Goal: Task Accomplishment & Management: Manage account settings

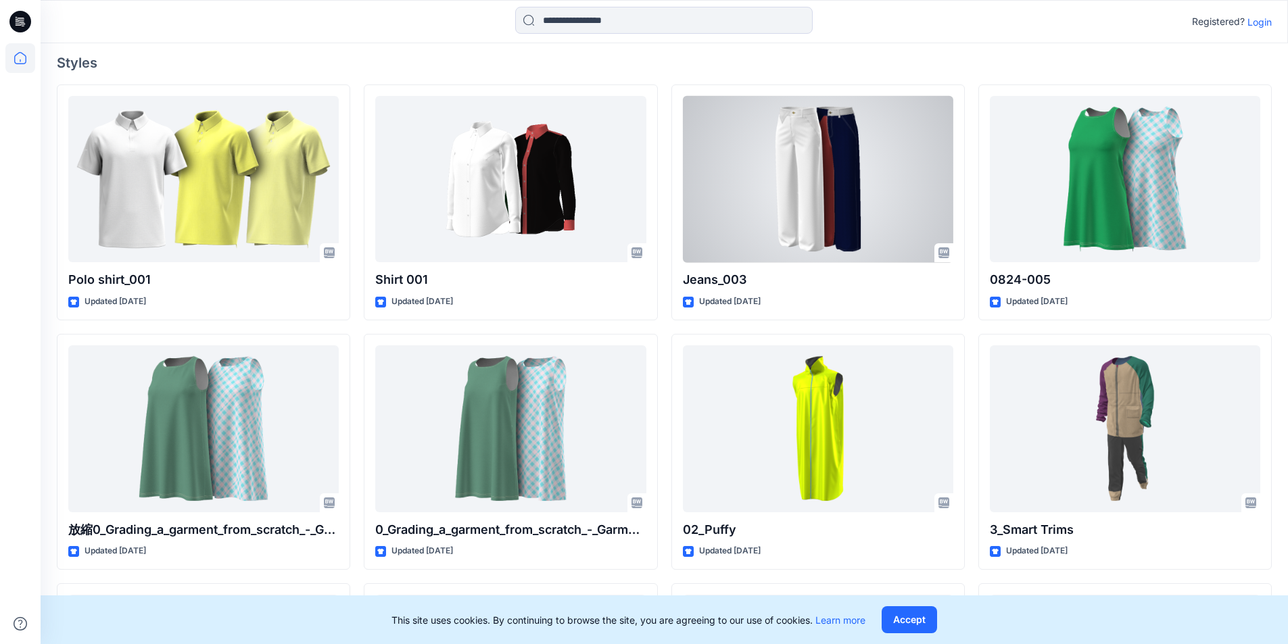
scroll to position [338, 0]
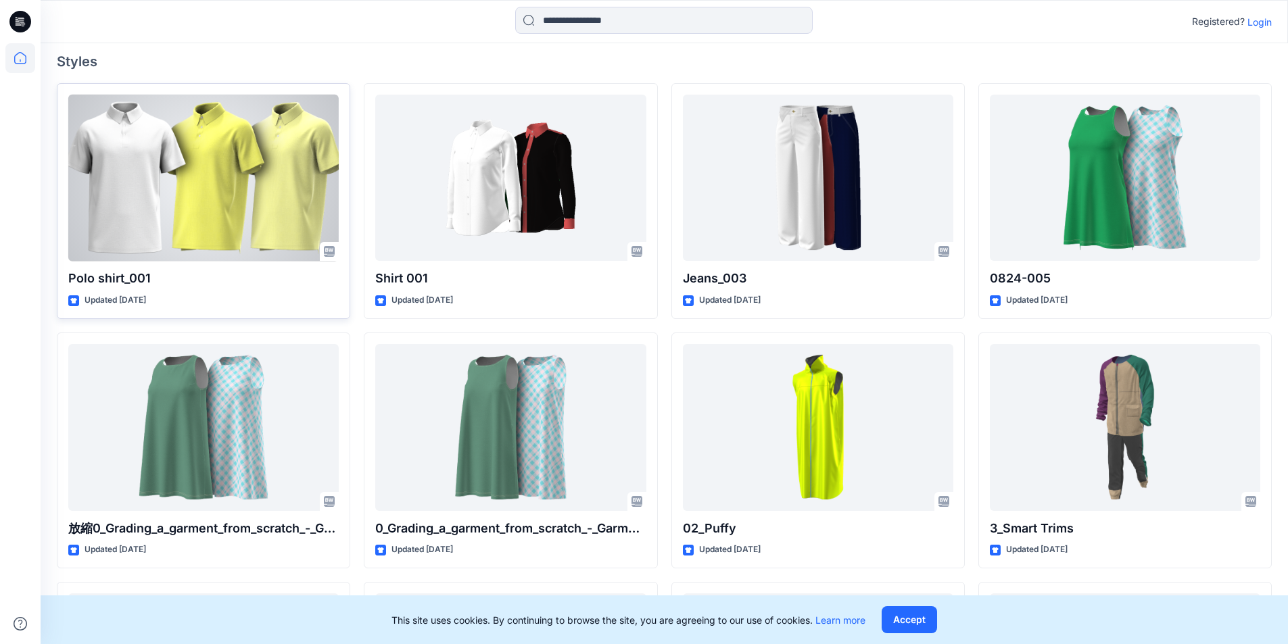
click at [248, 183] on div at bounding box center [203, 178] width 270 height 167
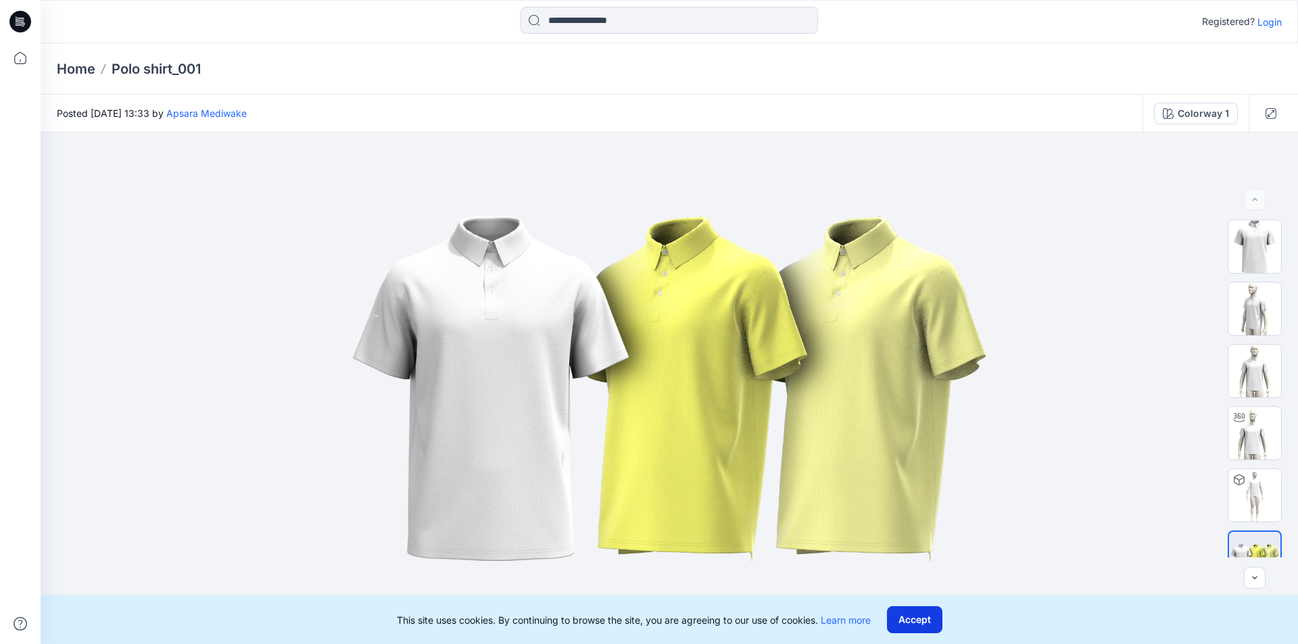
click at [923, 624] on button "Accept" at bounding box center [914, 619] width 55 height 27
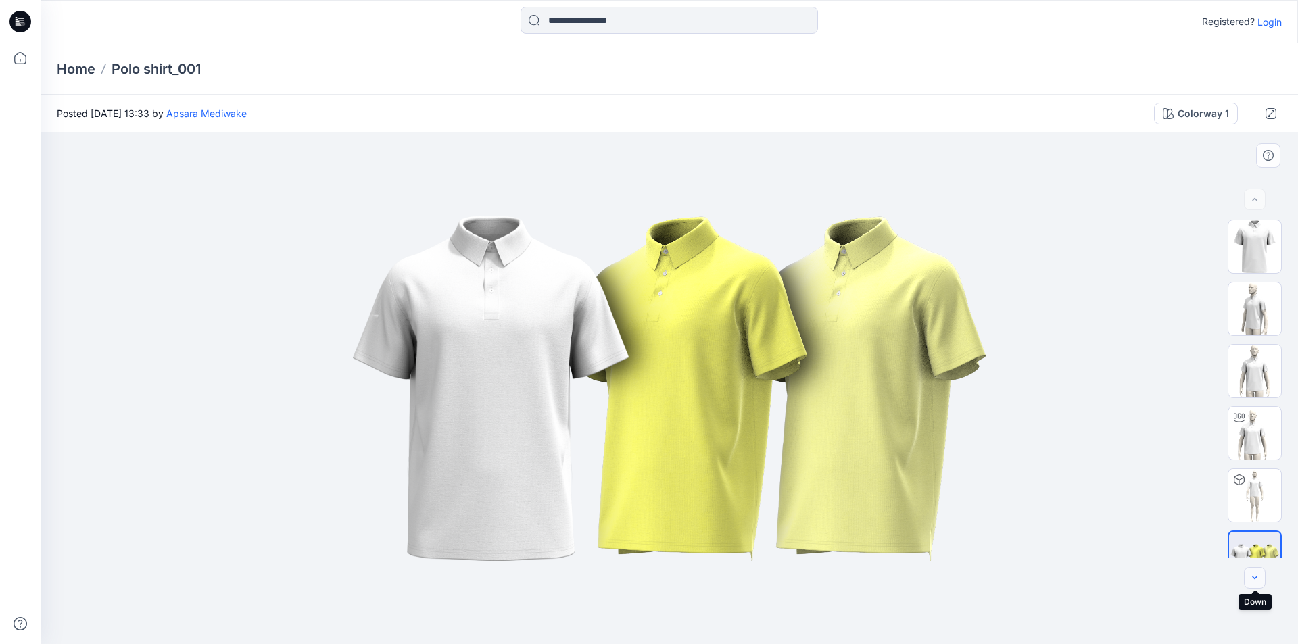
click at [1251, 578] on icon "button" at bounding box center [1254, 578] width 11 height 11
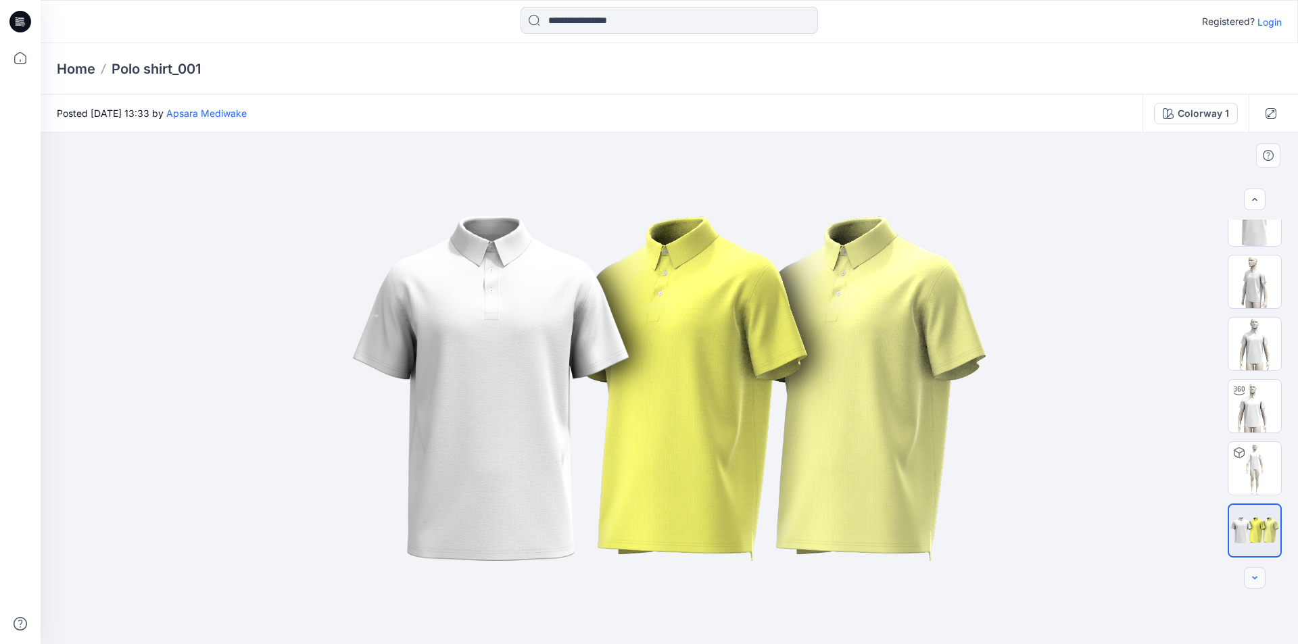
click at [1251, 578] on div at bounding box center [1255, 578] width 22 height 22
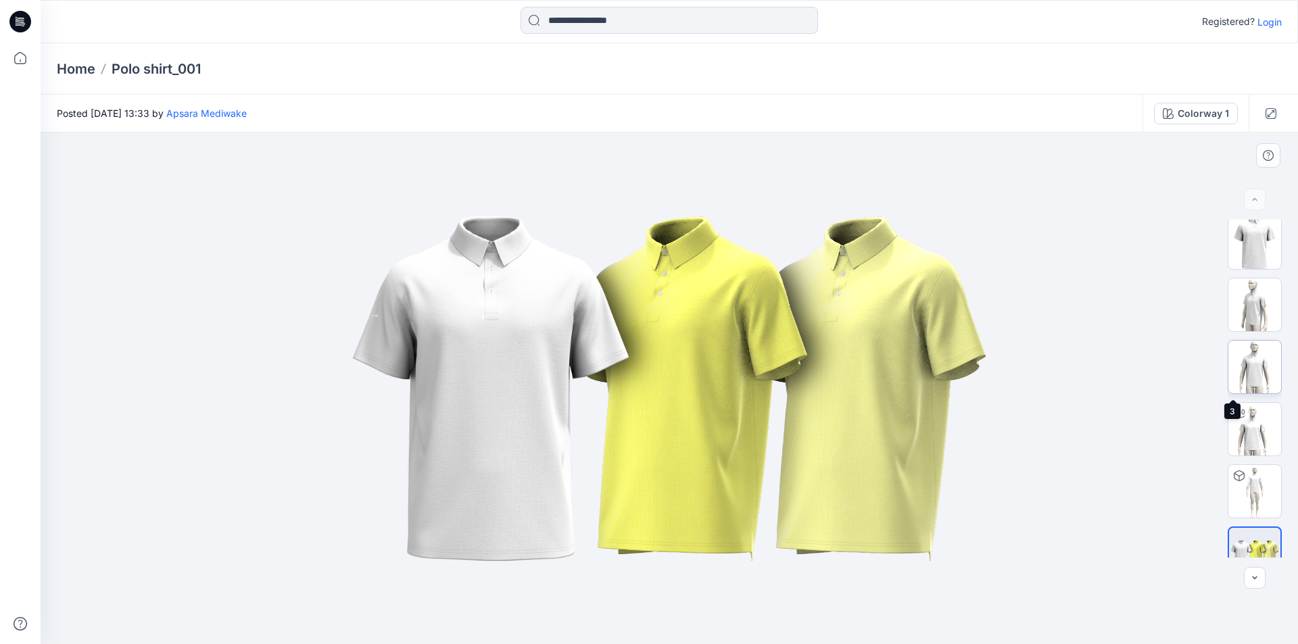
scroll to position [0, 0]
click at [1270, 24] on p "Login" at bounding box center [1269, 22] width 24 height 14
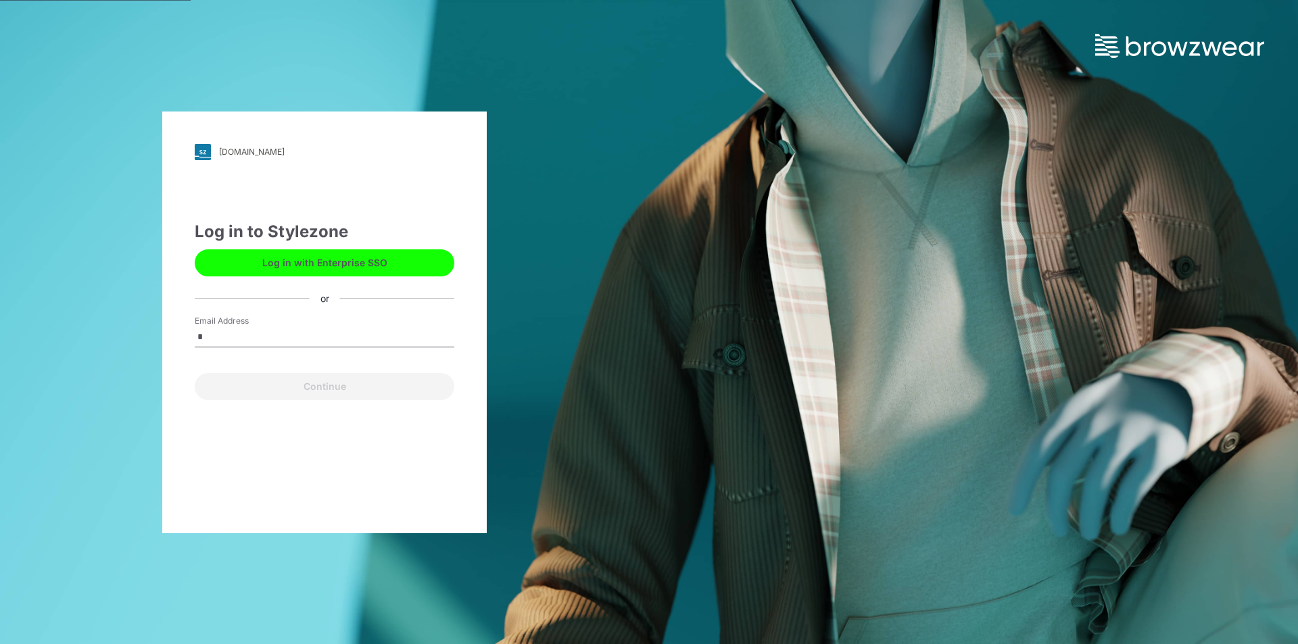
type input "**********"
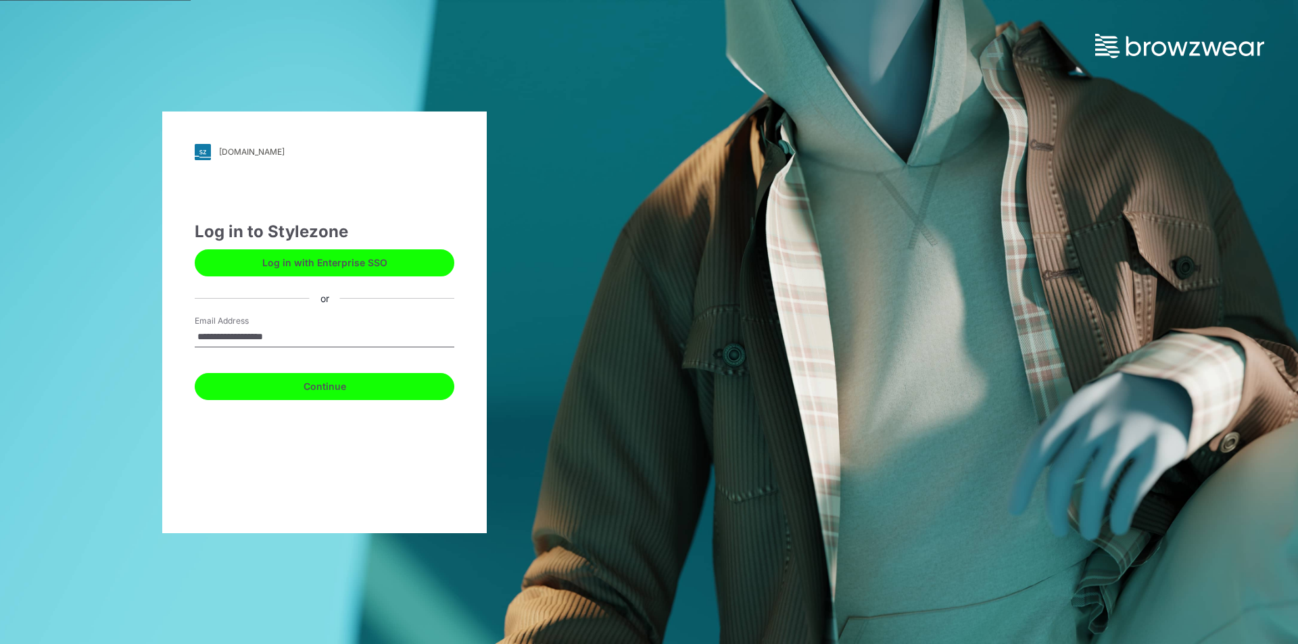
click at [330, 387] on button "Continue" at bounding box center [325, 386] width 260 height 27
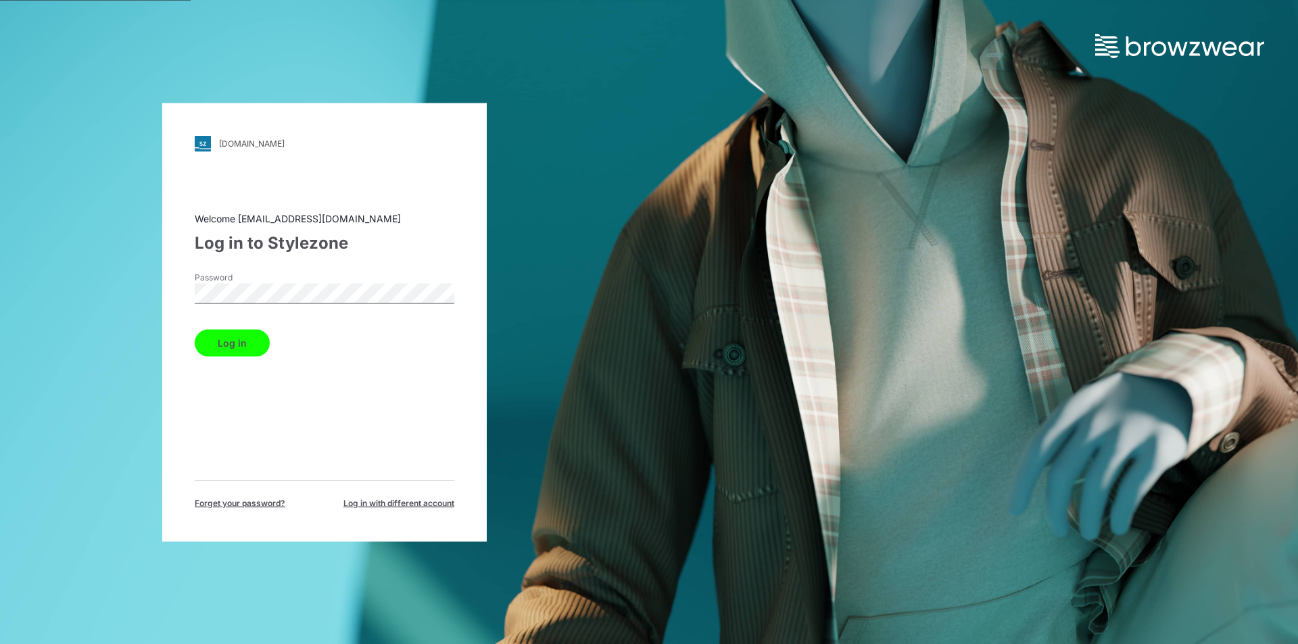
click at [195, 329] on button "Log in" at bounding box center [232, 342] width 75 height 27
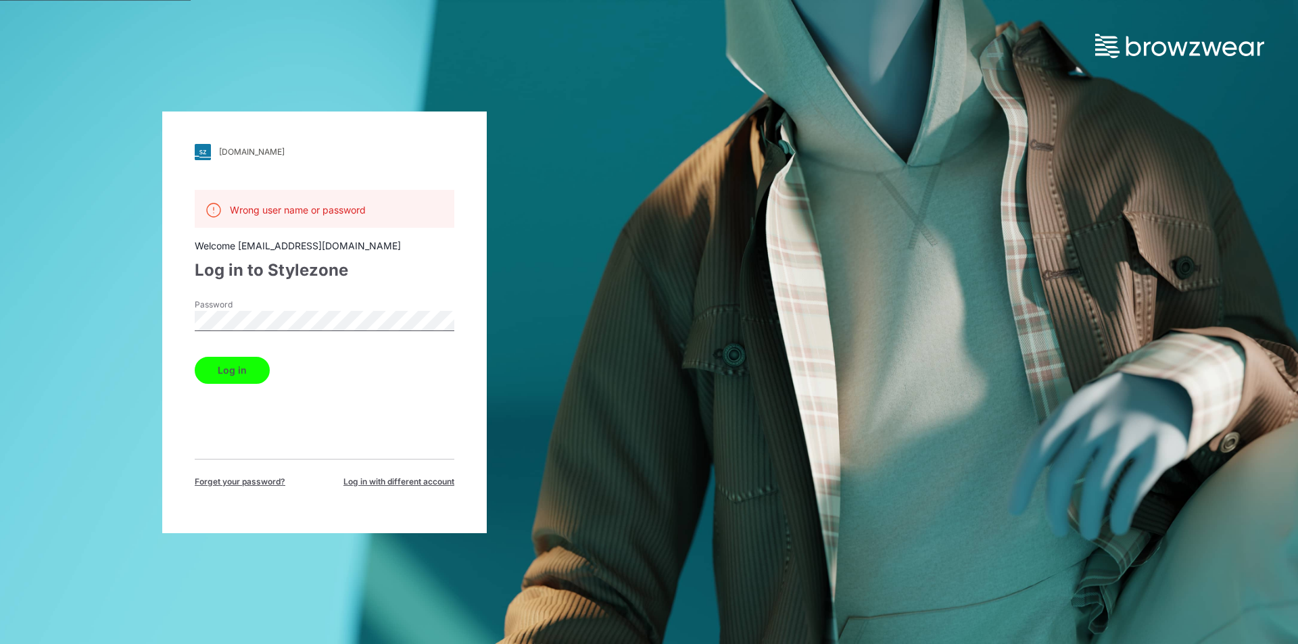
click at [371, 217] on div "Wrong user name or password" at bounding box center [325, 209] width 260 height 38
click at [119, 325] on div "friends.stylezone.com Loading... Wrong user name or password Welcome mitu.uacc@…" at bounding box center [324, 322] width 649 height 644
click at [227, 370] on button "Log in" at bounding box center [232, 370] width 75 height 27
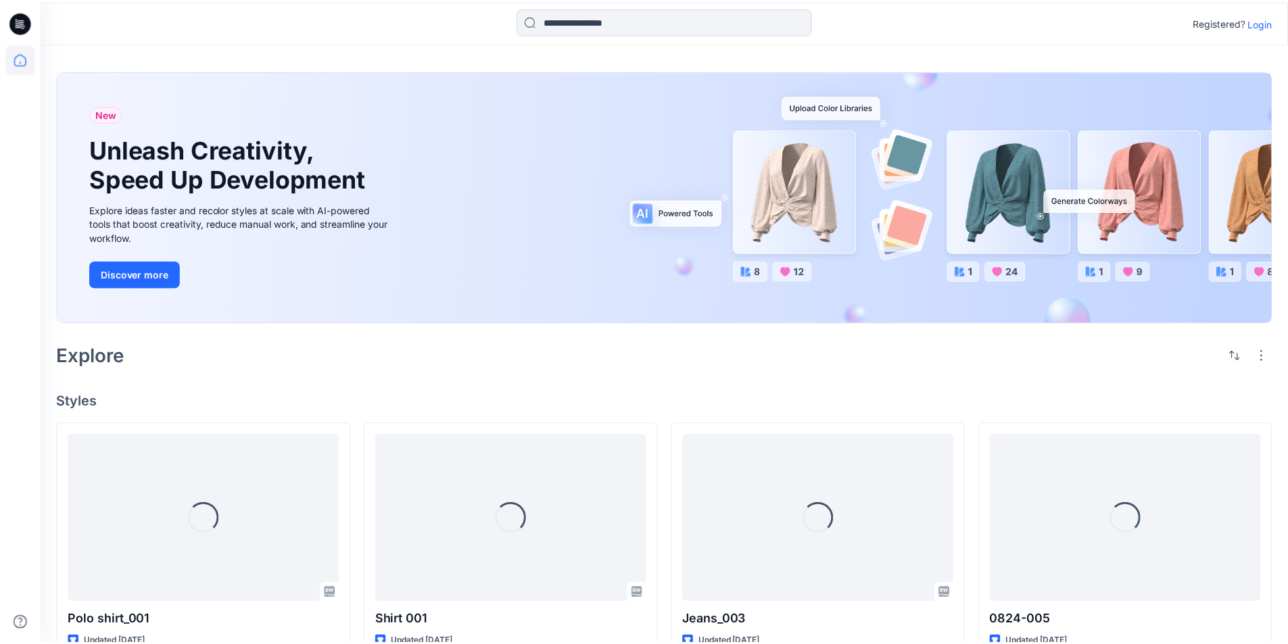
scroll to position [338, 0]
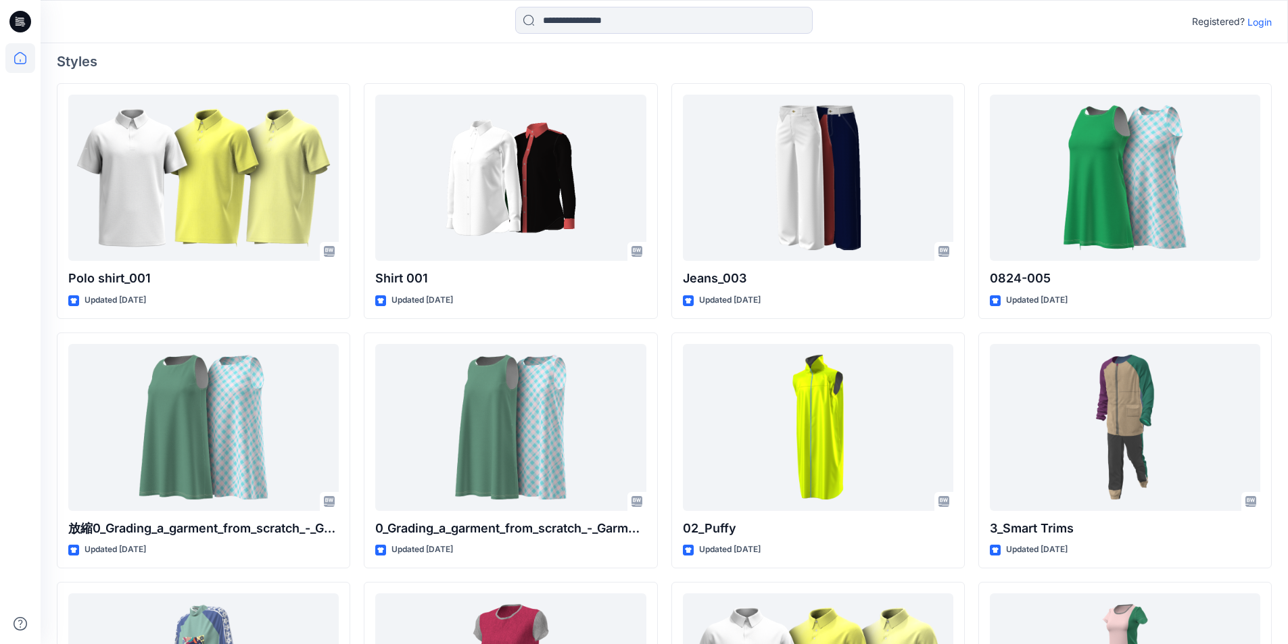
click at [1263, 20] on p "Login" at bounding box center [1259, 22] width 24 height 14
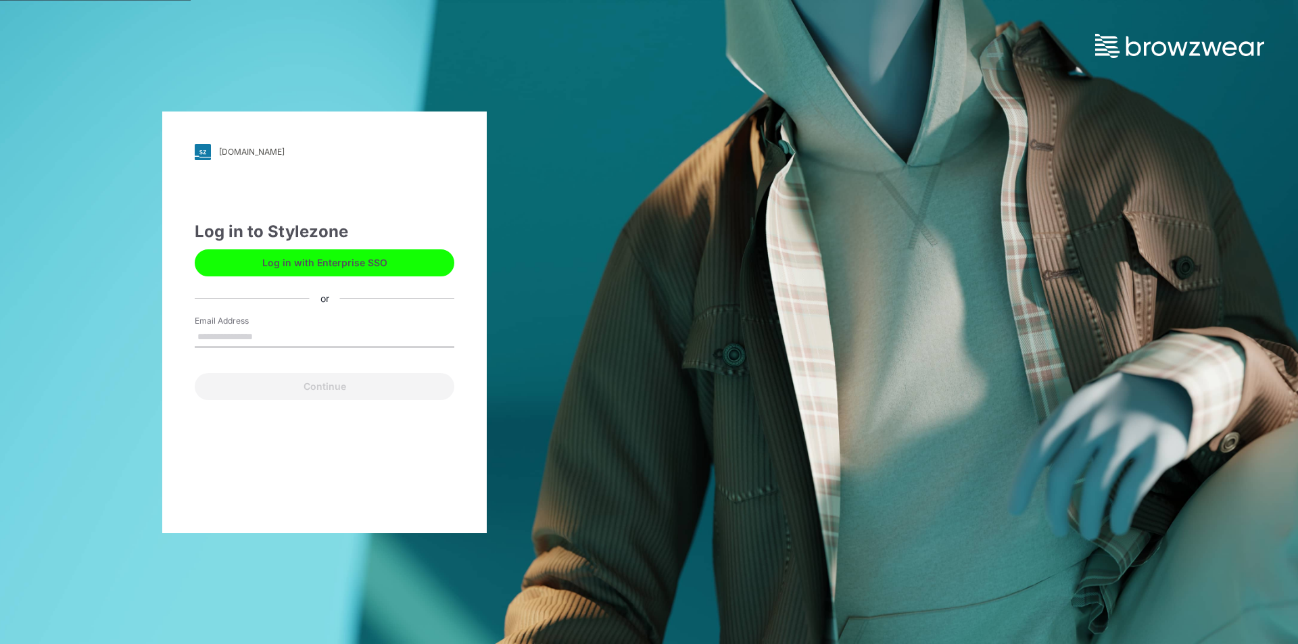
click at [273, 329] on input "Email Address" at bounding box center [325, 337] width 260 height 20
type input "**********"
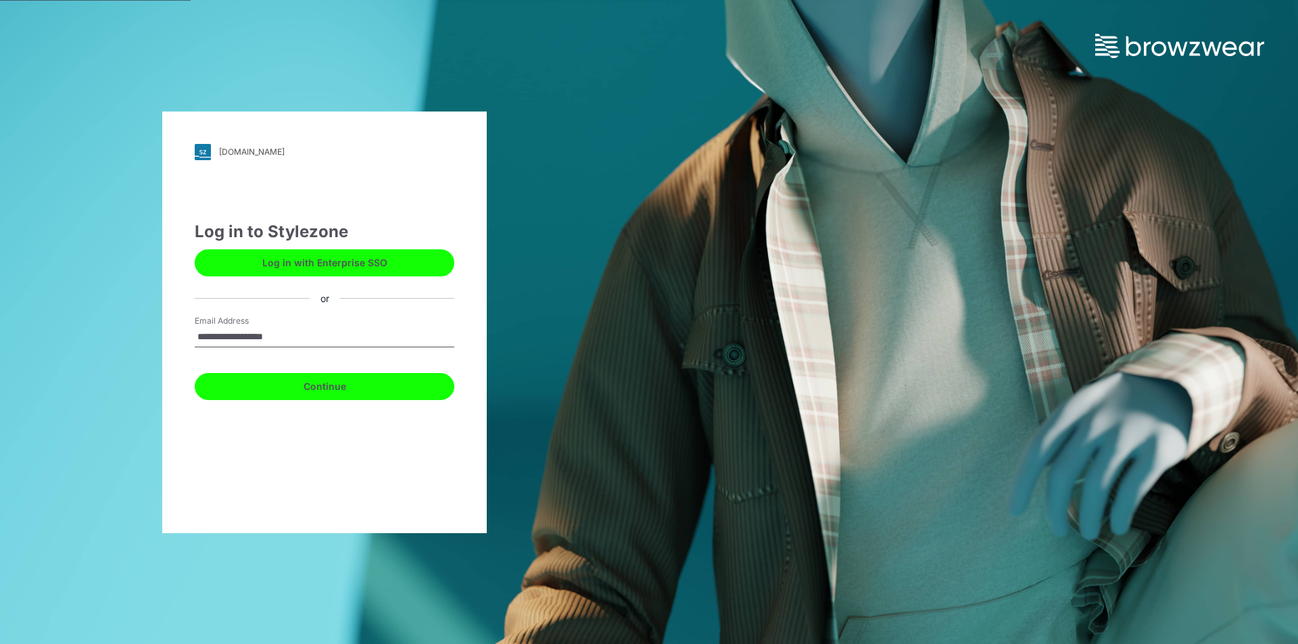
click at [313, 383] on button "Continue" at bounding box center [325, 386] width 260 height 27
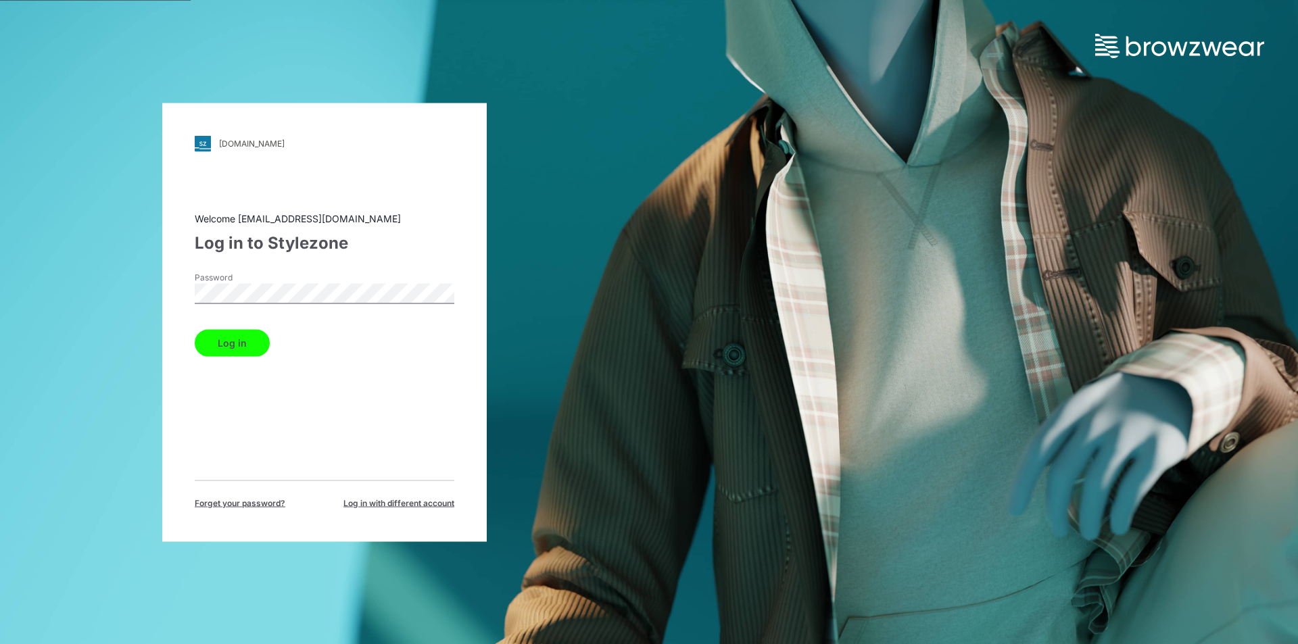
click at [237, 344] on button "Log in" at bounding box center [232, 342] width 75 height 27
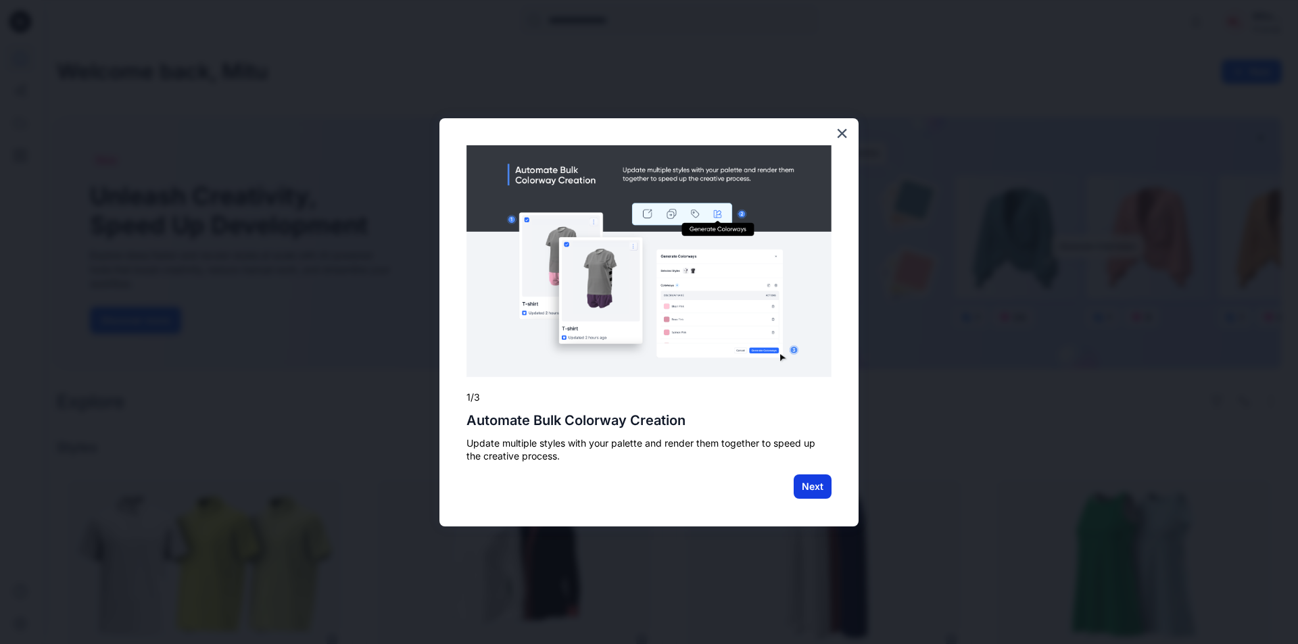
click at [823, 483] on button "Next" at bounding box center [813, 487] width 38 height 24
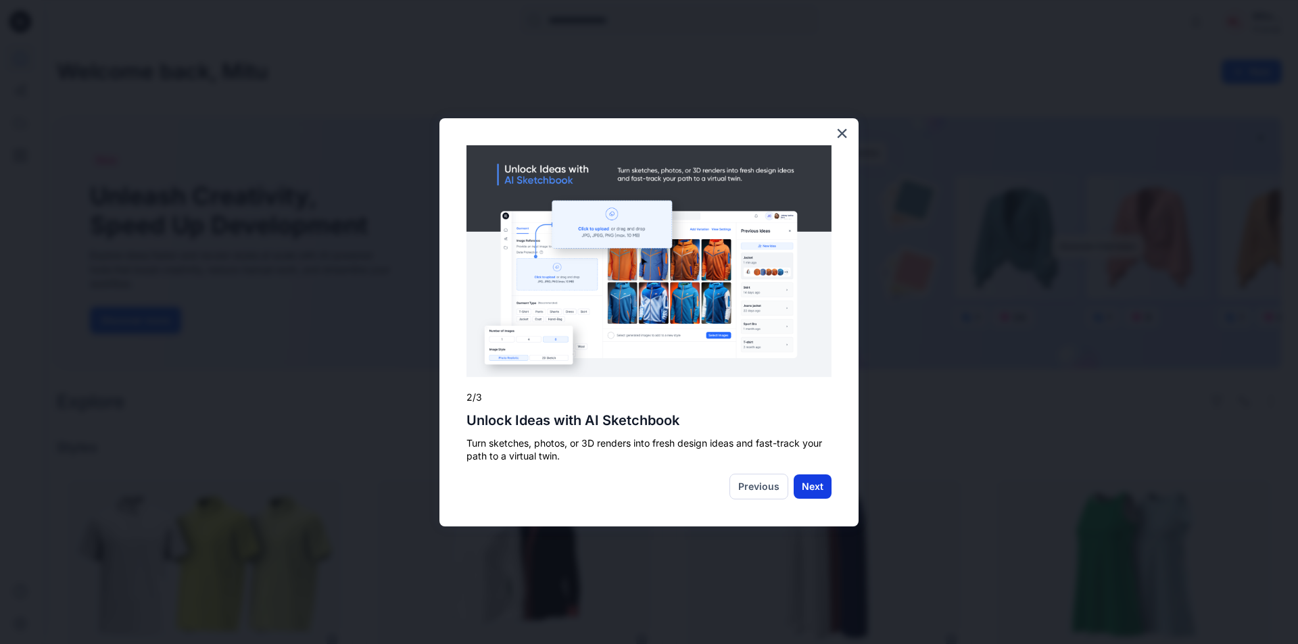
click at [815, 489] on button "Next" at bounding box center [813, 487] width 38 height 24
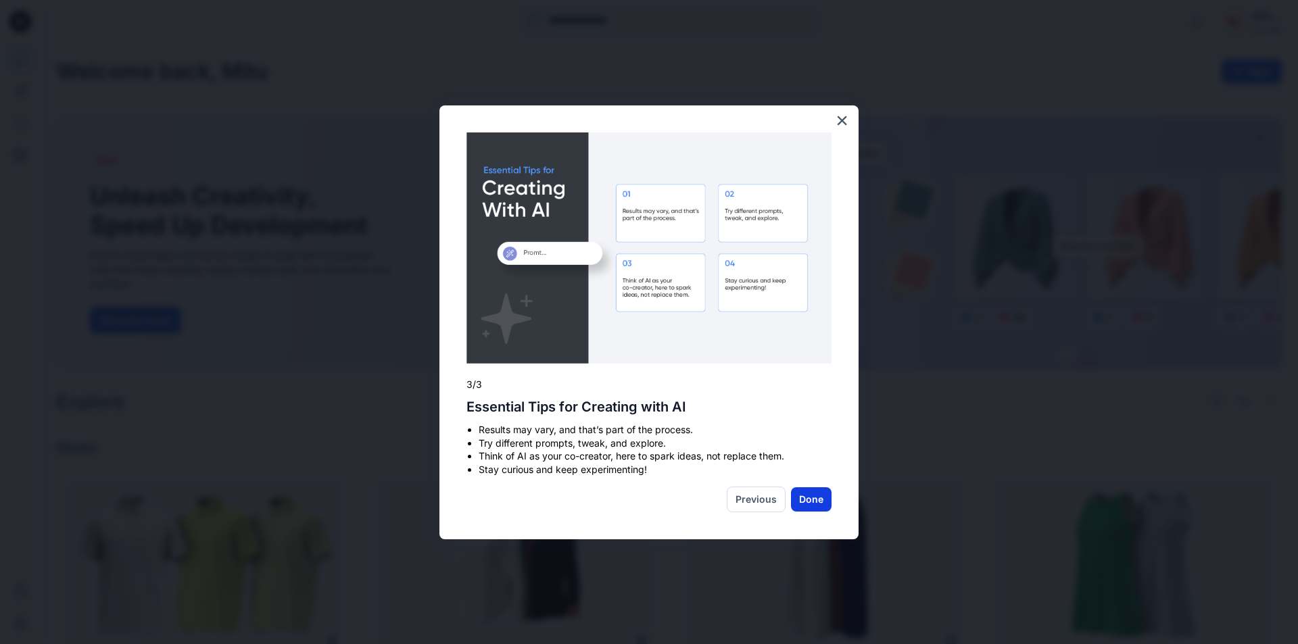
click at [817, 499] on button "Done" at bounding box center [811, 499] width 41 height 24
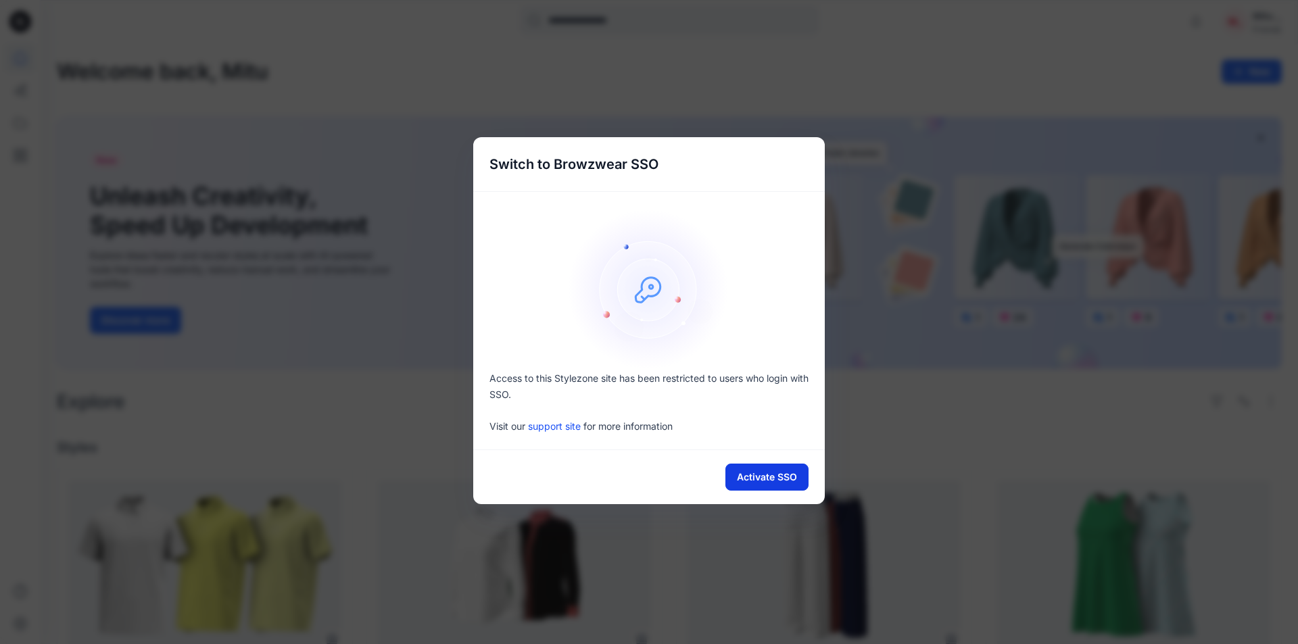
click at [784, 475] on button "Activate SSO" at bounding box center [766, 477] width 83 height 27
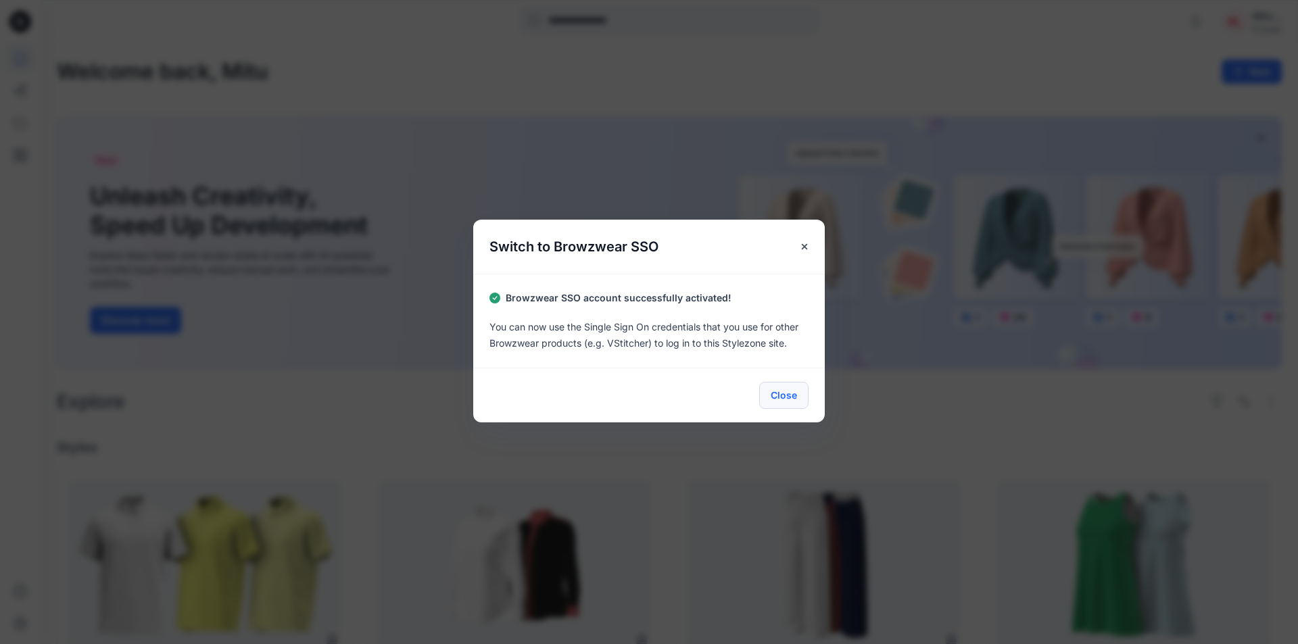
click at [789, 397] on button "Close" at bounding box center [783, 395] width 49 height 27
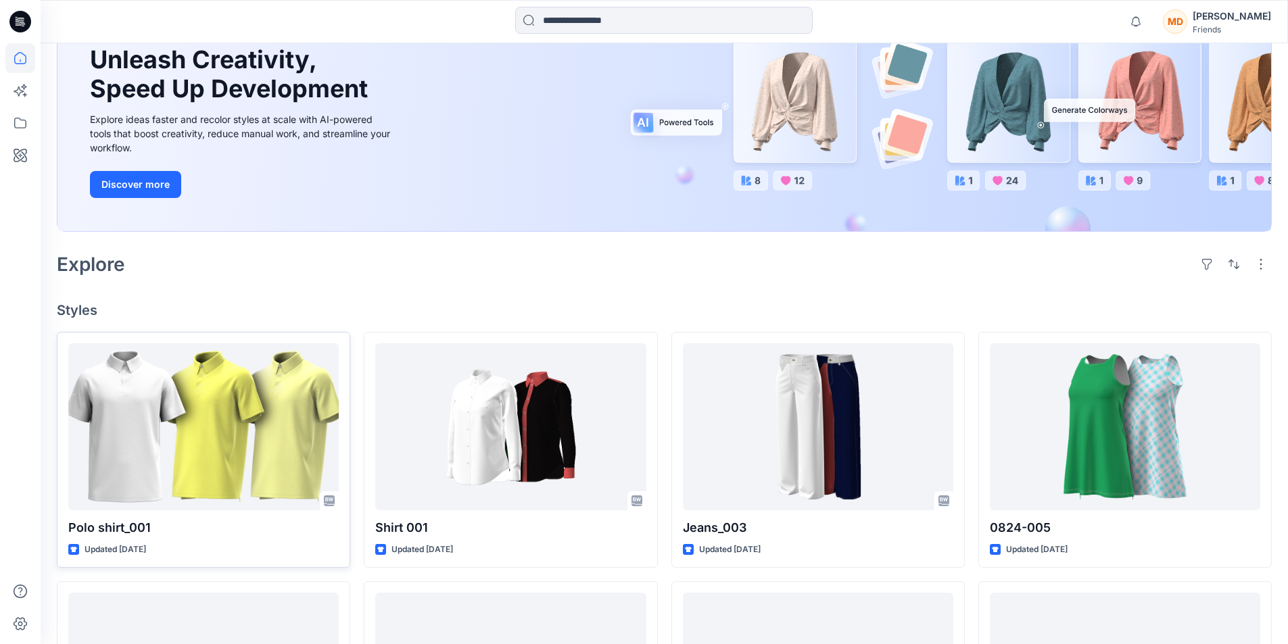
scroll to position [203, 0]
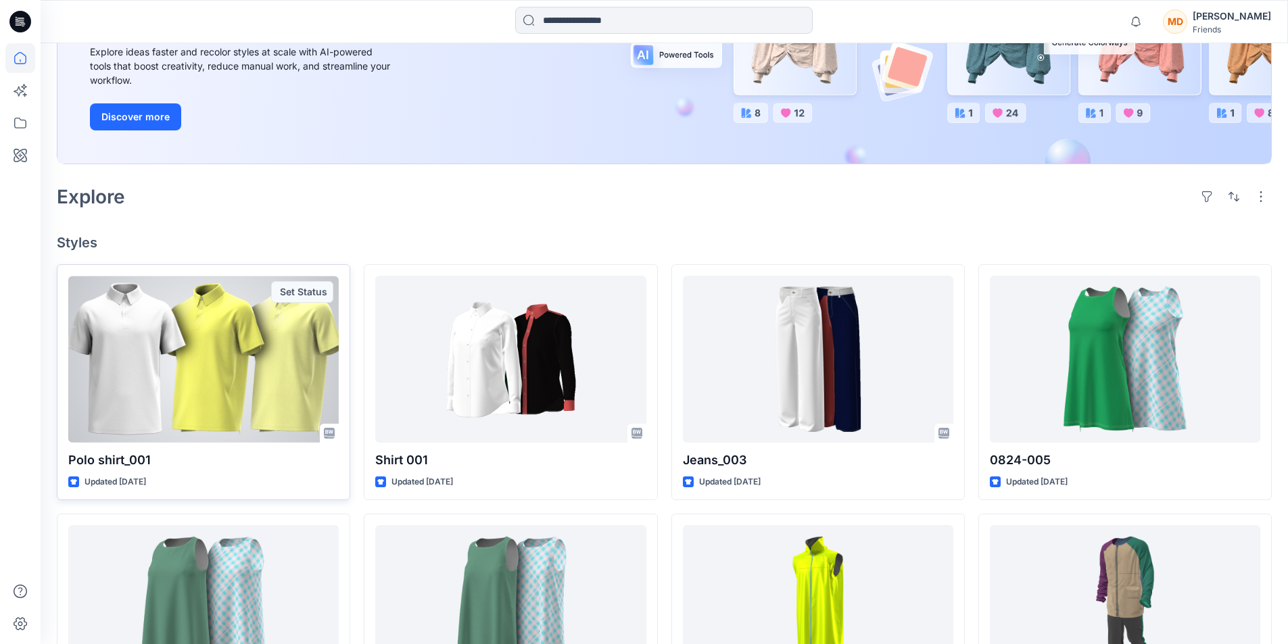
click at [210, 361] on div at bounding box center [203, 359] width 270 height 167
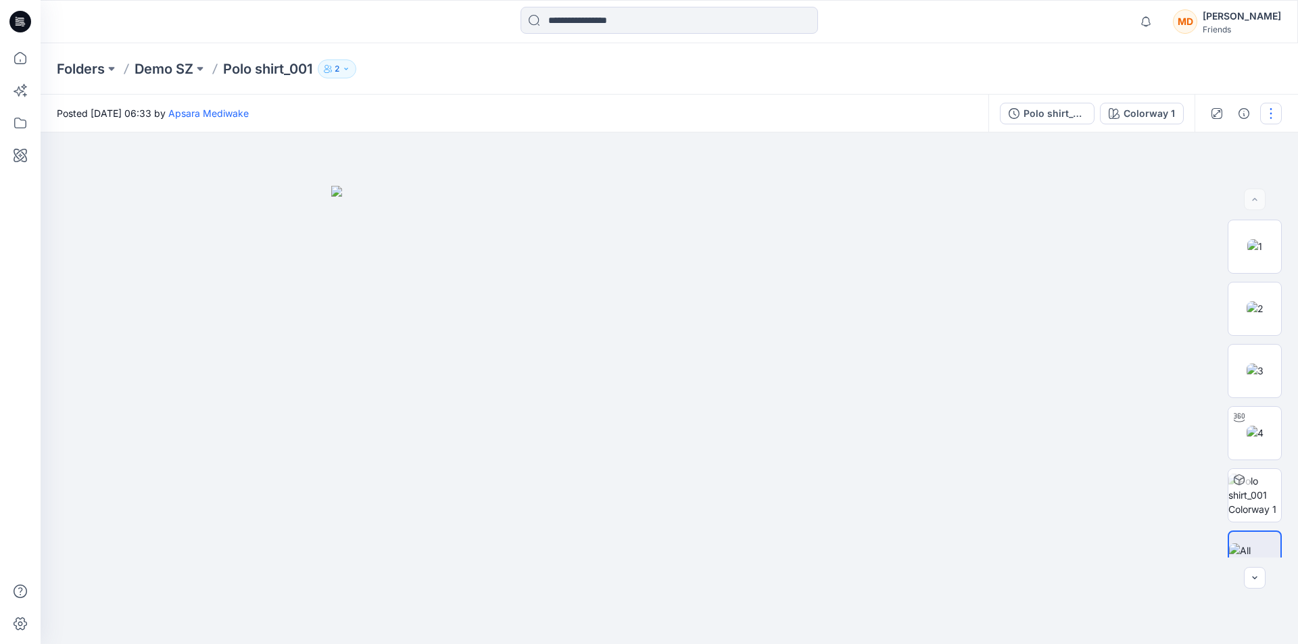
click at [1272, 113] on button "button" at bounding box center [1271, 114] width 22 height 22
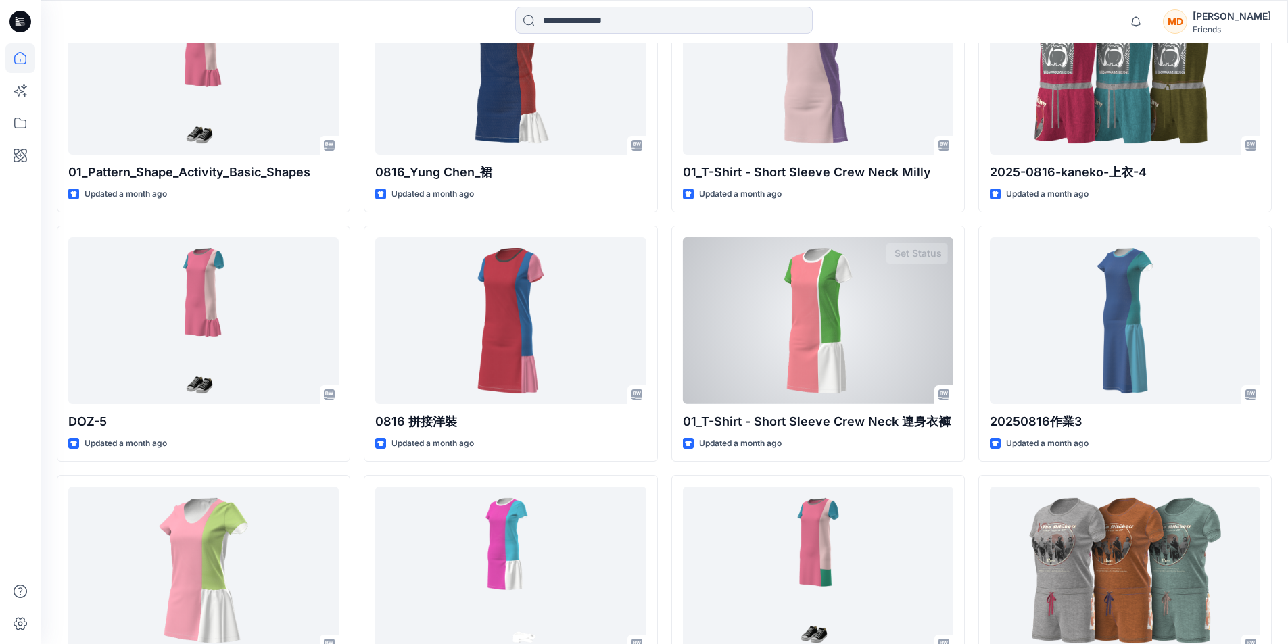
scroll to position [2869, 0]
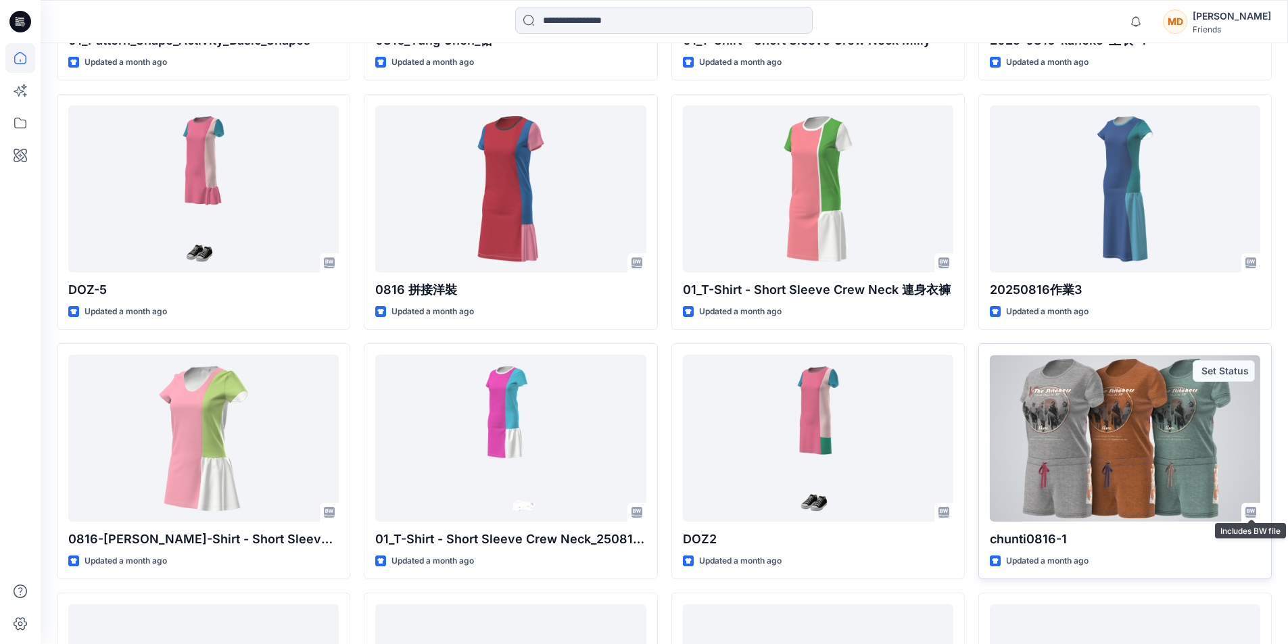
click at [1199, 472] on div at bounding box center [1125, 438] width 270 height 167
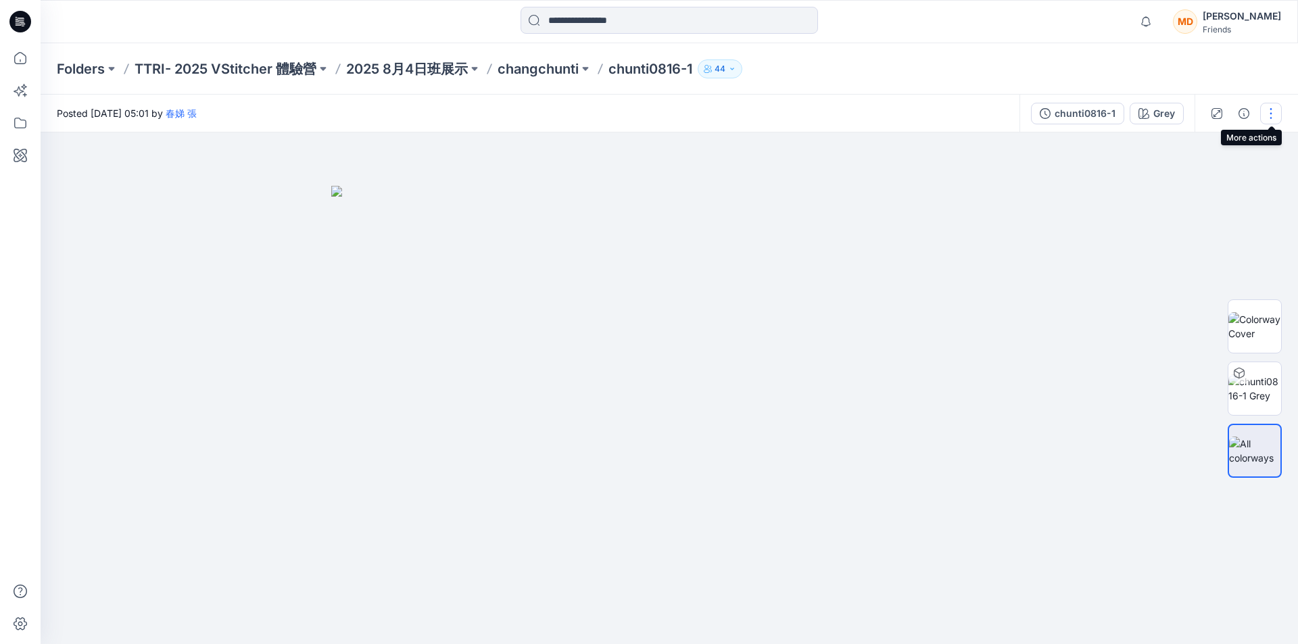
click at [1273, 114] on button "button" at bounding box center [1271, 114] width 22 height 22
click at [1255, 325] on img at bounding box center [1254, 326] width 53 height 28
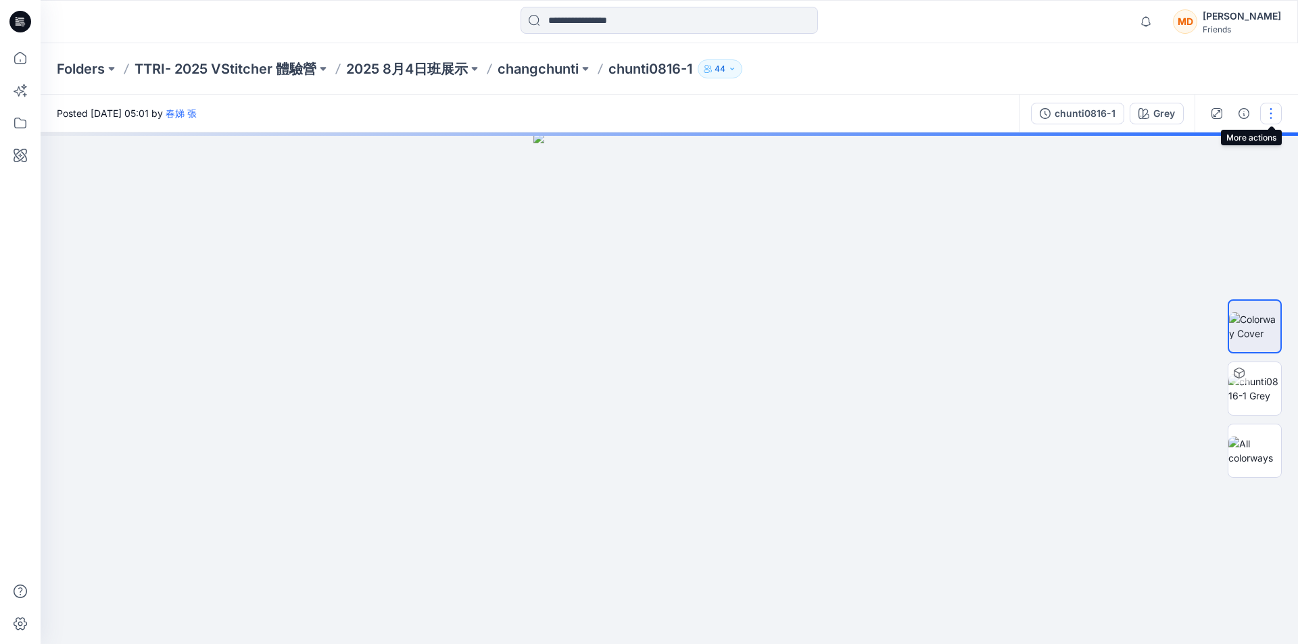
click at [1270, 111] on button "button" at bounding box center [1271, 114] width 22 height 22
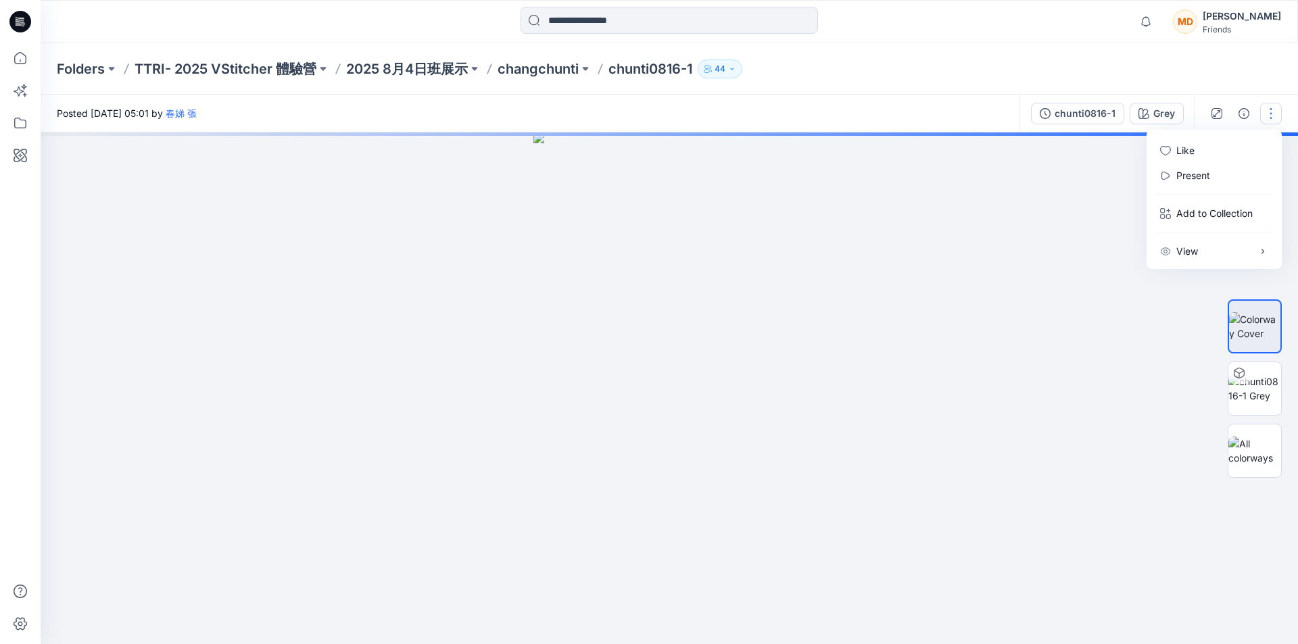
click at [733, 68] on icon "button" at bounding box center [731, 69] width 3 height 2
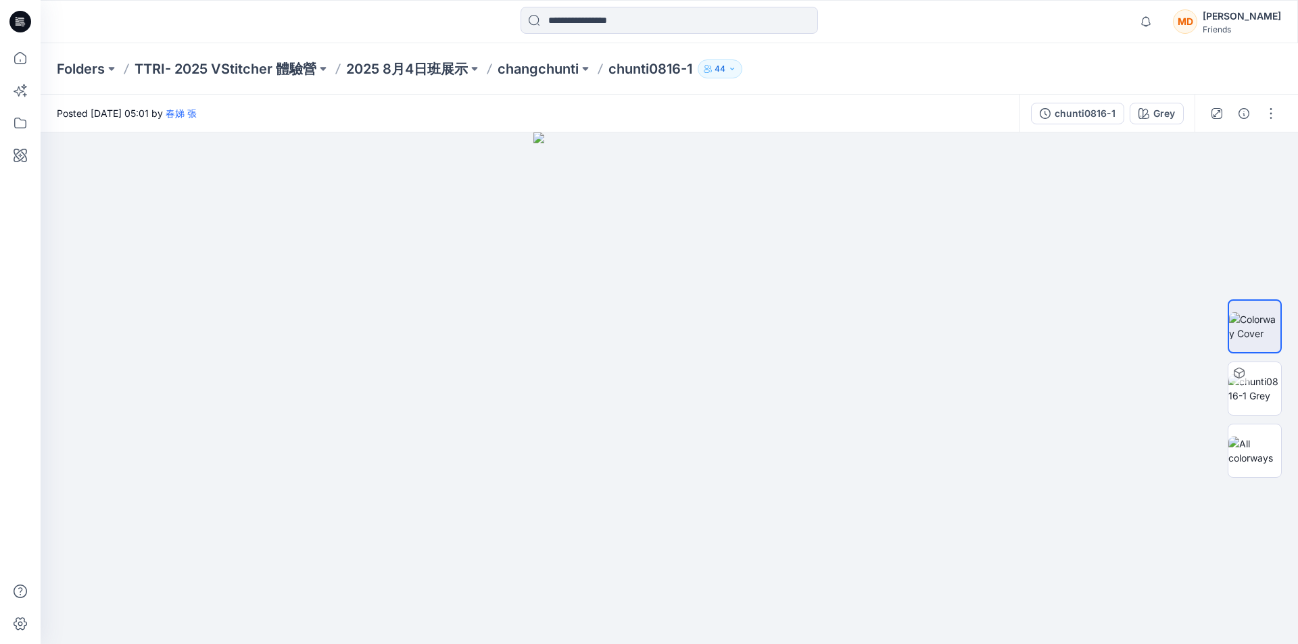
click at [20, 21] on icon at bounding box center [20, 22] width 22 height 22
click at [1261, 383] on img at bounding box center [1254, 389] width 53 height 28
click at [1243, 110] on icon "button" at bounding box center [1243, 113] width 11 height 11
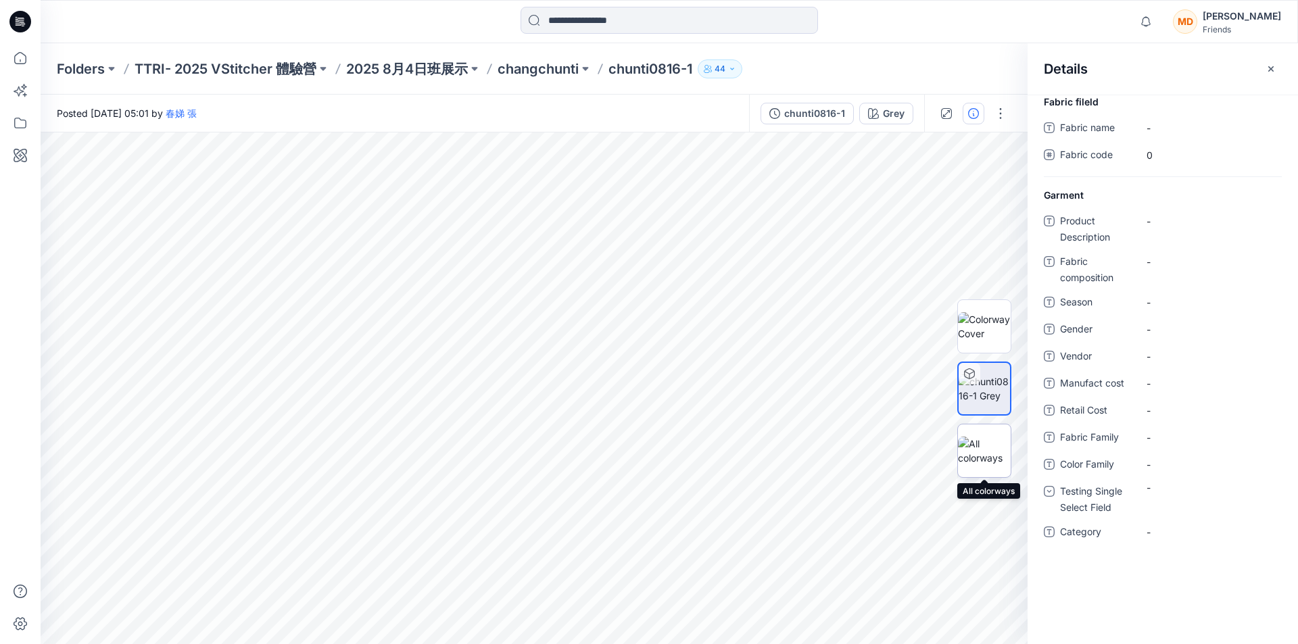
click at [985, 441] on img at bounding box center [984, 451] width 53 height 28
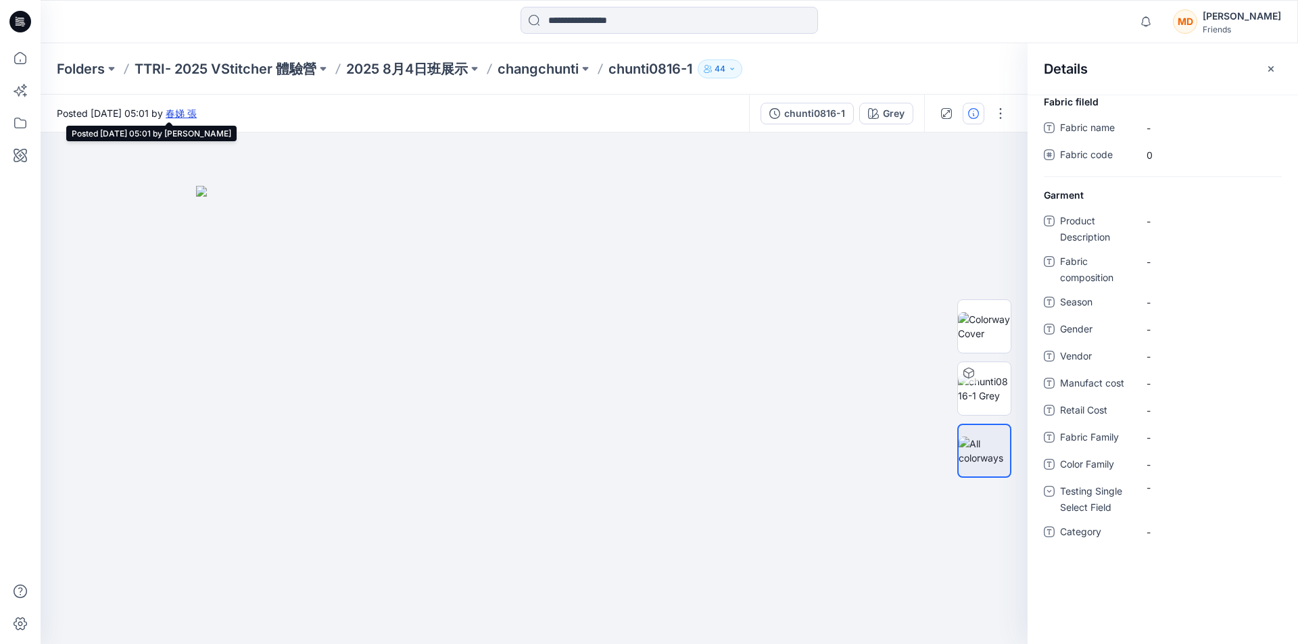
click at [197, 113] on link "春娣 張" at bounding box center [181, 112] width 31 height 11
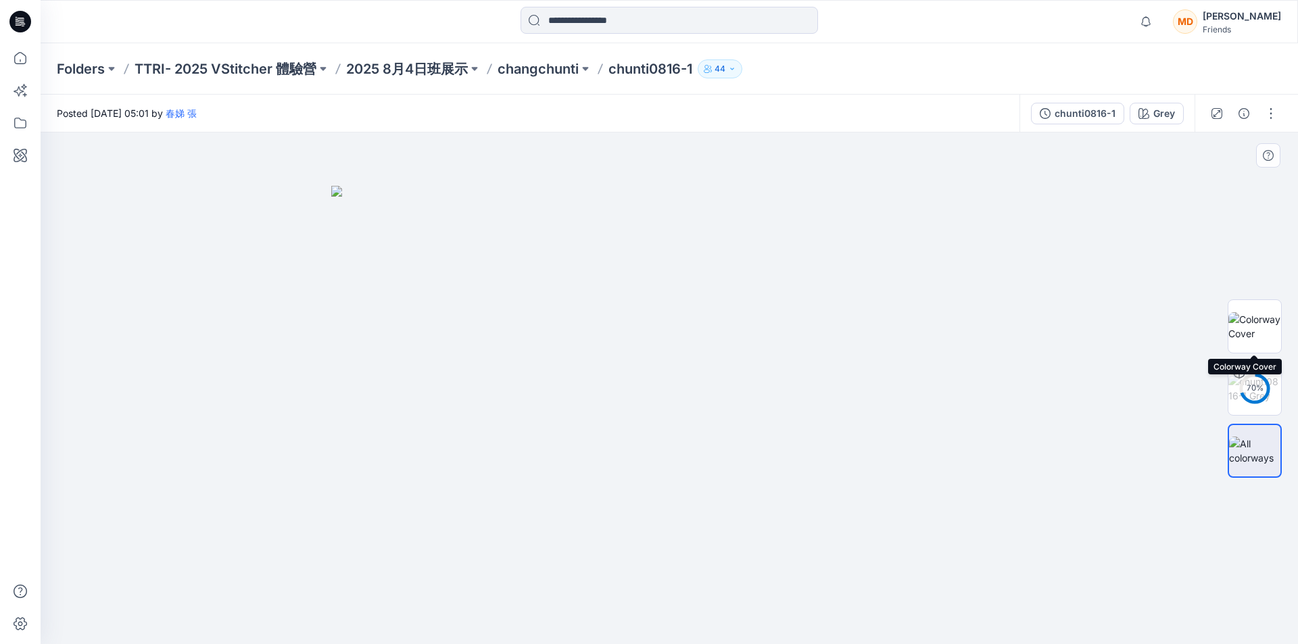
drag, startPoint x: 1261, startPoint y: 323, endPoint x: 1271, endPoint y: 448, distance: 124.7
drag, startPoint x: 1271, startPoint y: 448, endPoint x: 1265, endPoint y: 435, distance: 14.2
click at [1265, 437] on img at bounding box center [1254, 451] width 51 height 28
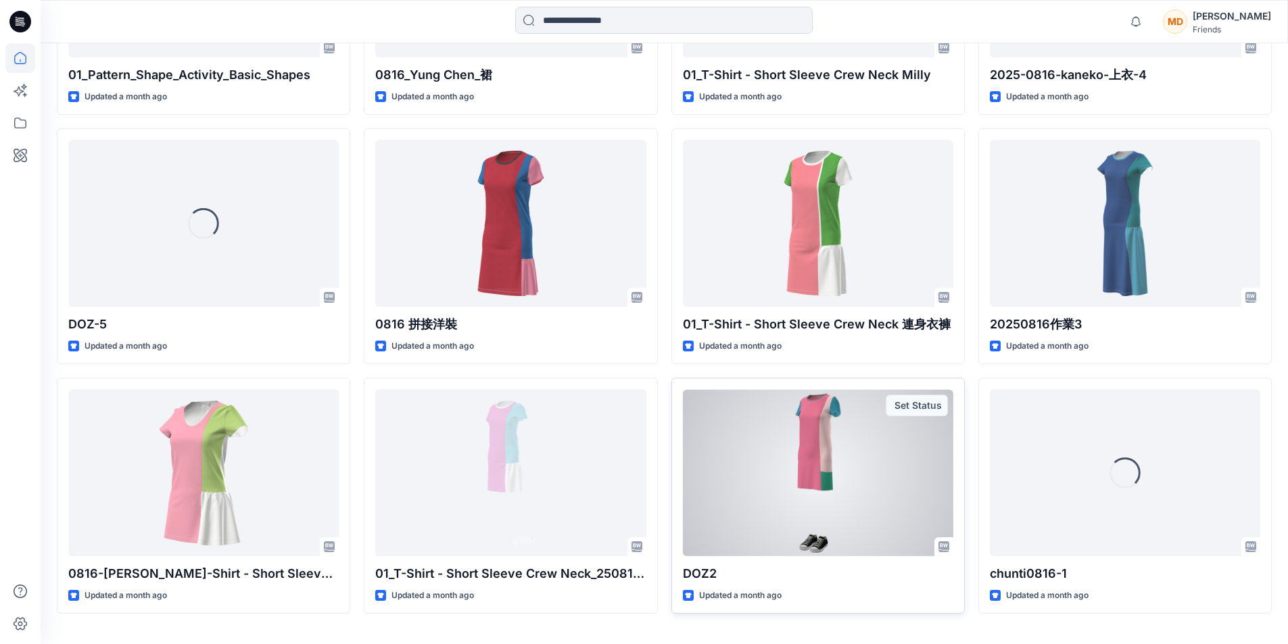
scroll to position [2869, 0]
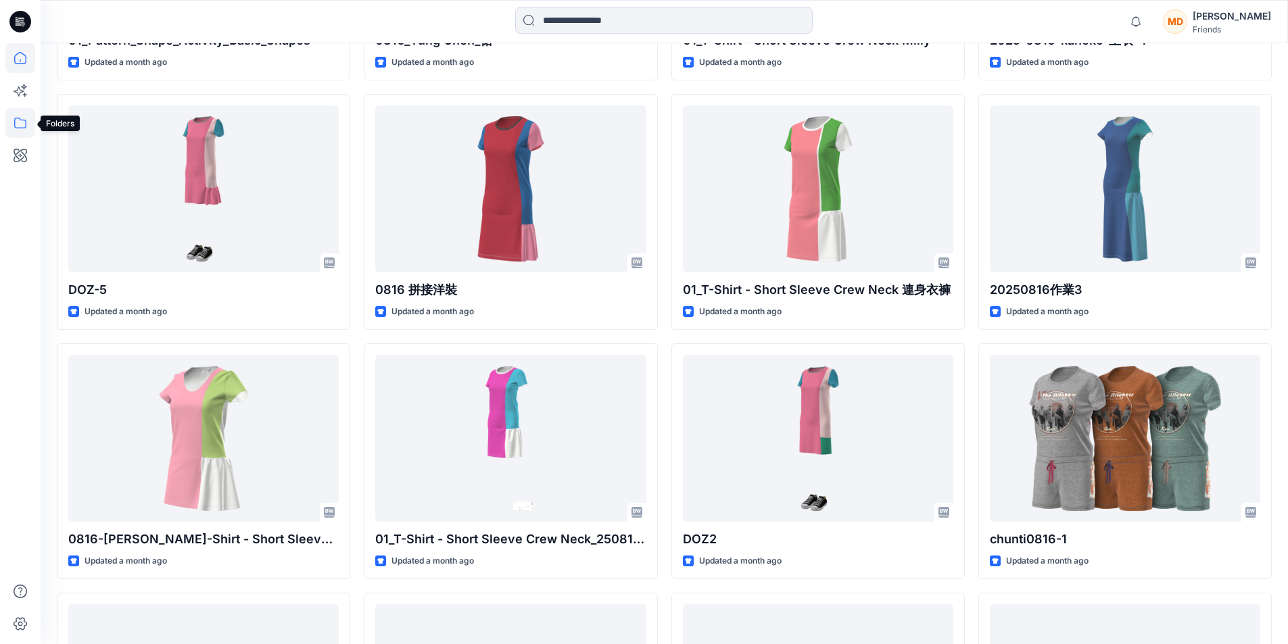
click at [19, 124] on icon at bounding box center [20, 123] width 30 height 30
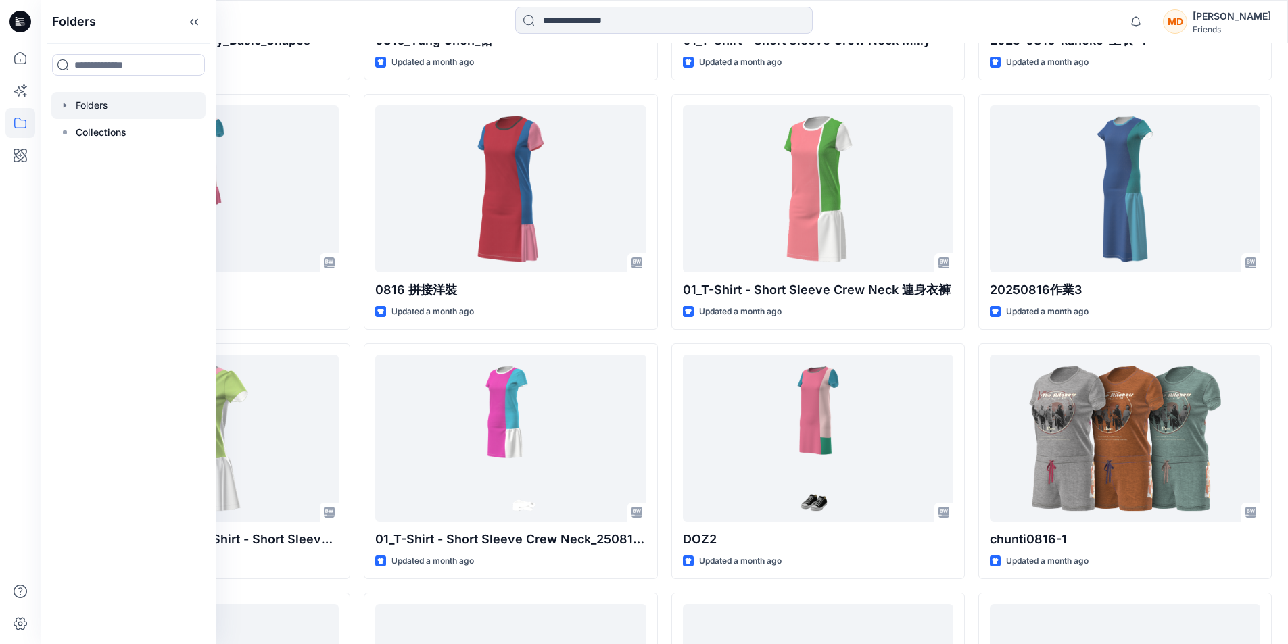
click at [62, 105] on icon "button" at bounding box center [64, 105] width 11 height 11
click at [78, 131] on icon "button" at bounding box center [78, 132] width 3 height 5
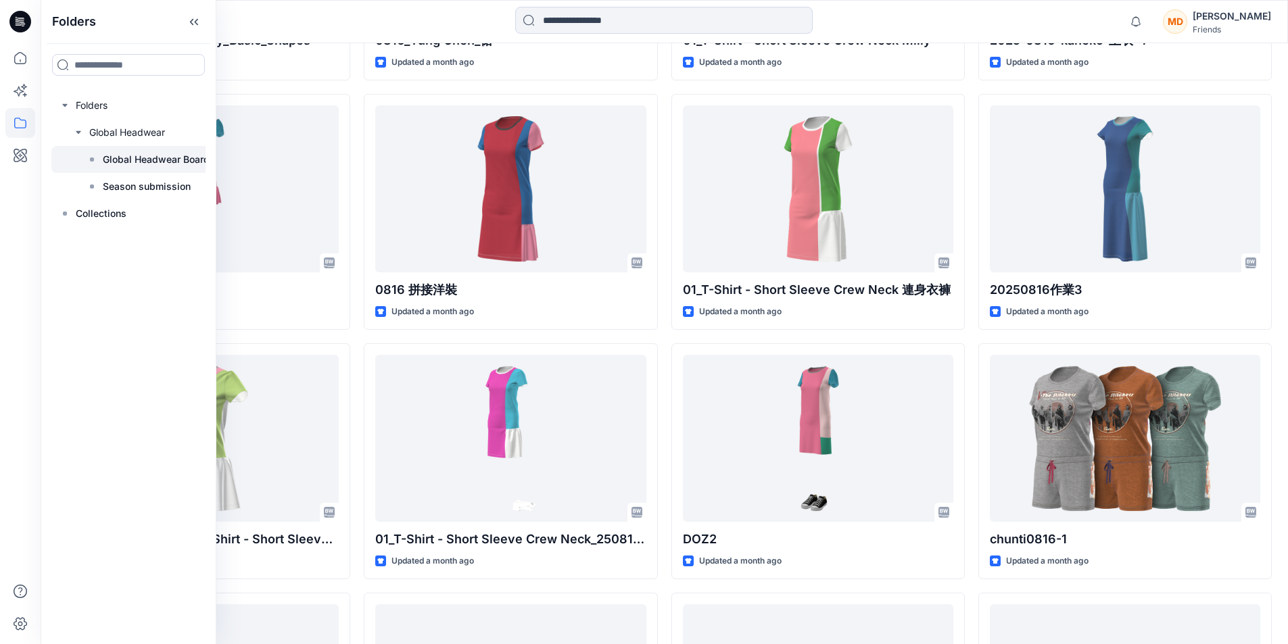
click at [133, 161] on p "Global Headwear Board" at bounding box center [156, 159] width 107 height 16
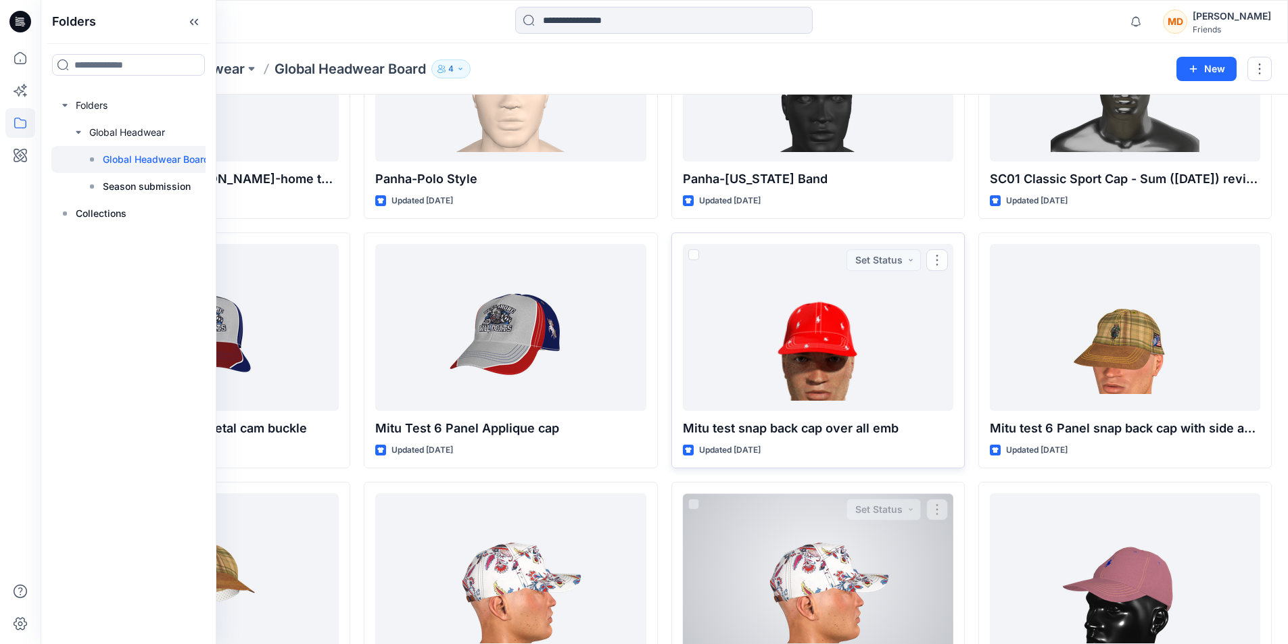
scroll to position [308, 0]
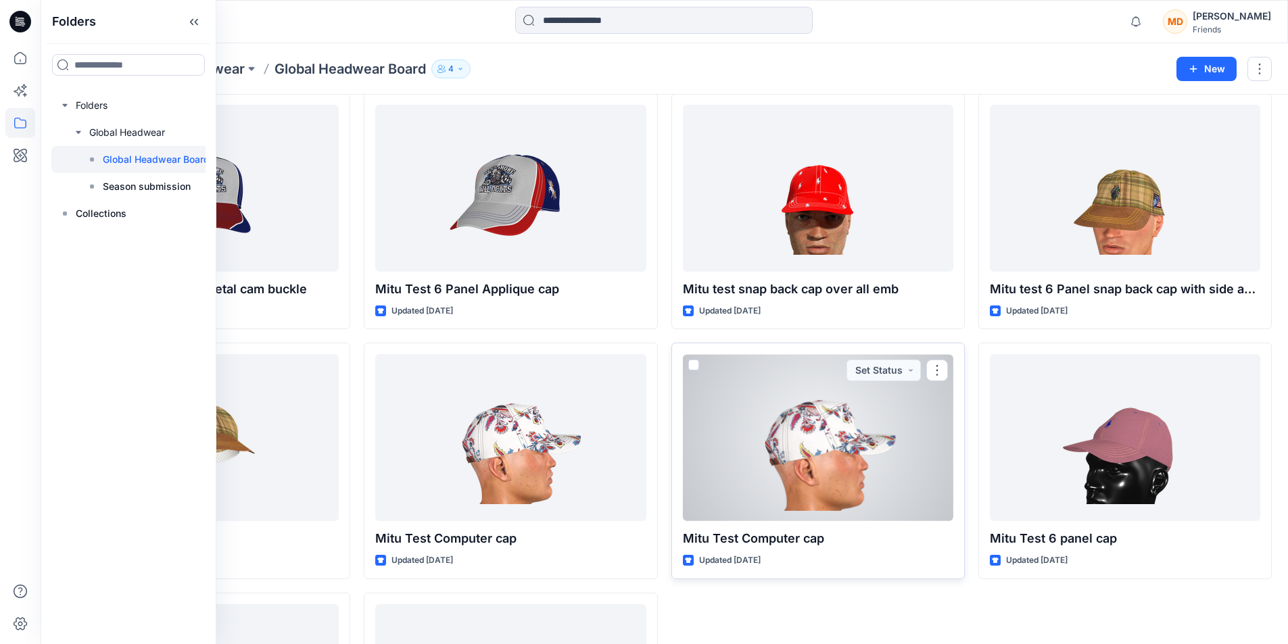
click at [831, 443] on div at bounding box center [818, 437] width 270 height 167
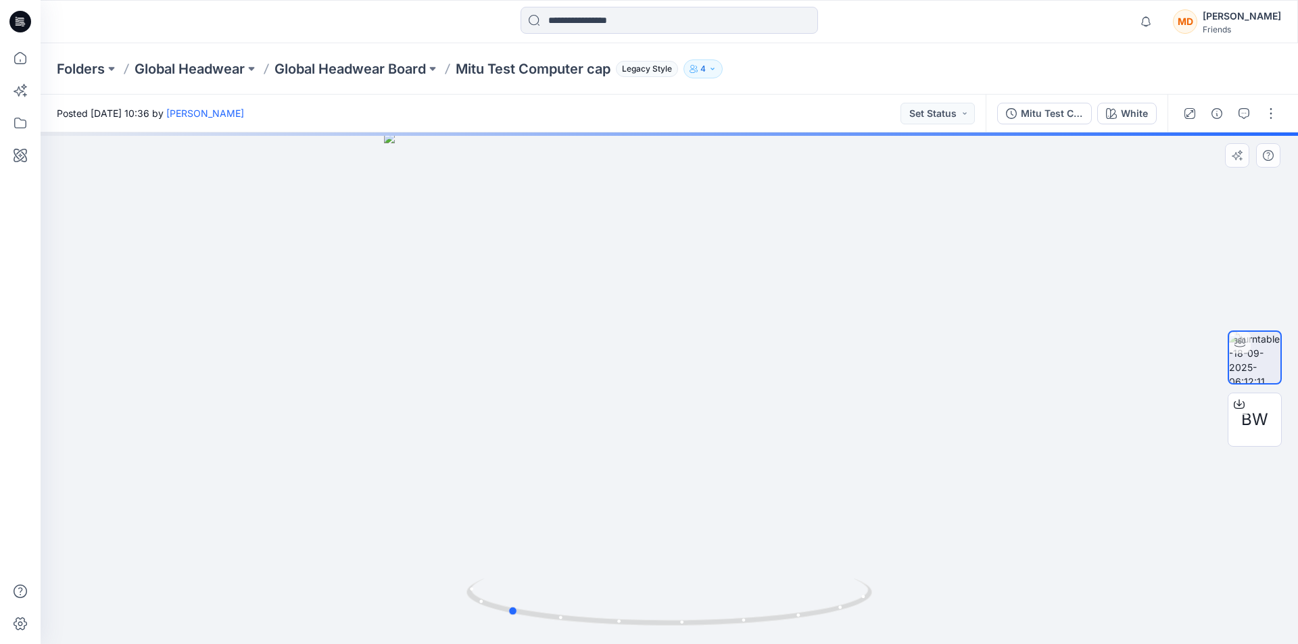
drag, startPoint x: 781, startPoint y: 529, endPoint x: 651, endPoint y: 526, distance: 129.8
click at [651, 526] on div at bounding box center [669, 388] width 1257 height 512
drag, startPoint x: 969, startPoint y: 506, endPoint x: 900, endPoint y: 513, distance: 70.0
click at [900, 513] on div at bounding box center [669, 388] width 1257 height 512
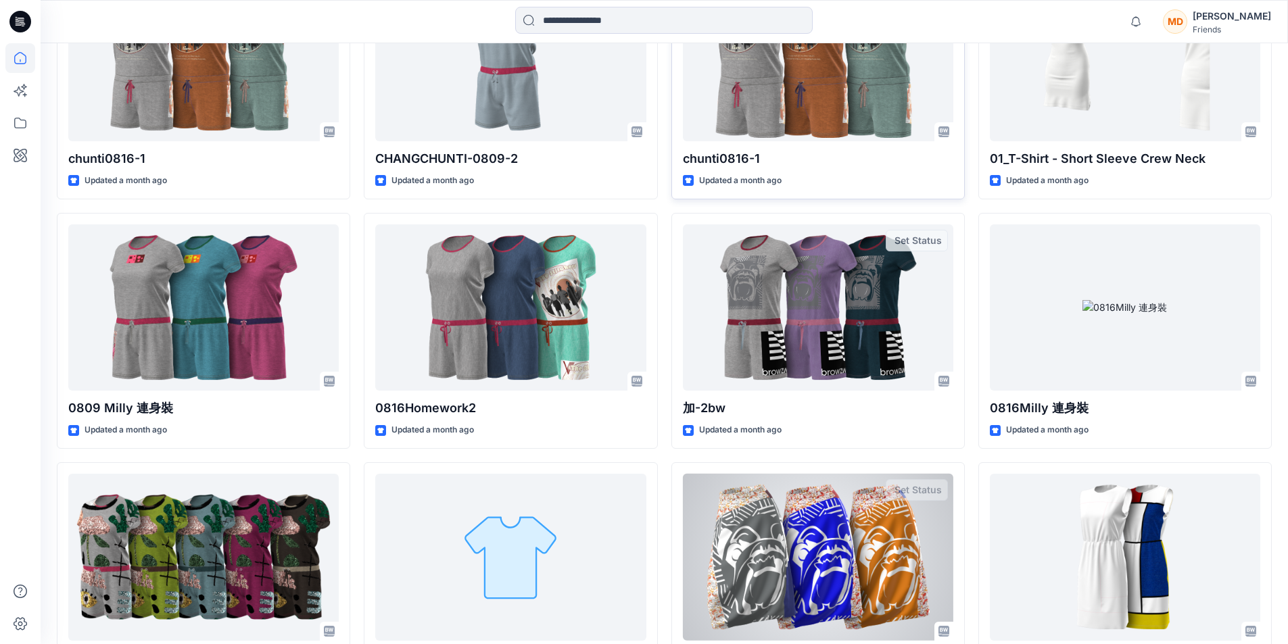
scroll to position [3618, 0]
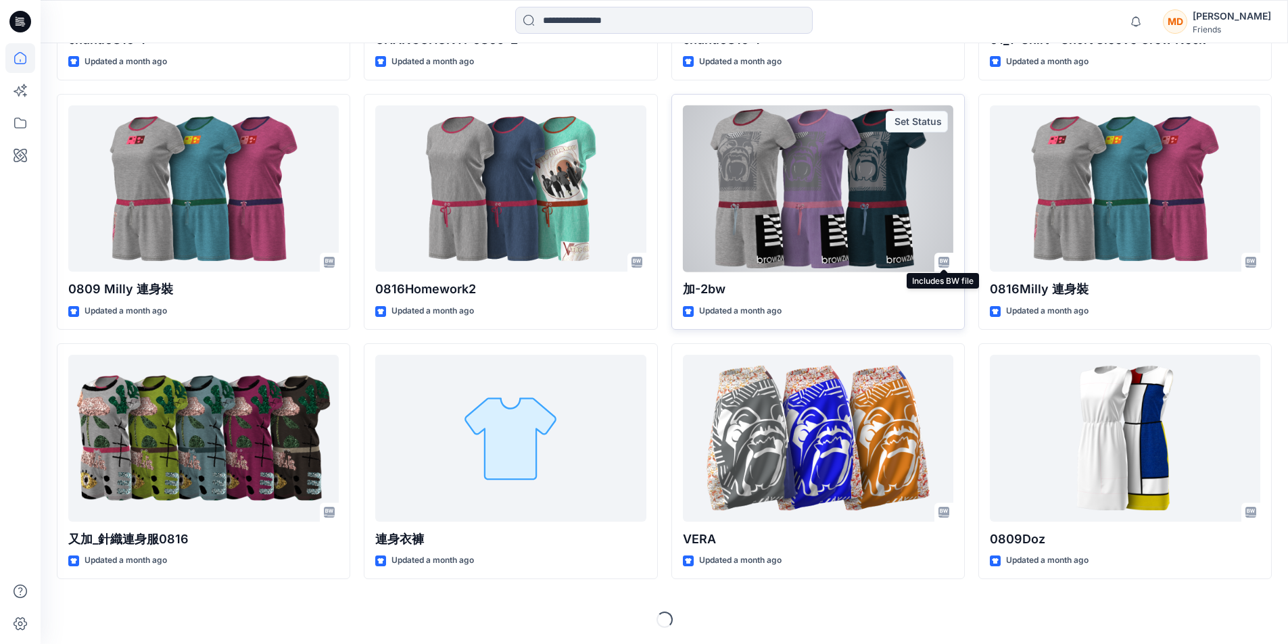
click at [942, 260] on icon at bounding box center [943, 262] width 11 height 11
click at [944, 262] on icon at bounding box center [943, 262] width 11 height 11
click at [911, 249] on div at bounding box center [818, 188] width 270 height 167
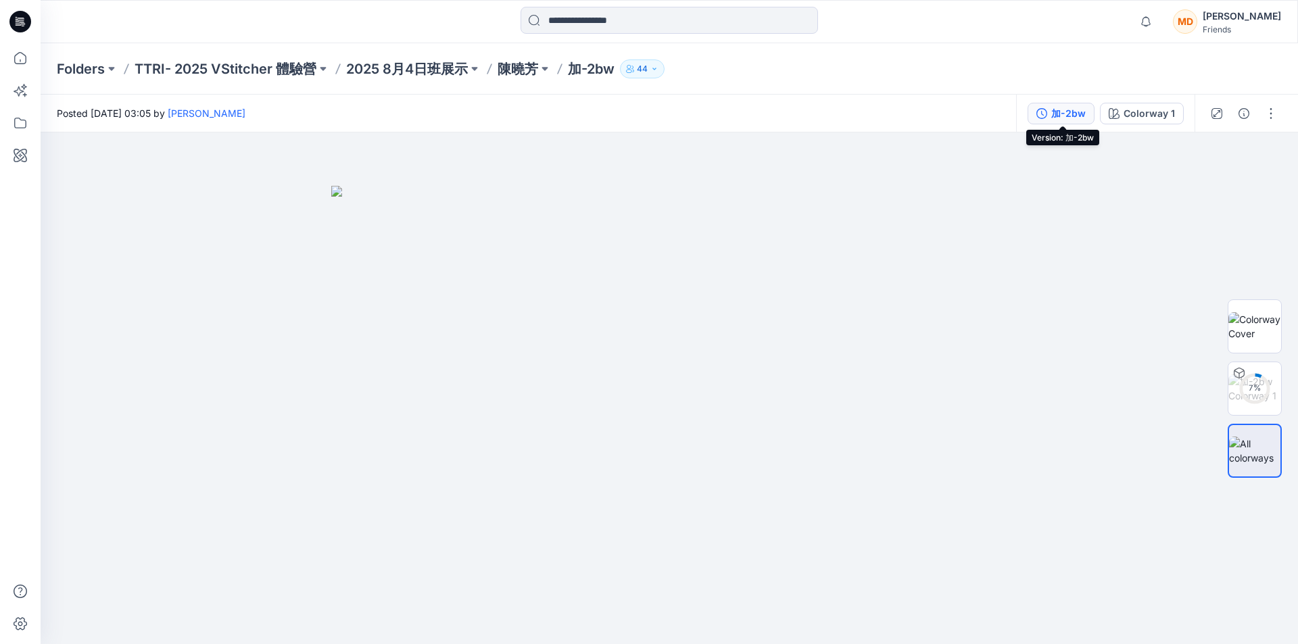
click at [1070, 110] on div "加-2bw" at bounding box center [1068, 113] width 34 height 15
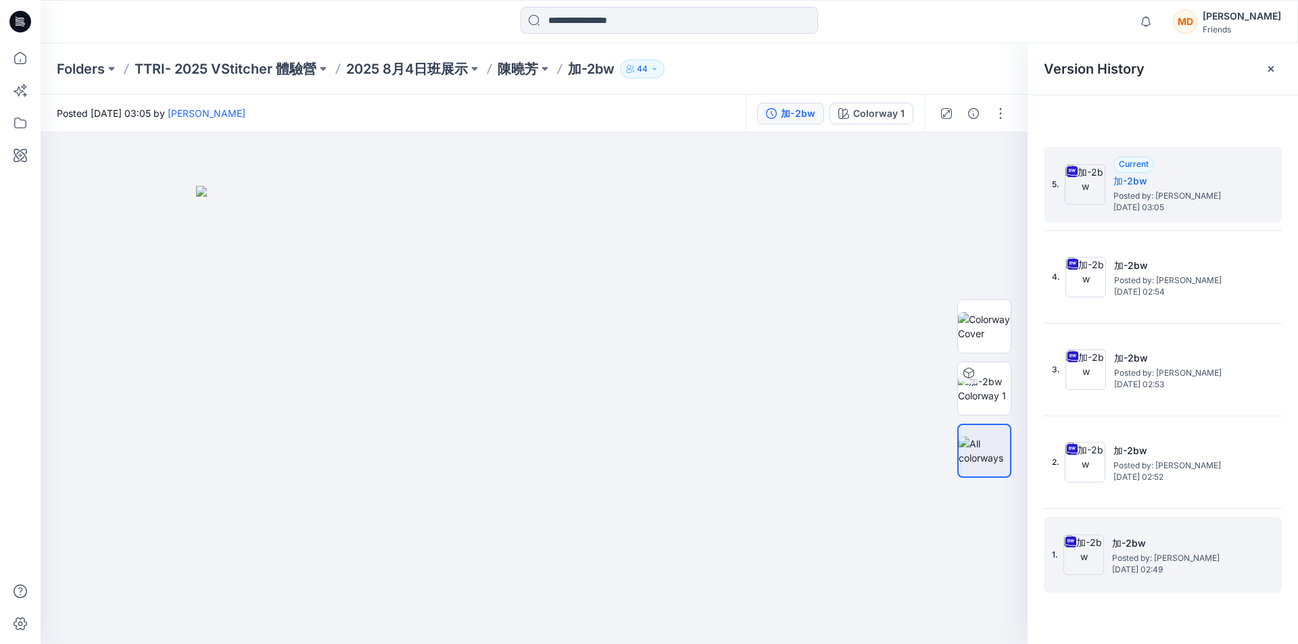
click at [1090, 555] on img at bounding box center [1083, 555] width 41 height 41
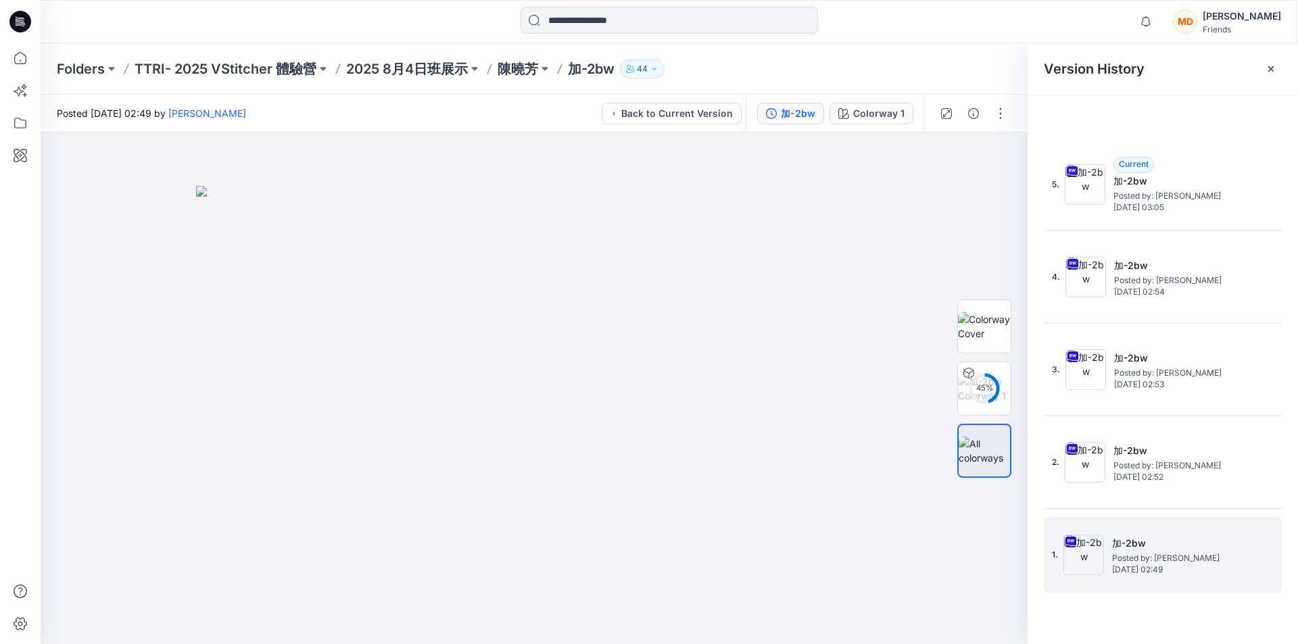
drag, startPoint x: 1087, startPoint y: 555, endPoint x: 1080, endPoint y: 560, distance: 8.8
click at [1080, 560] on img at bounding box center [1083, 555] width 41 height 41
click at [804, 110] on div "加-2bw" at bounding box center [798, 113] width 34 height 15
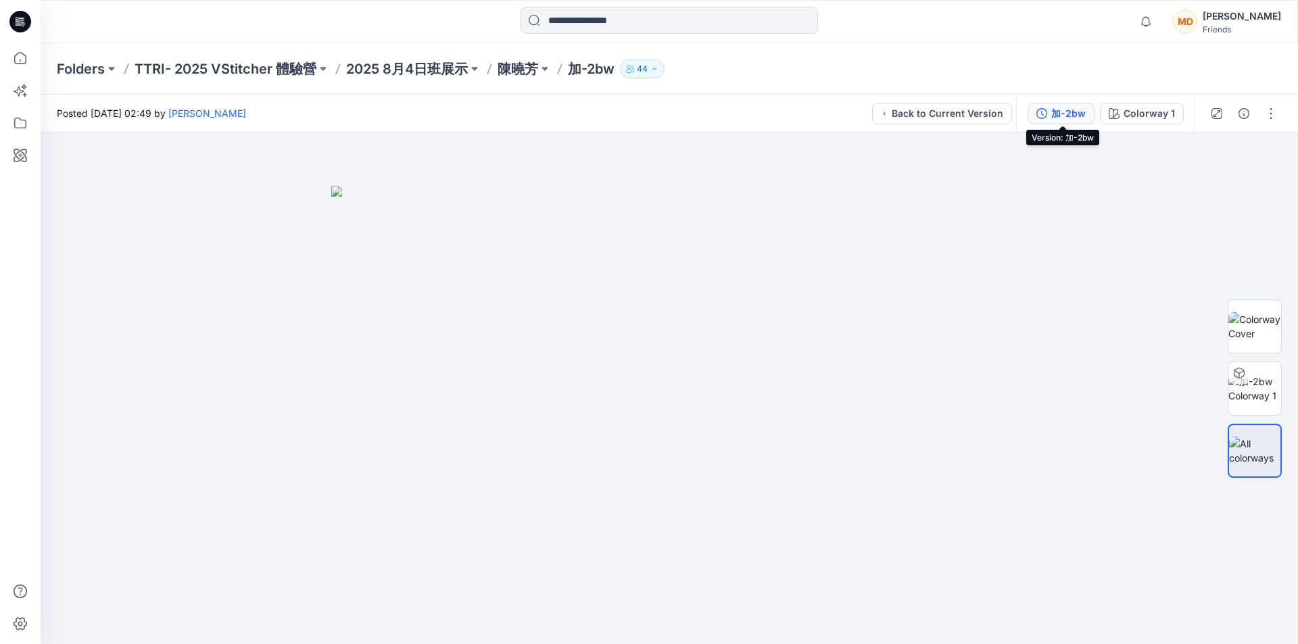
click at [1079, 112] on div "加-2bw" at bounding box center [1068, 113] width 34 height 15
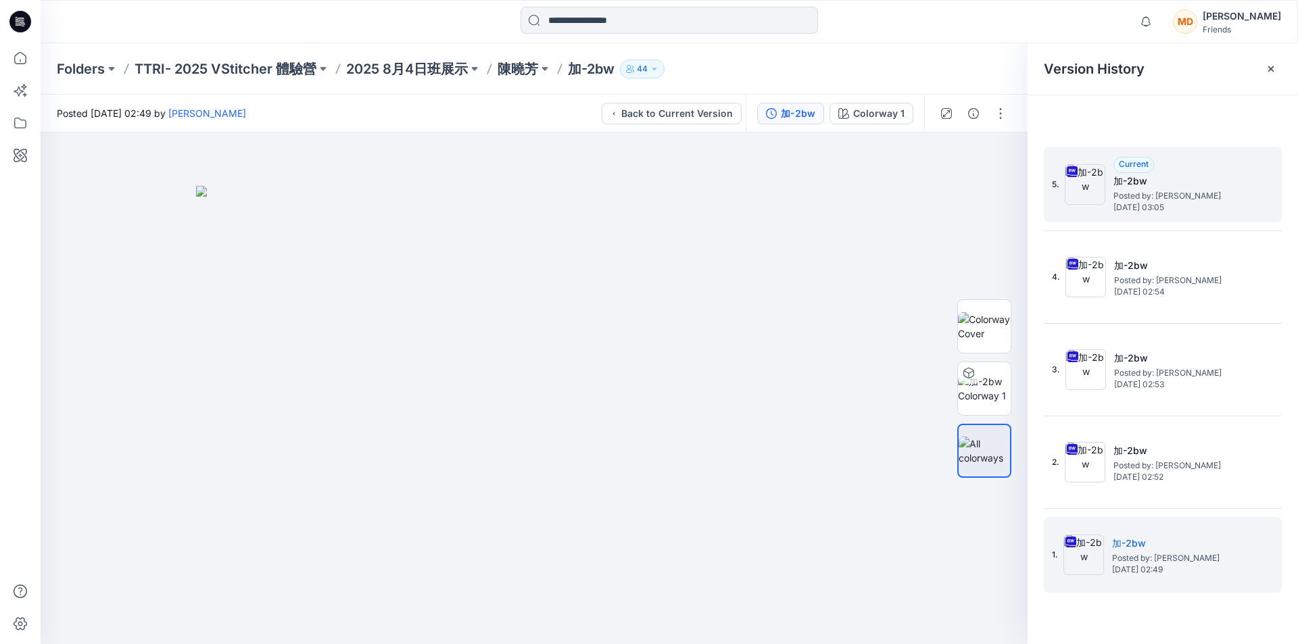
click at [1138, 161] on span "Current" at bounding box center [1134, 164] width 30 height 10
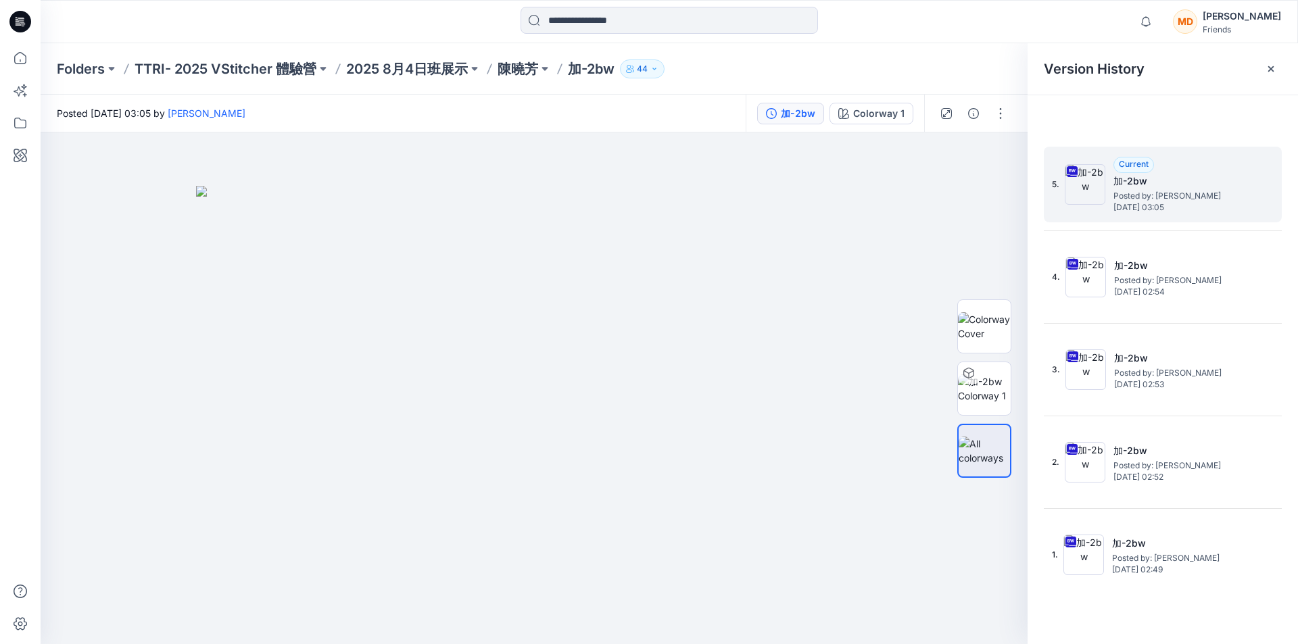
click at [1171, 199] on span "Posted by: Xiaofang Chen" at bounding box center [1180, 196] width 135 height 14
click at [1171, 197] on span "Posted by: Xiaofang Chen" at bounding box center [1180, 196] width 135 height 14
click at [1127, 204] on span "Saturday, August 16, 2025 03:05" at bounding box center [1180, 207] width 135 height 9
click at [1132, 164] on span "Current" at bounding box center [1134, 164] width 30 height 10
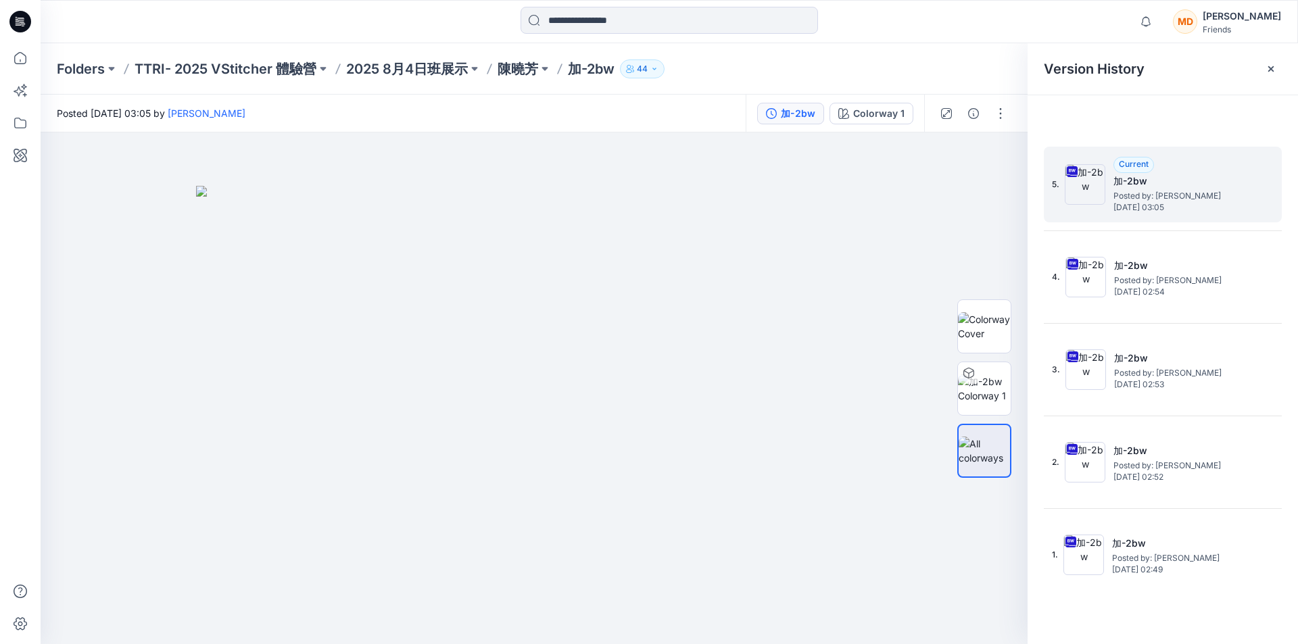
click at [1133, 180] on h5 "加-2bw" at bounding box center [1180, 181] width 135 height 16
drag, startPoint x: 1133, startPoint y: 179, endPoint x: 1212, endPoint y: 158, distance: 81.8
click at [1212, 158] on div "Current 加-2bw Posted by: Xiaofang Chen Saturday, August 16, 2025 03:05" at bounding box center [1180, 184] width 135 height 55
click at [1078, 186] on img at bounding box center [1085, 184] width 41 height 41
click at [1001, 116] on button "button" at bounding box center [1001, 114] width 22 height 22
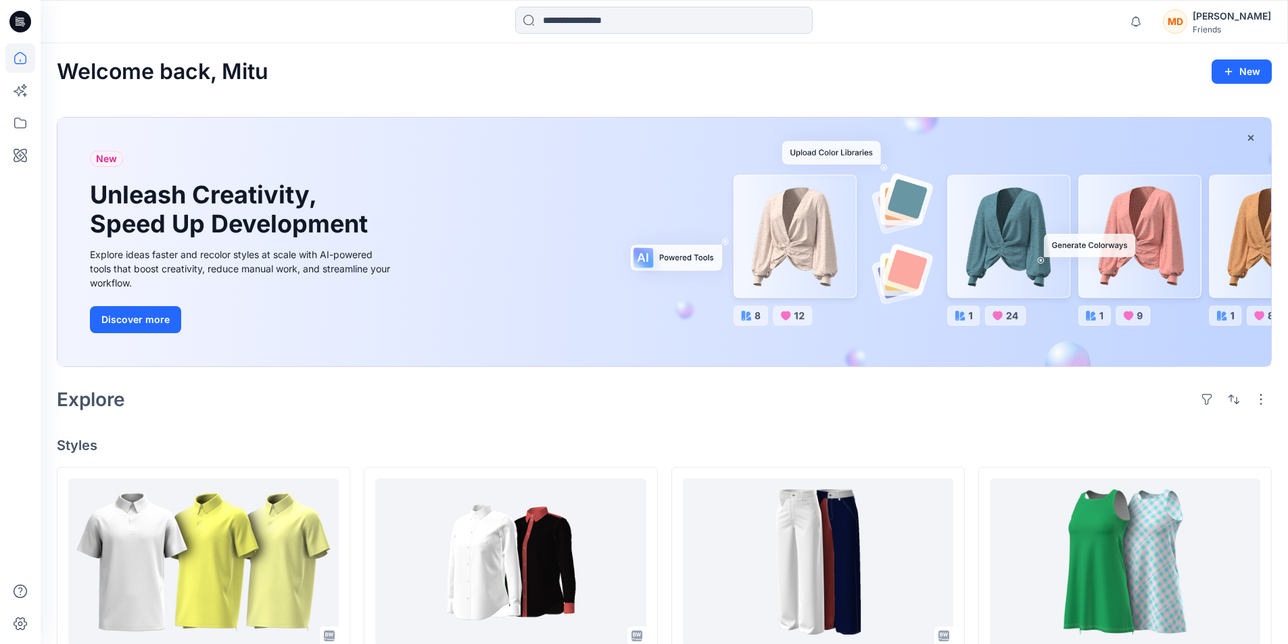
click at [1187, 20] on div "MD" at bounding box center [1175, 21] width 24 height 24
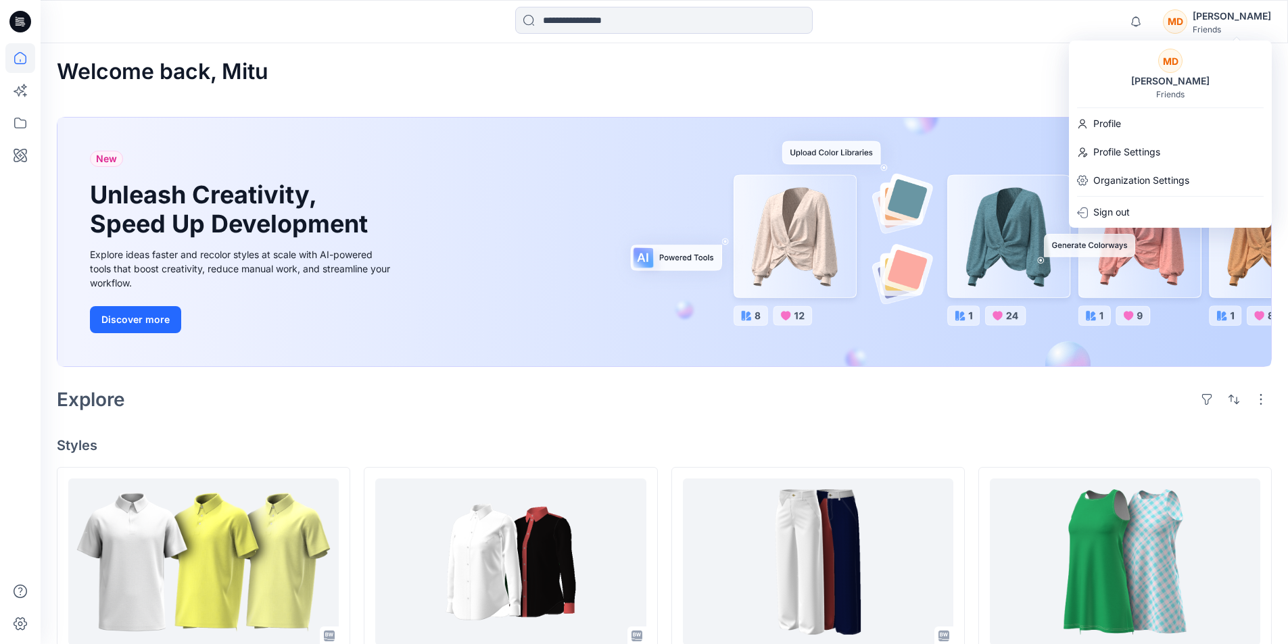
click at [1187, 20] on div "MD" at bounding box center [1175, 21] width 24 height 24
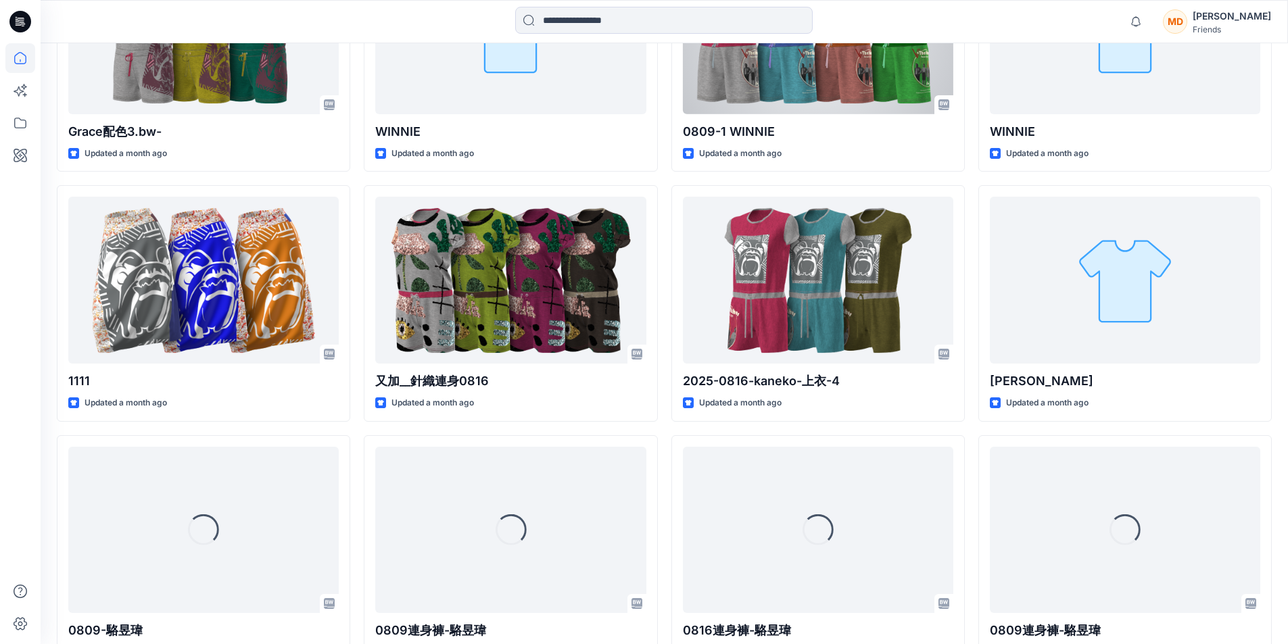
scroll to position [4570, 0]
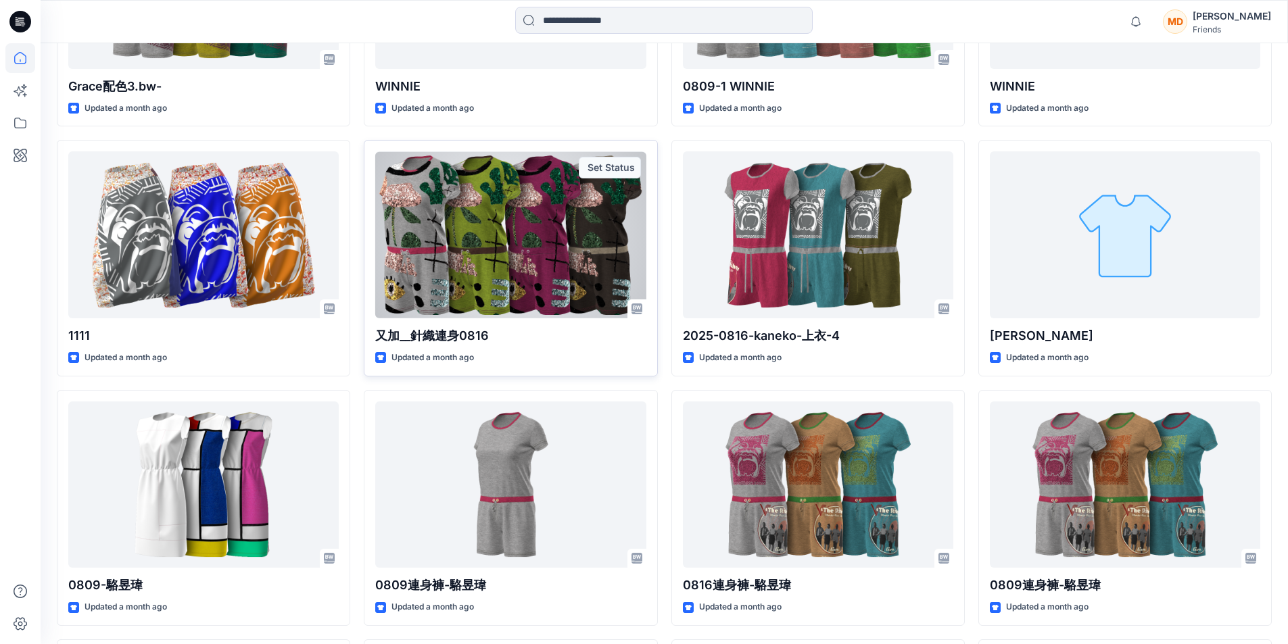
drag, startPoint x: 518, startPoint y: 239, endPoint x: 424, endPoint y: 336, distance: 134.8
click at [424, 336] on p "又加__針織連身0816" at bounding box center [510, 336] width 270 height 19
click at [550, 237] on div at bounding box center [510, 234] width 270 height 167
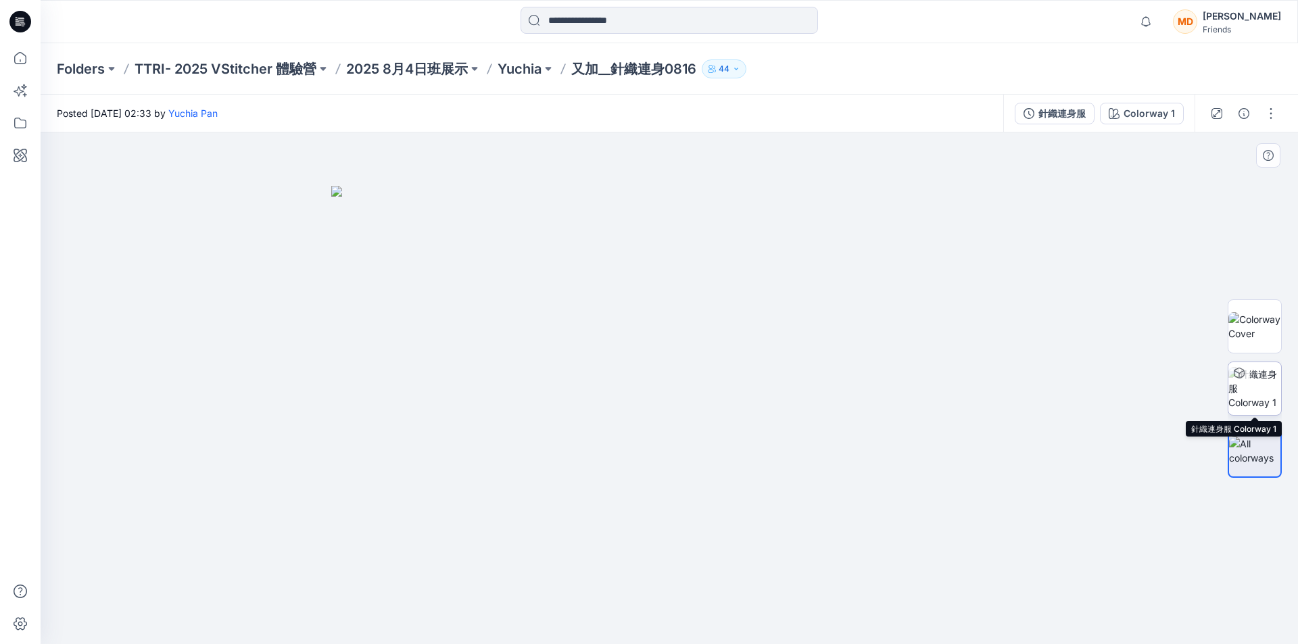
click at [1264, 389] on img at bounding box center [1254, 388] width 53 height 43
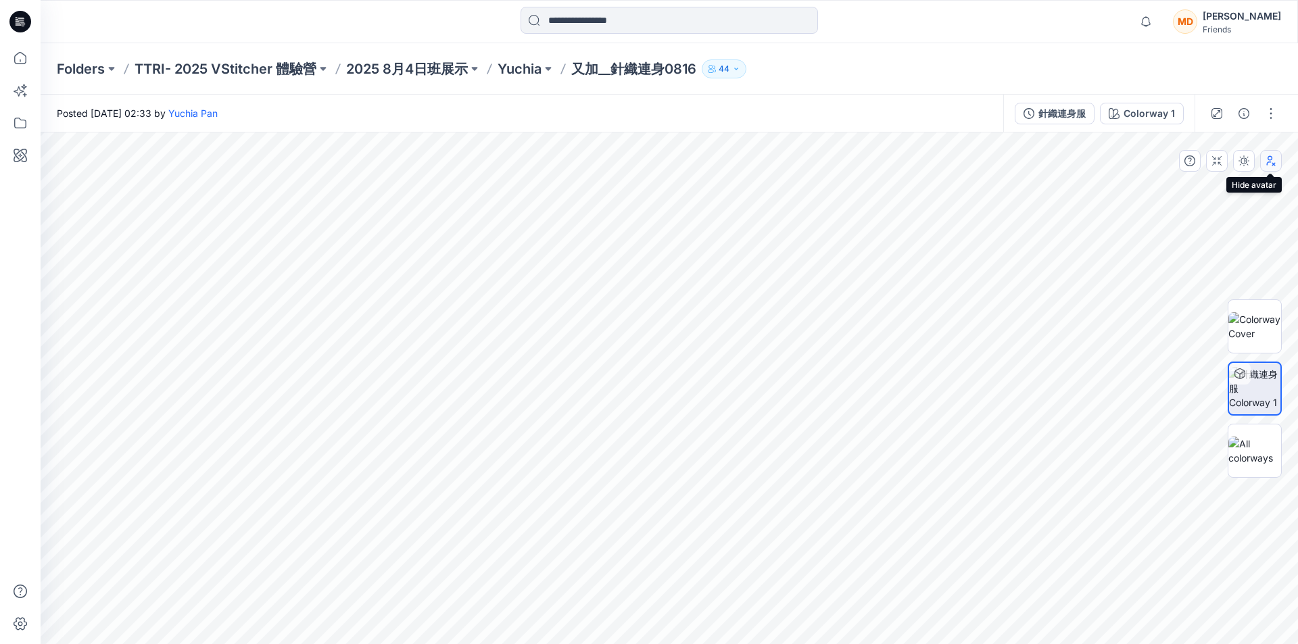
click at [1272, 159] on icon "button" at bounding box center [1271, 161] width 9 height 10
click at [1272, 159] on icon "button" at bounding box center [1271, 160] width 11 height 11
click at [1246, 111] on icon "button" at bounding box center [1243, 113] width 11 height 11
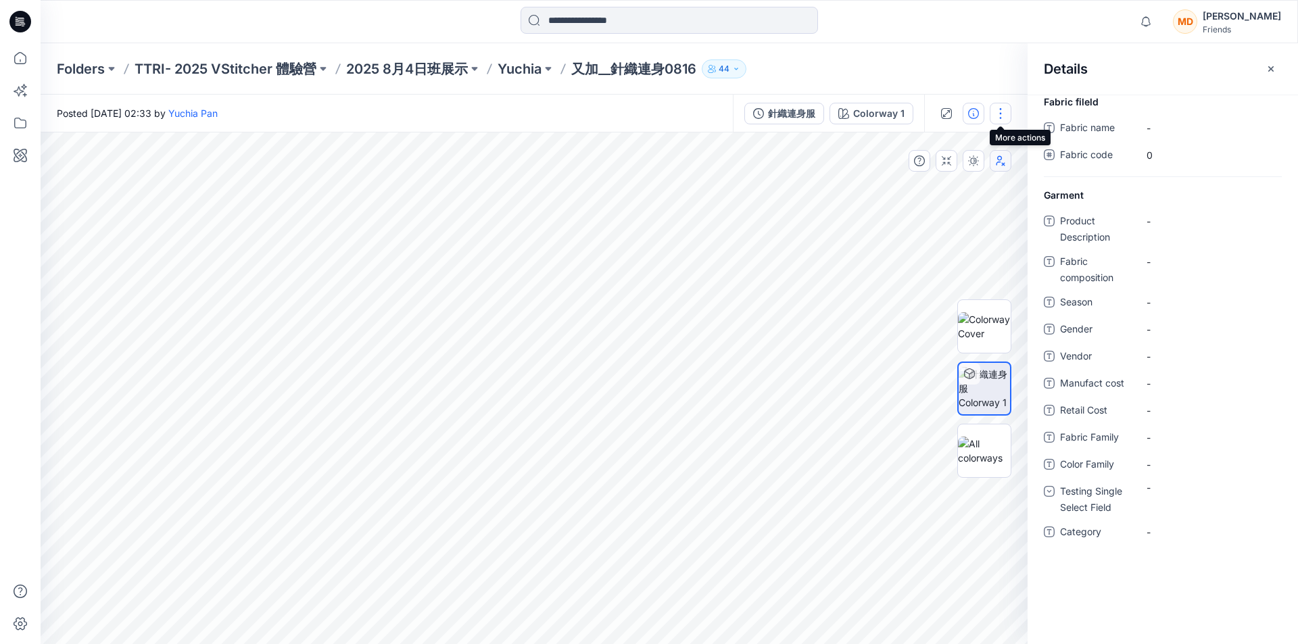
click at [999, 114] on button "button" at bounding box center [1001, 114] width 22 height 22
click at [1156, 193] on div "Garment Product Description - Fabric composition - Season - Gender - Vendor - M…" at bounding box center [1163, 373] width 270 height 371
click at [1095, 129] on span "Fabric name" at bounding box center [1100, 129] width 81 height 19
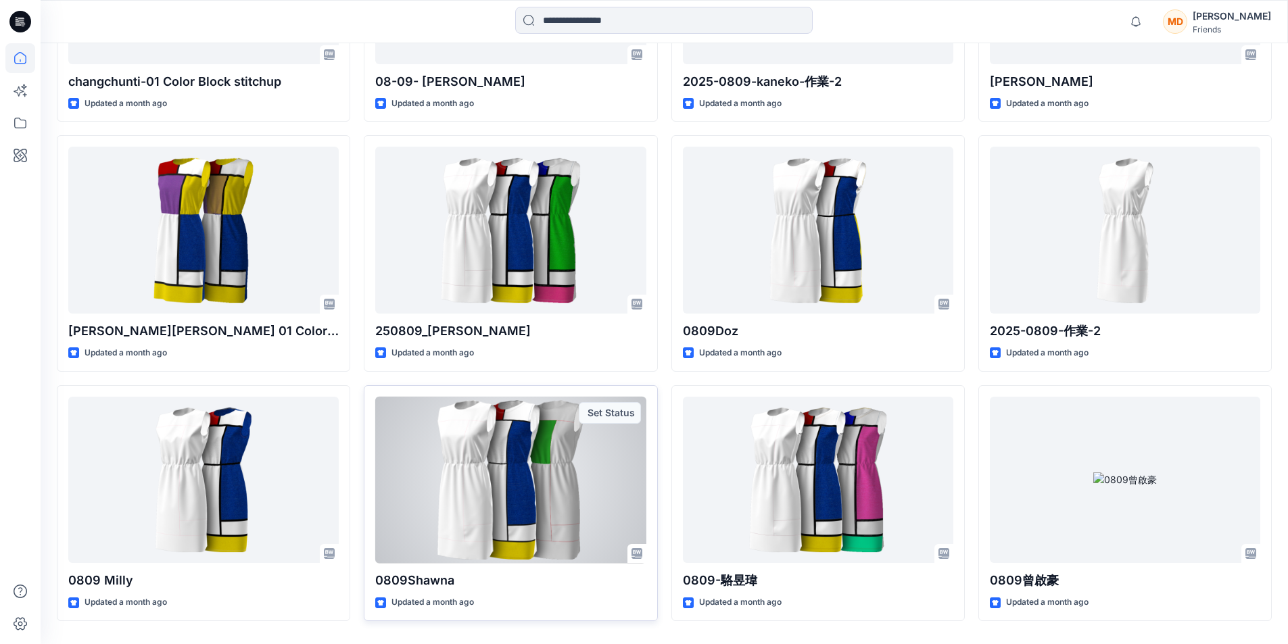
scroll to position [7362, 0]
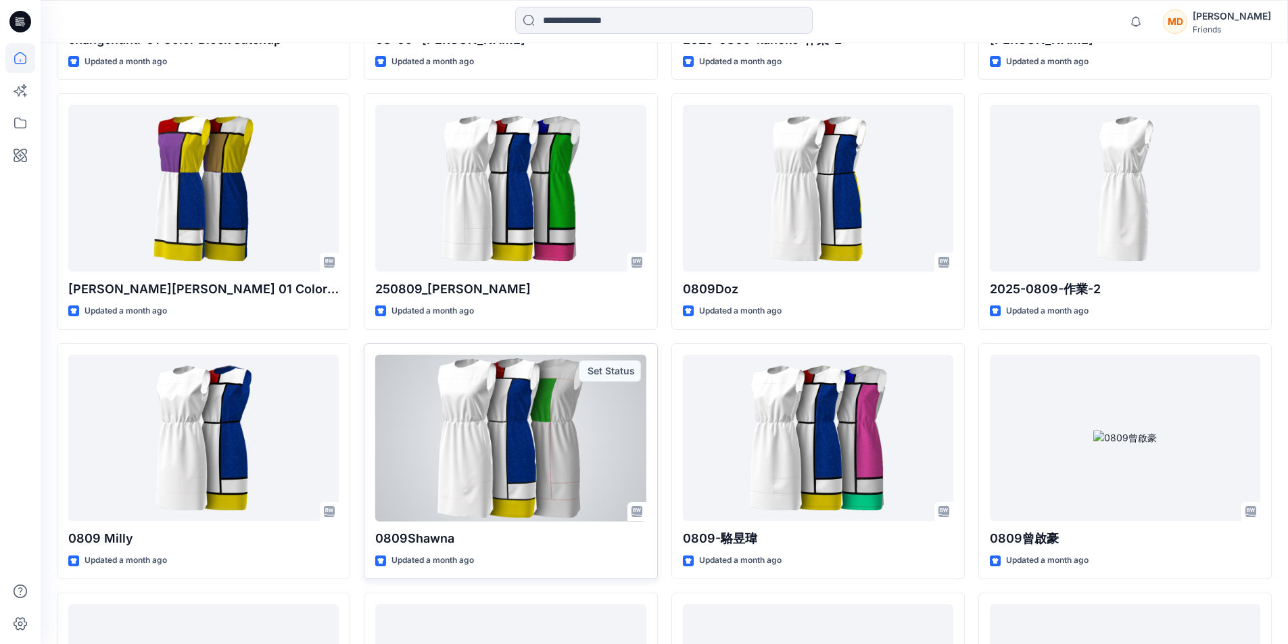
click at [467, 433] on div at bounding box center [510, 438] width 270 height 167
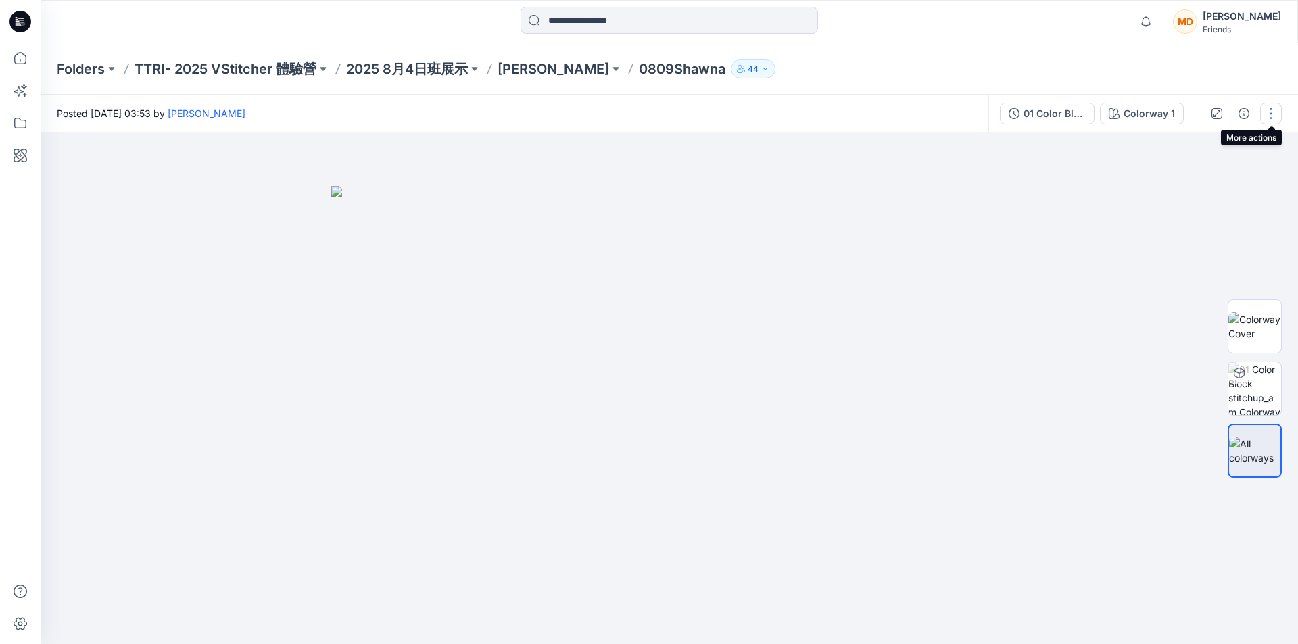
click at [1270, 115] on button "button" at bounding box center [1271, 114] width 22 height 22
click at [1263, 252] on icon "button" at bounding box center [1262, 251] width 3 height 5
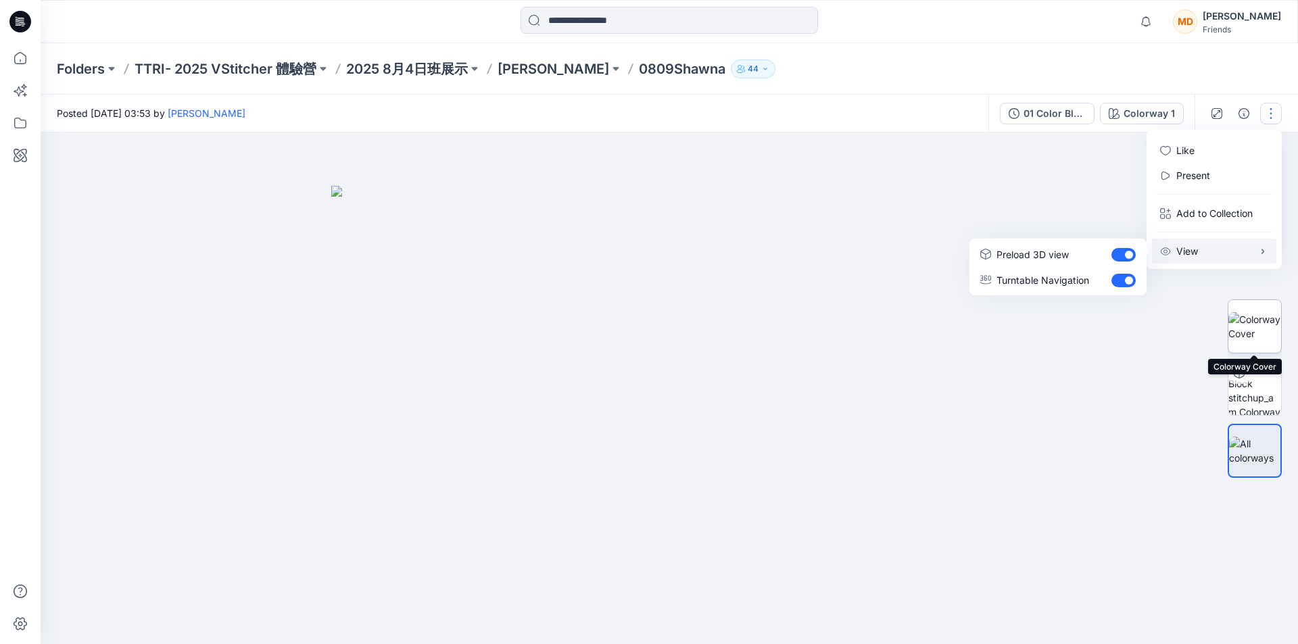
click at [1253, 324] on img at bounding box center [1254, 326] width 53 height 28
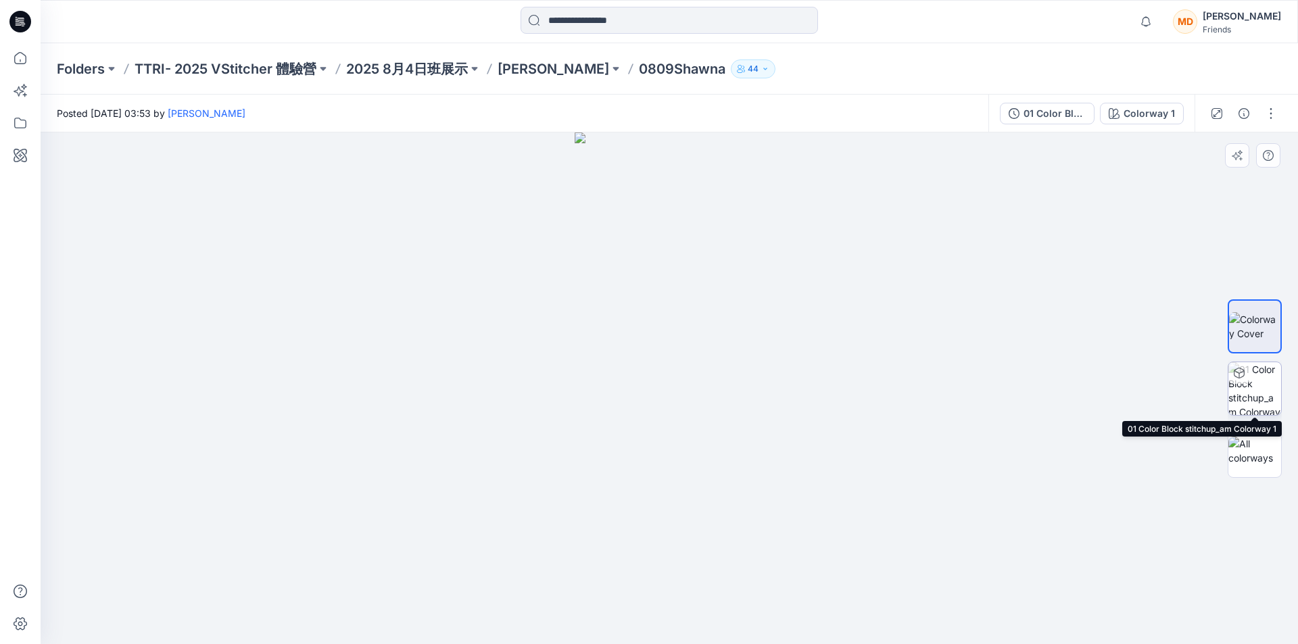
click at [1261, 392] on img at bounding box center [1254, 388] width 53 height 53
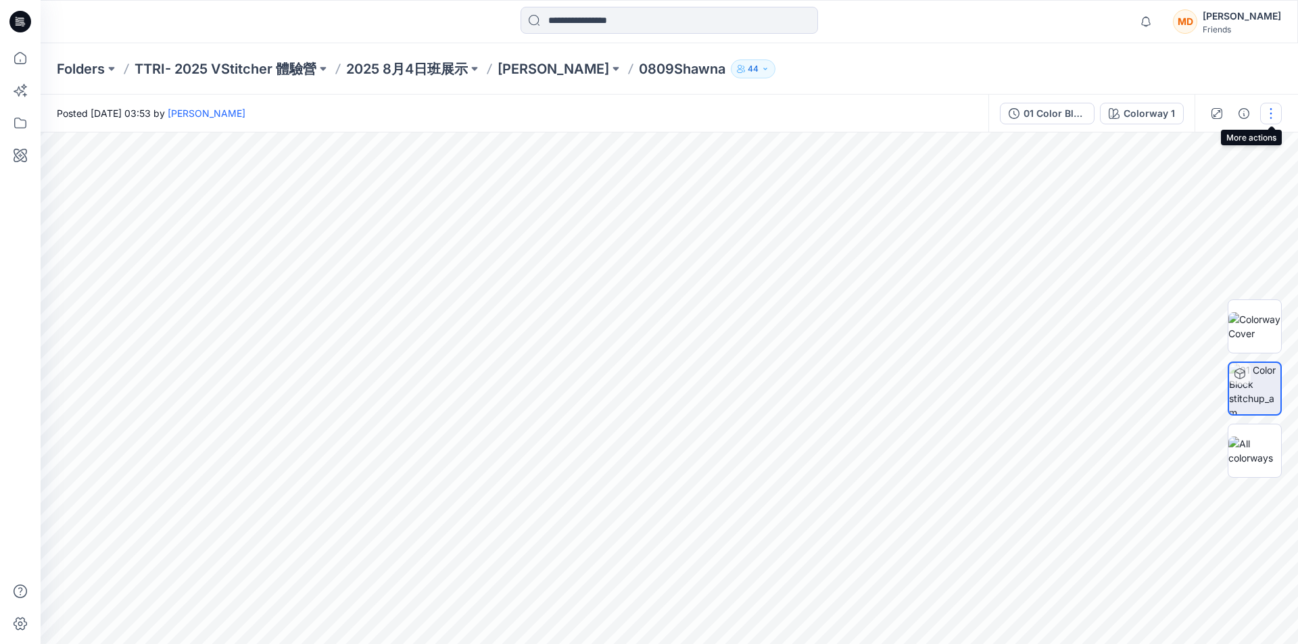
click at [1272, 120] on button "button" at bounding box center [1271, 114] width 22 height 22
click at [1271, 445] on img at bounding box center [1254, 451] width 53 height 28
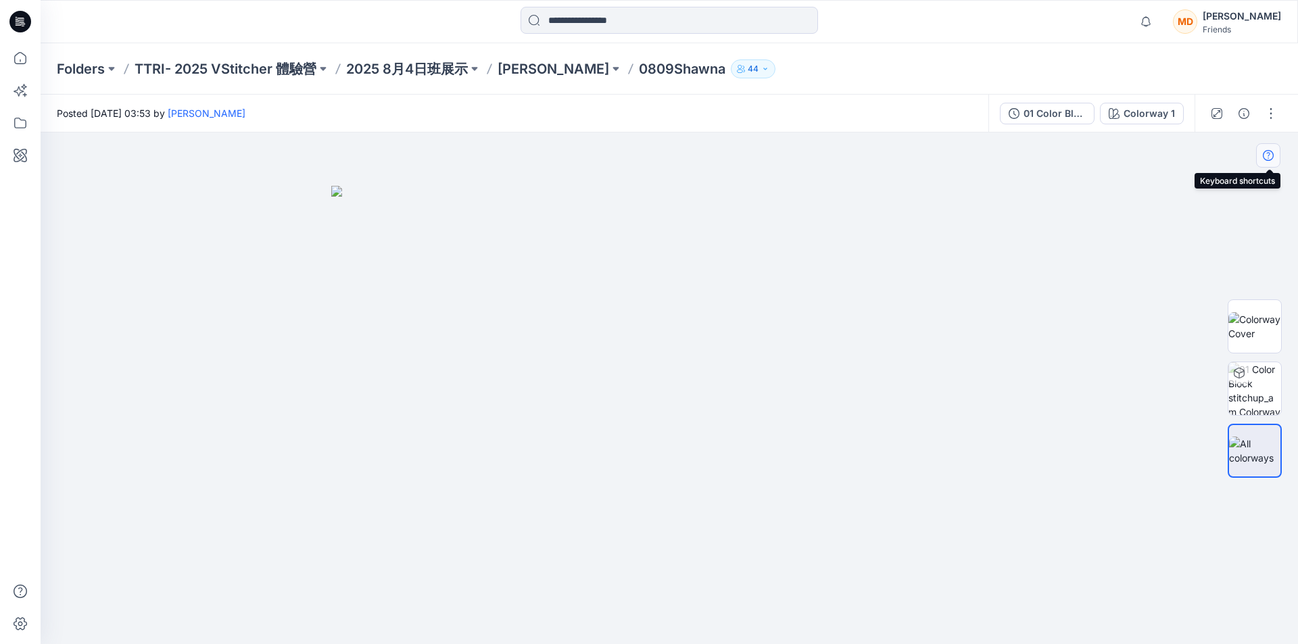
click at [1272, 151] on icon "button" at bounding box center [1268, 155] width 11 height 11
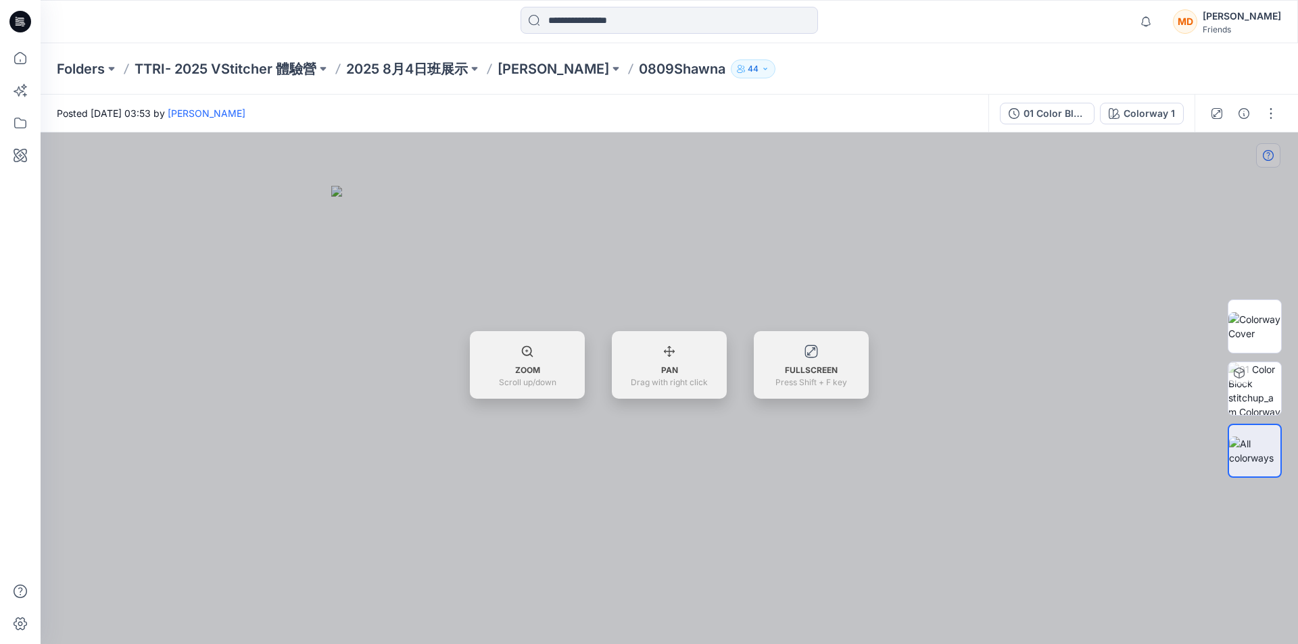
click at [1272, 151] on div at bounding box center [669, 388] width 1257 height 512
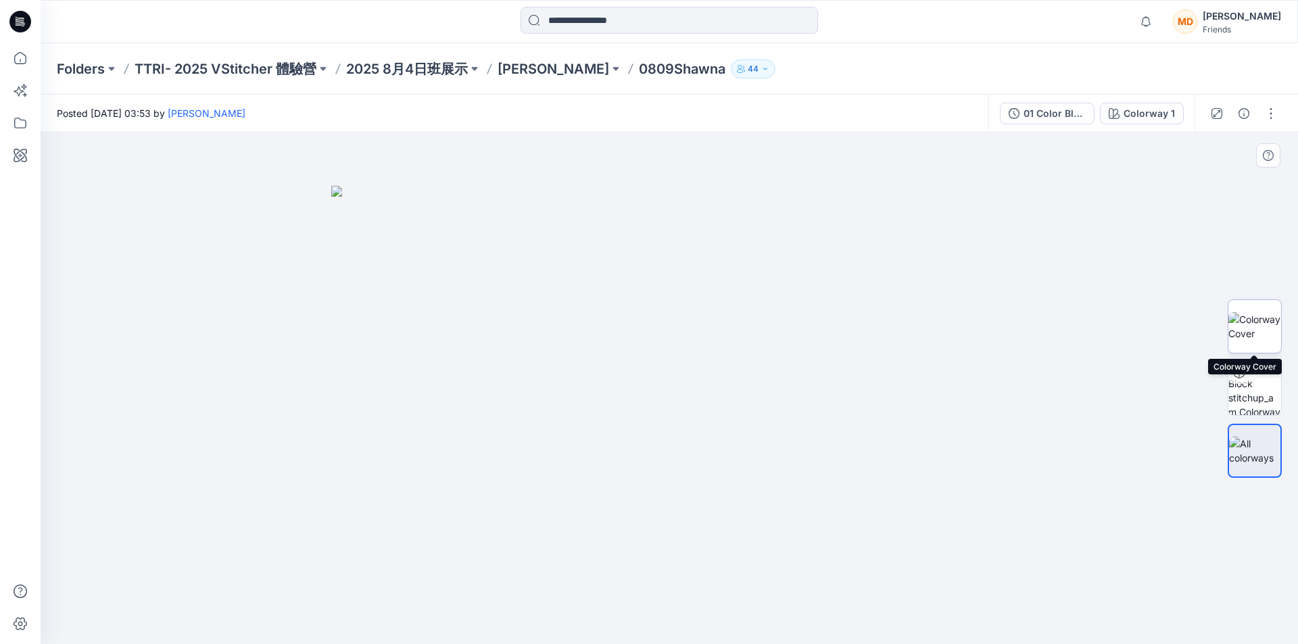
click at [1263, 324] on img at bounding box center [1254, 326] width 53 height 28
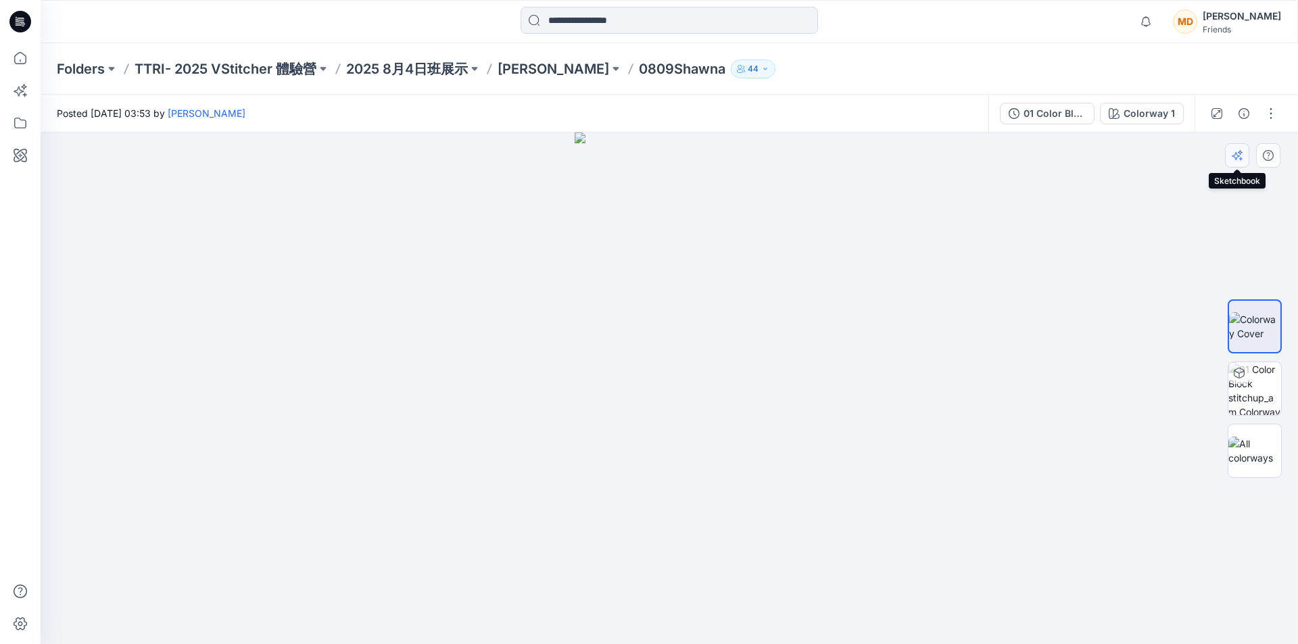
click at [1243, 158] on button "button" at bounding box center [1237, 155] width 24 height 24
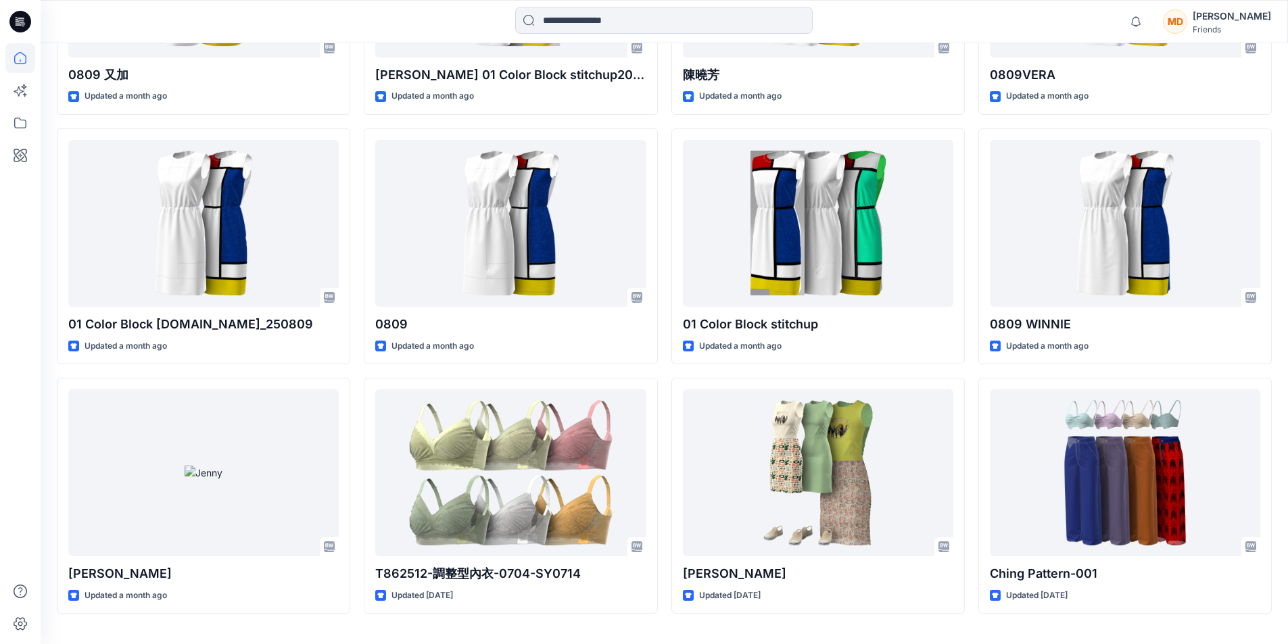
scroll to position [8110, 0]
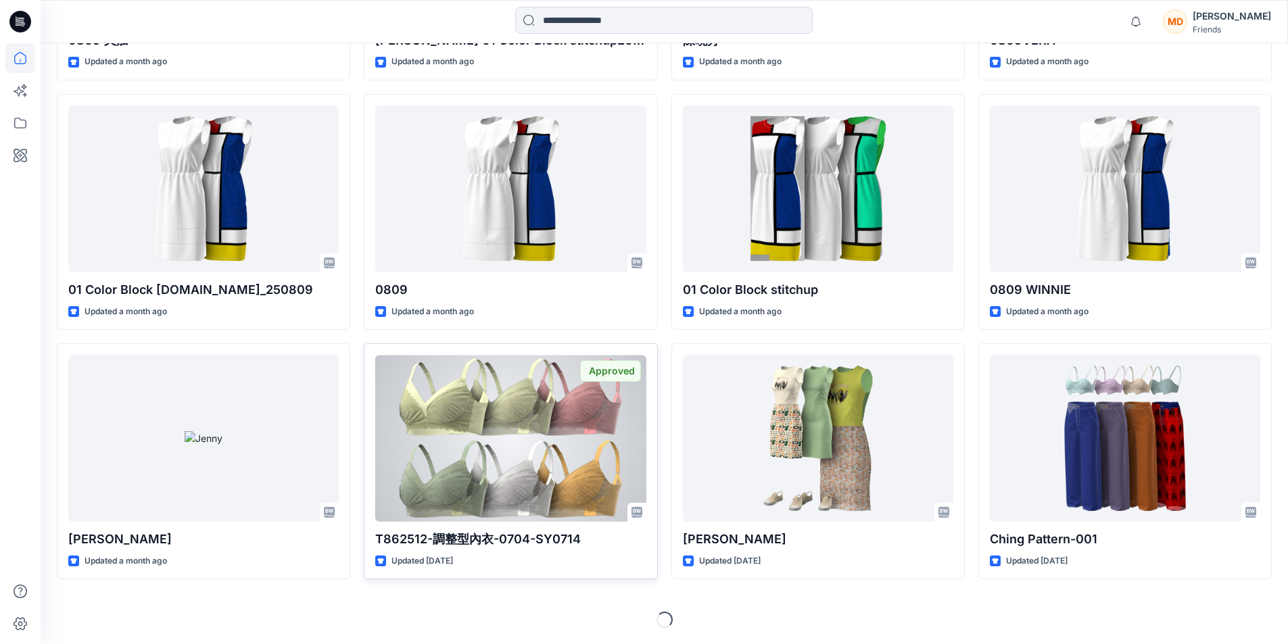
click at [524, 443] on div at bounding box center [510, 438] width 270 height 167
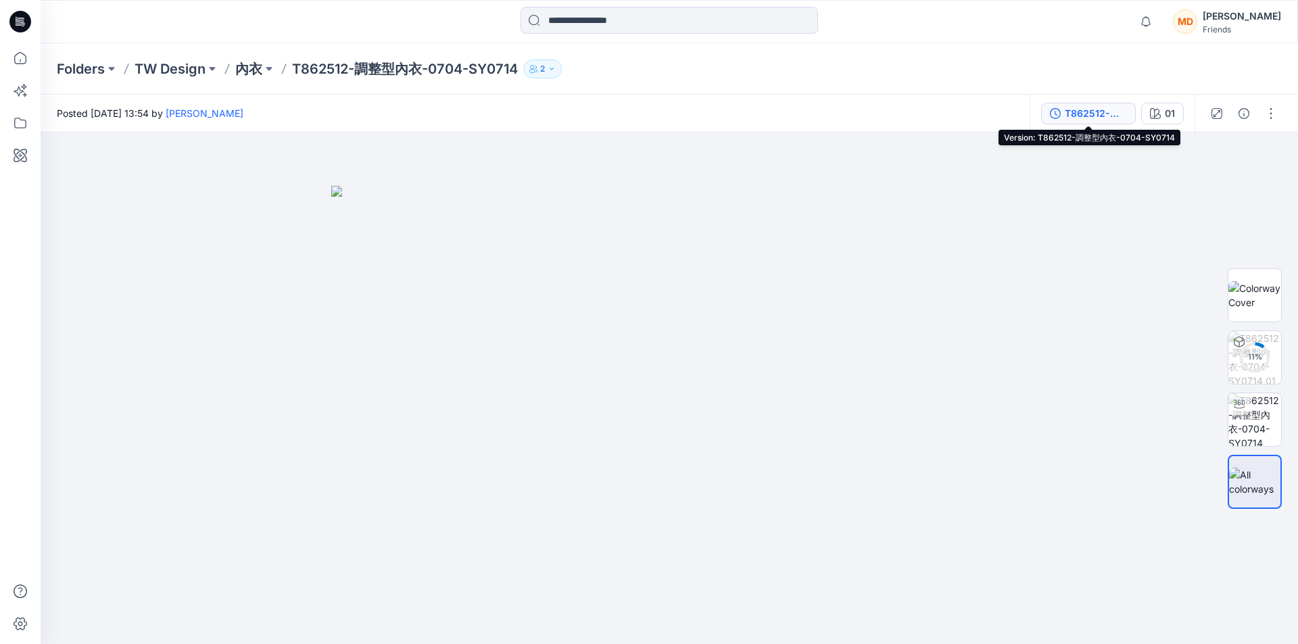
click at [1095, 110] on div "T862512-調整型內衣-0704-SY0714" at bounding box center [1096, 113] width 62 height 15
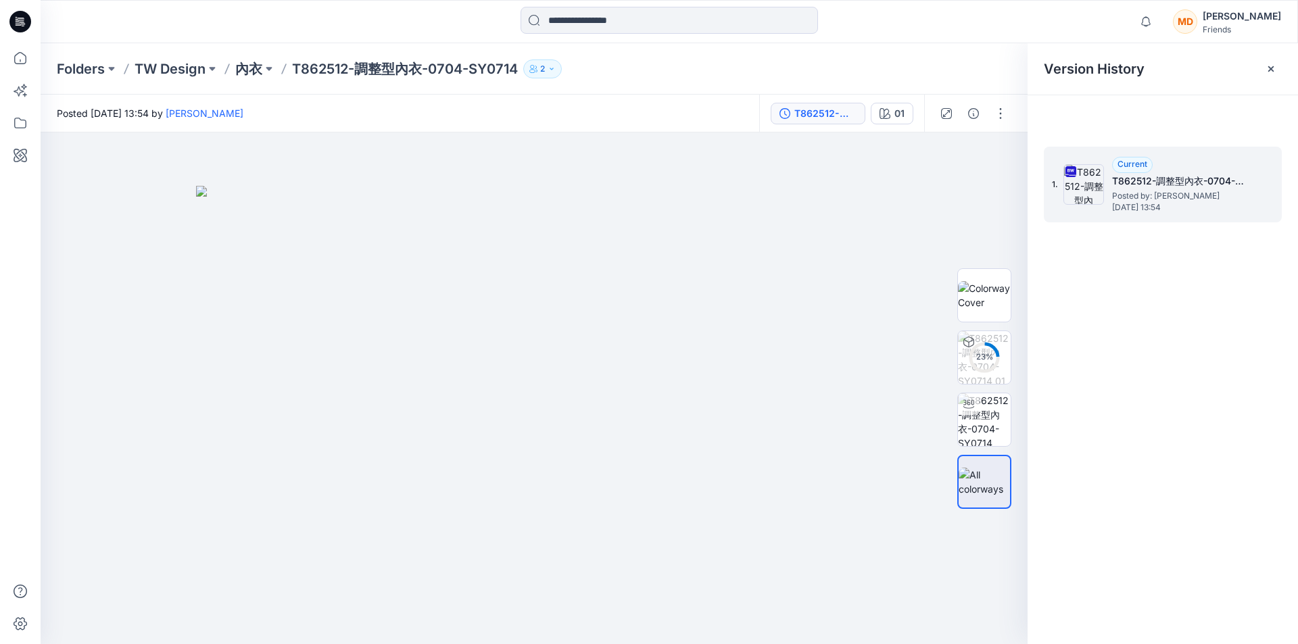
click at [1137, 179] on h5 "T862512-調整型內衣-0704-SY0714" at bounding box center [1179, 181] width 135 height 16
click at [1073, 170] on icon at bounding box center [1070, 171] width 11 height 11
click at [1084, 182] on img at bounding box center [1083, 184] width 41 height 41
click at [1060, 181] on div "1. Current T862512-調整型內衣-0704-SY0714 Posted by: Ping Ping Chang Wednesday, July…" at bounding box center [1153, 184] width 203 height 65
click at [1147, 185] on h5 "T862512-調整型內衣-0704-SY0714" at bounding box center [1179, 181] width 135 height 16
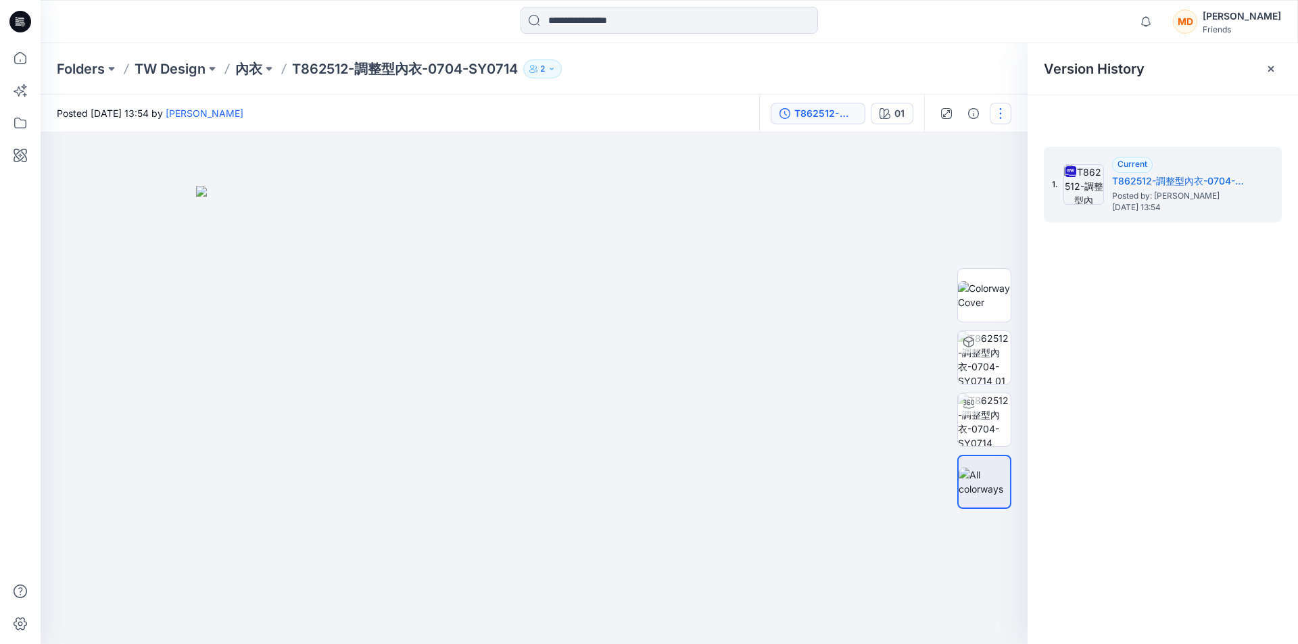
click at [1000, 112] on button "button" at bounding box center [1001, 114] width 22 height 22
click at [971, 213] on p "Add to Collection" at bounding box center [944, 213] width 76 height 14
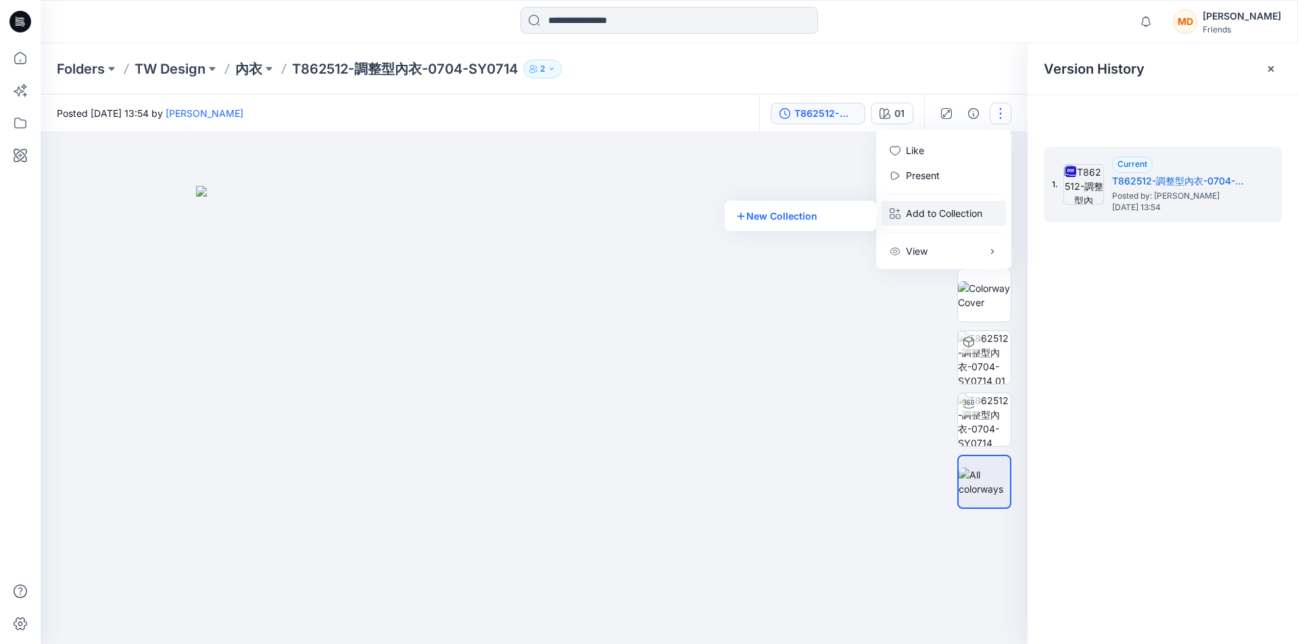
click at [975, 213] on p "Add to Collection" at bounding box center [944, 213] width 76 height 14
click at [808, 216] on button "New Collection" at bounding box center [800, 215] width 146 height 25
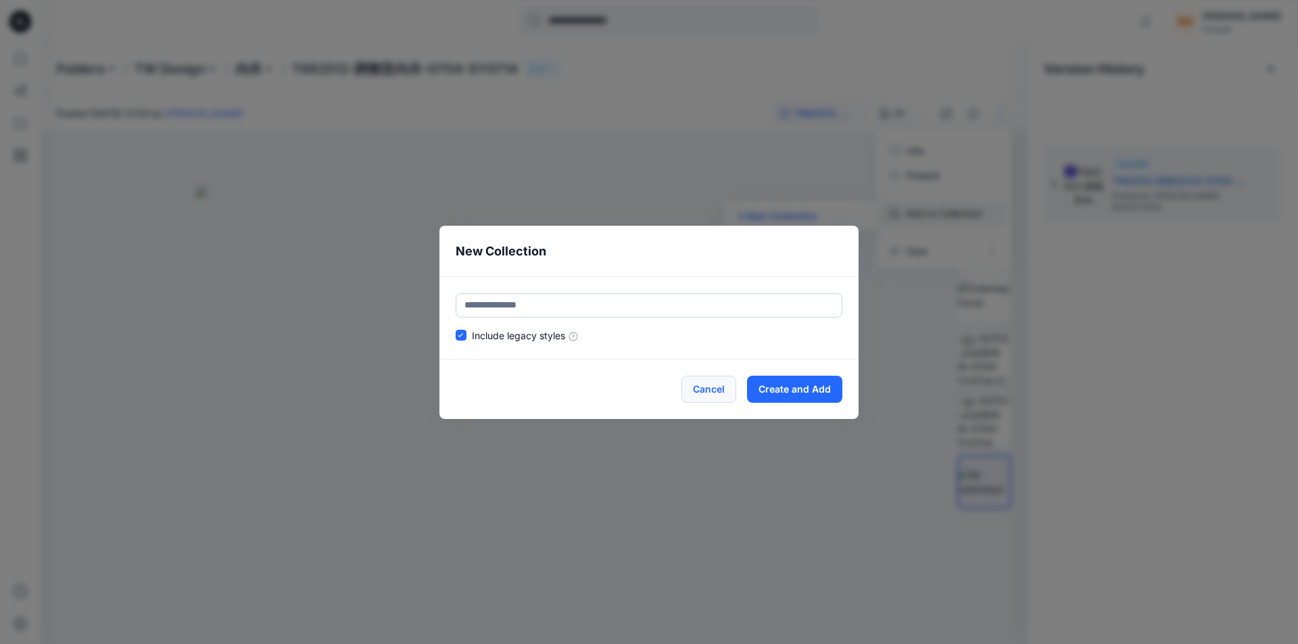
click at [704, 387] on button "Cancel" at bounding box center [708, 389] width 55 height 27
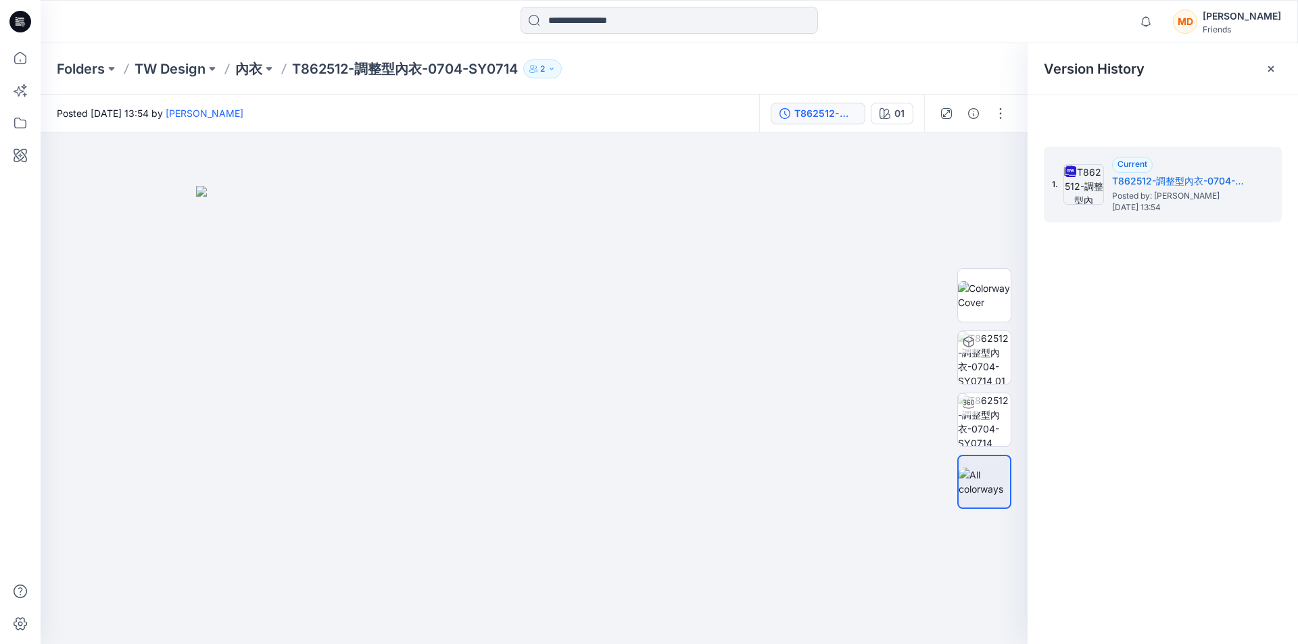
click at [1201, 68] on div "Version History" at bounding box center [1163, 68] width 238 height 19
drag, startPoint x: 990, startPoint y: 485, endPoint x: 970, endPoint y: 419, distance: 68.6
drag, startPoint x: 970, startPoint y: 419, endPoint x: 979, endPoint y: 346, distance: 73.5
click at [986, 360] on img at bounding box center [984, 357] width 53 height 53
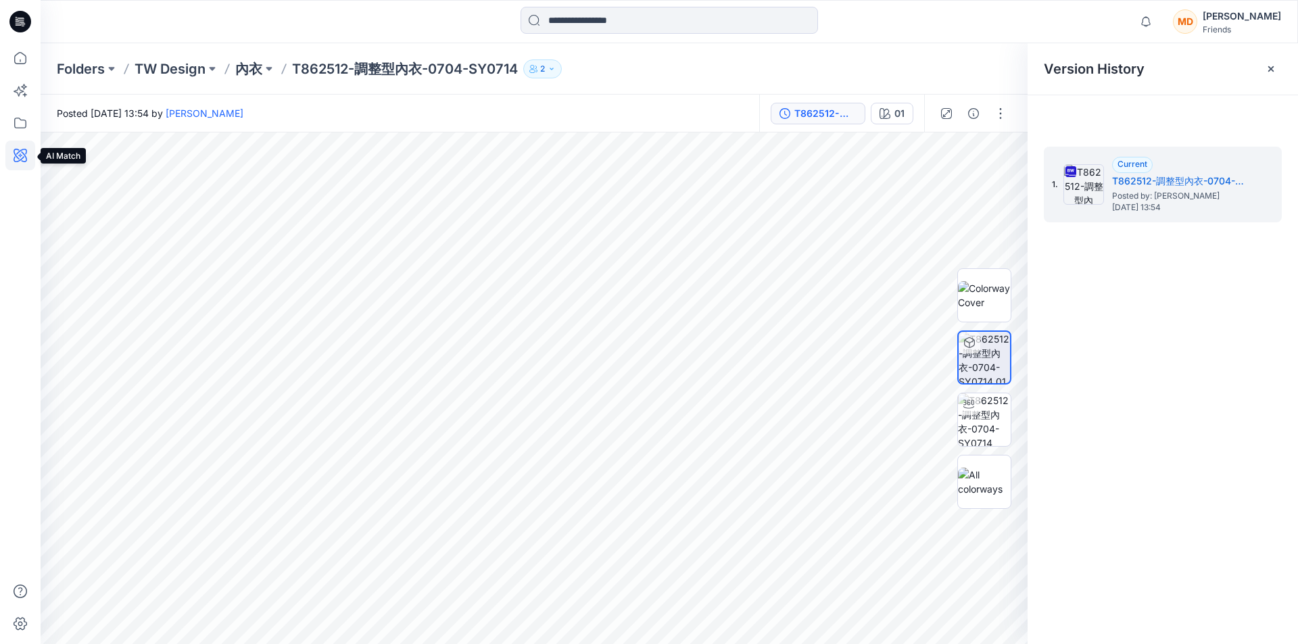
click at [22, 153] on icon at bounding box center [20, 156] width 30 height 30
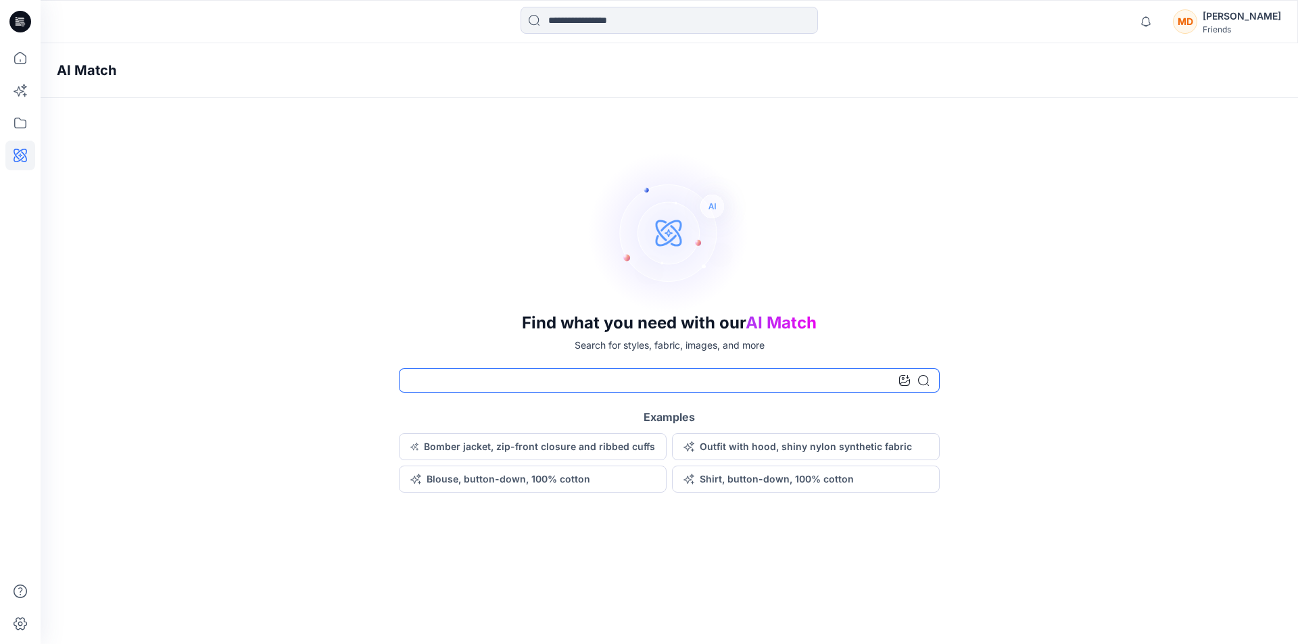
click at [517, 381] on input at bounding box center [669, 380] width 541 height 24
click at [458, 478] on button "Blouse, button-down, 100% cotton" at bounding box center [533, 479] width 268 height 27
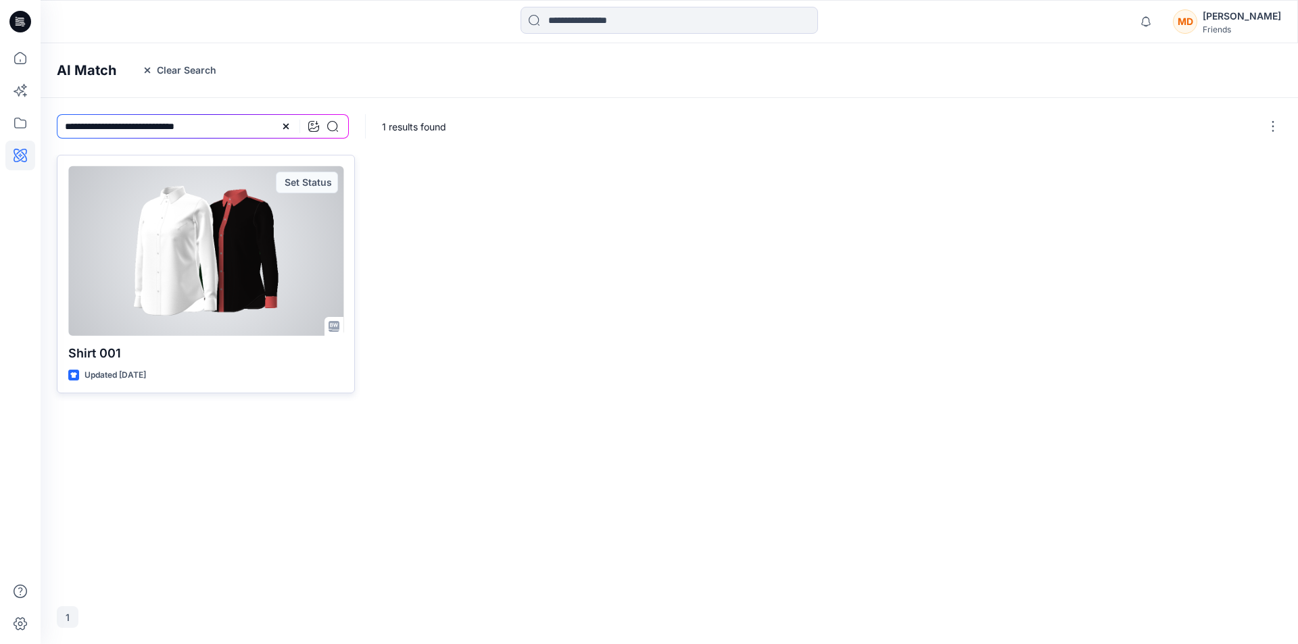
click at [264, 256] on div at bounding box center [205, 251] width 275 height 170
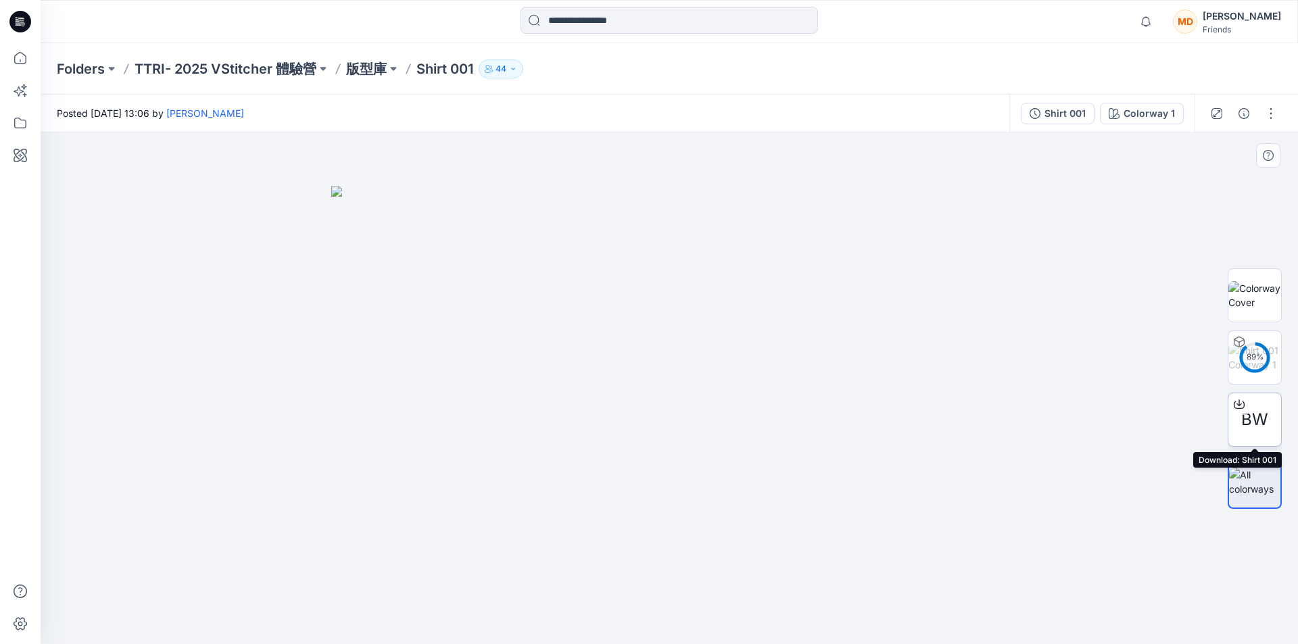
click at [1254, 416] on span "BW" at bounding box center [1254, 420] width 27 height 24
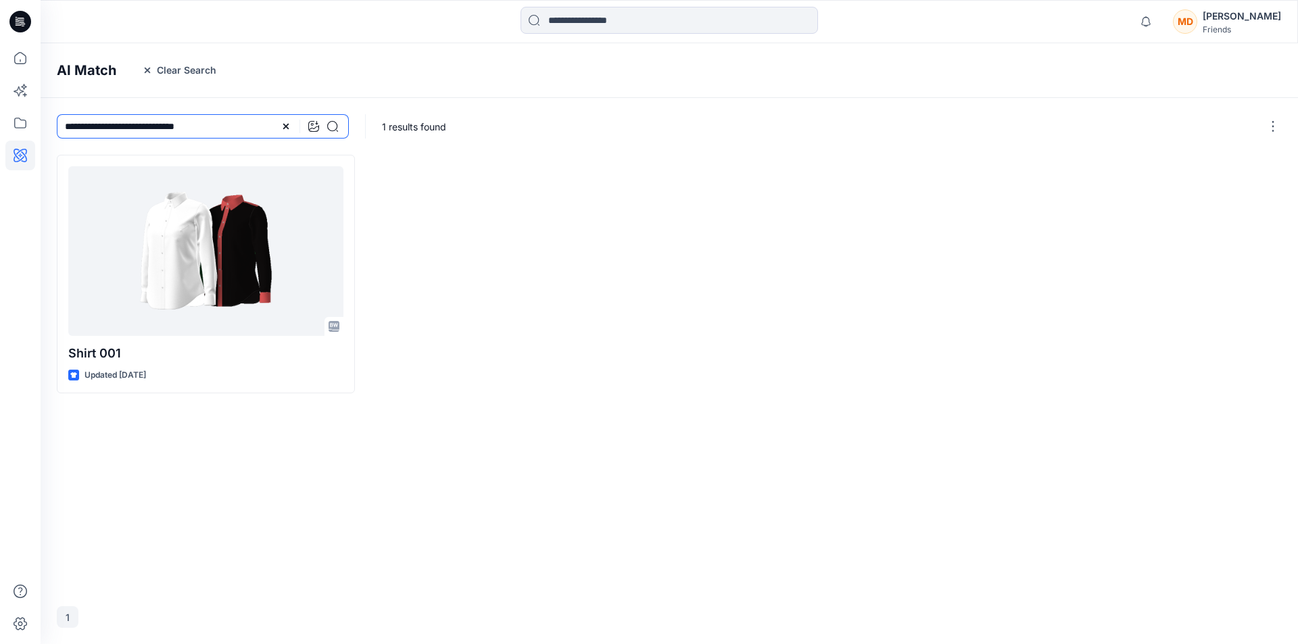
click at [225, 120] on input "**********" at bounding box center [203, 126] width 292 height 24
drag, startPoint x: 227, startPoint y: 122, endPoint x: 18, endPoint y: 124, distance: 209.6
click at [18, 124] on div "**********" at bounding box center [649, 322] width 1298 height 644
type input "***"
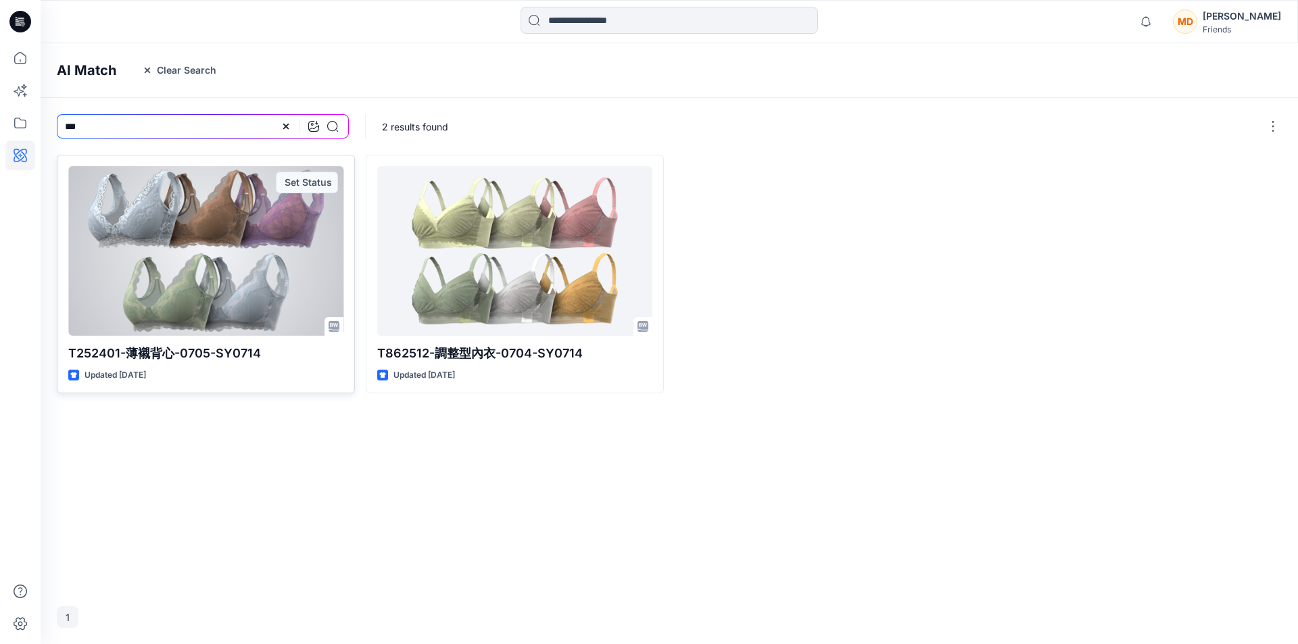
click at [228, 279] on div at bounding box center [205, 251] width 275 height 170
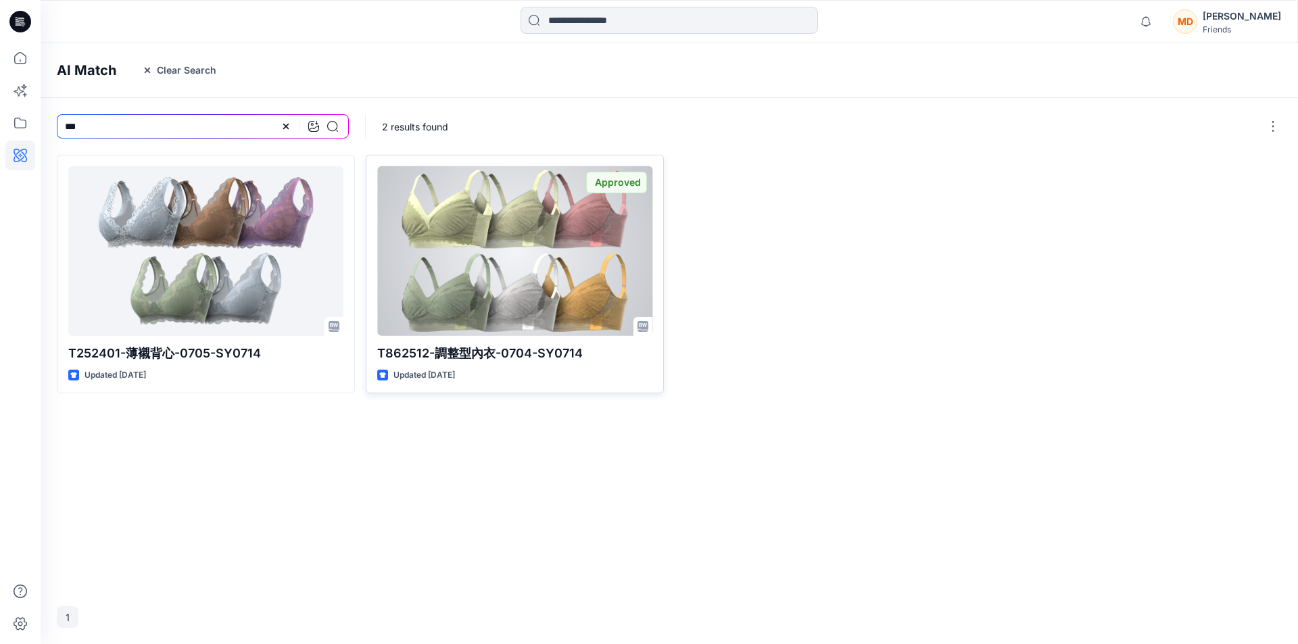
click at [516, 228] on div at bounding box center [514, 251] width 275 height 170
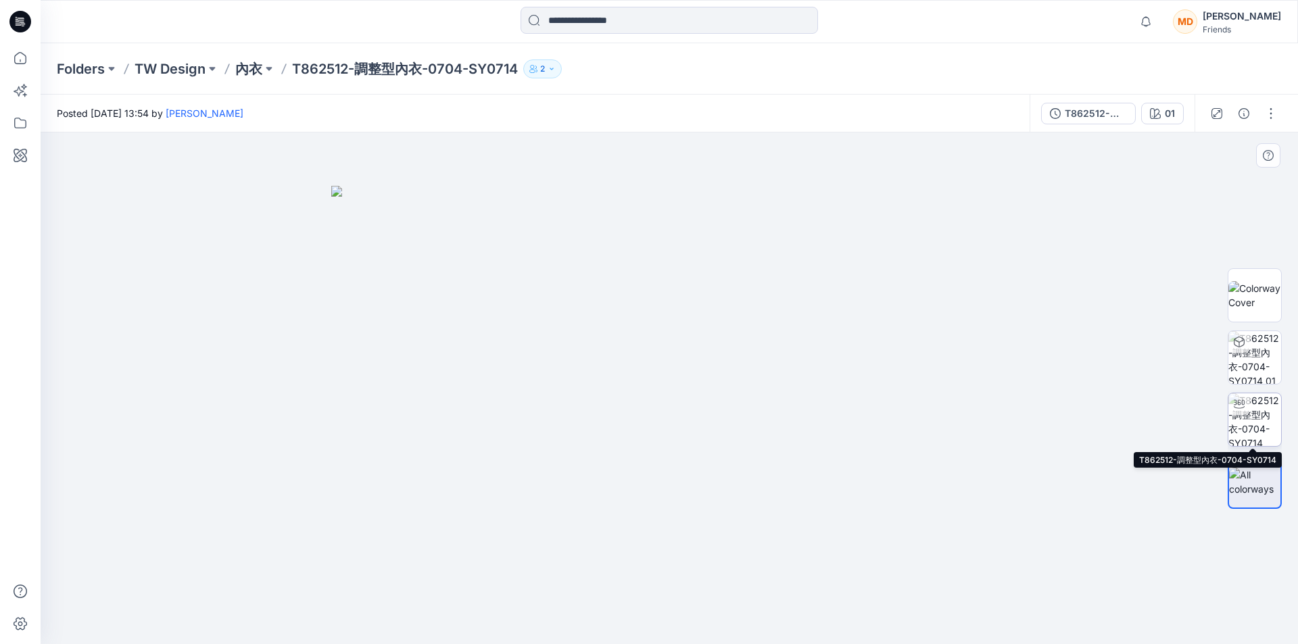
click at [1252, 420] on img at bounding box center [1254, 419] width 53 height 53
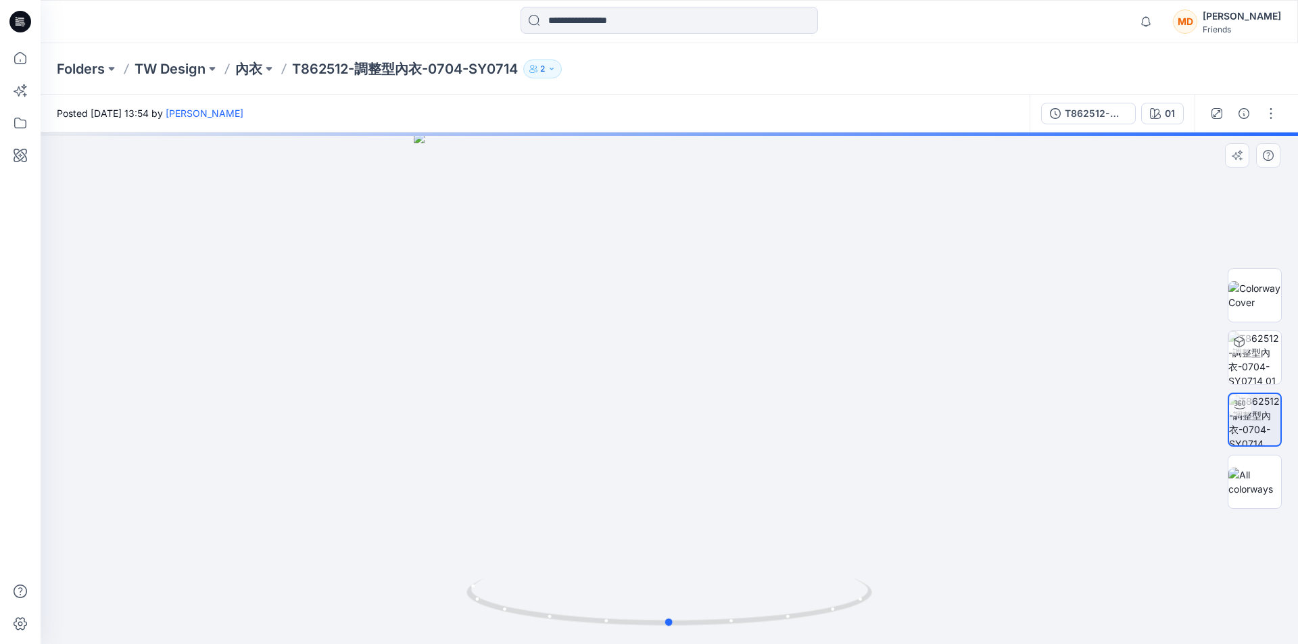
click at [1021, 441] on div at bounding box center [669, 388] width 1257 height 512
drag, startPoint x: 672, startPoint y: 628, endPoint x: 948, endPoint y: 596, distance: 278.3
click at [948, 596] on div at bounding box center [669, 388] width 1257 height 512
drag, startPoint x: 510, startPoint y: 612, endPoint x: 485, endPoint y: 596, distance: 29.6
click at [485, 596] on icon at bounding box center [670, 604] width 409 height 51
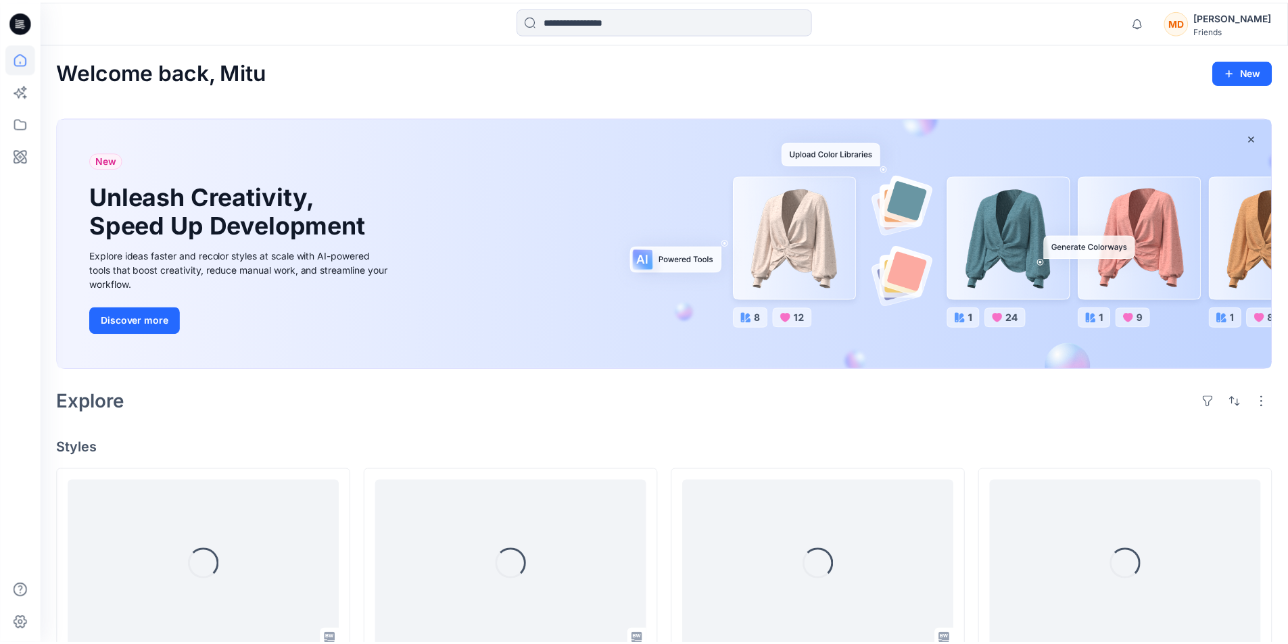
scroll to position [8110, 0]
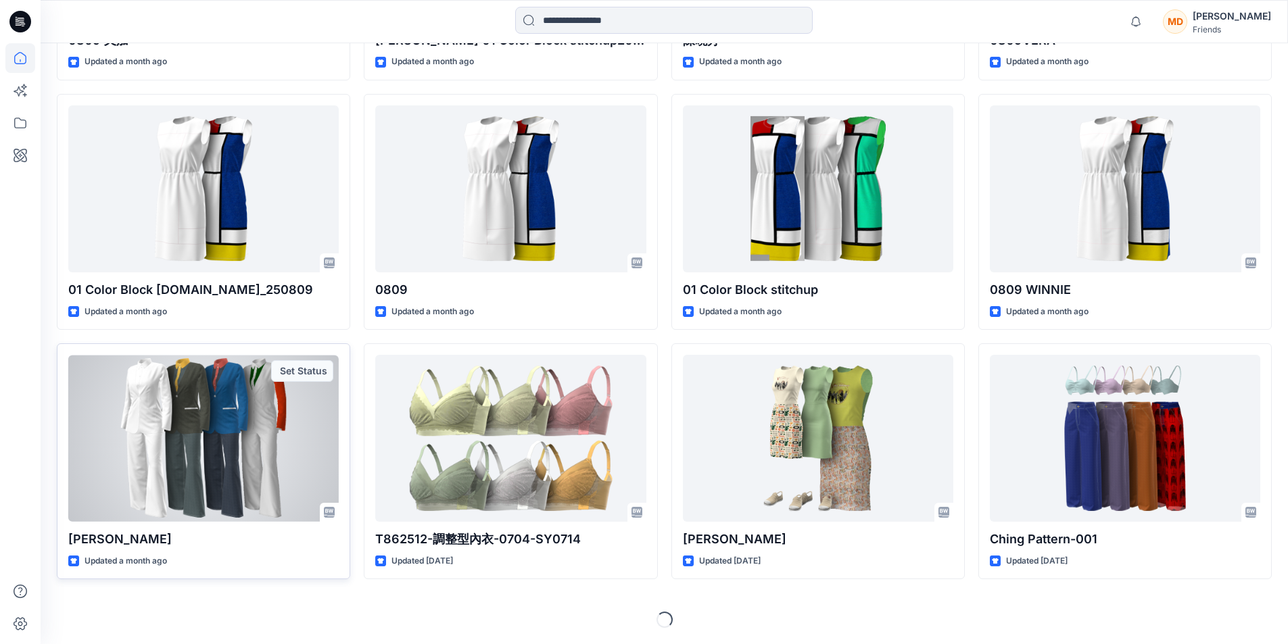
click at [243, 450] on div at bounding box center [203, 438] width 270 height 167
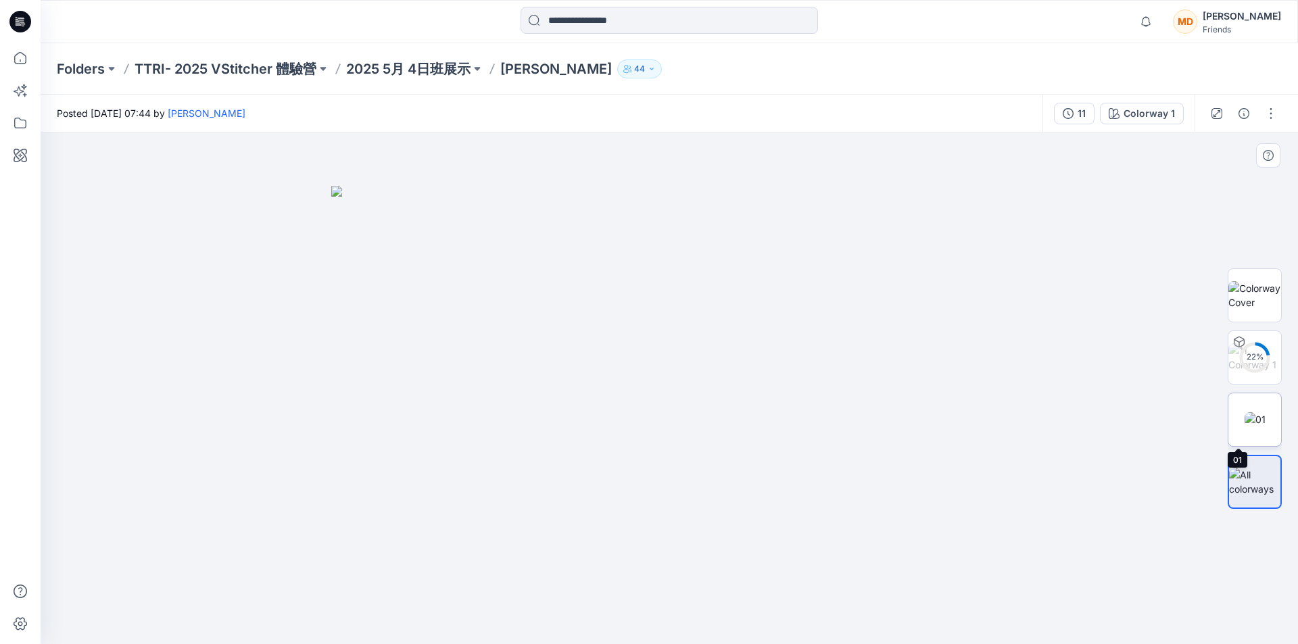
click at [1258, 420] on img at bounding box center [1255, 419] width 21 height 14
click at [1262, 296] on img at bounding box center [1254, 295] width 53 height 28
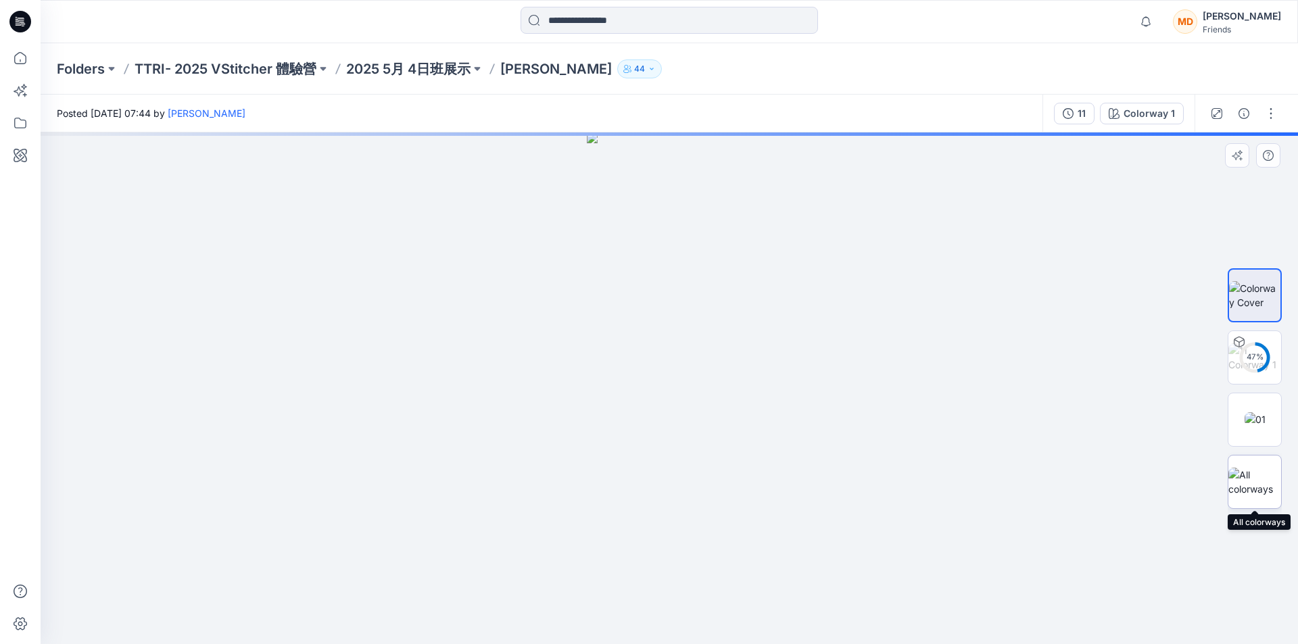
click at [1263, 479] on img at bounding box center [1254, 482] width 53 height 28
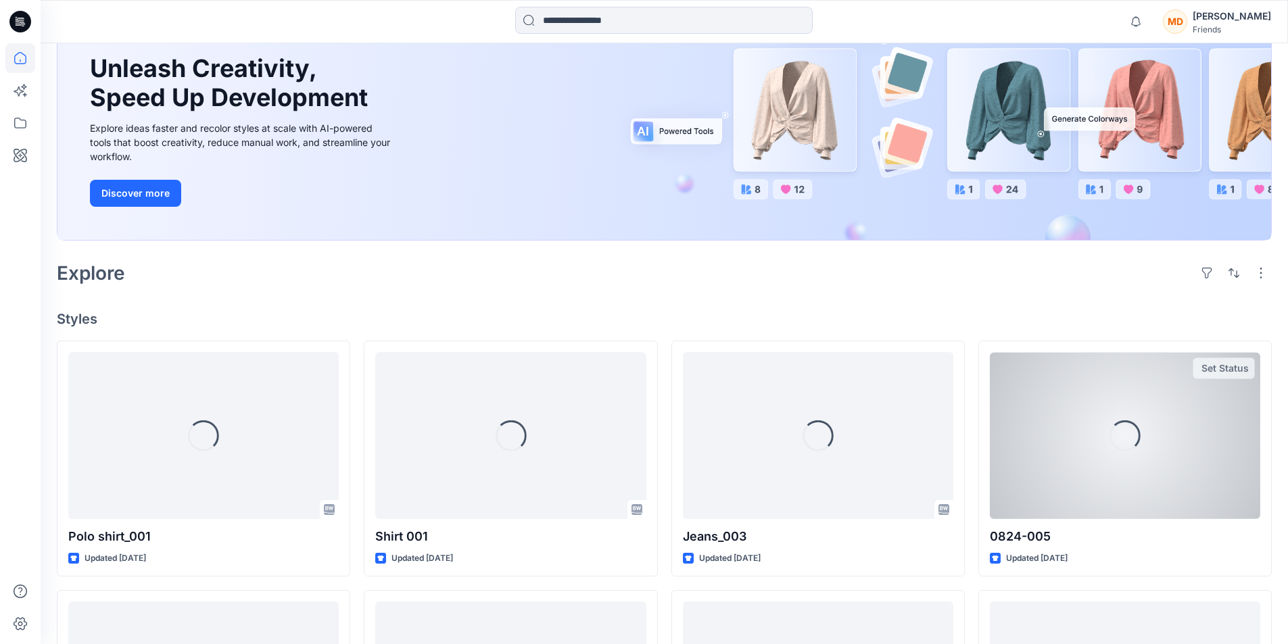
scroll to position [135, 0]
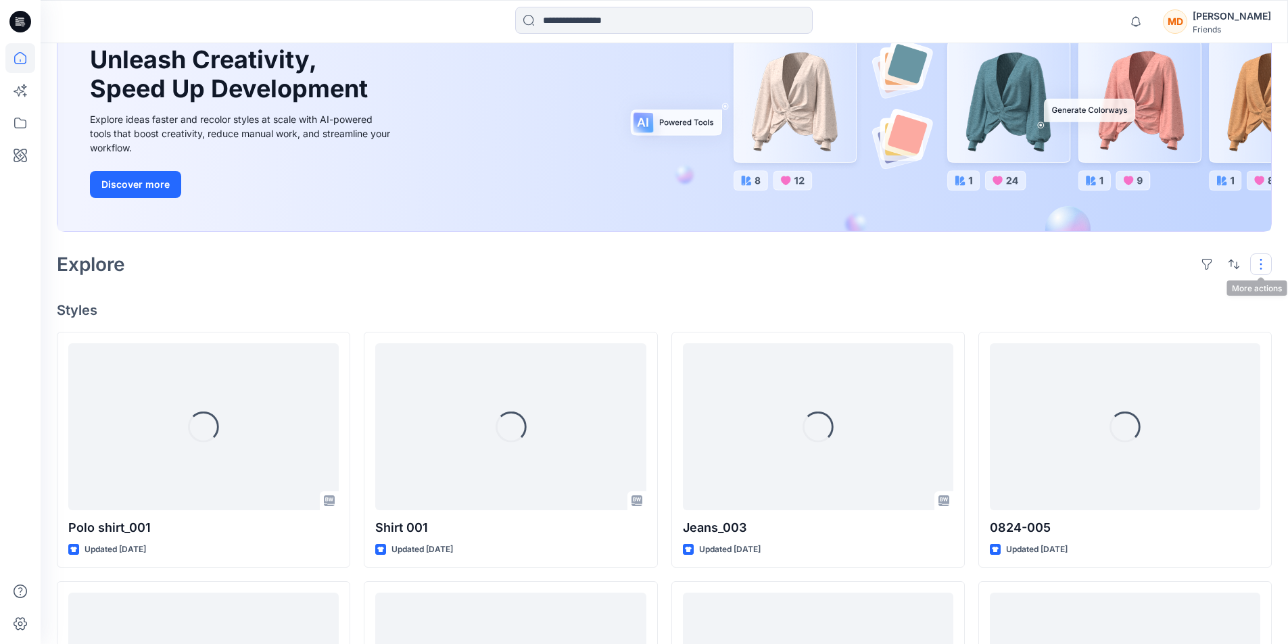
click at [1262, 264] on button "button" at bounding box center [1261, 265] width 22 height 22
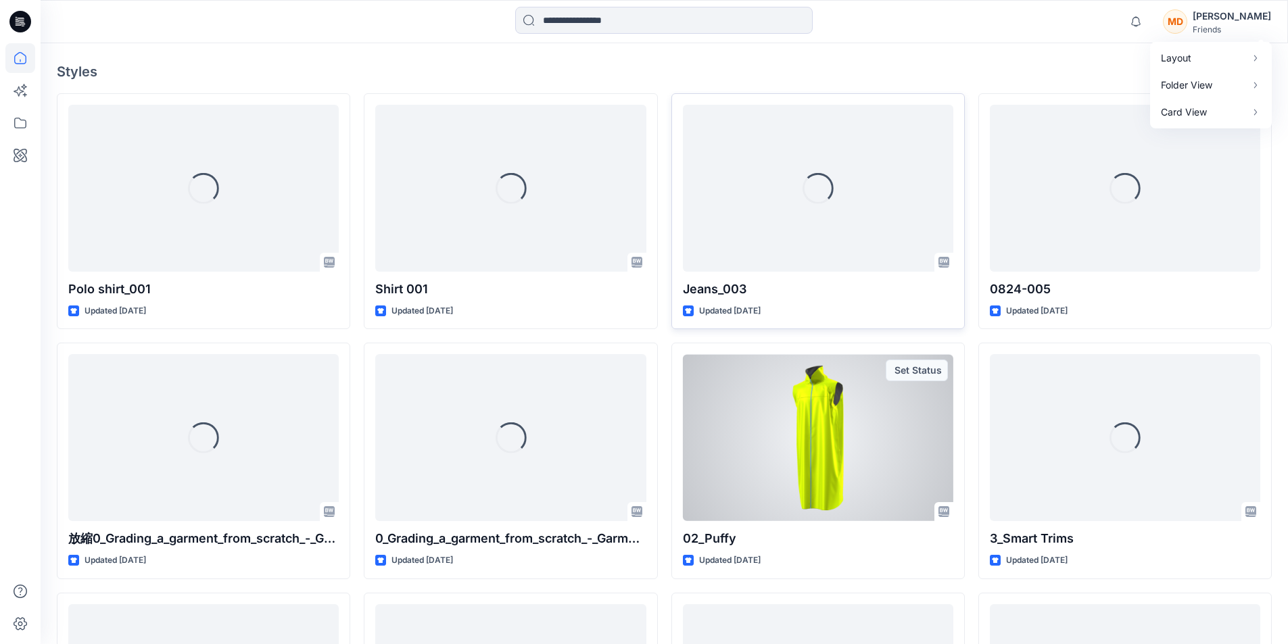
scroll to position [406, 0]
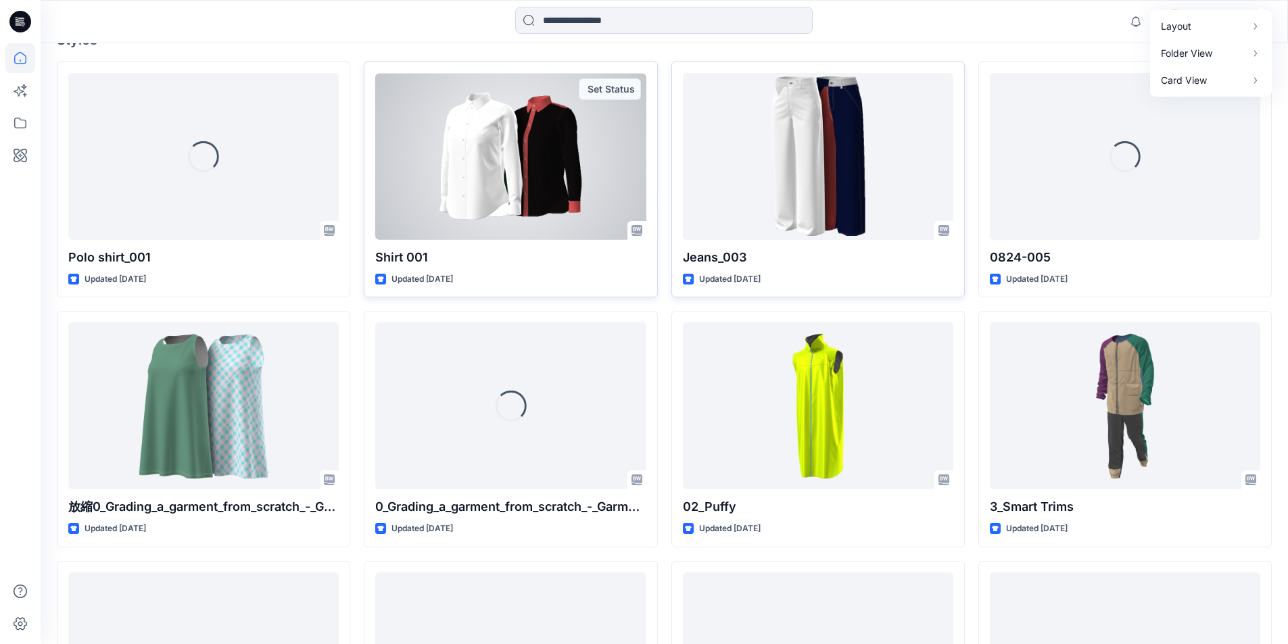
click at [562, 168] on div at bounding box center [510, 156] width 270 height 167
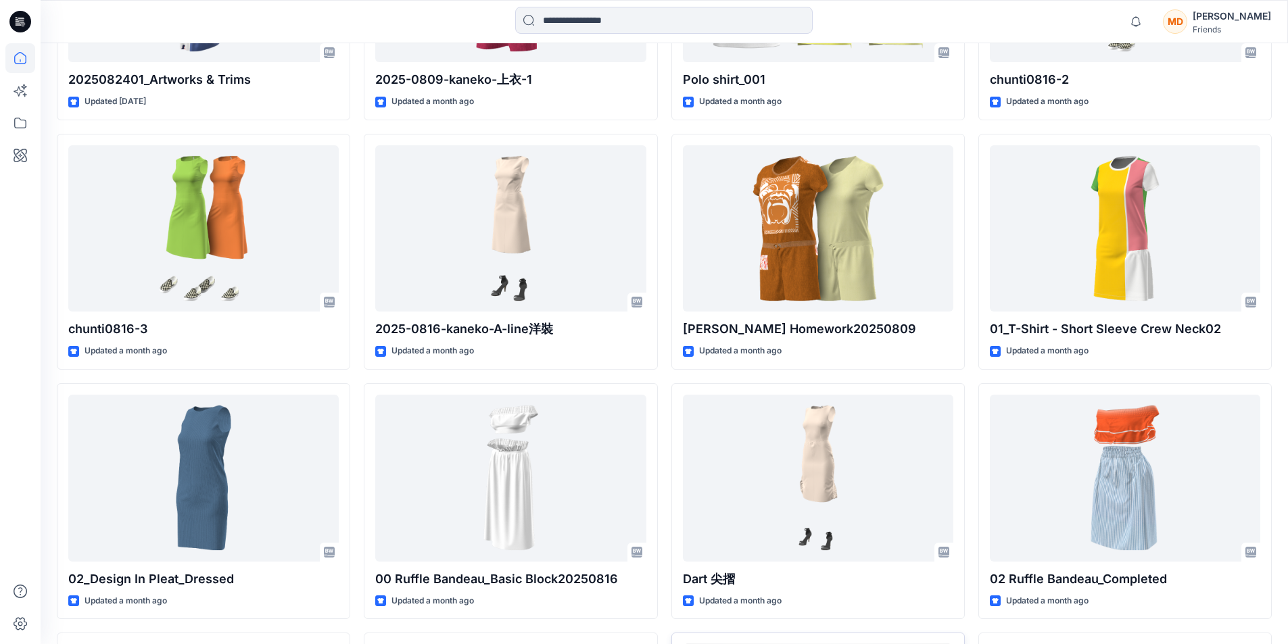
scroll to position [1082, 0]
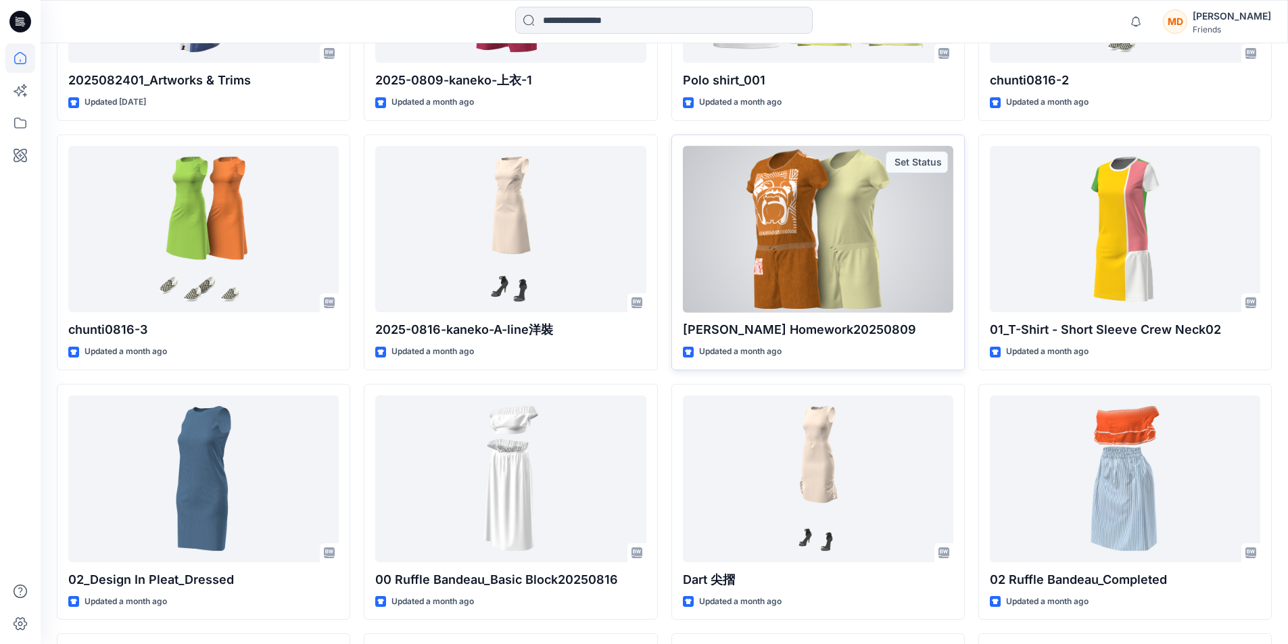
click at [857, 240] on div at bounding box center [818, 229] width 270 height 167
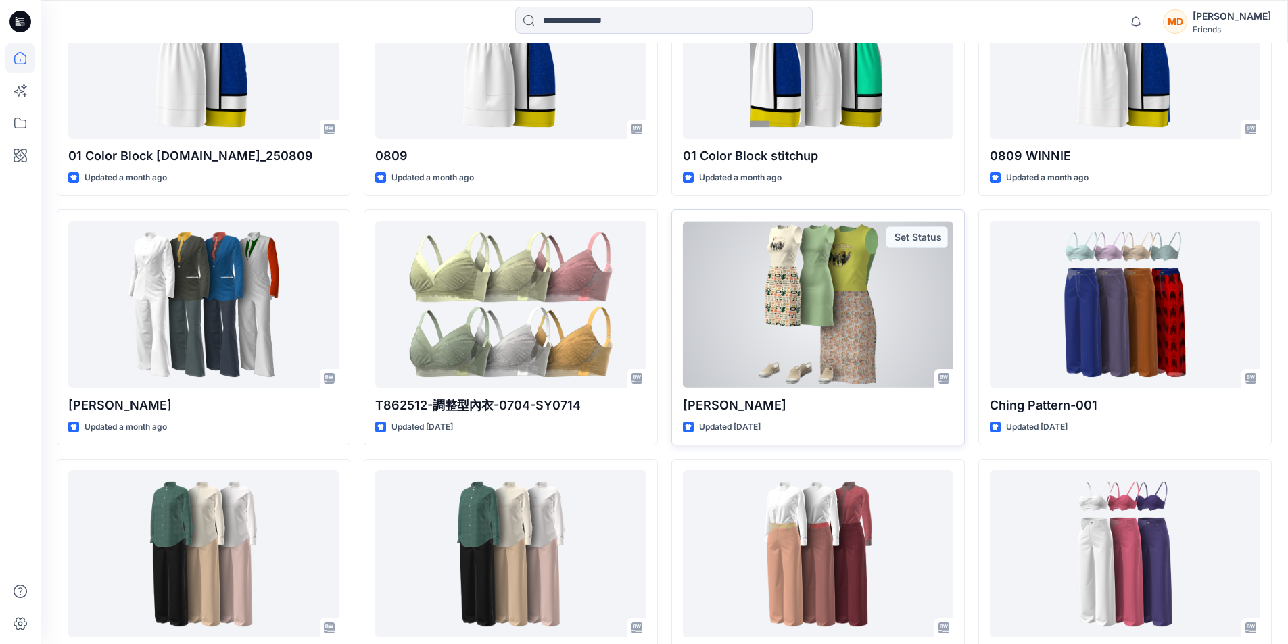
scroll to position [8381, 0]
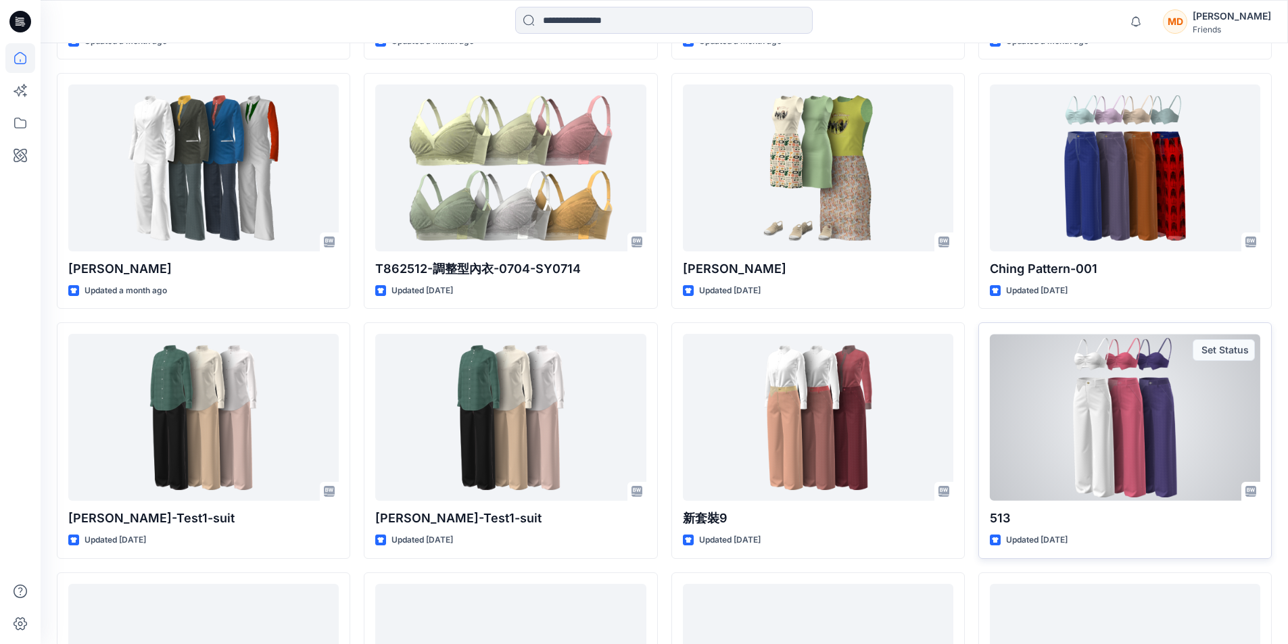
click at [1124, 454] on div at bounding box center [1125, 417] width 270 height 167
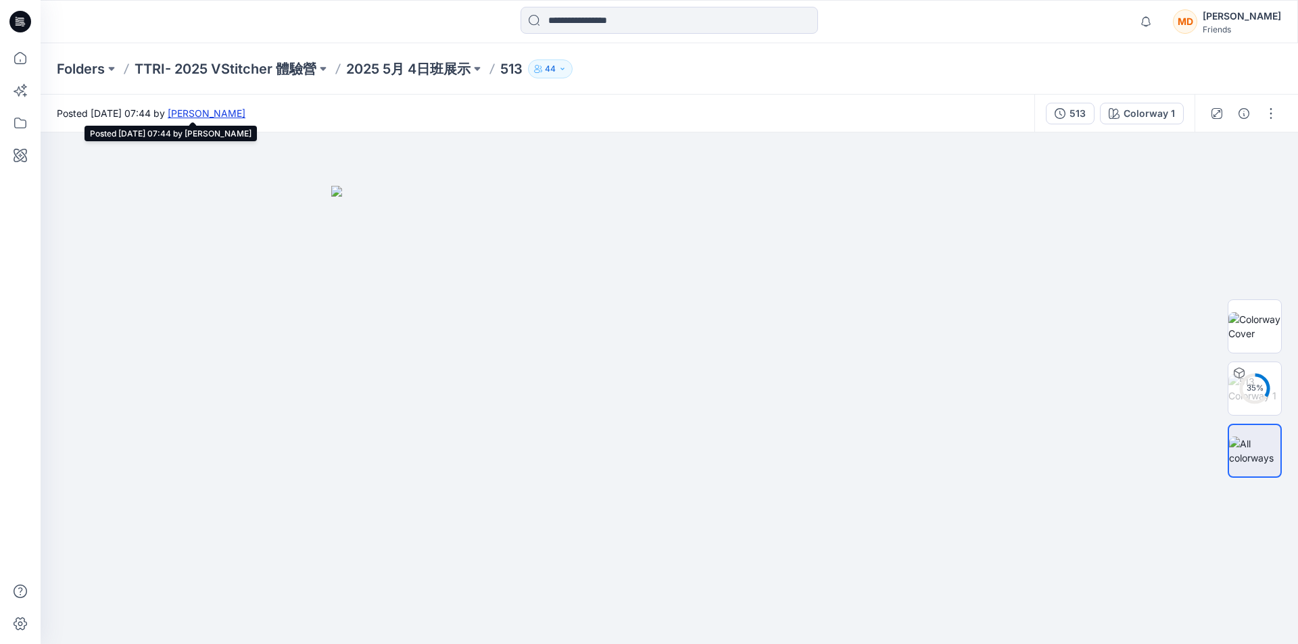
click at [245, 114] on link "Ping Ping Chang" at bounding box center [207, 112] width 78 height 11
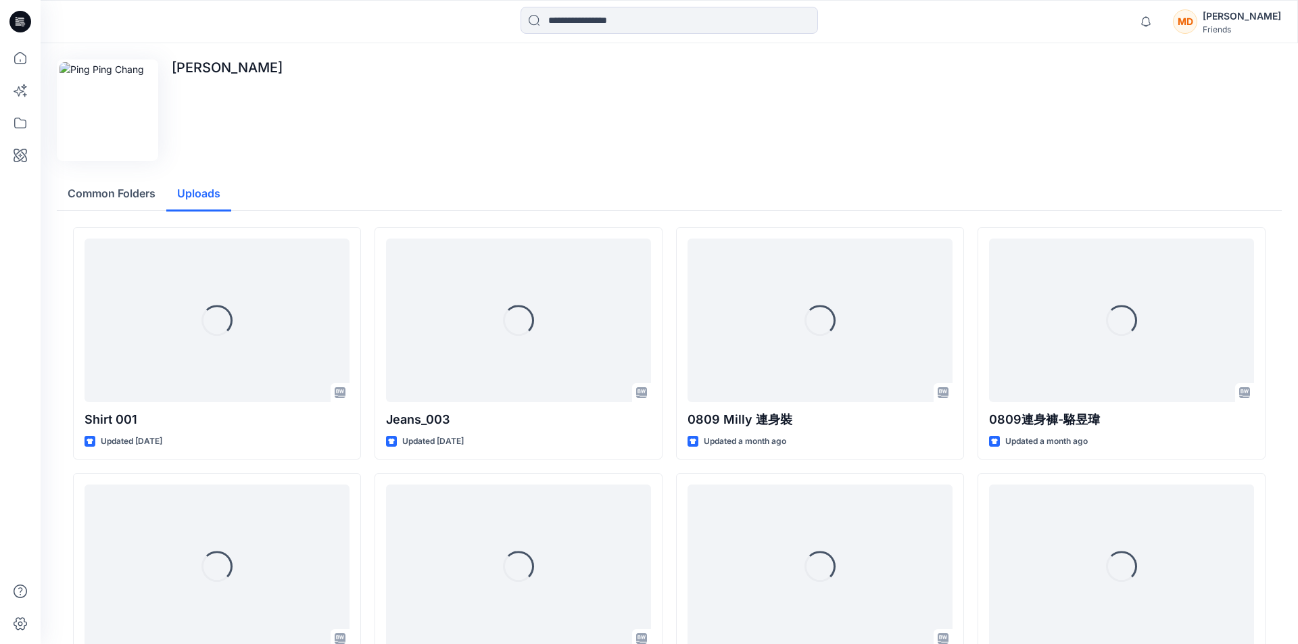
click at [193, 197] on button "Uploads" at bounding box center [198, 194] width 65 height 34
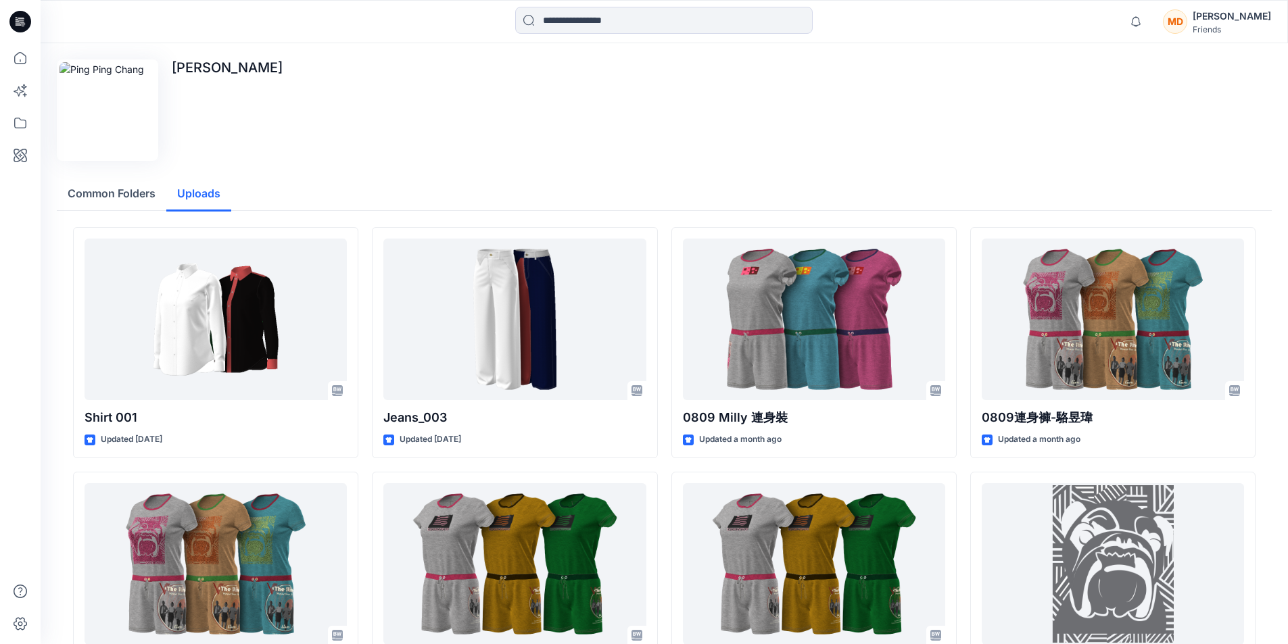
click at [203, 68] on p "[PERSON_NAME]" at bounding box center [227, 67] width 111 height 16
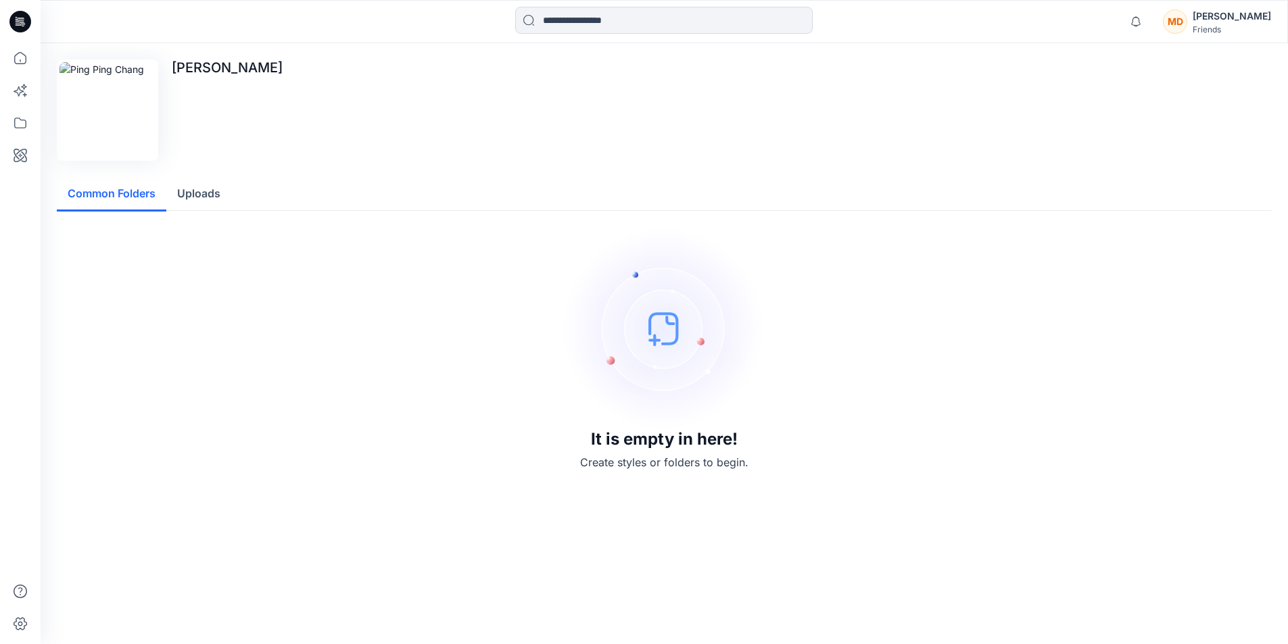
click at [125, 192] on button "Common Folders" at bounding box center [112, 194] width 110 height 34
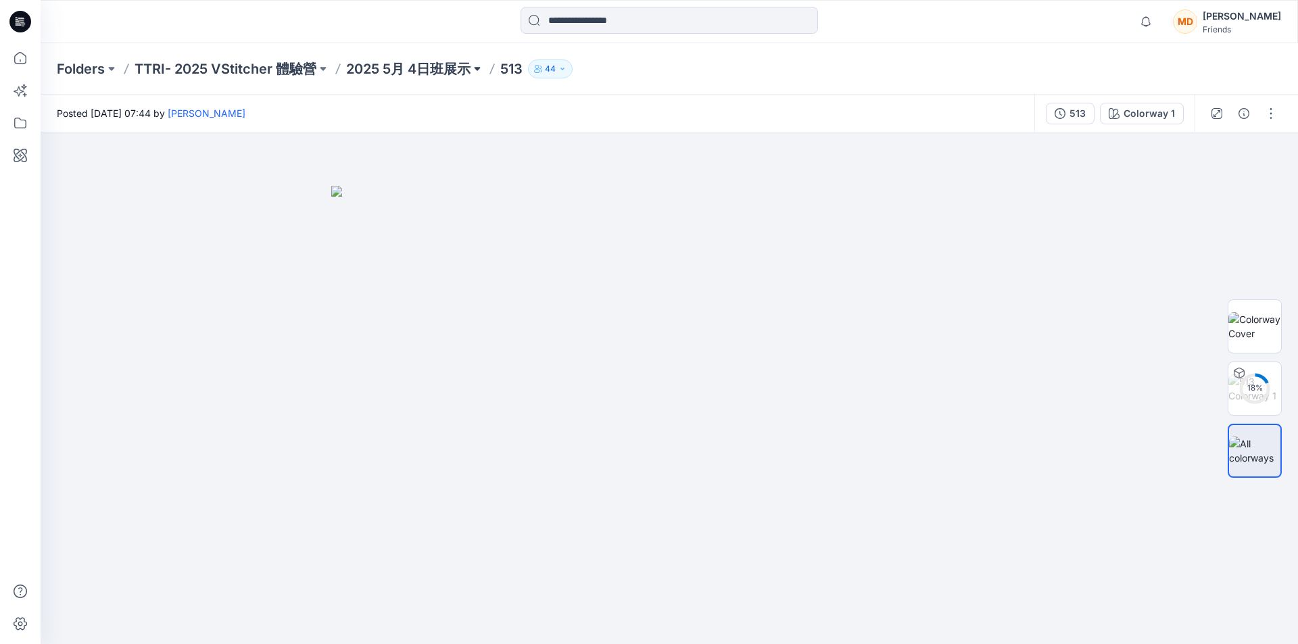
click at [483, 66] on button at bounding box center [478, 68] width 14 height 19
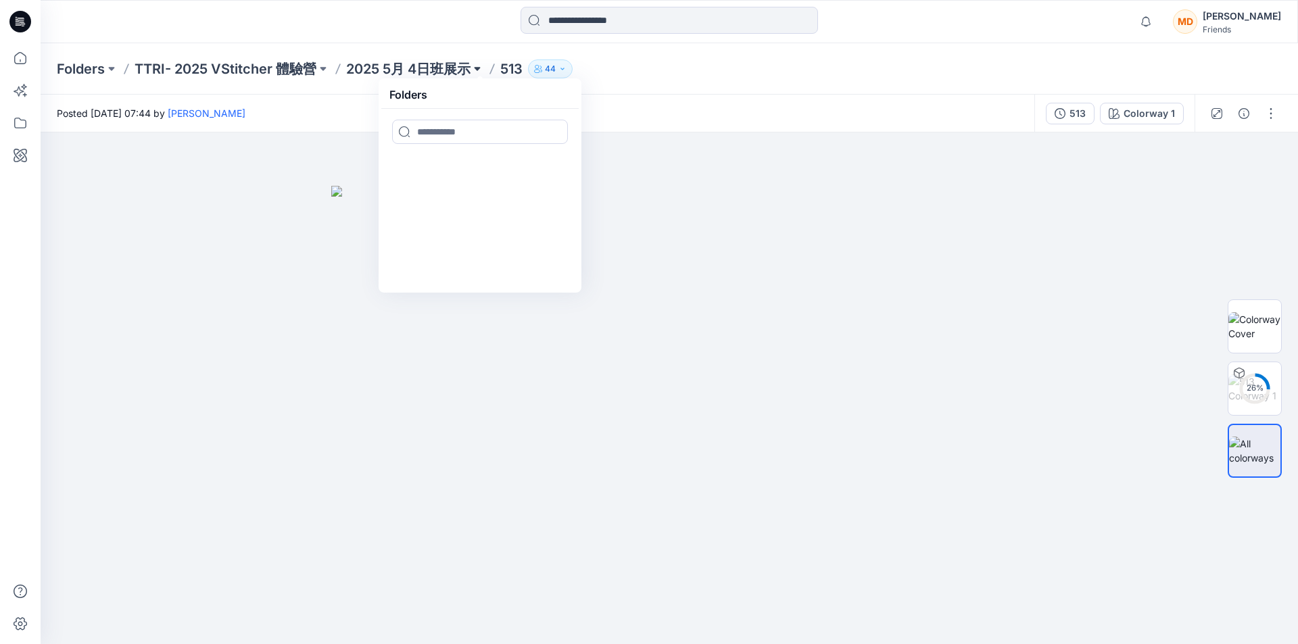
click at [482, 66] on button at bounding box center [478, 68] width 14 height 19
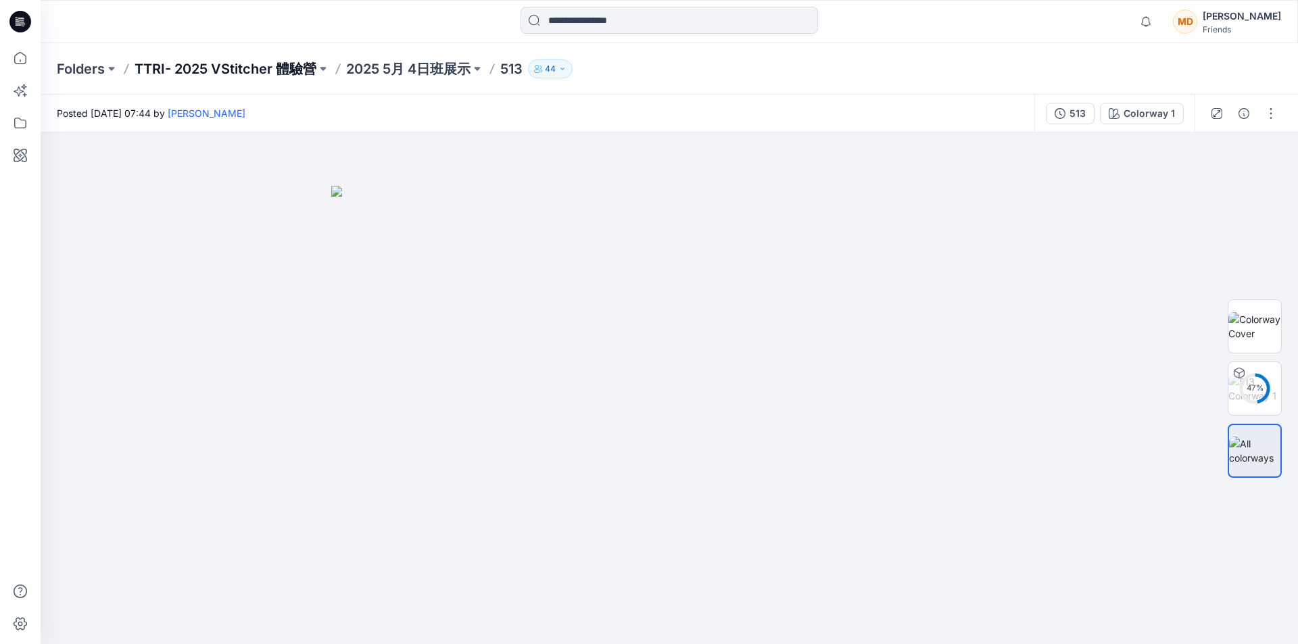
click at [294, 66] on p "TTRI- 2025 VStitcher 體驗營" at bounding box center [226, 68] width 182 height 19
drag, startPoint x: 288, startPoint y: 114, endPoint x: 431, endPoint y: 105, distance: 143.0
click at [431, 105] on div "Posted Wednesday, July 23, 2025 07:44 by Ping Ping Chang" at bounding box center [538, 113] width 994 height 37
click at [129, 113] on span "Posted Wednesday, July 23, 2025 07:44 by Ping Ping Chang" at bounding box center [151, 113] width 189 height 14
click at [1268, 116] on button "button" at bounding box center [1271, 114] width 22 height 22
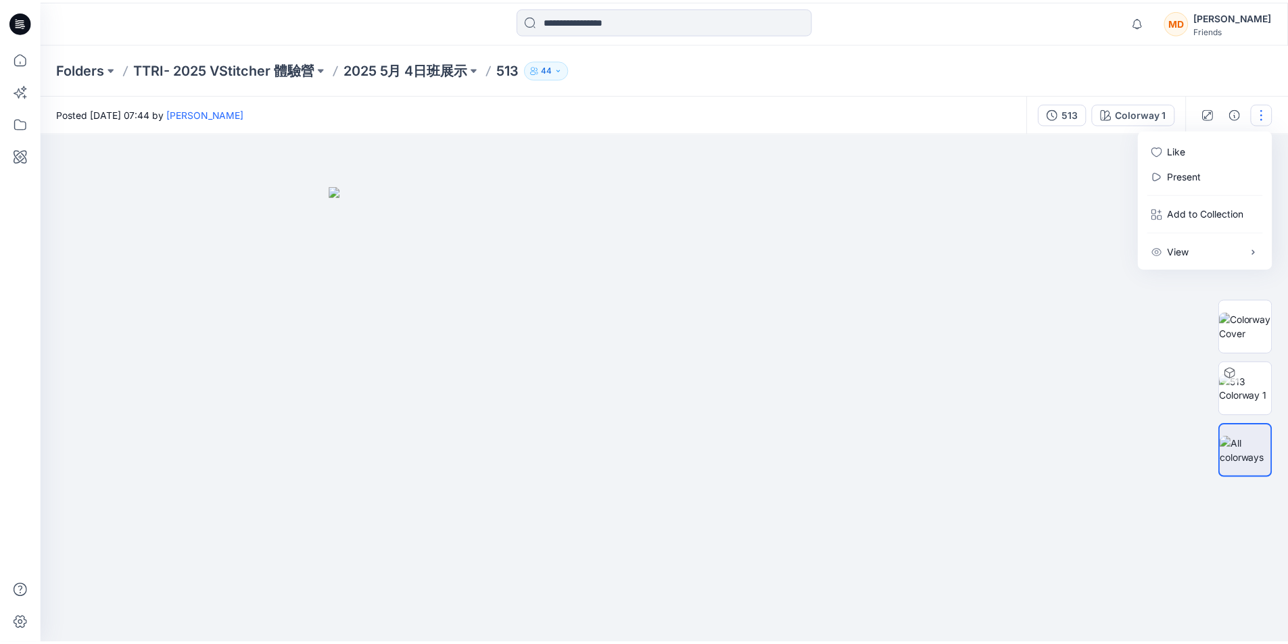
scroll to position [93, 0]
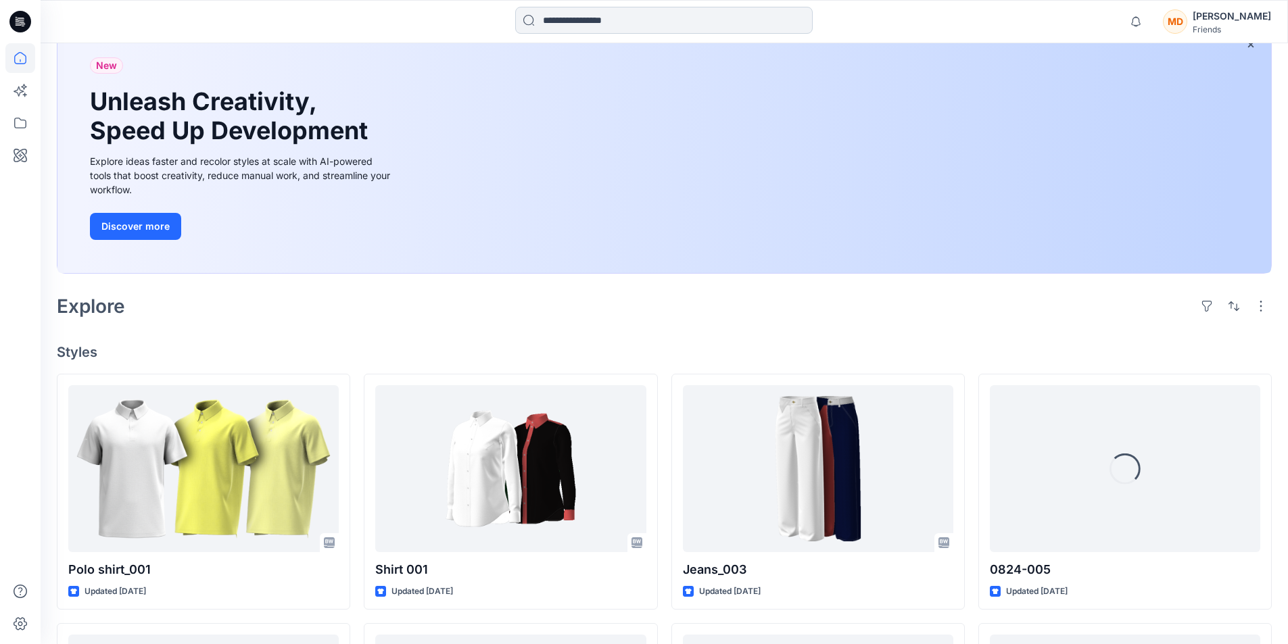
click at [625, 17] on input at bounding box center [663, 20] width 297 height 27
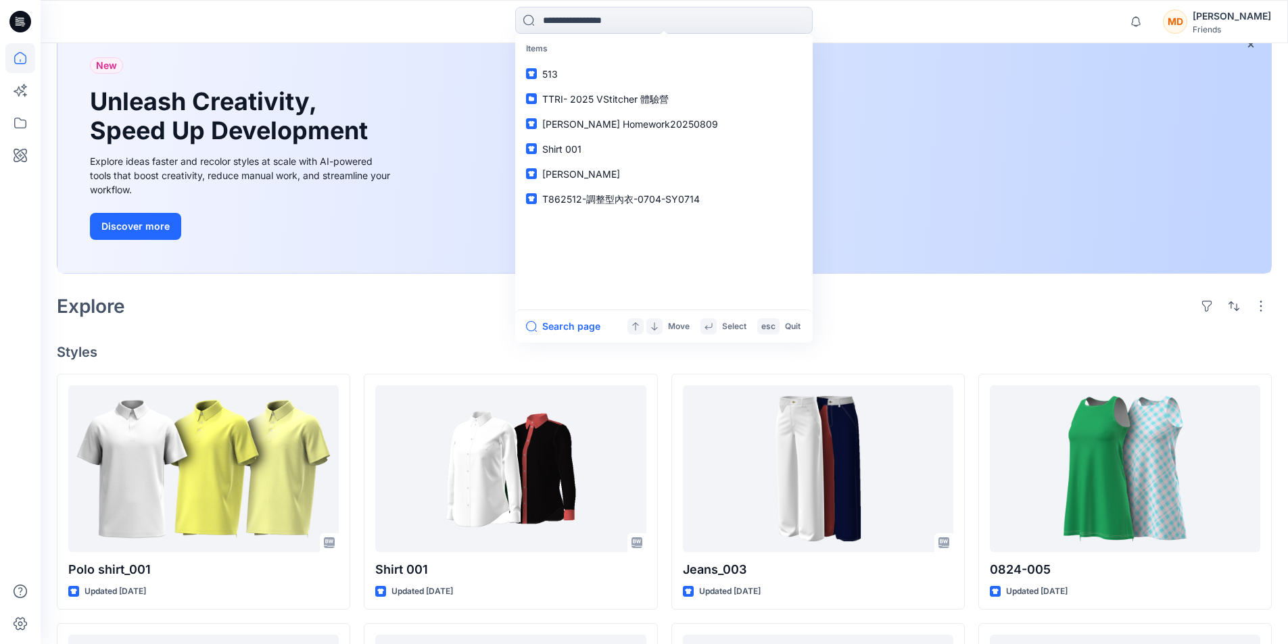
click at [924, 28] on div "Items 513 TTRI- 2025 VStitcher 體驗營 Jeff Chen Homework20250809 Shirt 001 Jenny T…" at bounding box center [663, 22] width 623 height 30
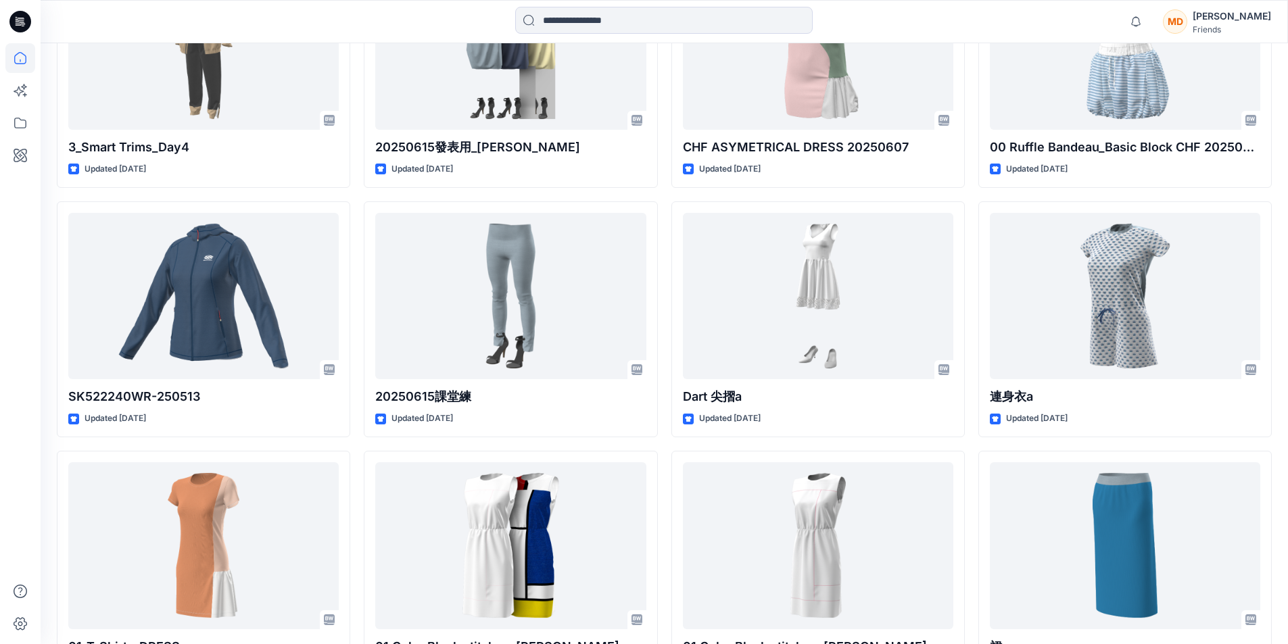
scroll to position [11579, 0]
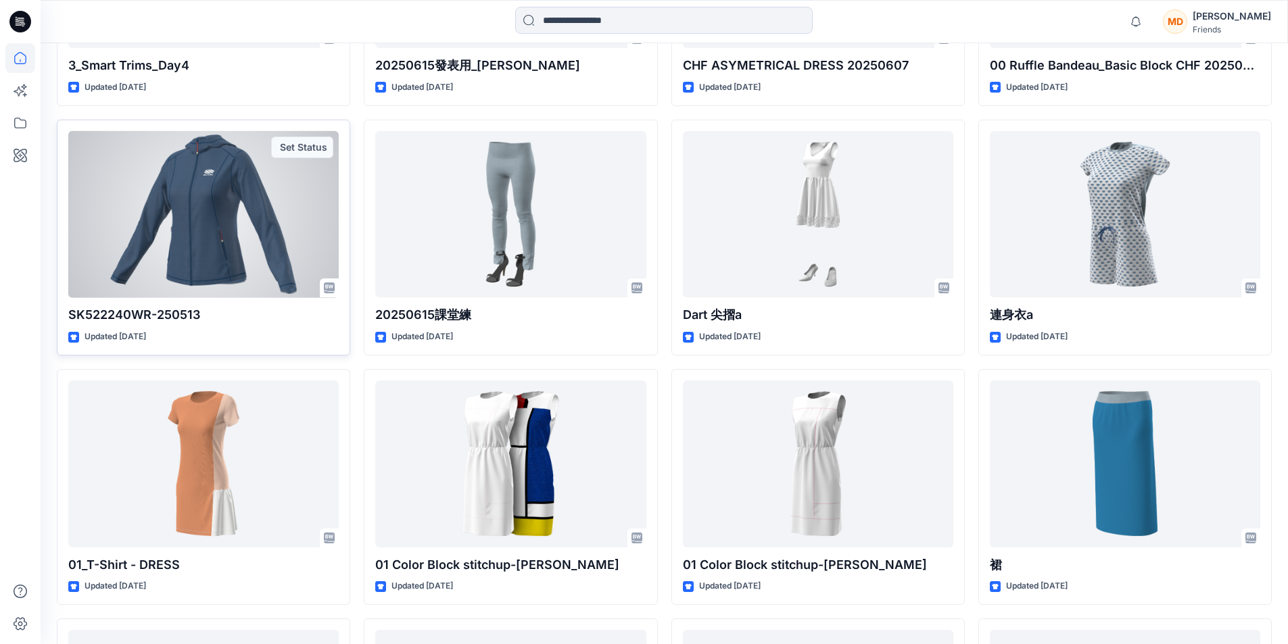
click at [258, 222] on div at bounding box center [203, 214] width 270 height 167
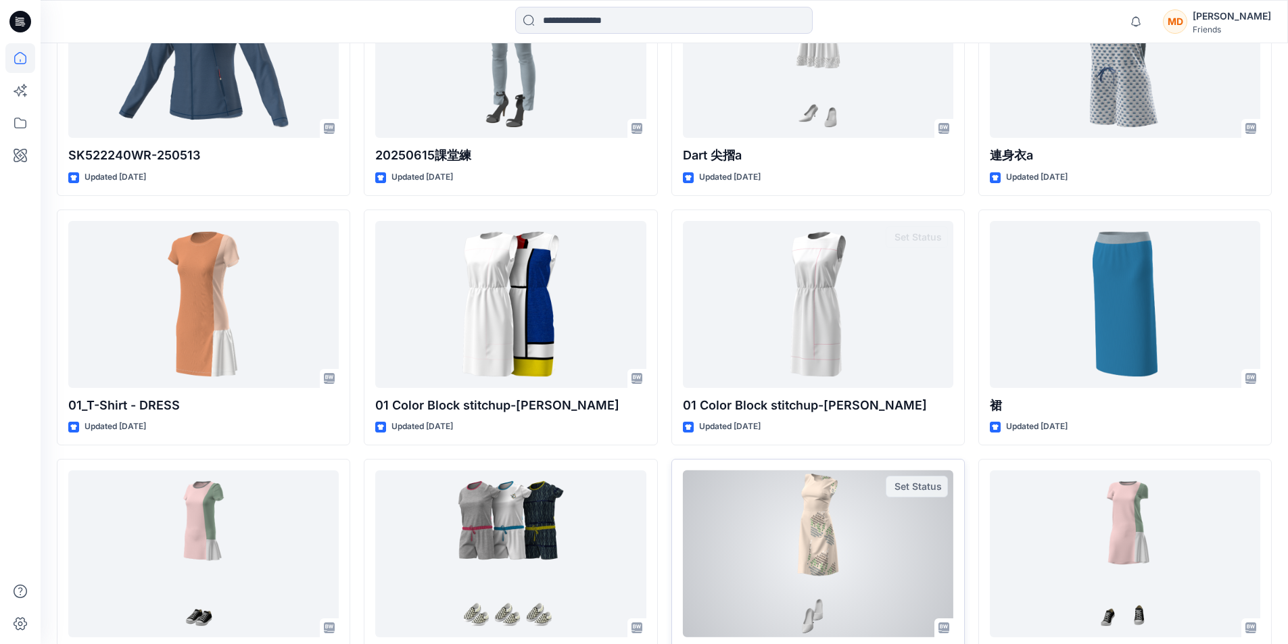
scroll to position [11854, 0]
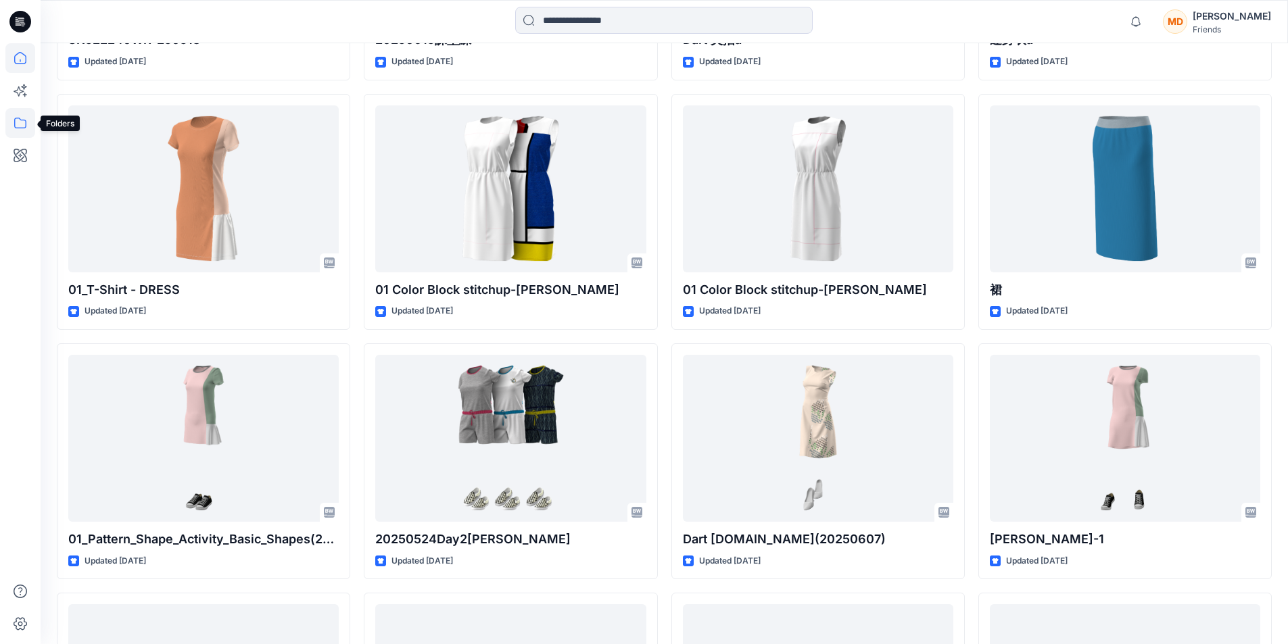
click at [22, 123] on icon at bounding box center [20, 123] width 30 height 30
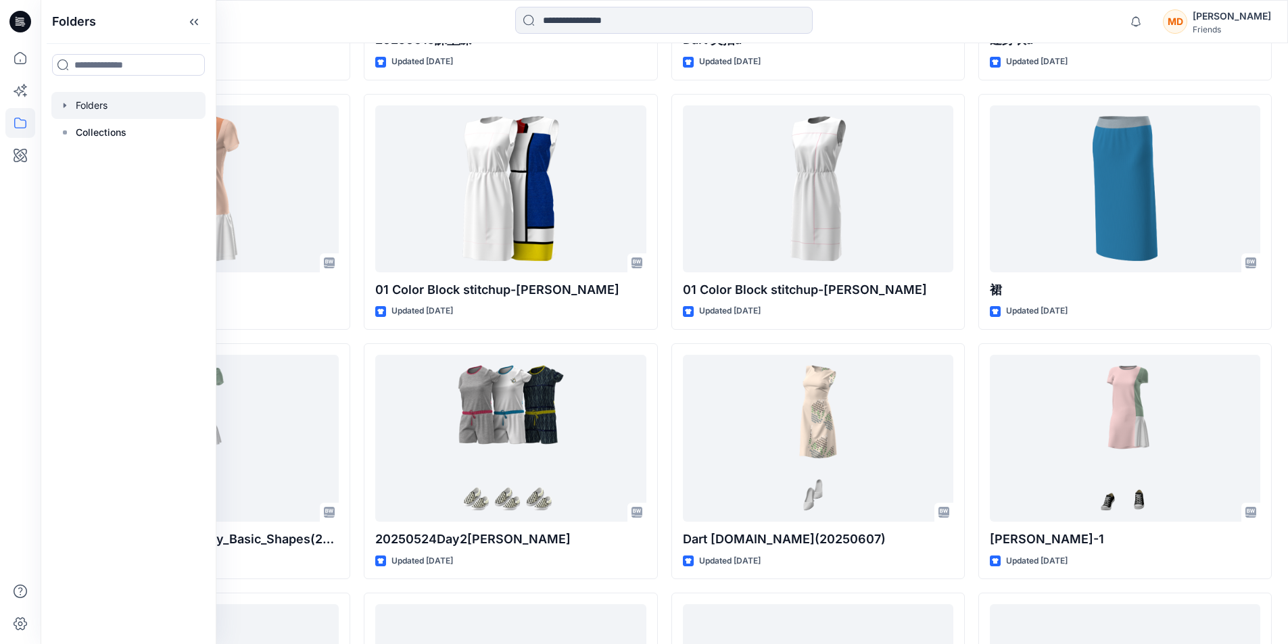
click at [62, 106] on icon "button" at bounding box center [64, 105] width 11 height 11
click at [74, 130] on icon "button" at bounding box center [78, 132] width 11 height 11
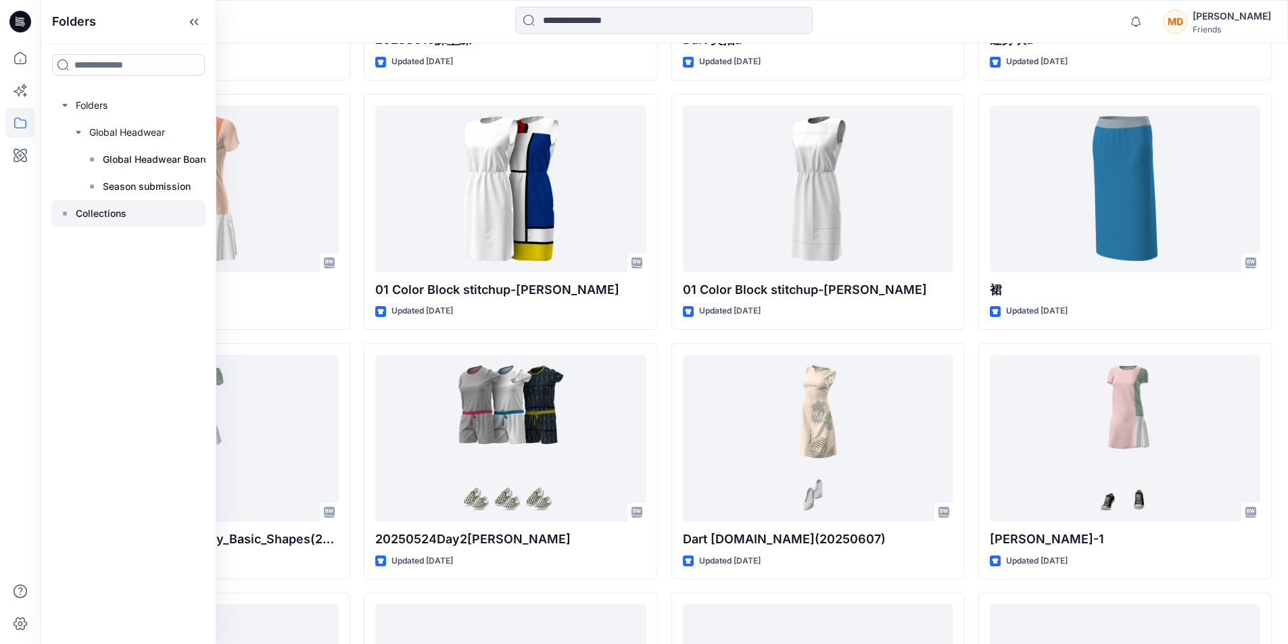
click at [91, 213] on p "Collections" at bounding box center [101, 214] width 51 height 16
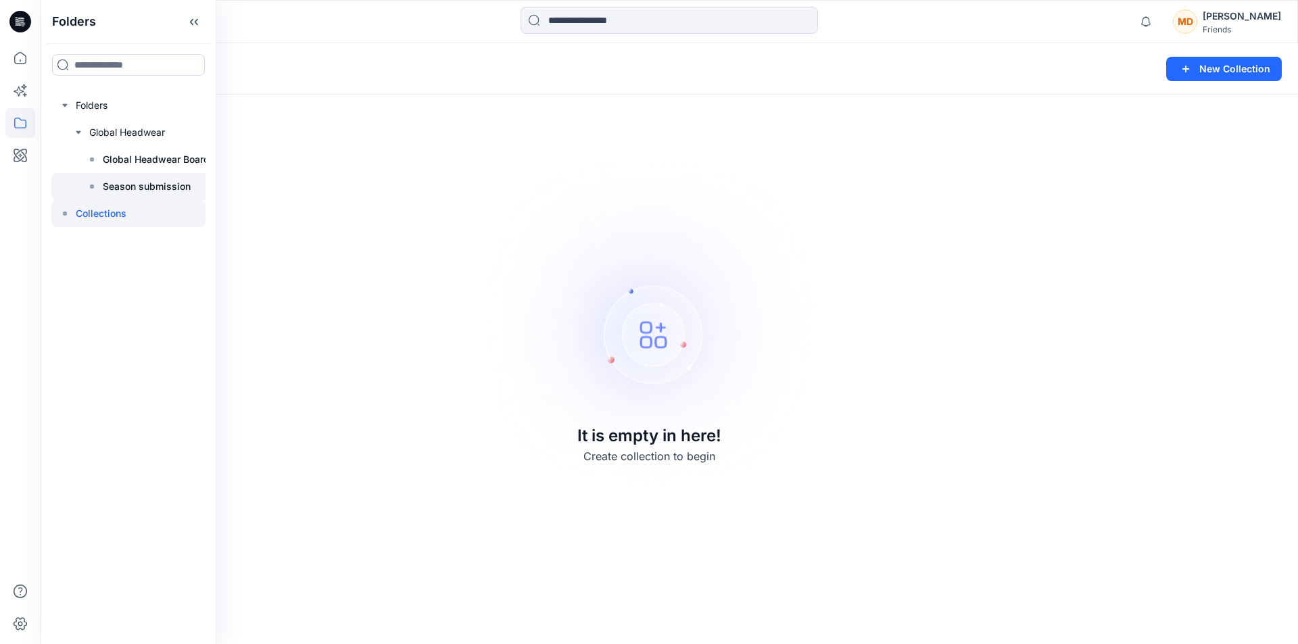
click at [128, 189] on p "Season submission" at bounding box center [147, 186] width 88 height 16
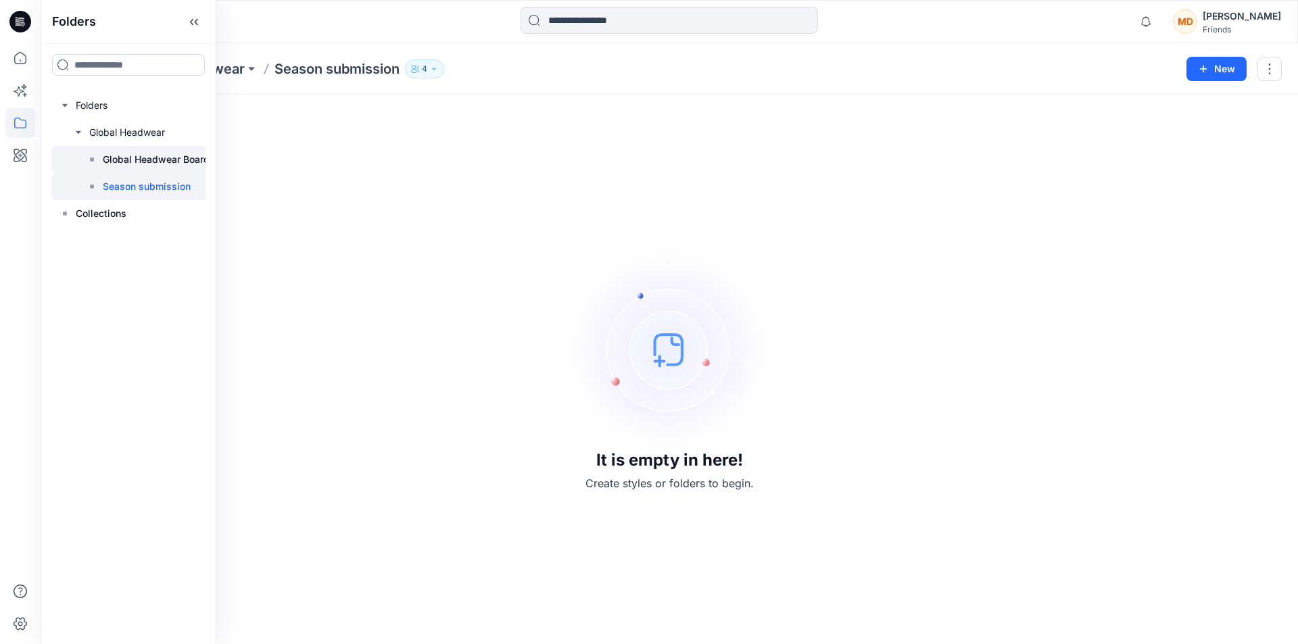
click at [127, 160] on p "Global Headwear Board" at bounding box center [156, 159] width 107 height 16
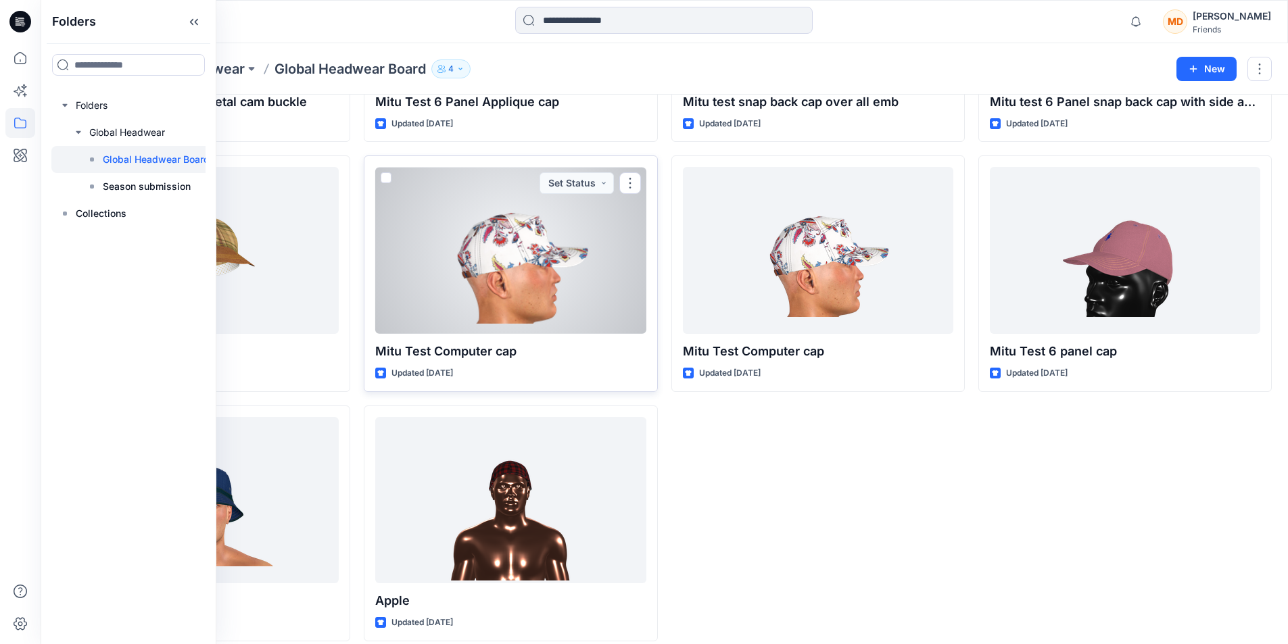
scroll to position [508, 0]
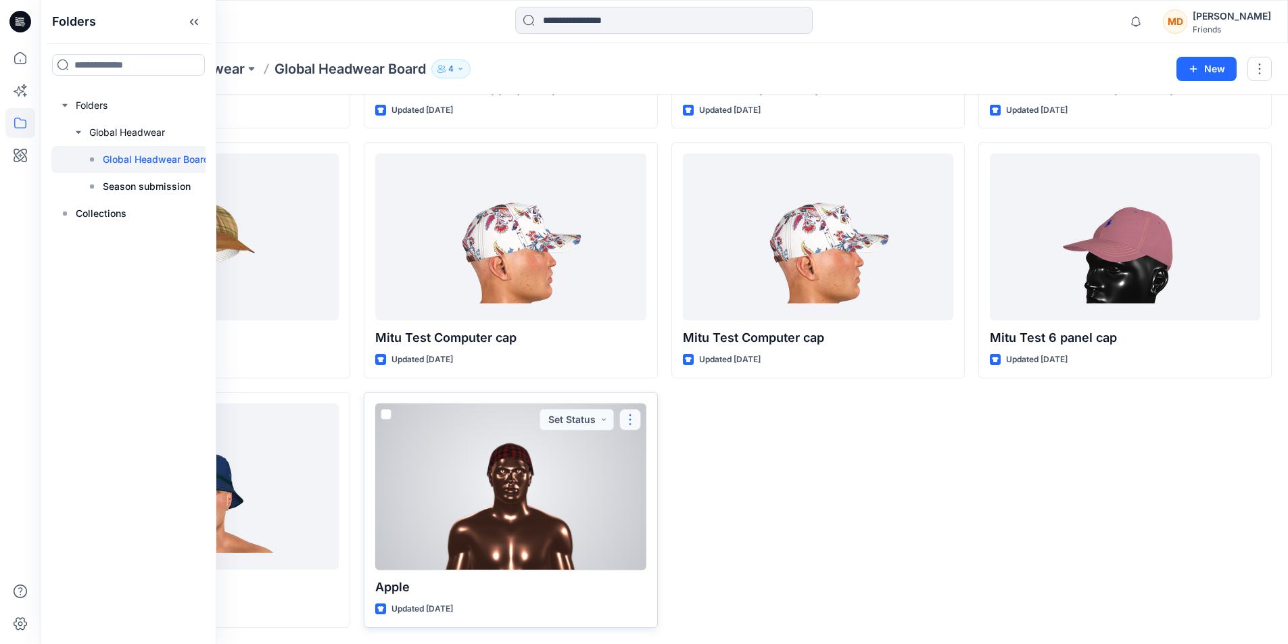
click at [631, 421] on button "button" at bounding box center [630, 420] width 22 height 22
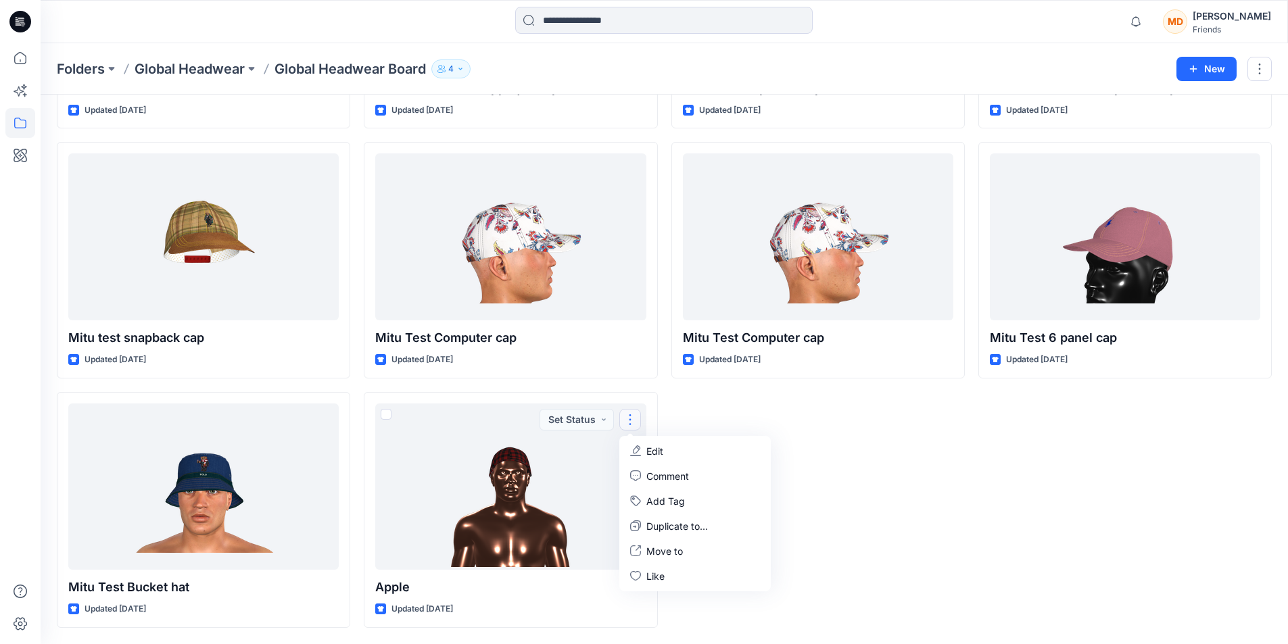
click at [861, 477] on div "Panha-New York Band Updated 4 years ago Mitu test snap back cap over all emb Up…" at bounding box center [817, 135] width 293 height 985
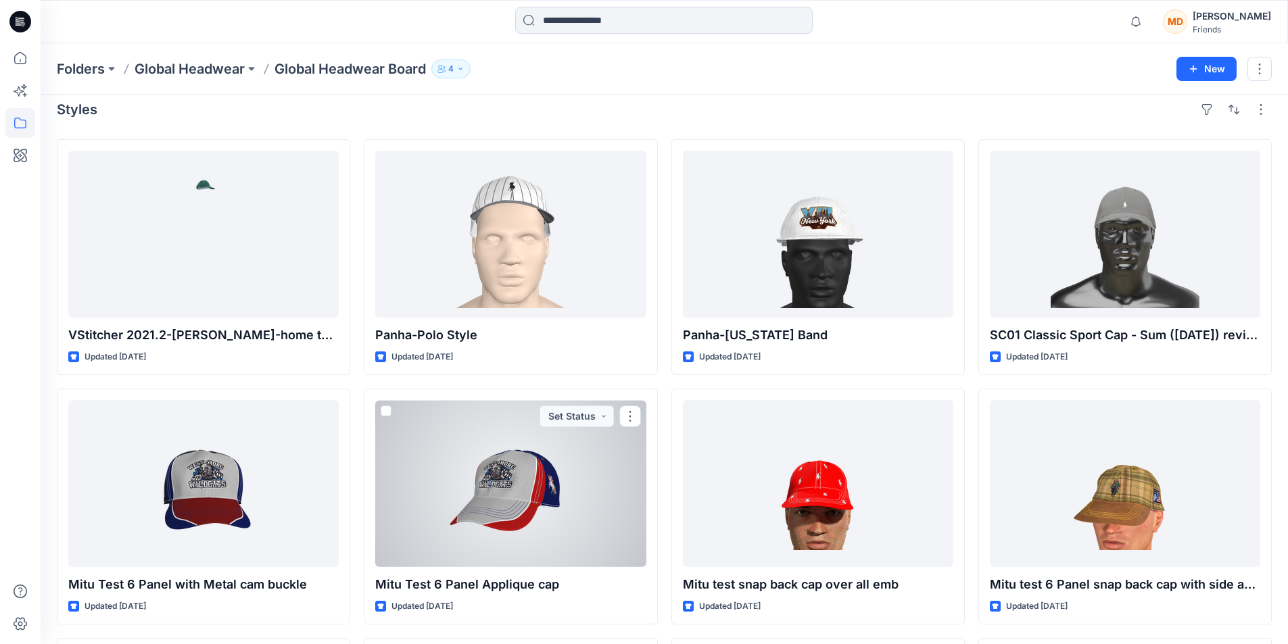
scroll to position [0, 0]
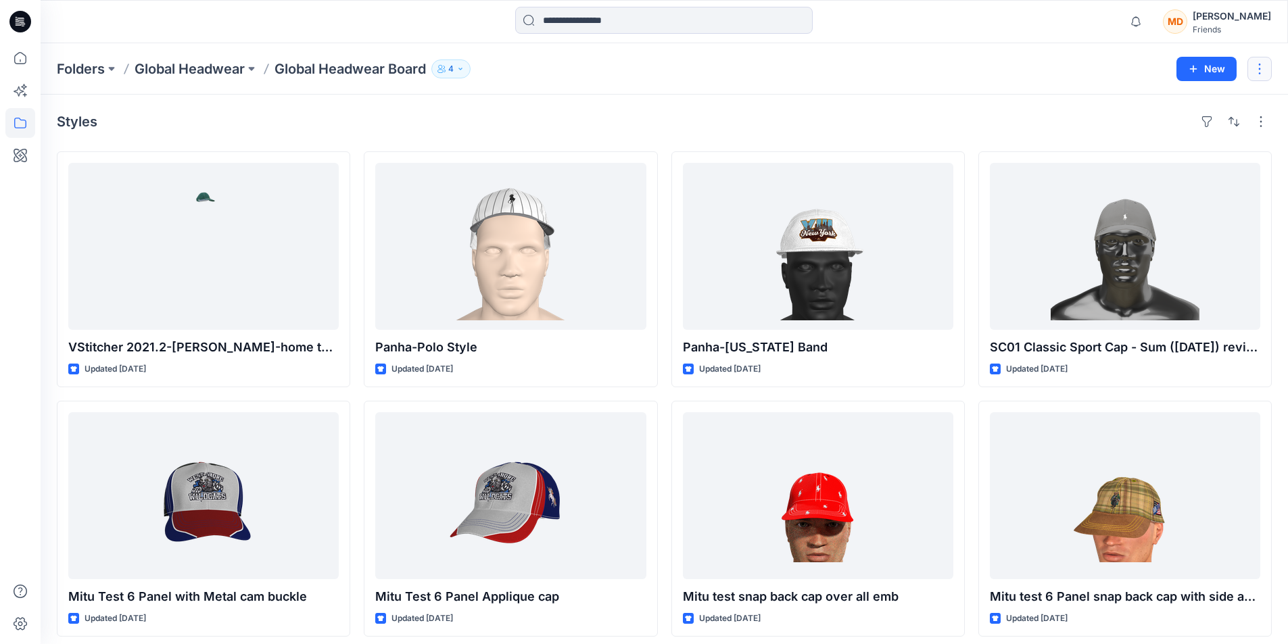
click at [1257, 66] on button "button" at bounding box center [1259, 69] width 24 height 24
click at [1001, 86] on div "Folders Global Headwear Global Headwear Board 4 New Edit Delete Folder" at bounding box center [664, 68] width 1247 height 51
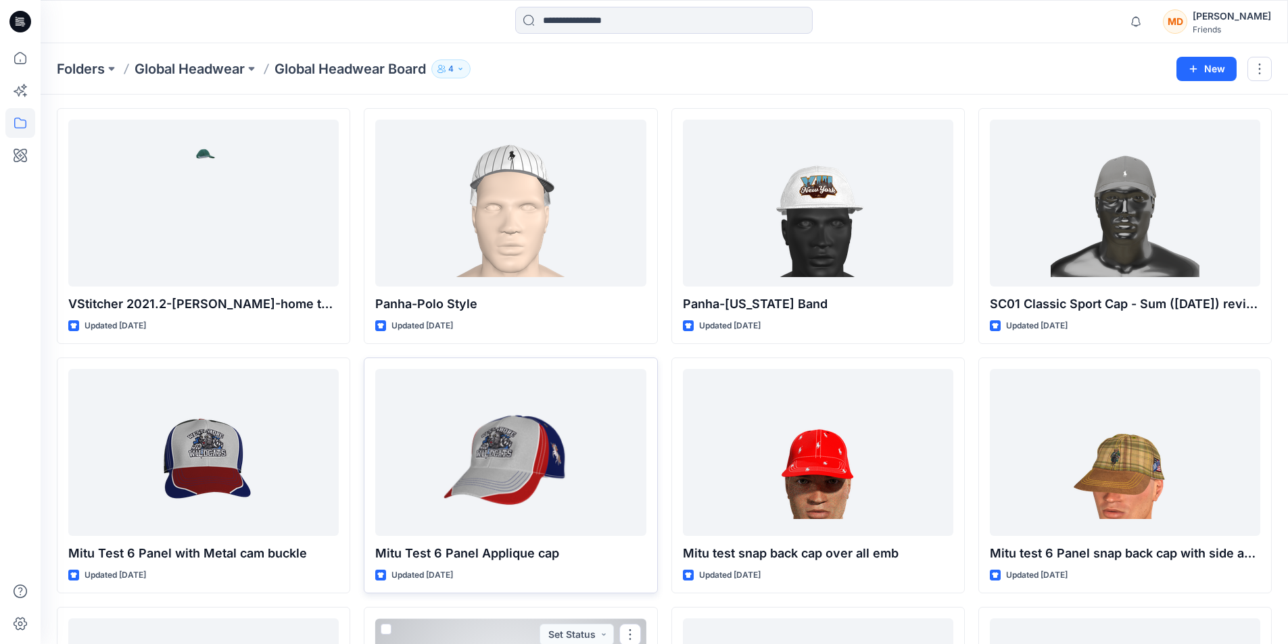
scroll to position [35, 0]
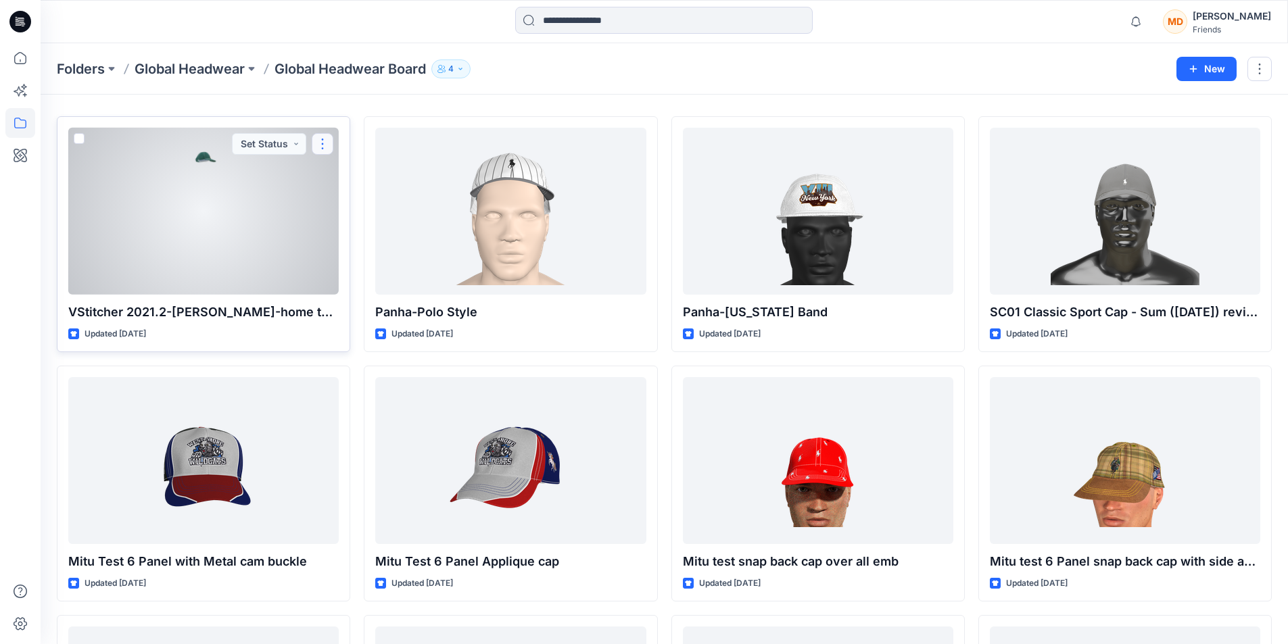
click at [321, 144] on button "button" at bounding box center [323, 144] width 22 height 22
click at [326, 148] on button "button" at bounding box center [323, 144] width 22 height 22
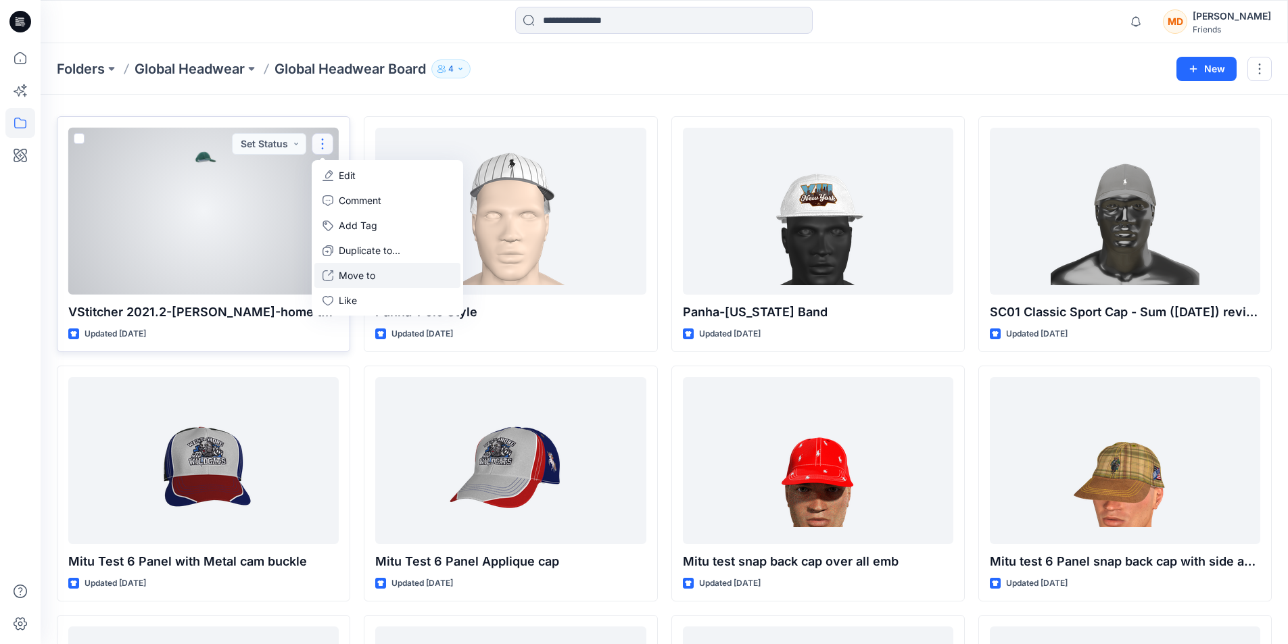
click at [351, 273] on p "Move to" at bounding box center [357, 275] width 37 height 14
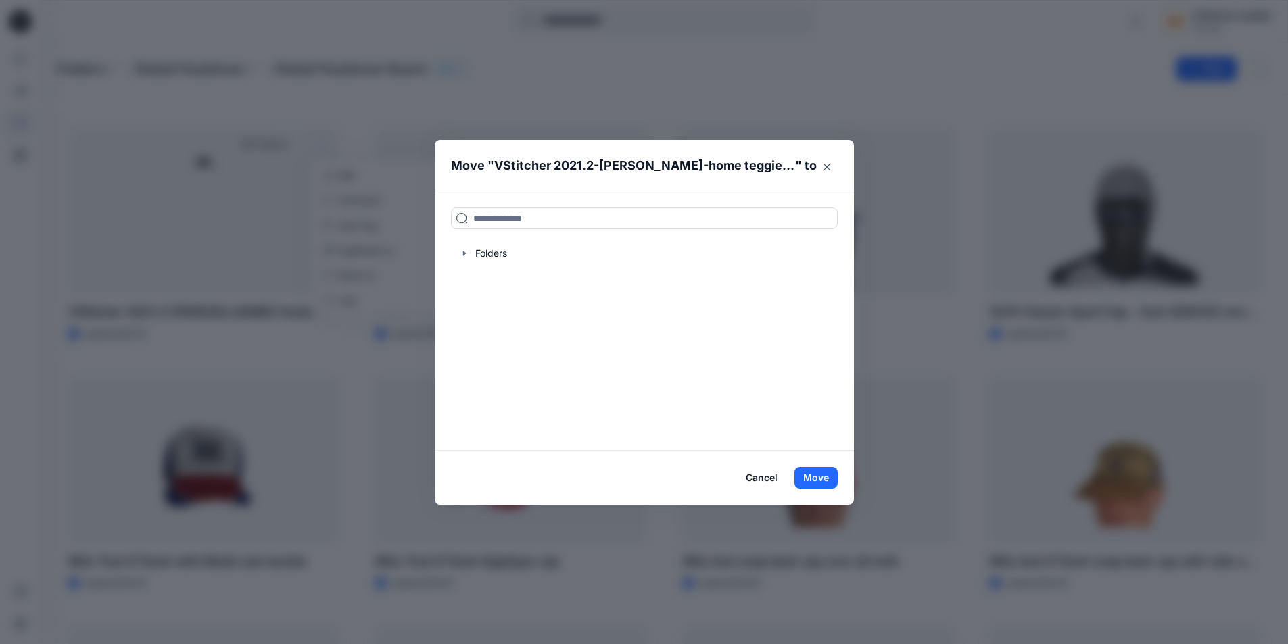
click at [770, 477] on button "Cancel" at bounding box center [761, 478] width 49 height 22
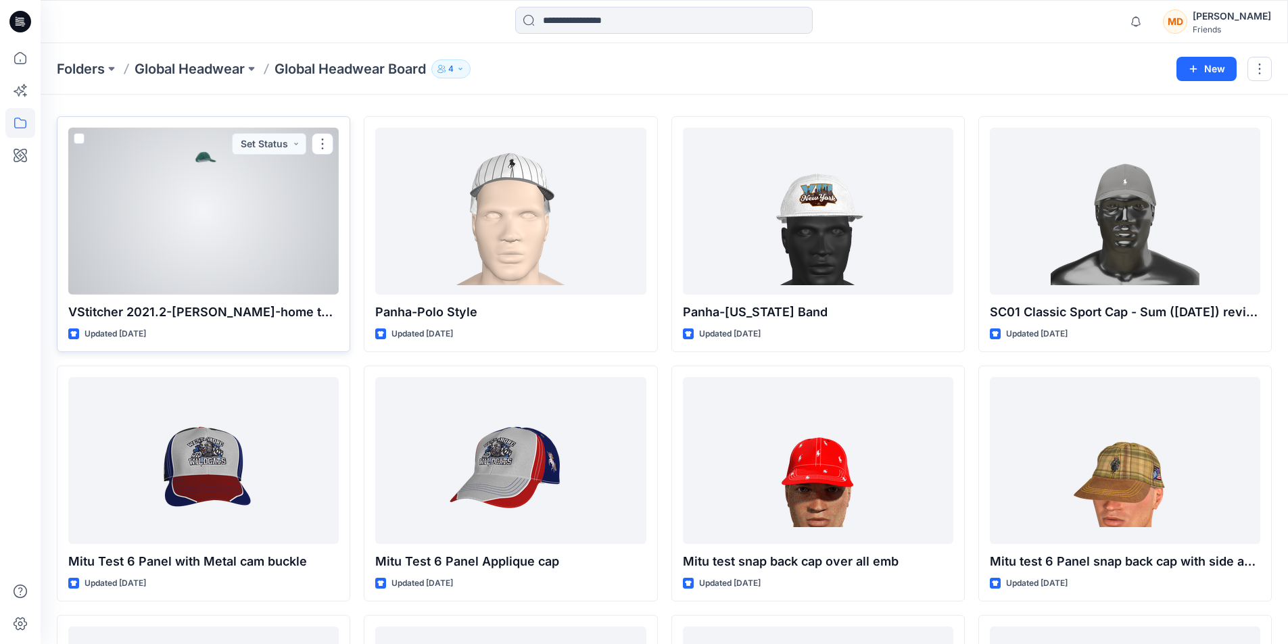
click at [78, 136] on span at bounding box center [79, 138] width 11 height 11
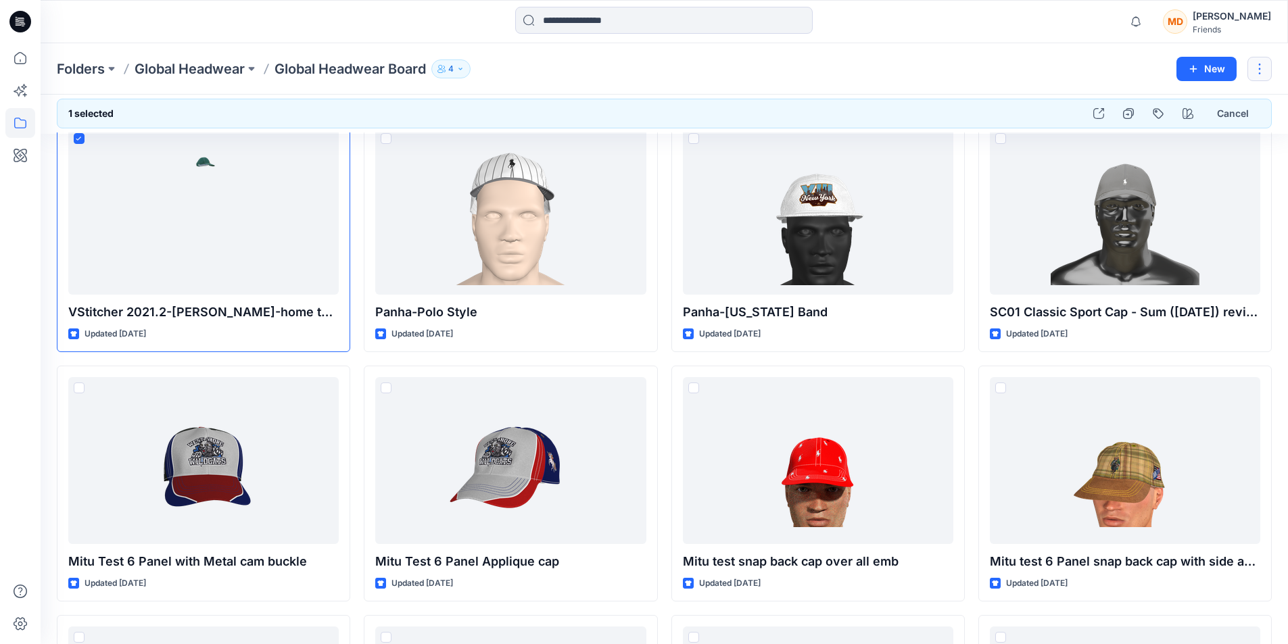
click at [1263, 67] on button "button" at bounding box center [1259, 69] width 24 height 24
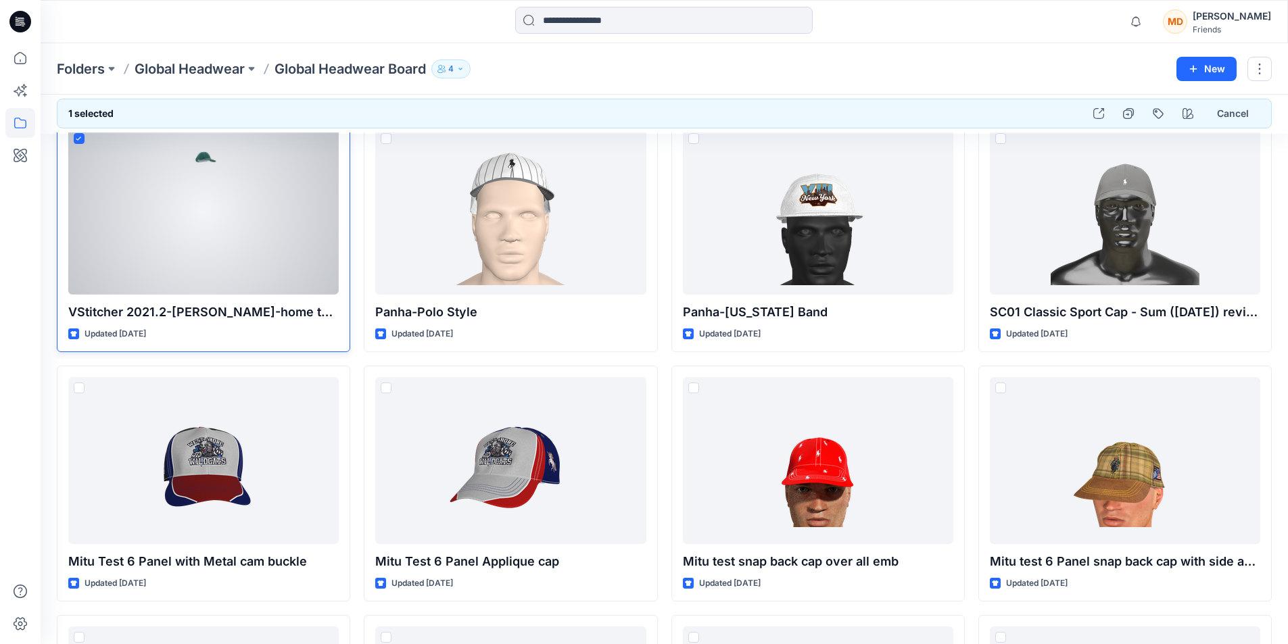
drag, startPoint x: 193, startPoint y: 210, endPoint x: 107, endPoint y: 159, distance: 100.6
click at [107, 159] on div at bounding box center [203, 211] width 270 height 167
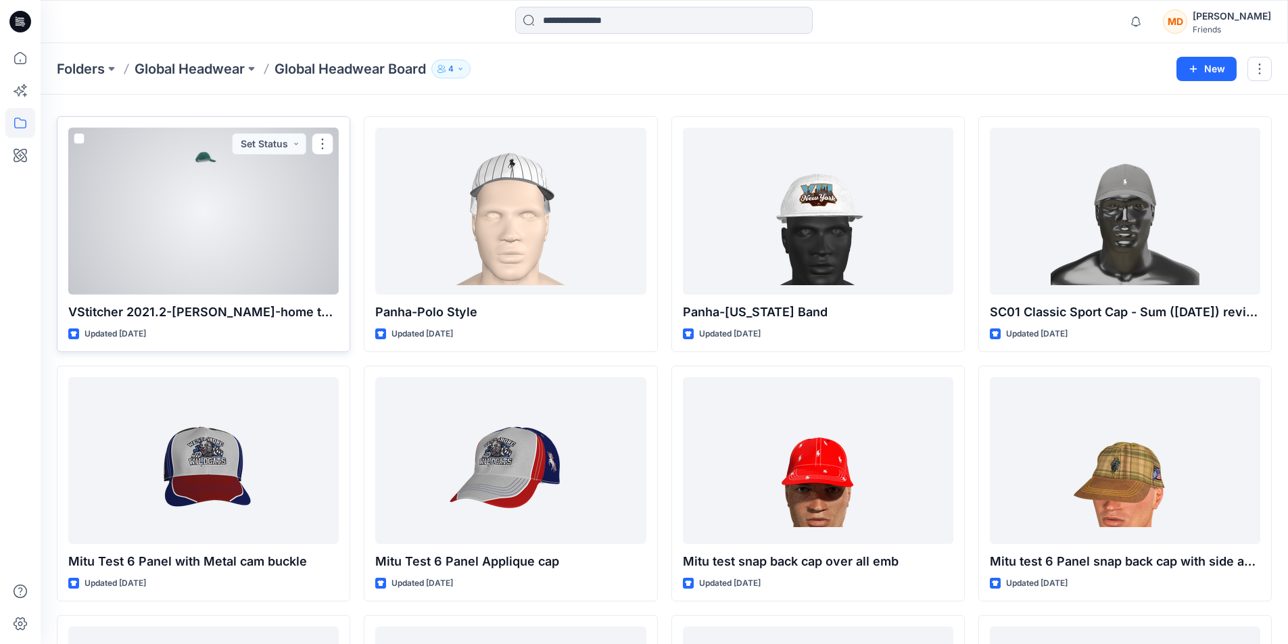
click at [77, 137] on span at bounding box center [79, 138] width 11 height 11
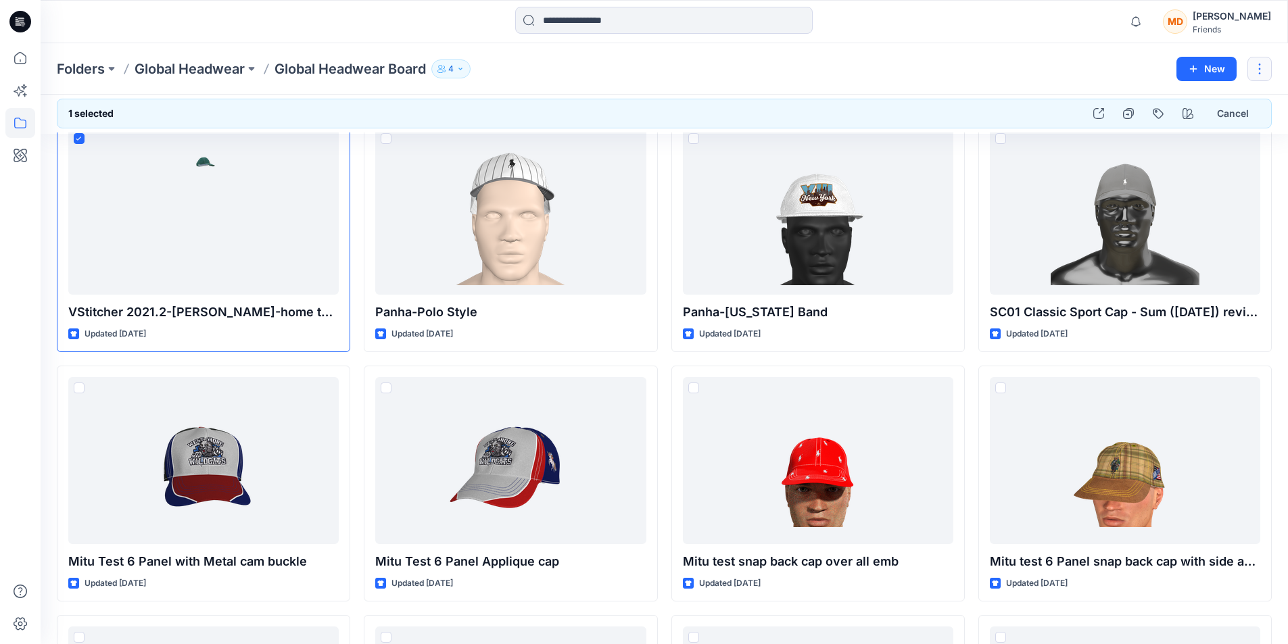
click at [1266, 71] on button "button" at bounding box center [1259, 69] width 24 height 24
click at [1176, 128] on p "Delete Folder" at bounding box center [1186, 133] width 78 height 14
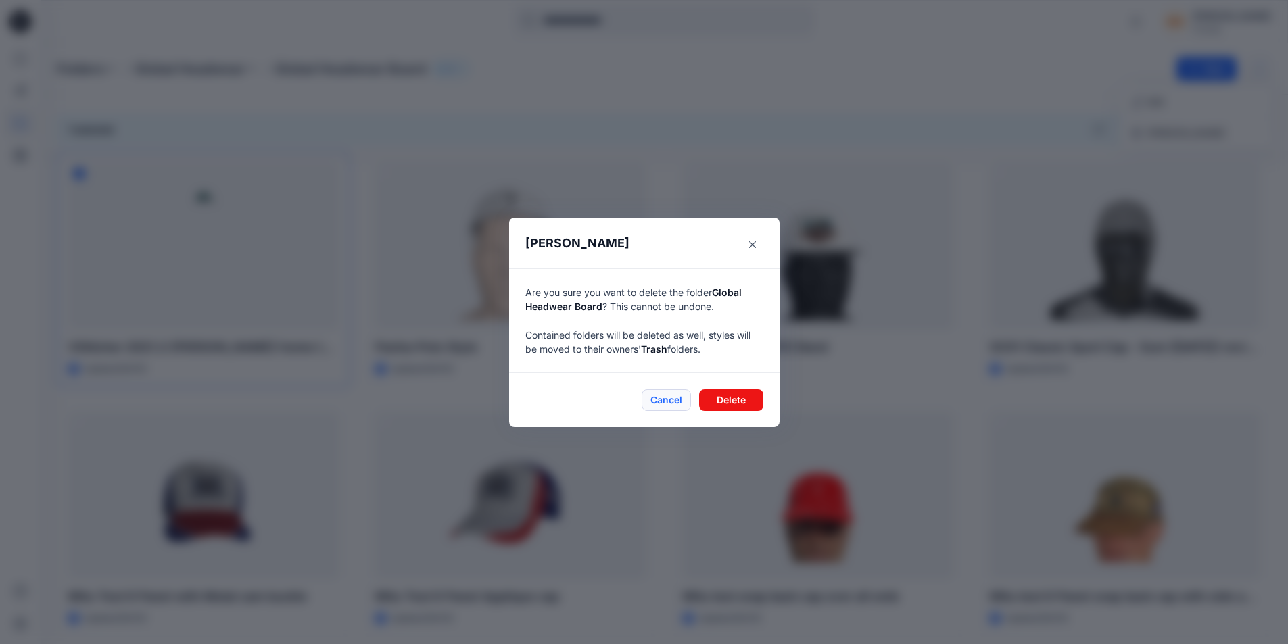
click at [652, 400] on button "Cancel" at bounding box center [666, 400] width 49 height 22
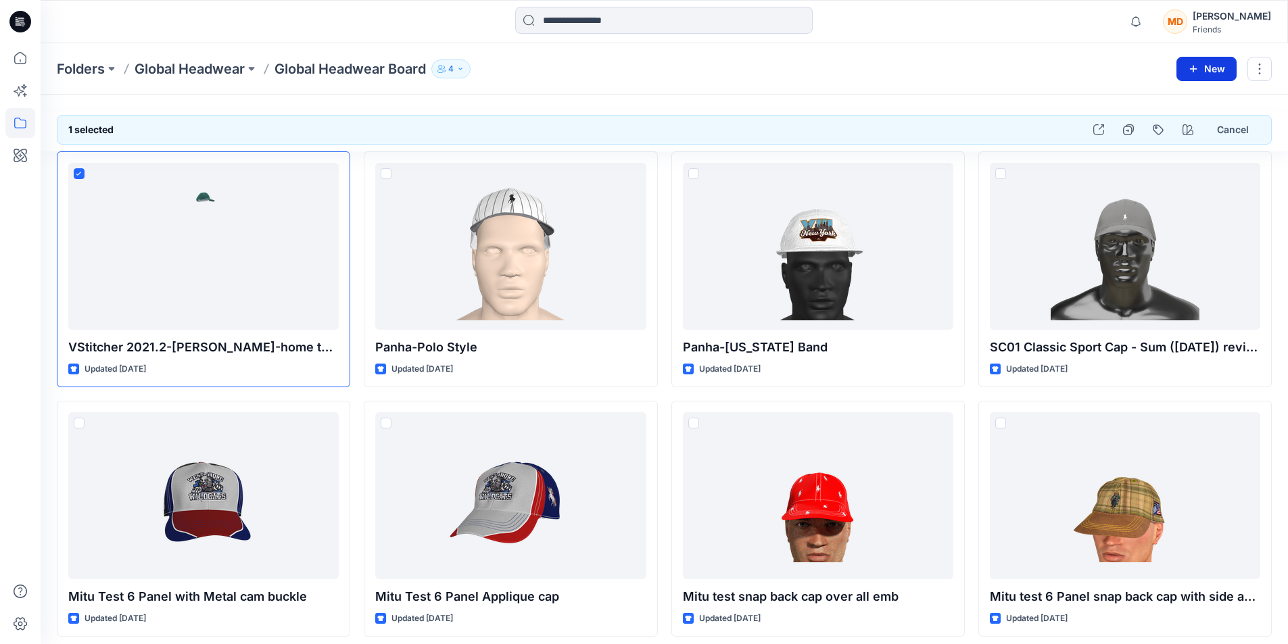
click at [1204, 65] on button "New" at bounding box center [1206, 69] width 60 height 24
click at [933, 76] on div "Folders Global Headwear Global Headwear Board 4" at bounding box center [611, 68] width 1109 height 19
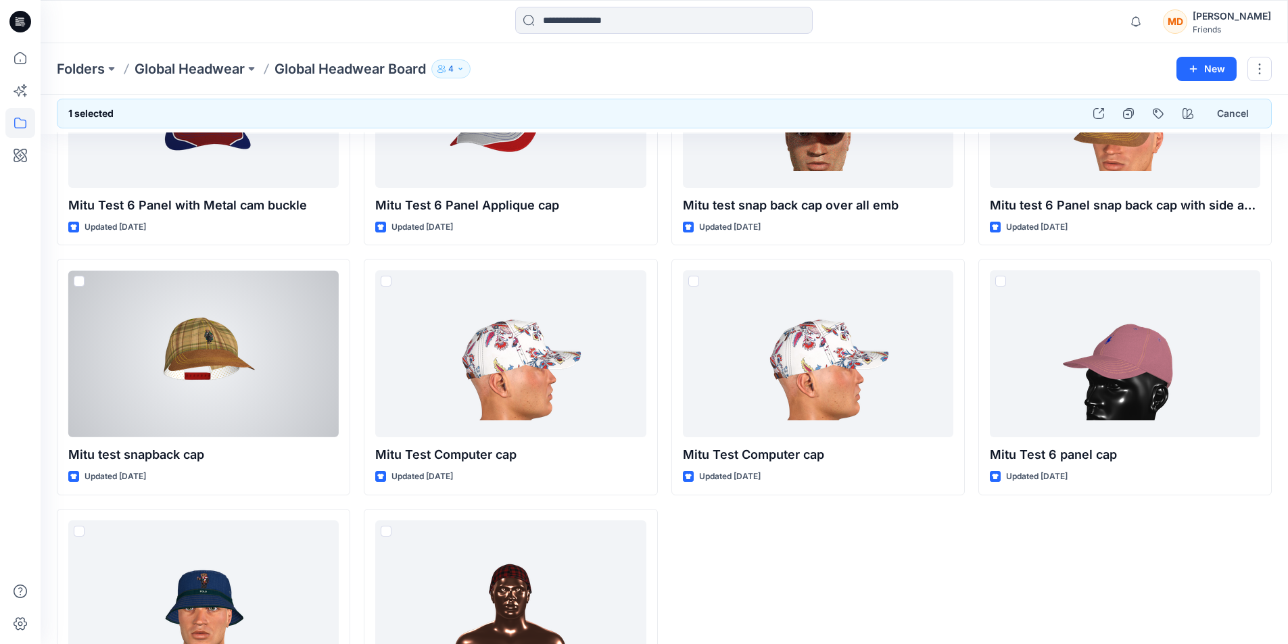
scroll to position [373, 0]
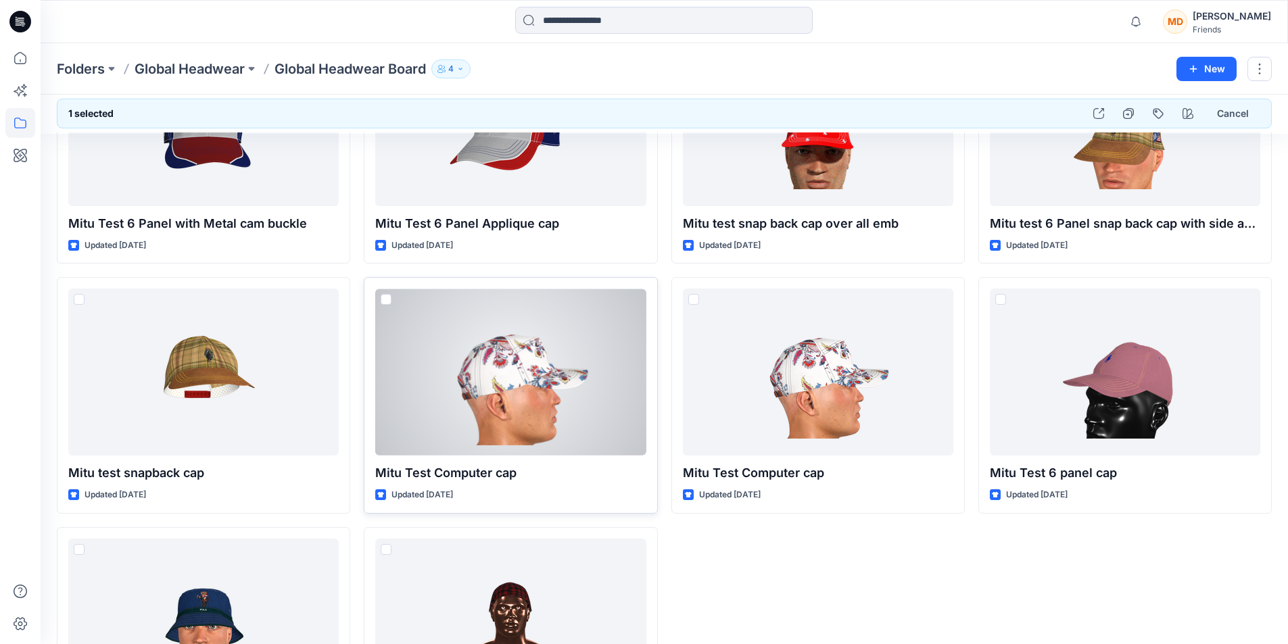
click at [529, 372] on div at bounding box center [510, 372] width 270 height 167
click at [529, 377] on div at bounding box center [510, 372] width 270 height 167
click at [527, 377] on div at bounding box center [510, 372] width 270 height 167
click at [496, 475] on p "Mitu Test Computer cap" at bounding box center [510, 473] width 270 height 19
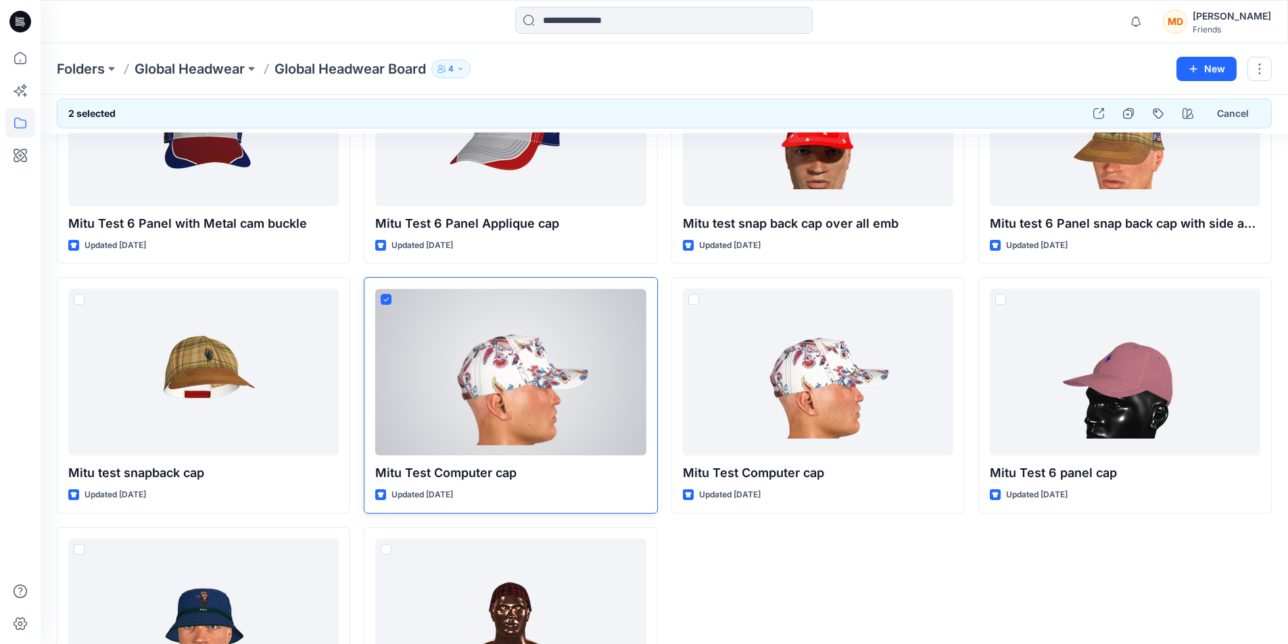
click at [496, 475] on p "Mitu Test Computer cap" at bounding box center [510, 473] width 270 height 19
click at [534, 395] on div at bounding box center [510, 372] width 270 height 167
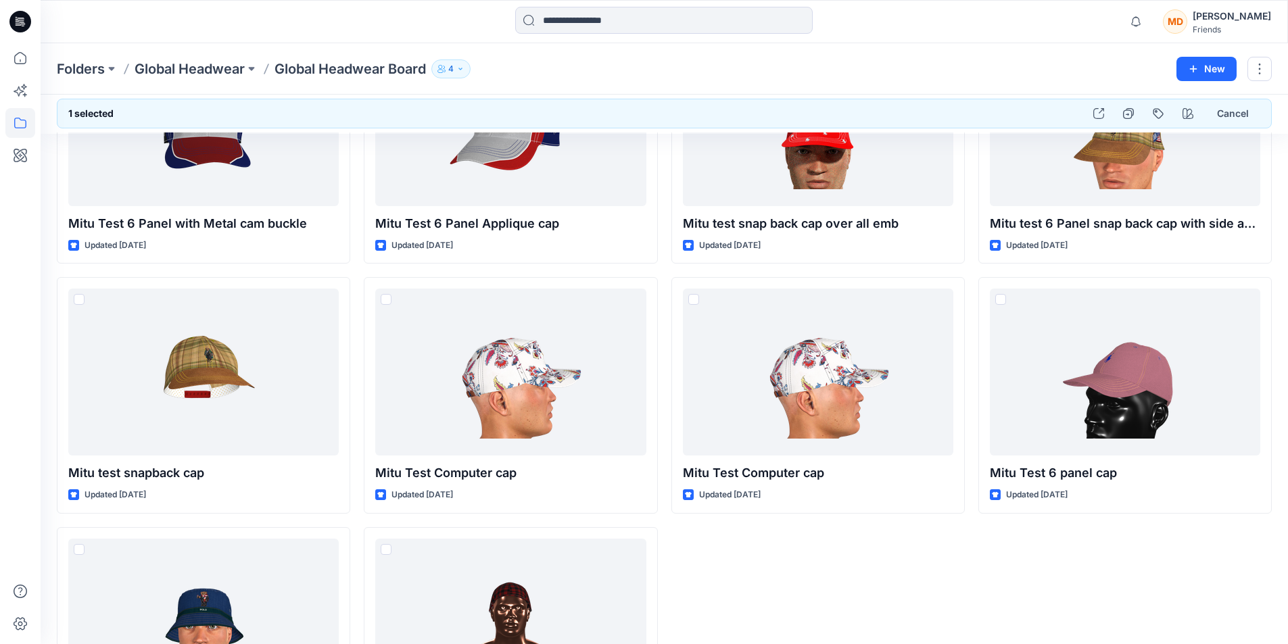
click at [859, 635] on div "Panha-New York Band Updated 4 years ago Mitu test snap back cap over all emb Up…" at bounding box center [817, 270] width 293 height 985
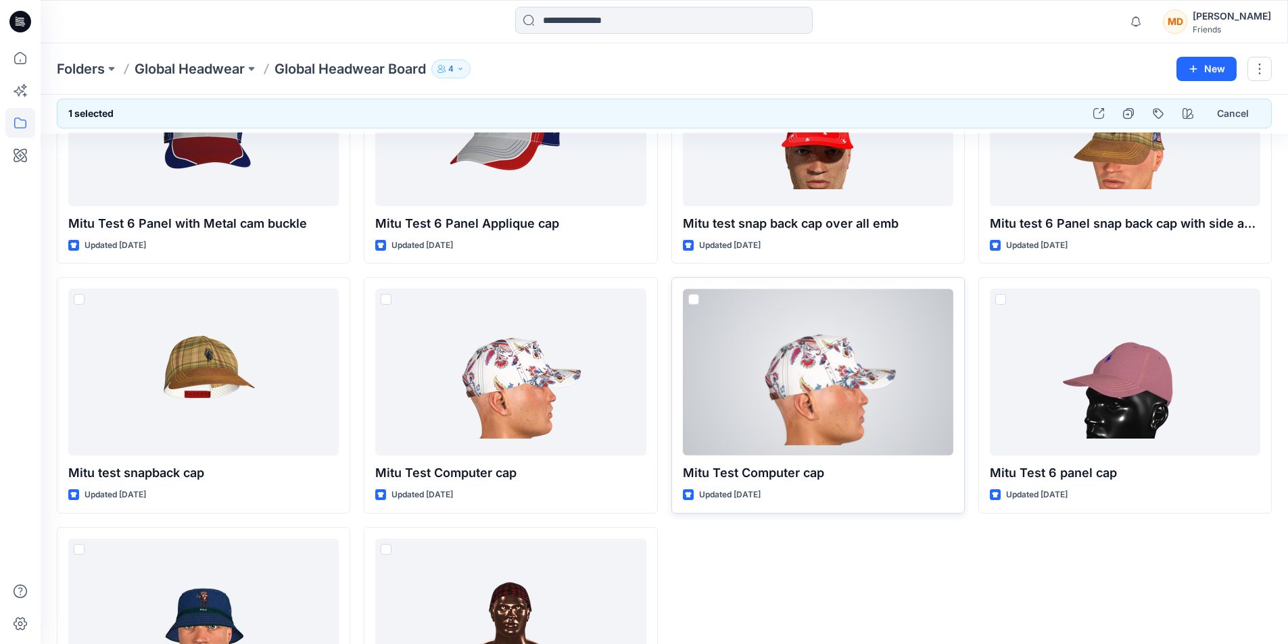
click at [821, 378] on div at bounding box center [818, 372] width 270 height 167
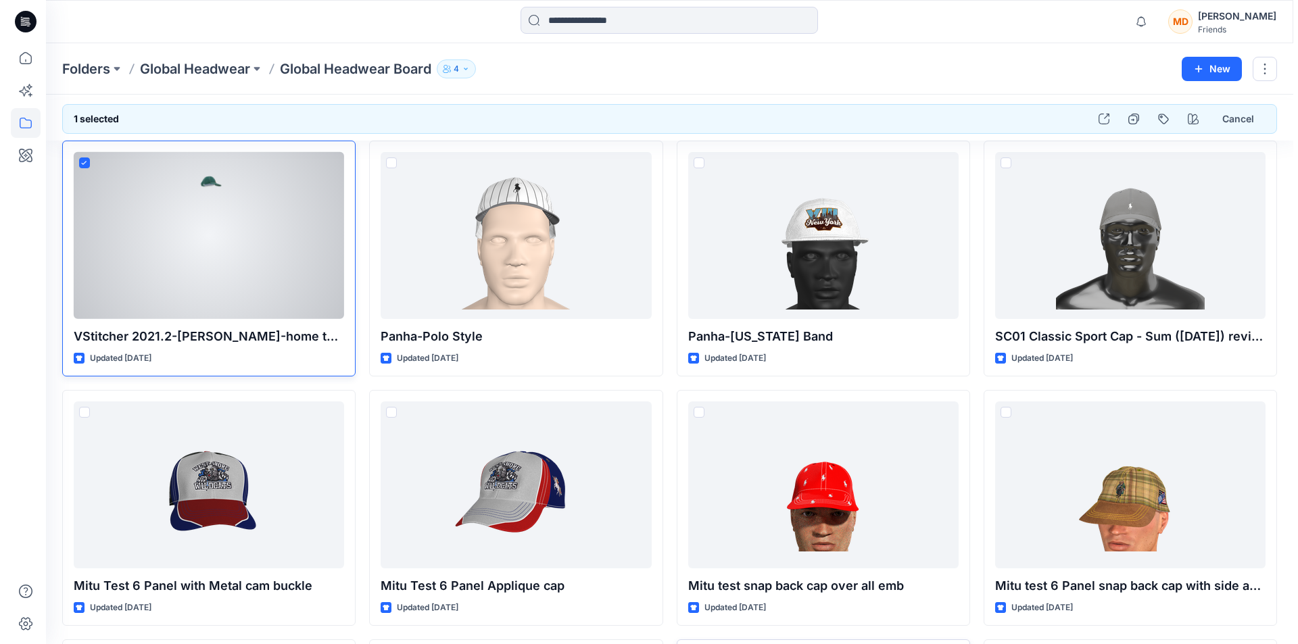
scroll to position [0, 0]
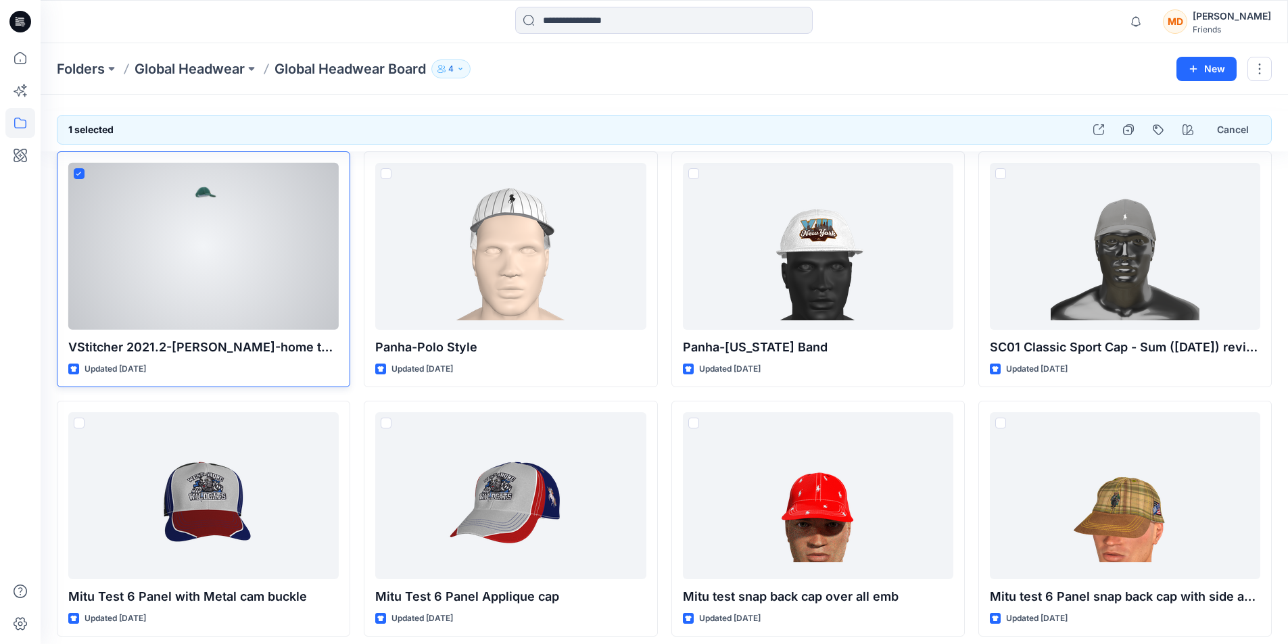
click at [189, 247] on div at bounding box center [203, 246] width 270 height 167
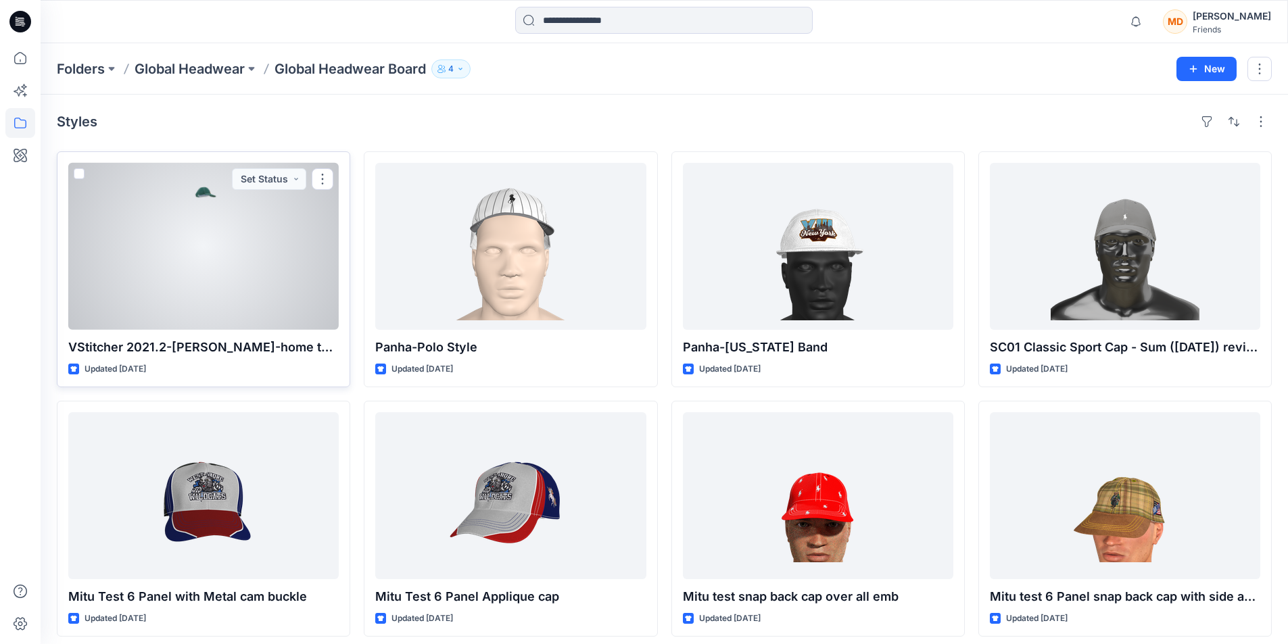
click at [81, 168] on div at bounding box center [203, 246] width 270 height 167
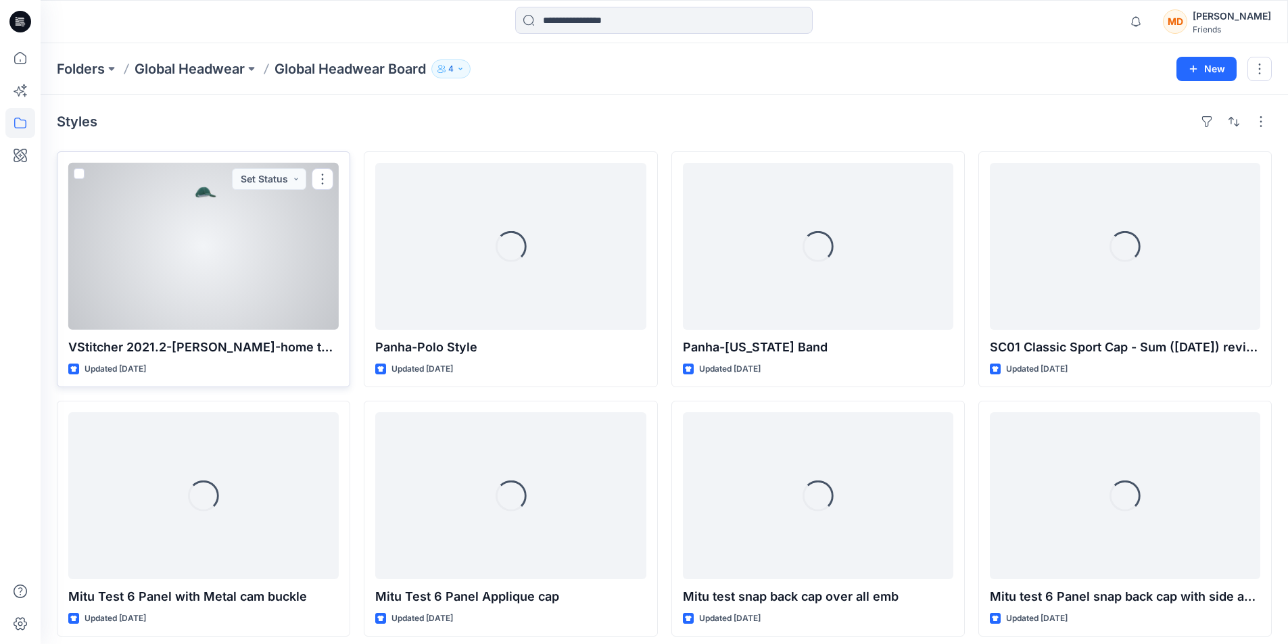
click at [83, 172] on span at bounding box center [79, 173] width 11 height 11
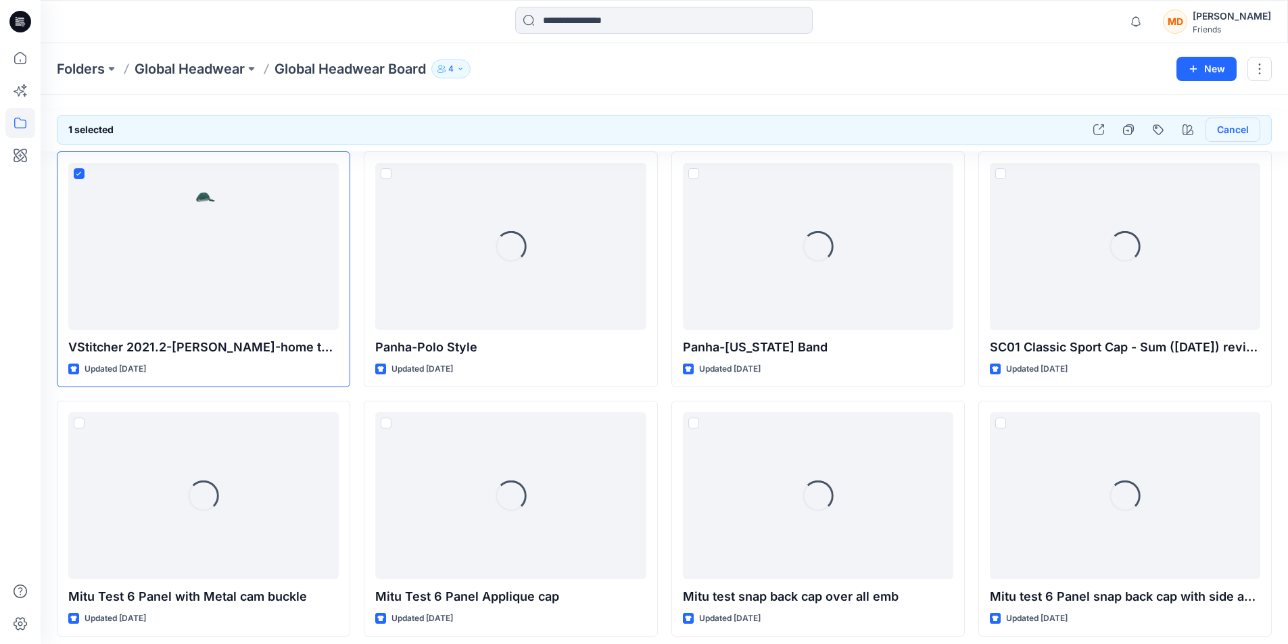
click at [1241, 125] on button "Cancel" at bounding box center [1232, 130] width 55 height 24
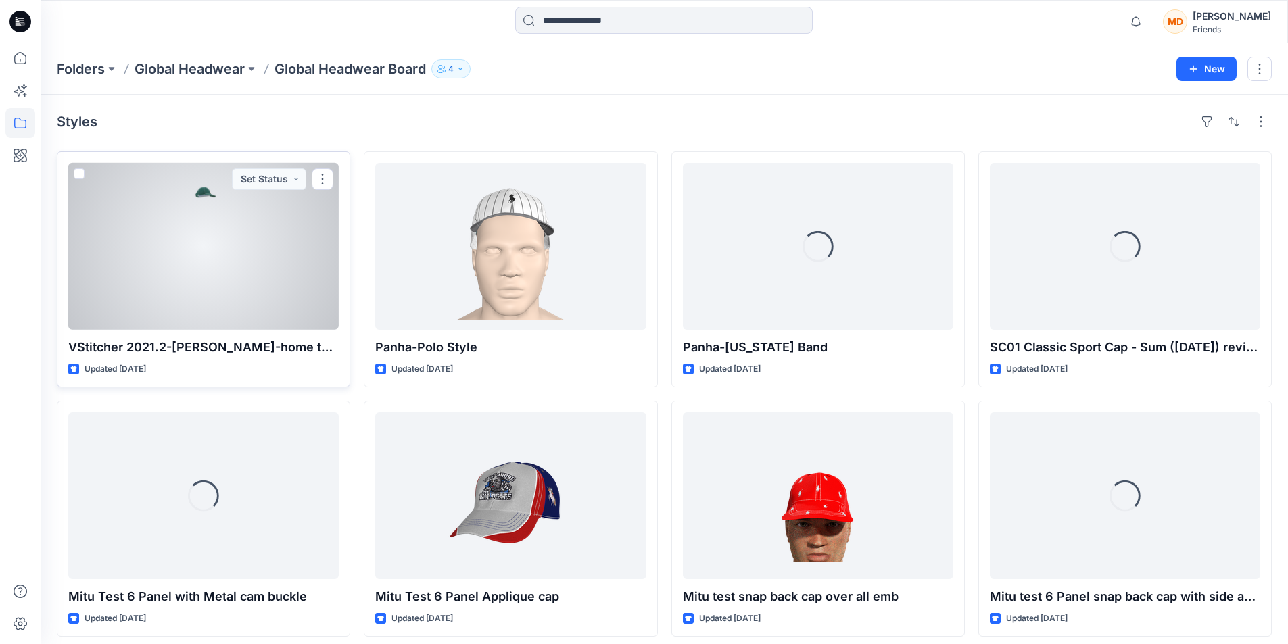
click at [79, 173] on span at bounding box center [79, 173] width 11 height 11
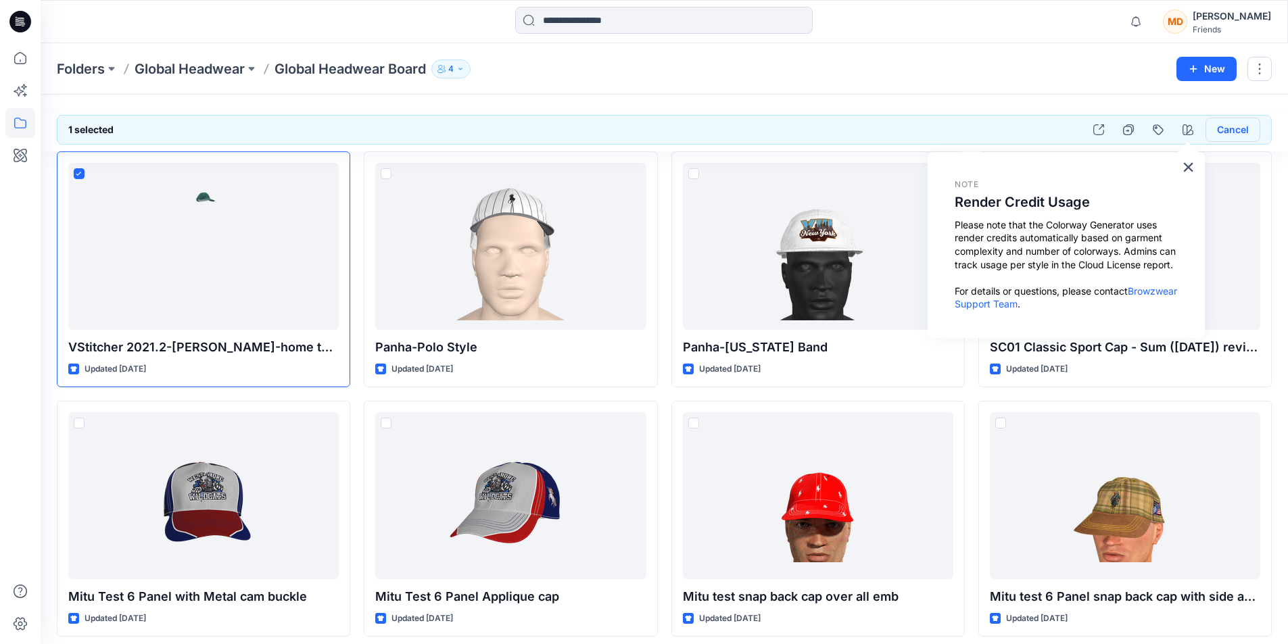
click at [1226, 127] on button "Cancel" at bounding box center [1232, 130] width 55 height 24
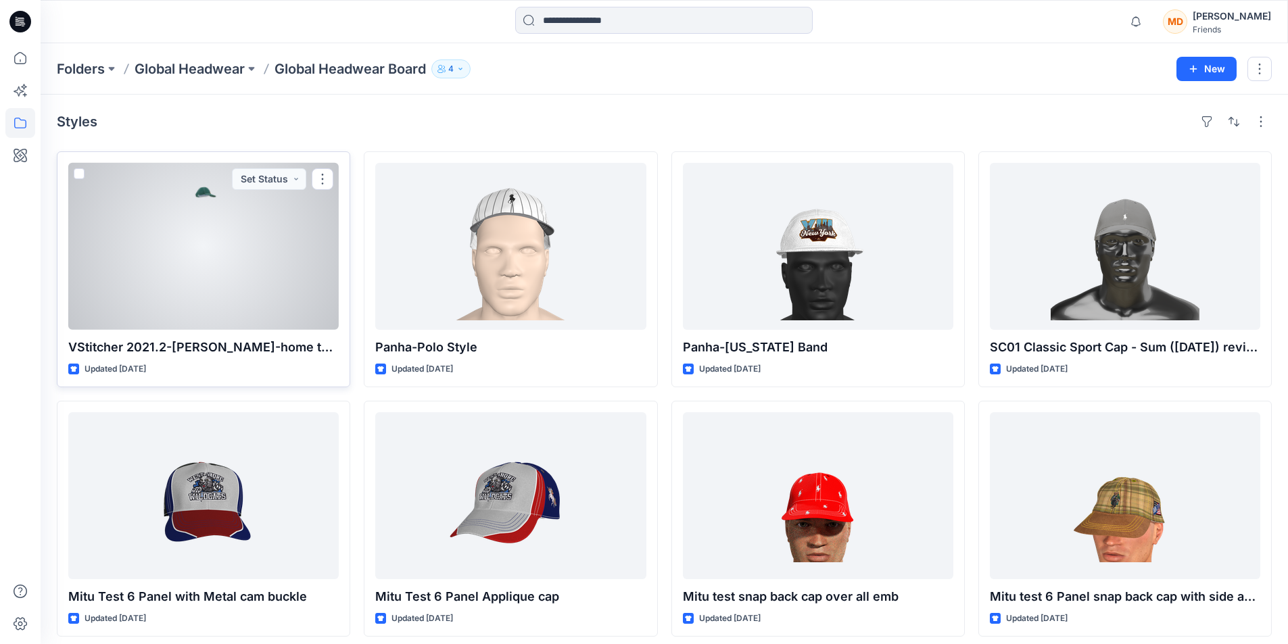
click at [77, 172] on span at bounding box center [79, 173] width 11 height 11
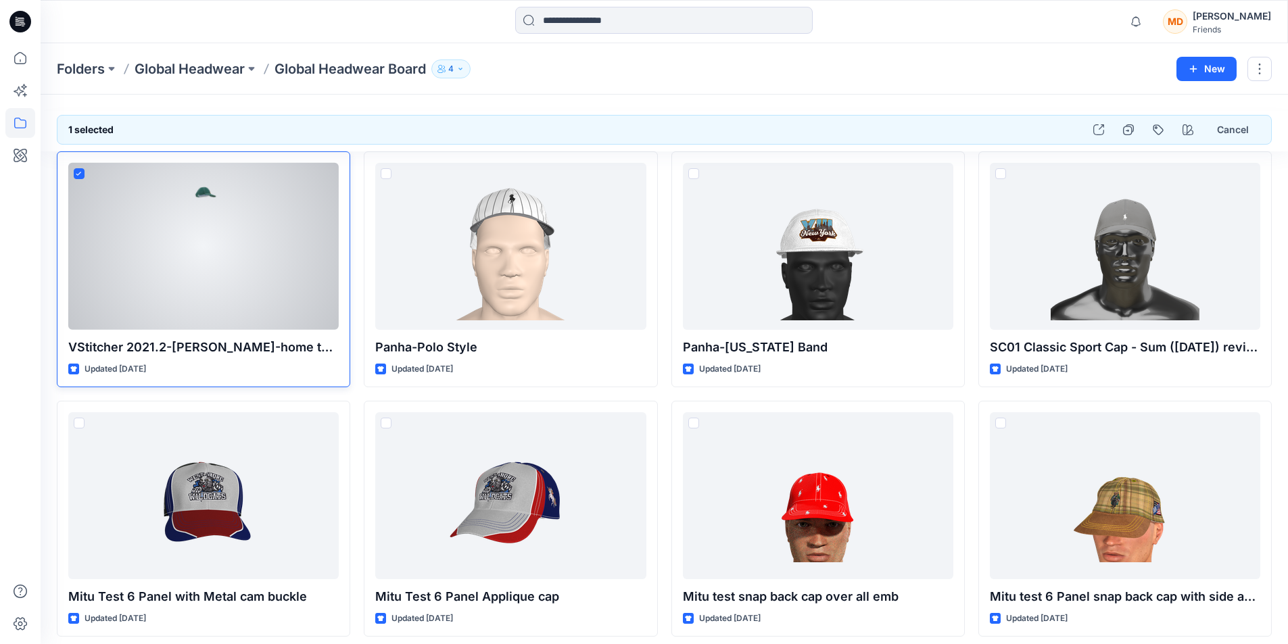
drag, startPoint x: 135, startPoint y: 210, endPoint x: 76, endPoint y: 171, distance: 71.2
click at [76, 171] on span at bounding box center [79, 173] width 11 height 11
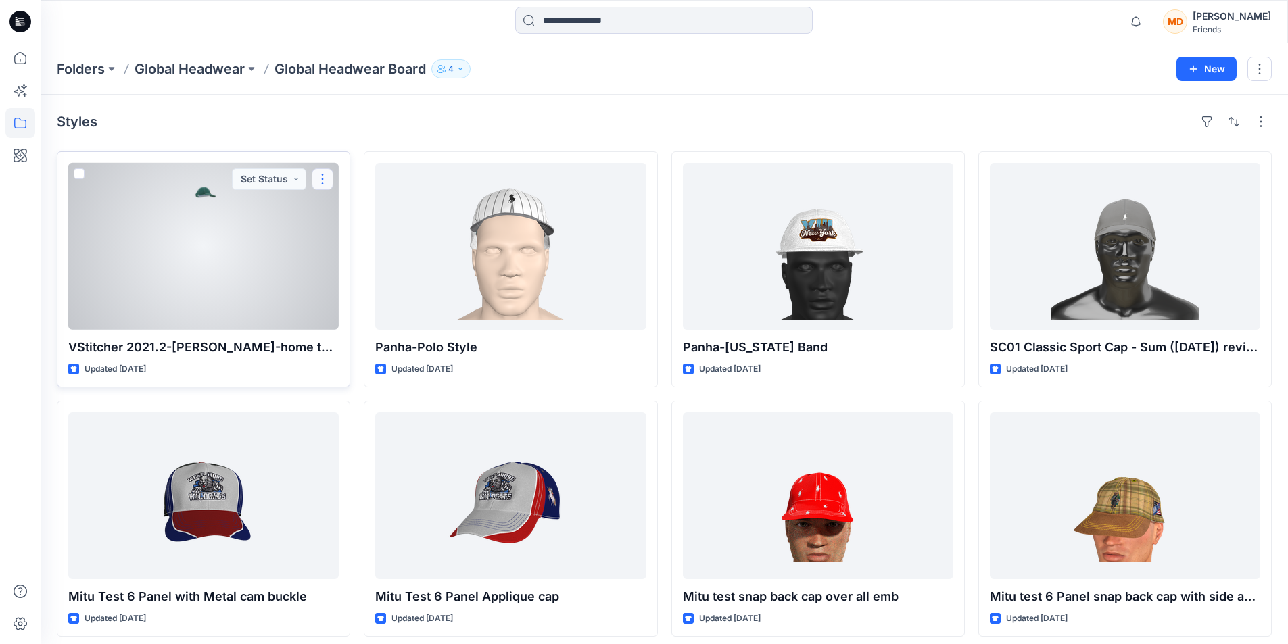
click at [322, 176] on button "button" at bounding box center [323, 179] width 22 height 22
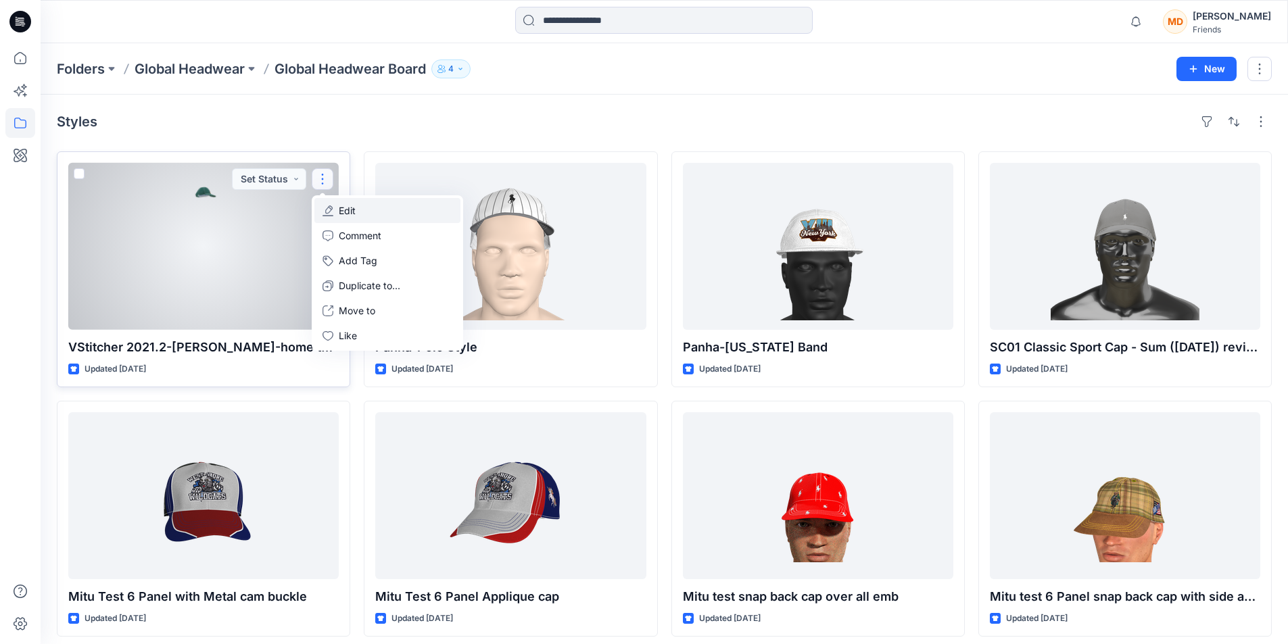
click at [344, 207] on p "Edit" at bounding box center [347, 210] width 17 height 14
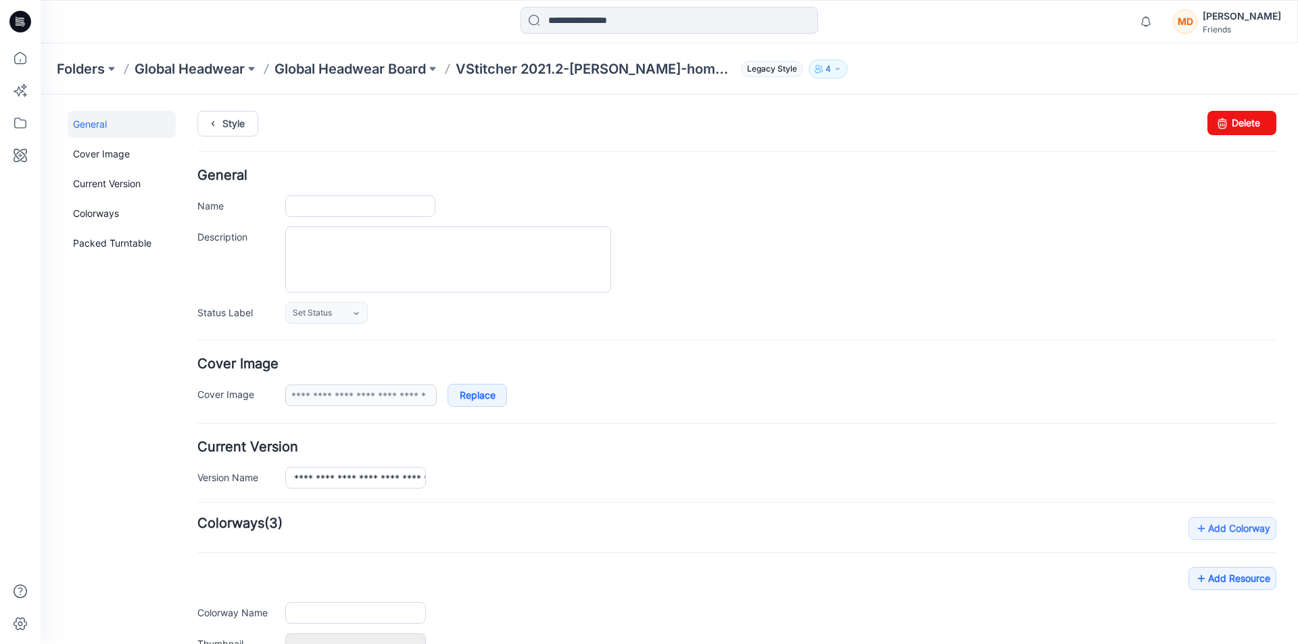
type input "**********"
type input "*****"
type input "**********"
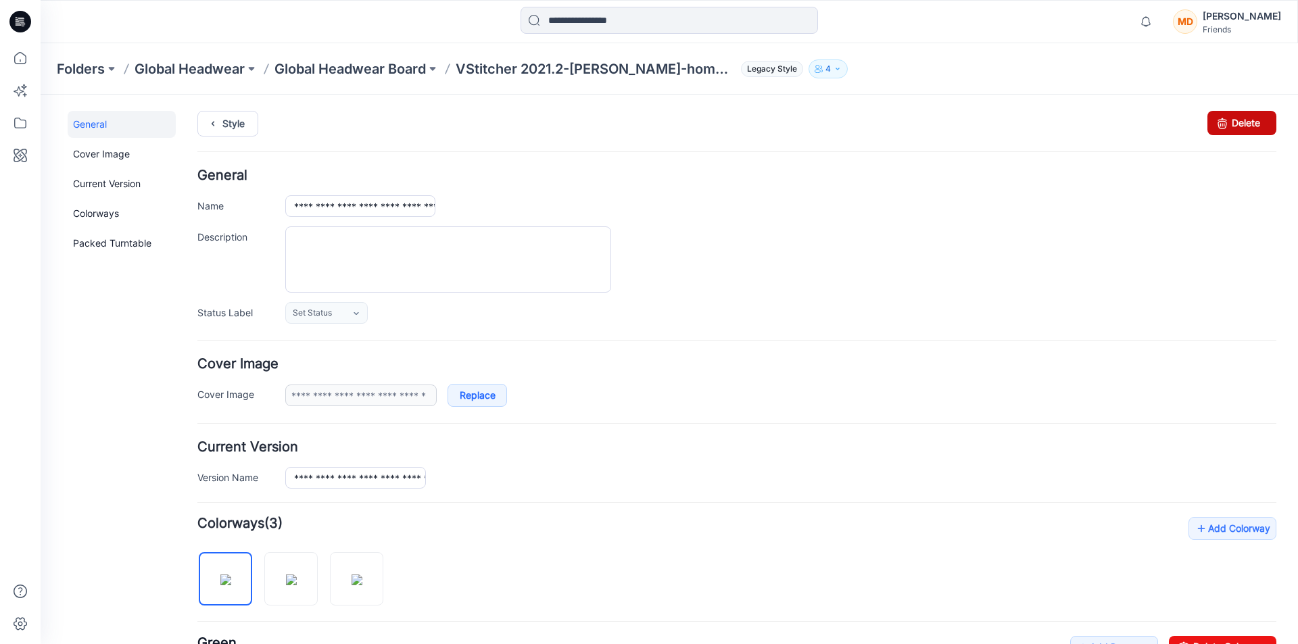
click at [1237, 122] on link "Delete" at bounding box center [1241, 123] width 69 height 24
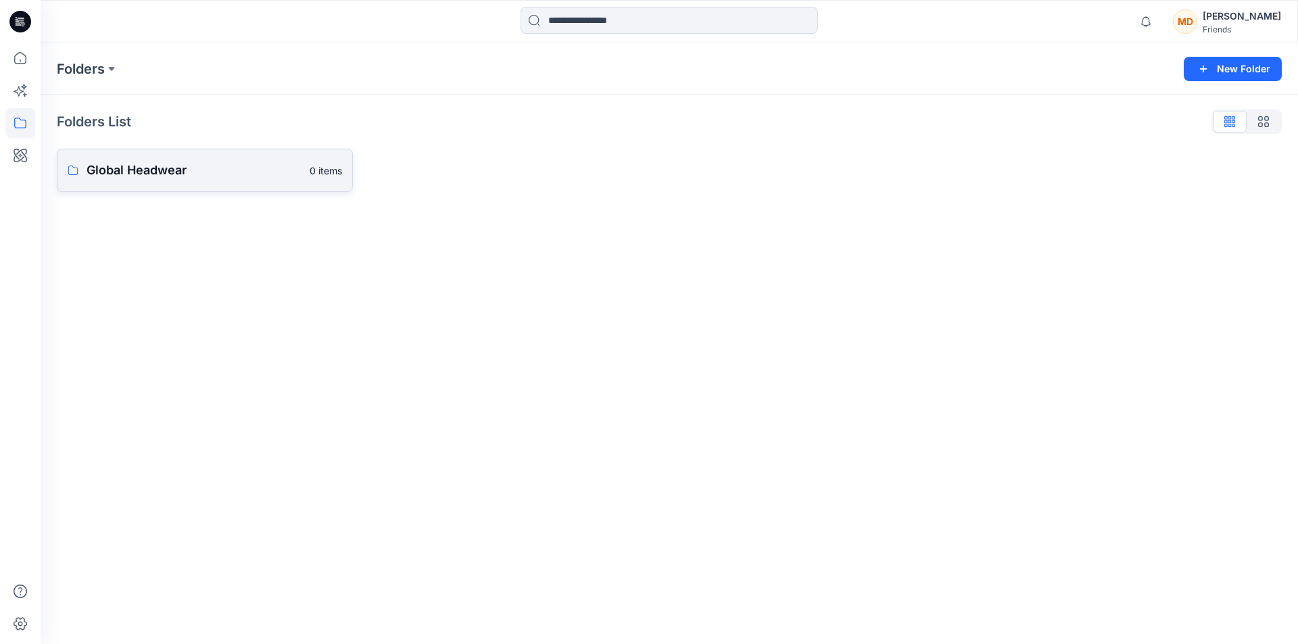
click at [178, 167] on p "Global Headwear" at bounding box center [194, 170] width 215 height 19
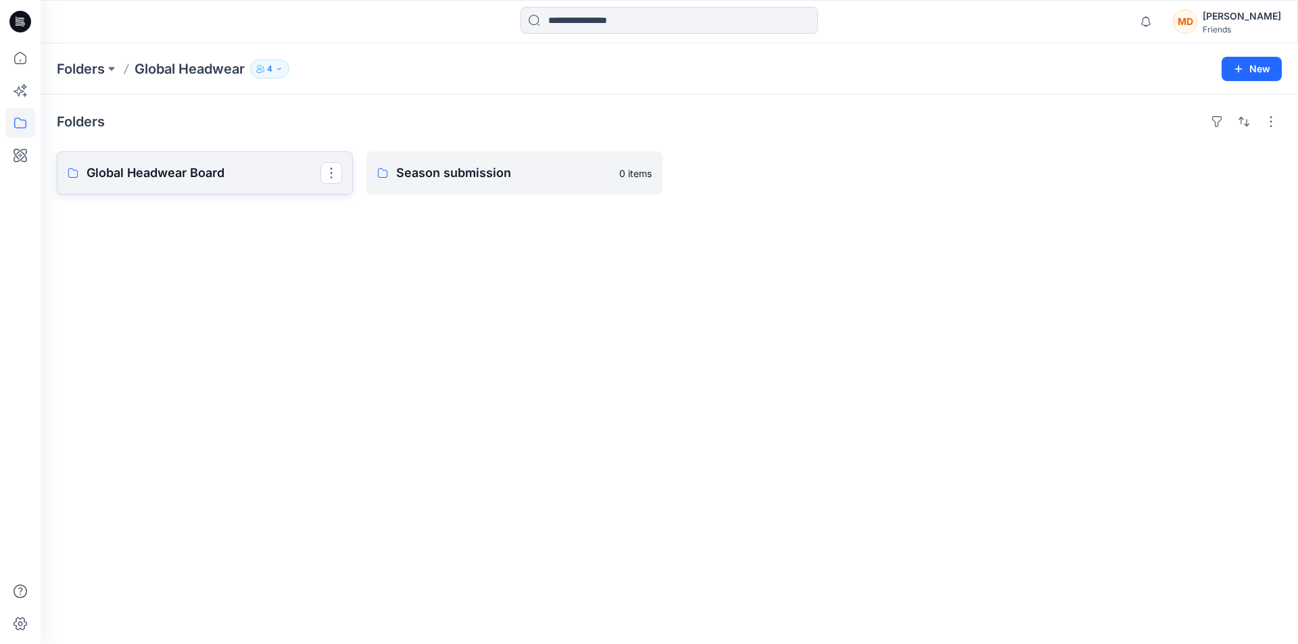
click at [276, 170] on p "Global Headwear Board" at bounding box center [204, 173] width 234 height 19
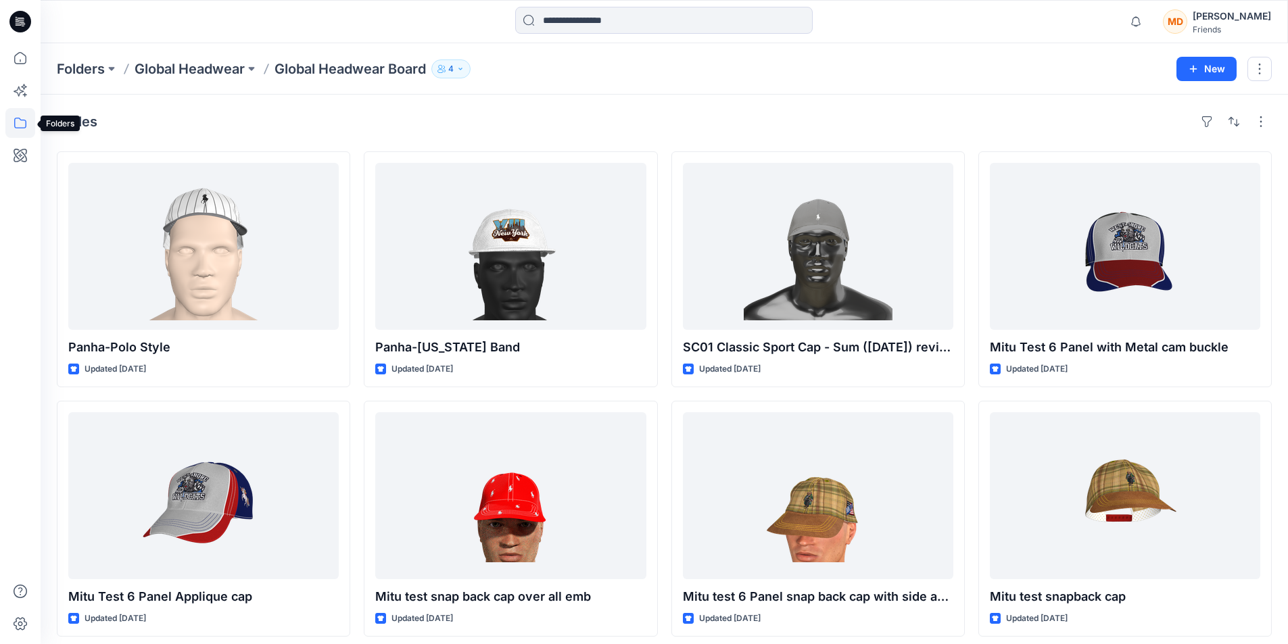
click at [19, 118] on icon at bounding box center [20, 123] width 30 height 30
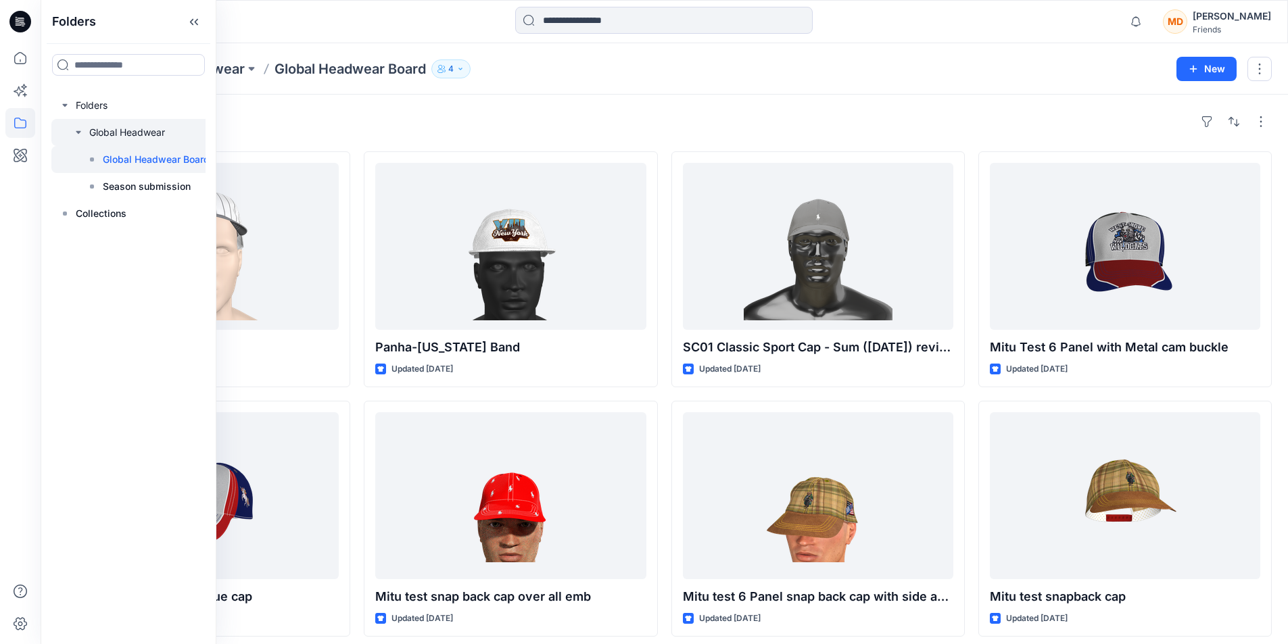
click at [138, 130] on div at bounding box center [134, 132] width 166 height 27
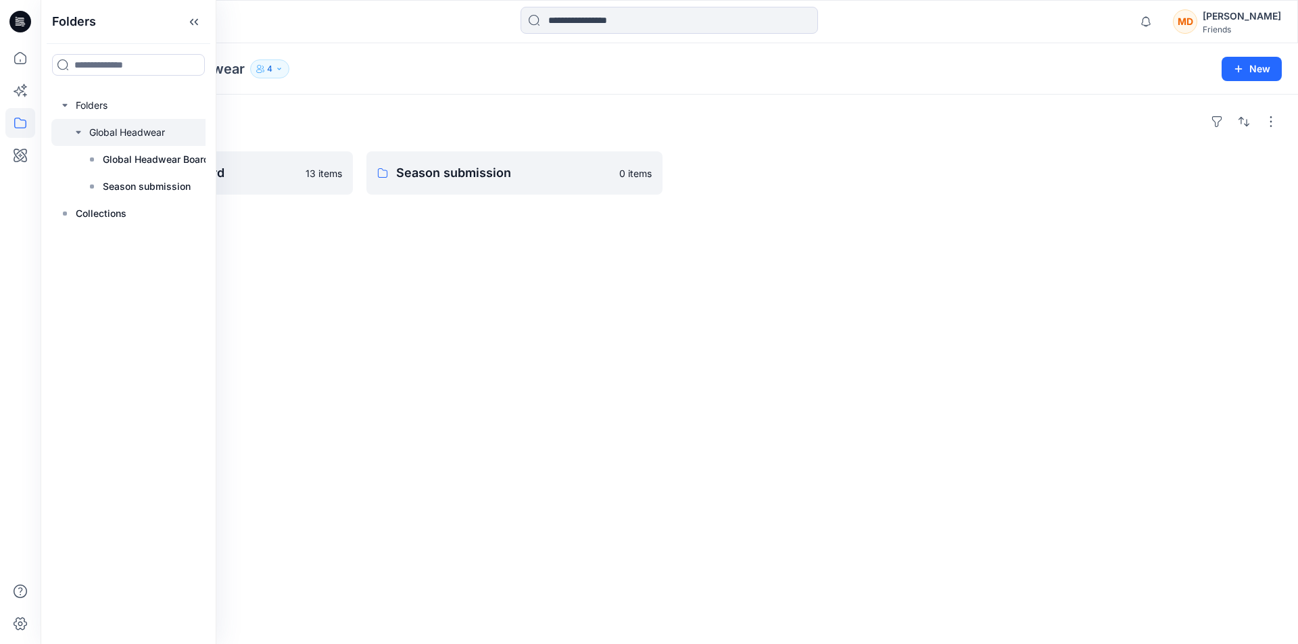
click at [462, 299] on div "Folders Global Headwear Board 13 items Season submission 0 items" at bounding box center [669, 370] width 1257 height 550
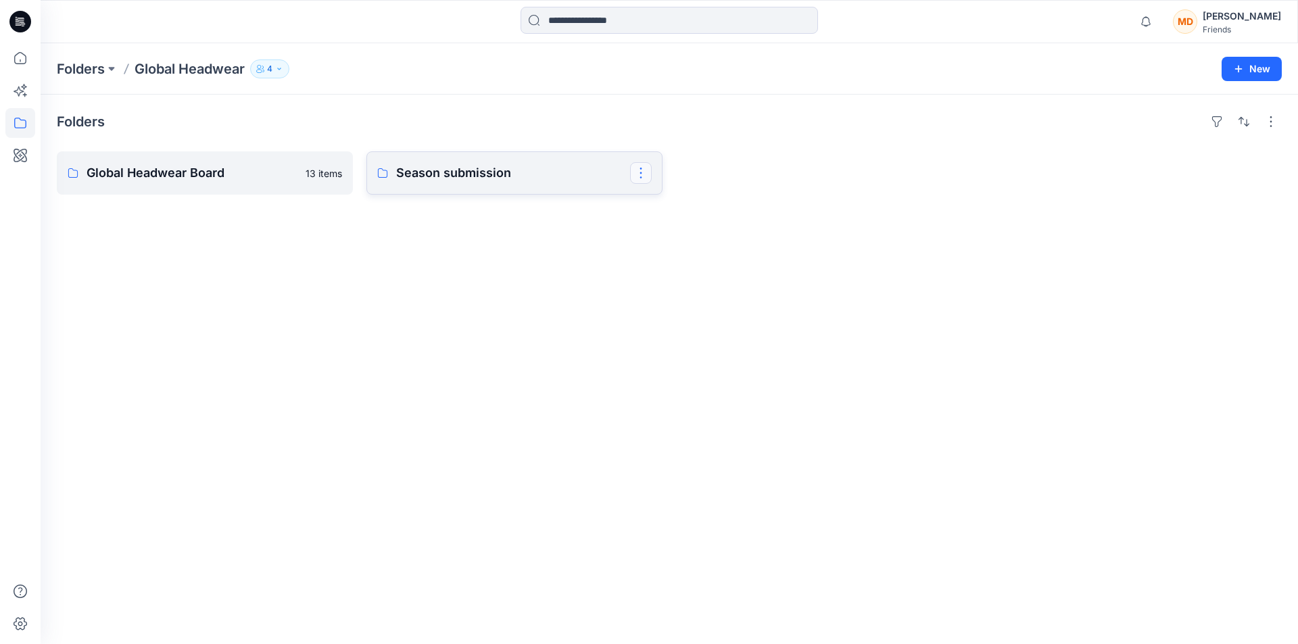
click at [637, 170] on button "button" at bounding box center [641, 173] width 22 height 22
click at [563, 213] on div "Folders Global Headwear Board 13 items Season submission Edit Delete Folder" at bounding box center [669, 370] width 1257 height 550
click at [335, 173] on button "button" at bounding box center [331, 173] width 22 height 22
click at [506, 255] on div "Folders Global Headwear Board Edit Delete Folder Season submission 0 items" at bounding box center [669, 370] width 1257 height 550
click at [437, 174] on p "Season submission" at bounding box center [513, 173] width 234 height 19
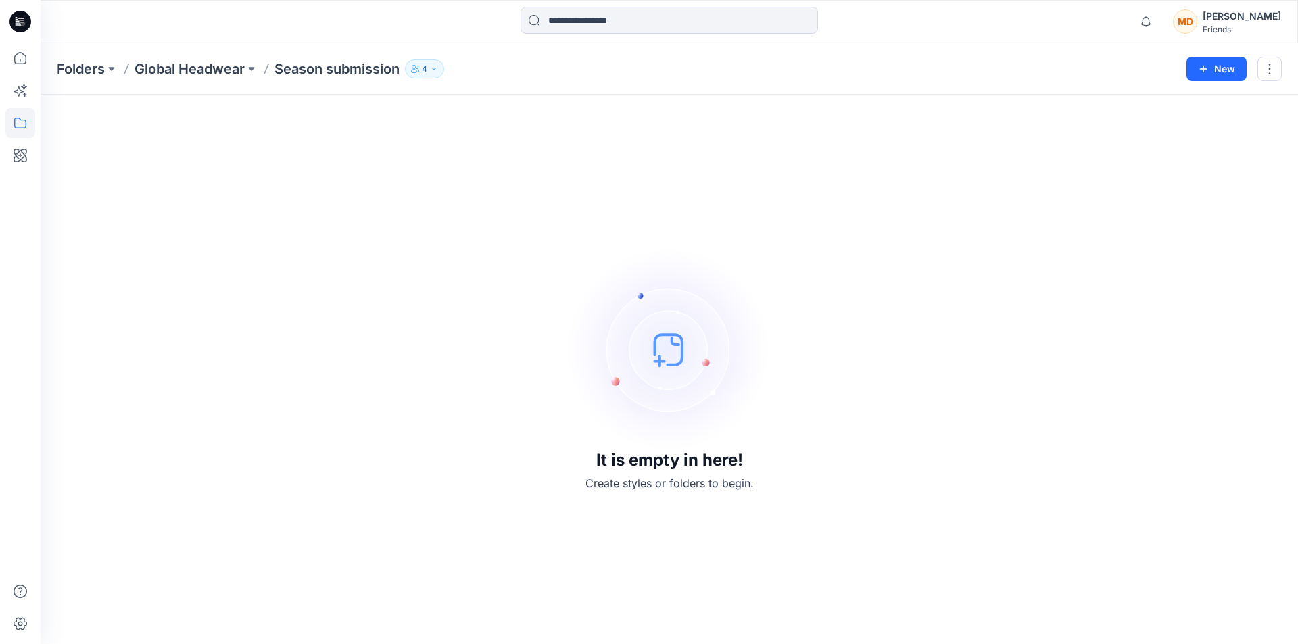
click at [437, 67] on icon "button" at bounding box center [434, 69] width 8 height 8
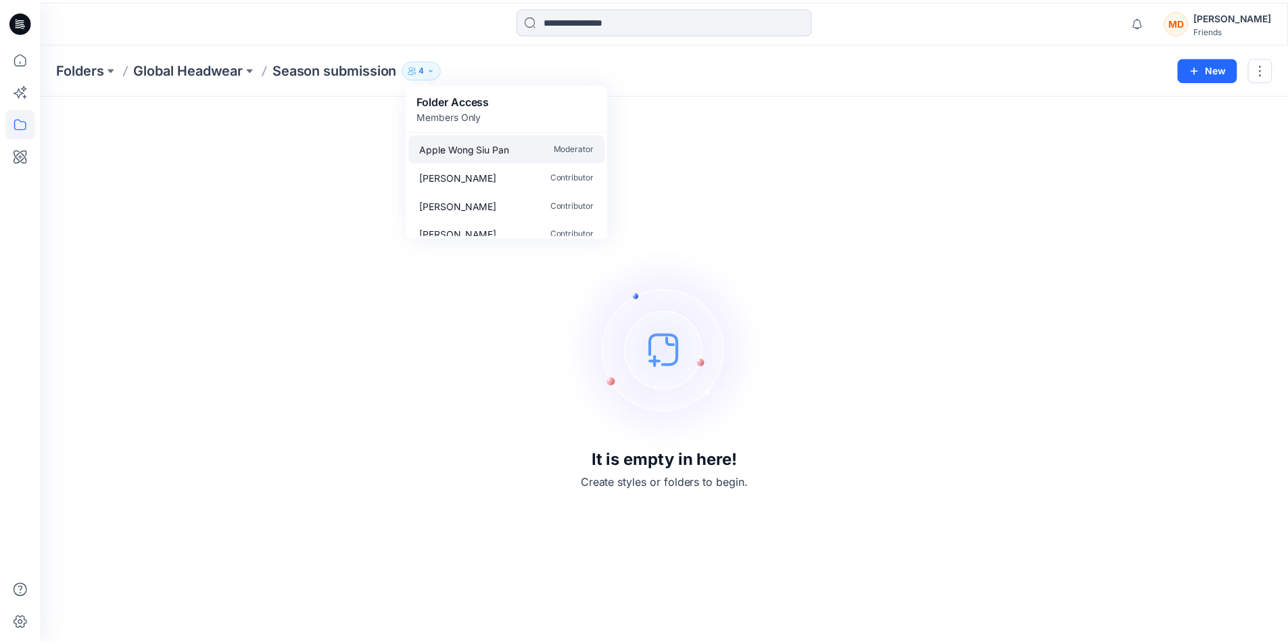
scroll to position [12, 0]
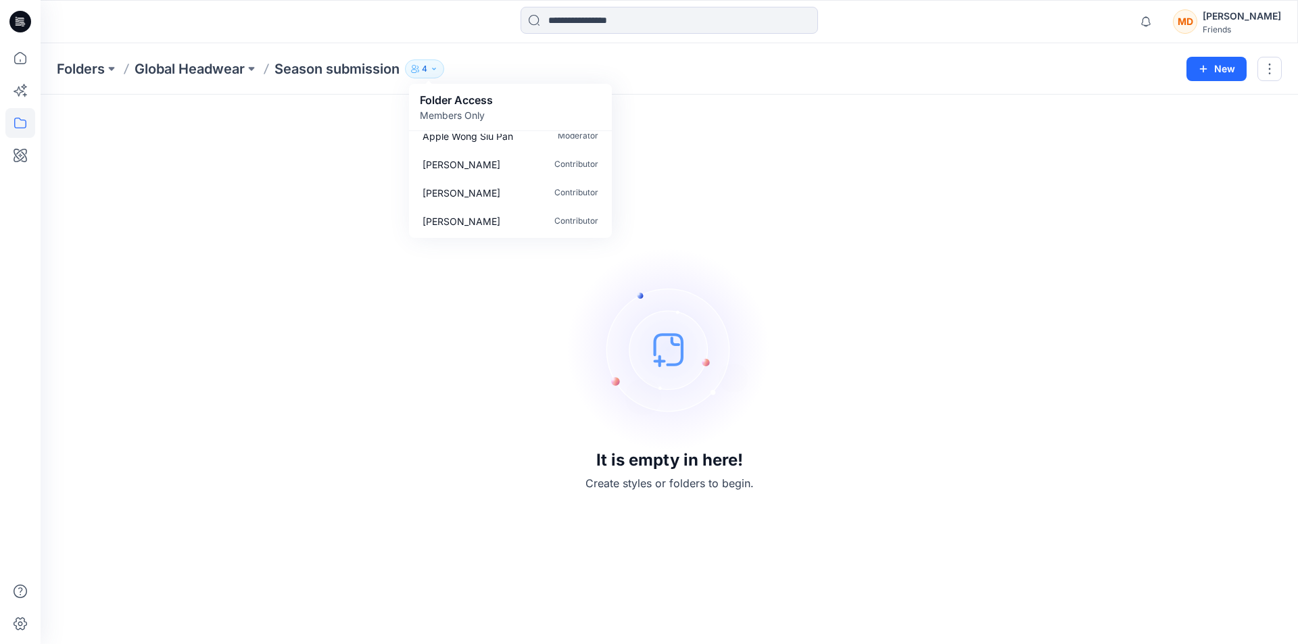
click at [670, 153] on div "It is empty in here! Create styles or folders to begin." at bounding box center [669, 369] width 1225 height 517
click at [224, 64] on p "Global Headwear" at bounding box center [190, 68] width 110 height 19
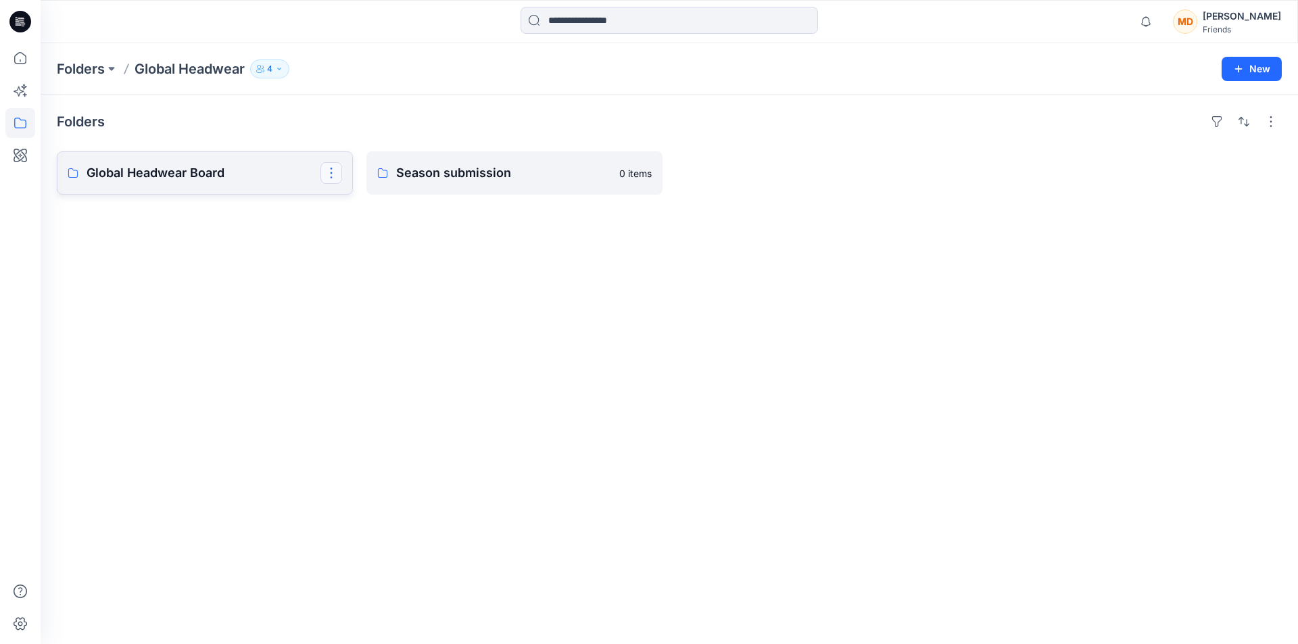
click at [335, 174] on button "button" at bounding box center [331, 173] width 22 height 22
click at [273, 169] on p "Global Headwear Board" at bounding box center [204, 173] width 234 height 19
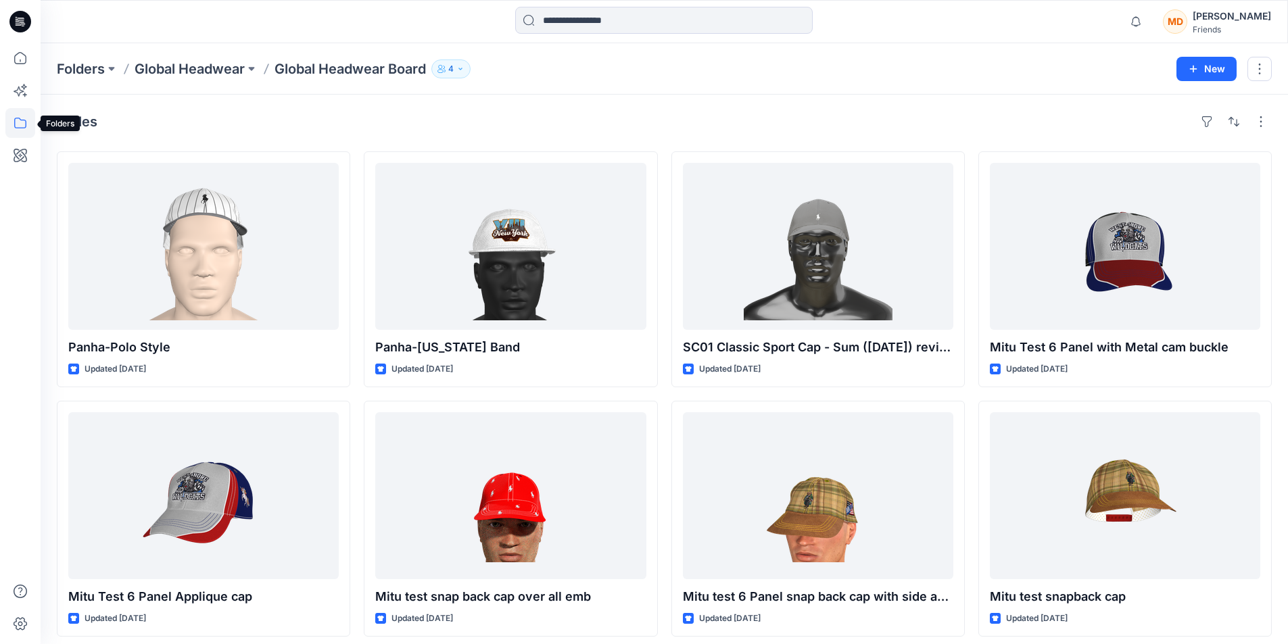
click at [16, 121] on icon at bounding box center [20, 123] width 30 height 30
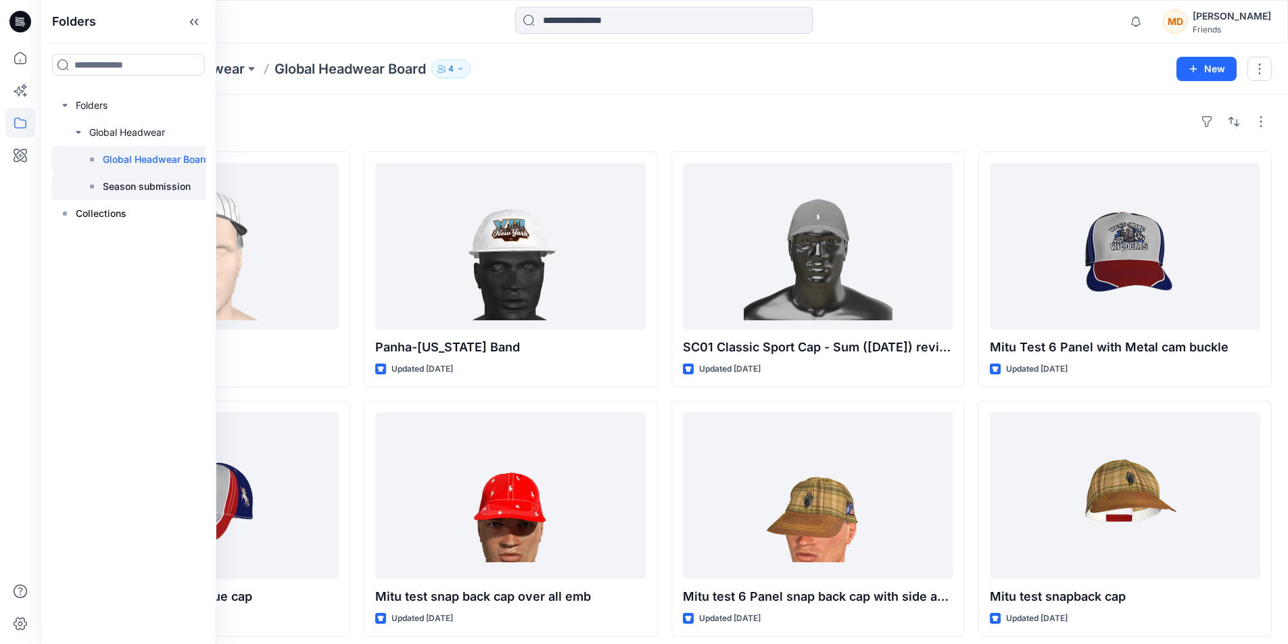
click at [147, 187] on p "Season submission" at bounding box center [147, 186] width 88 height 16
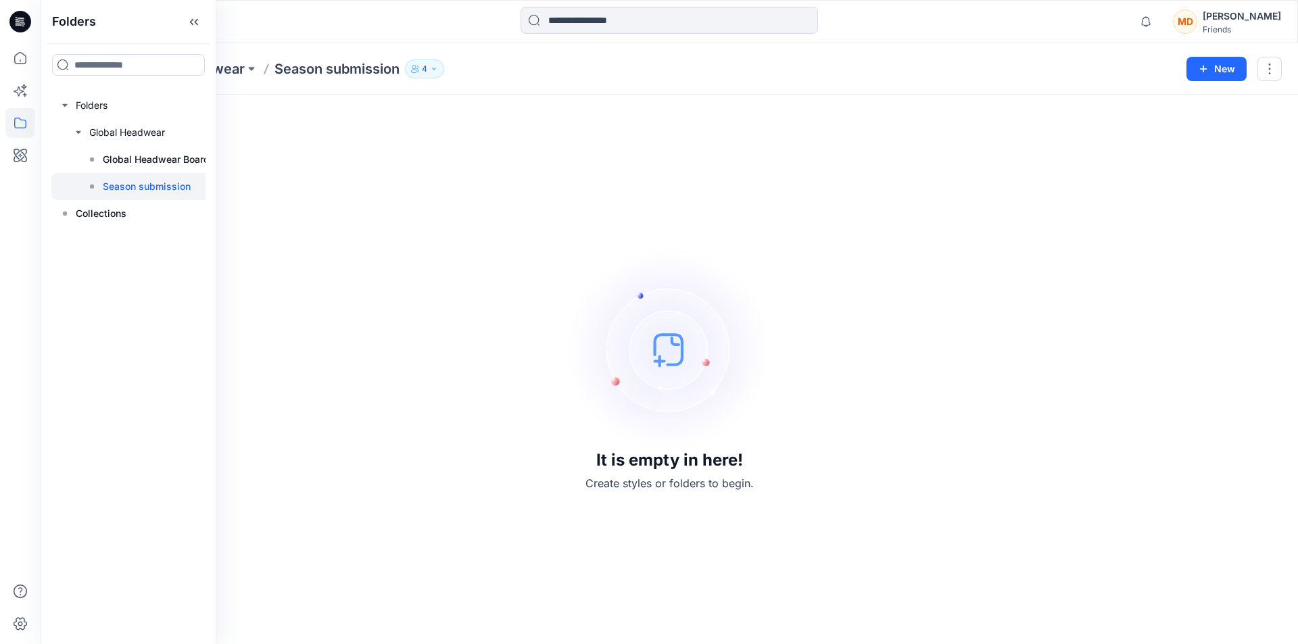
click at [455, 184] on div "It is empty in here! Create styles or folders to begin." at bounding box center [669, 369] width 1225 height 517
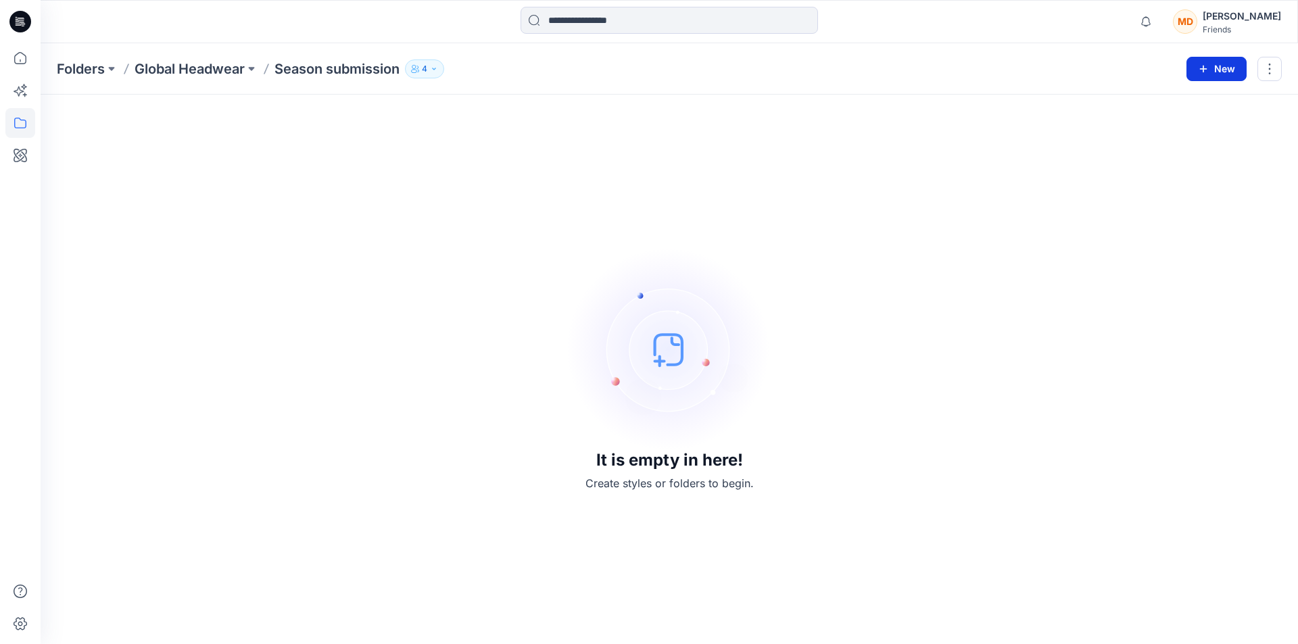
click at [1227, 66] on button "New" at bounding box center [1216, 69] width 60 height 24
click at [1172, 103] on p "New Style" at bounding box center [1174, 103] width 45 height 16
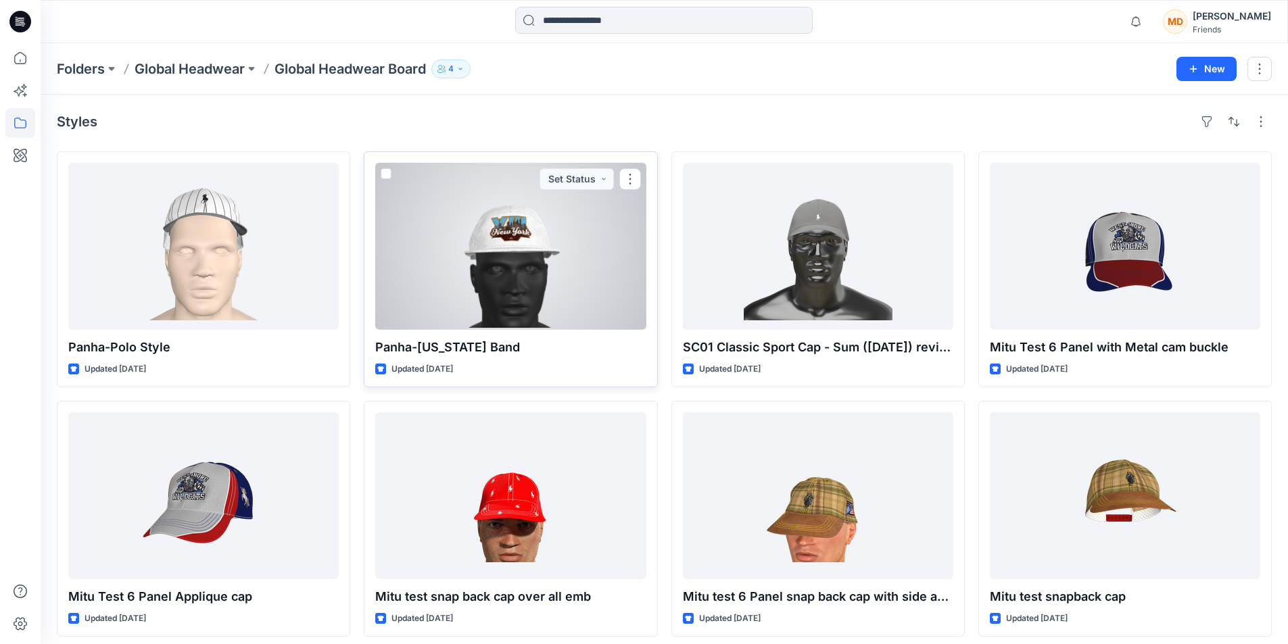
click at [534, 281] on div at bounding box center [510, 246] width 270 height 167
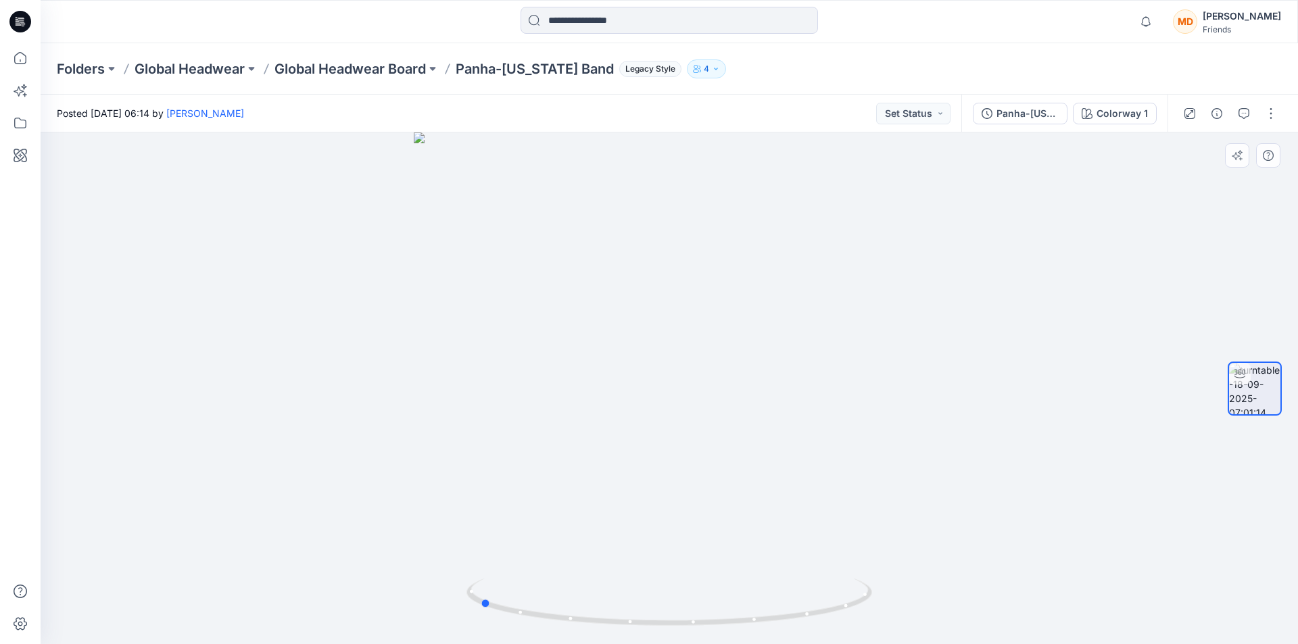
drag, startPoint x: 715, startPoint y: 623, endPoint x: 913, endPoint y: 588, distance: 201.1
click at [913, 588] on div at bounding box center [669, 388] width 1257 height 512
drag, startPoint x: 738, startPoint y: 621, endPoint x: 854, endPoint y: 604, distance: 116.8
click at [854, 604] on icon at bounding box center [670, 604] width 409 height 51
drag, startPoint x: 715, startPoint y: 623, endPoint x: 800, endPoint y: 623, distance: 85.9
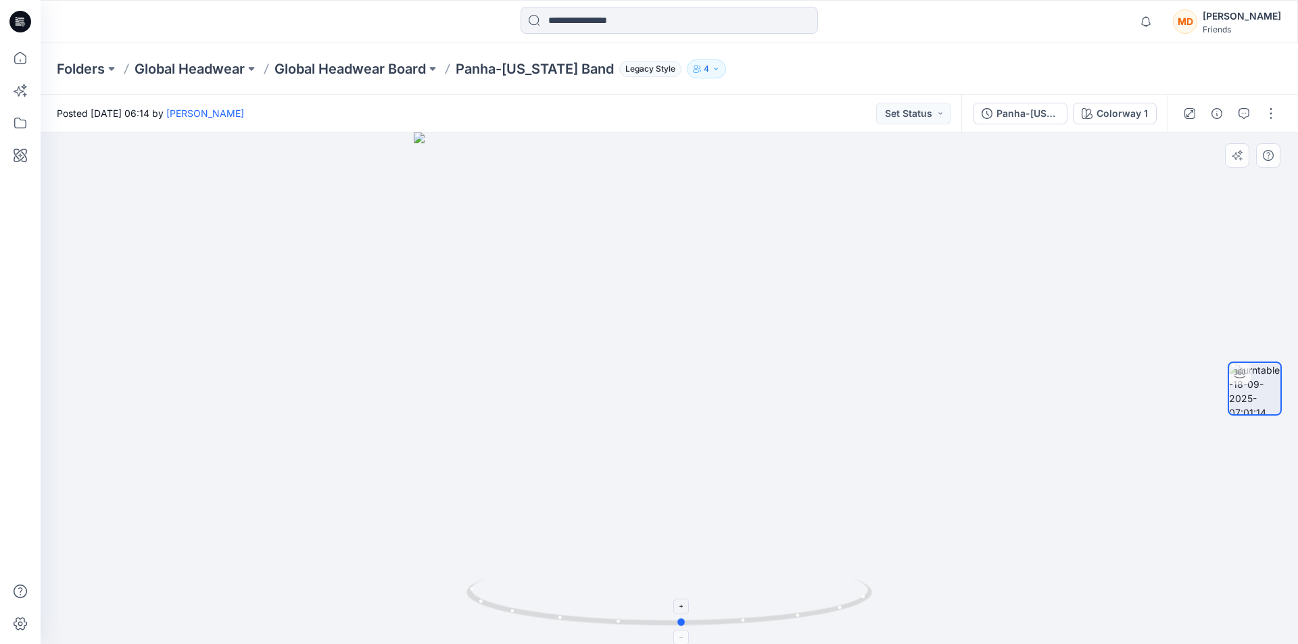
click at [800, 623] on icon at bounding box center [670, 604] width 409 height 51
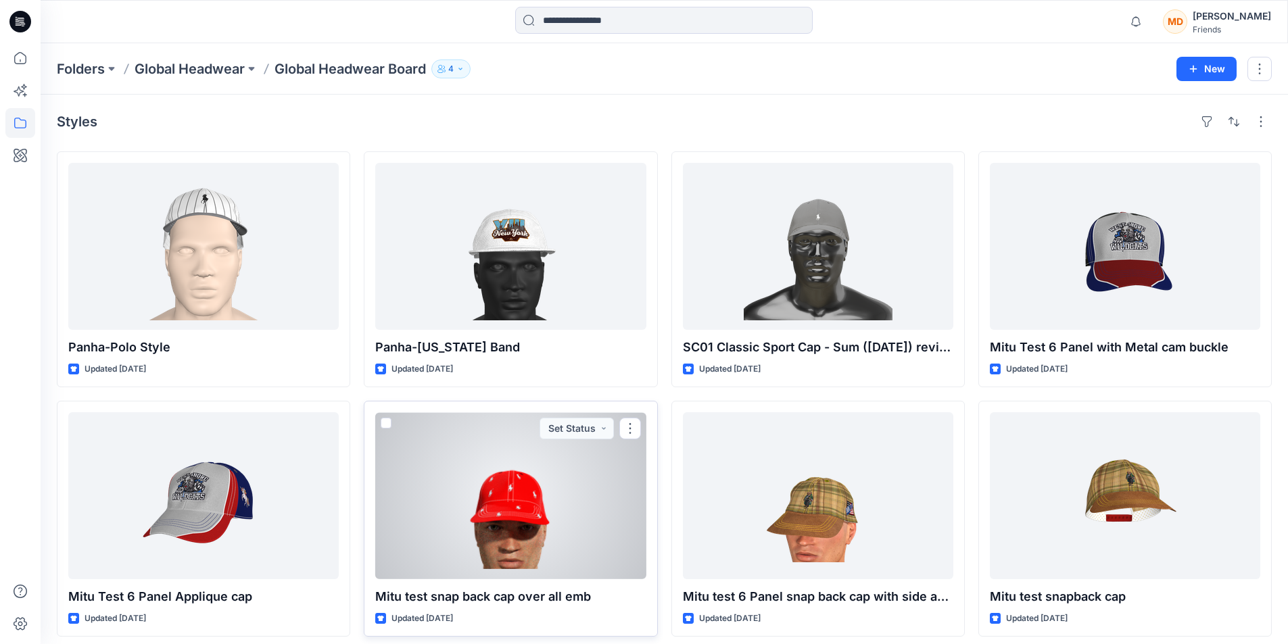
click at [604, 475] on div at bounding box center [510, 495] width 270 height 167
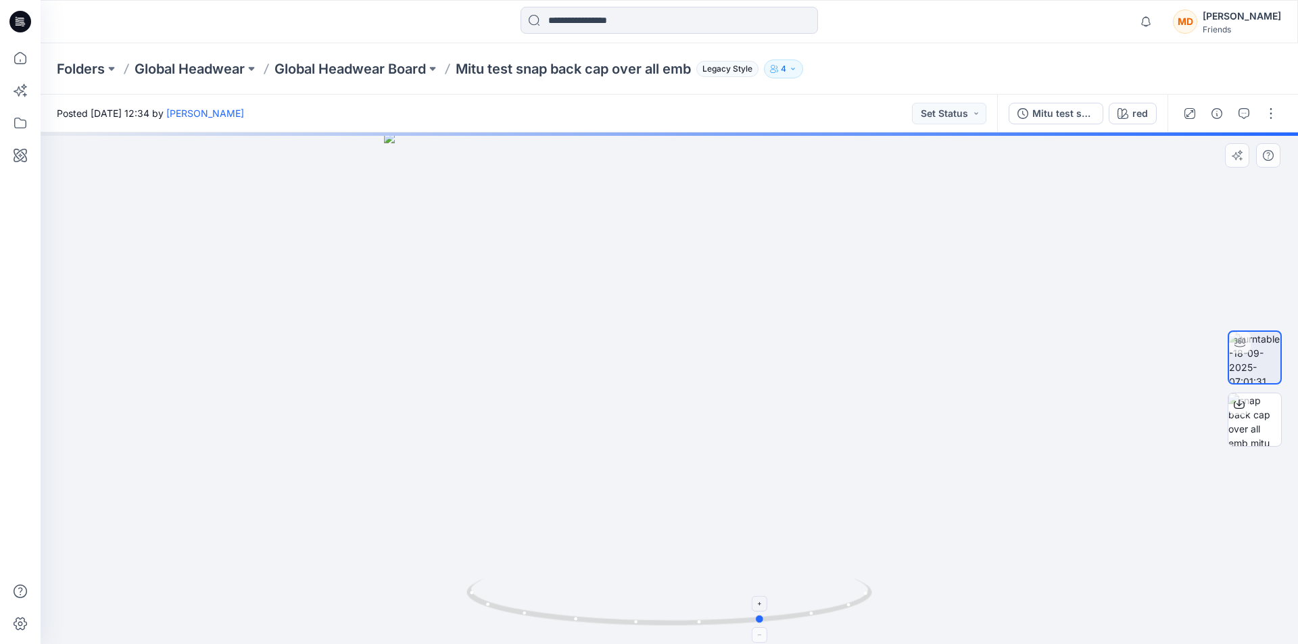
drag, startPoint x: 737, startPoint y: 624, endPoint x: 831, endPoint y: 616, distance: 94.3
click at [831, 616] on icon at bounding box center [670, 604] width 409 height 51
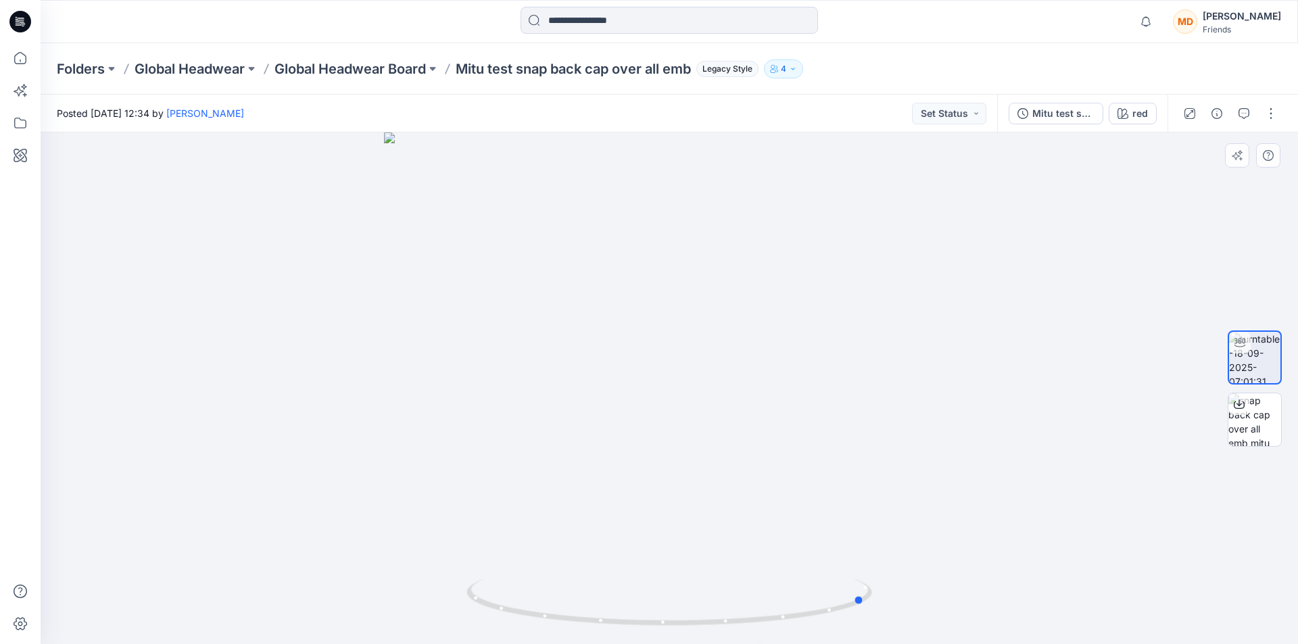
drag, startPoint x: 790, startPoint y: 620, endPoint x: 890, endPoint y: 606, distance: 101.0
click at [890, 606] on div at bounding box center [669, 388] width 1257 height 512
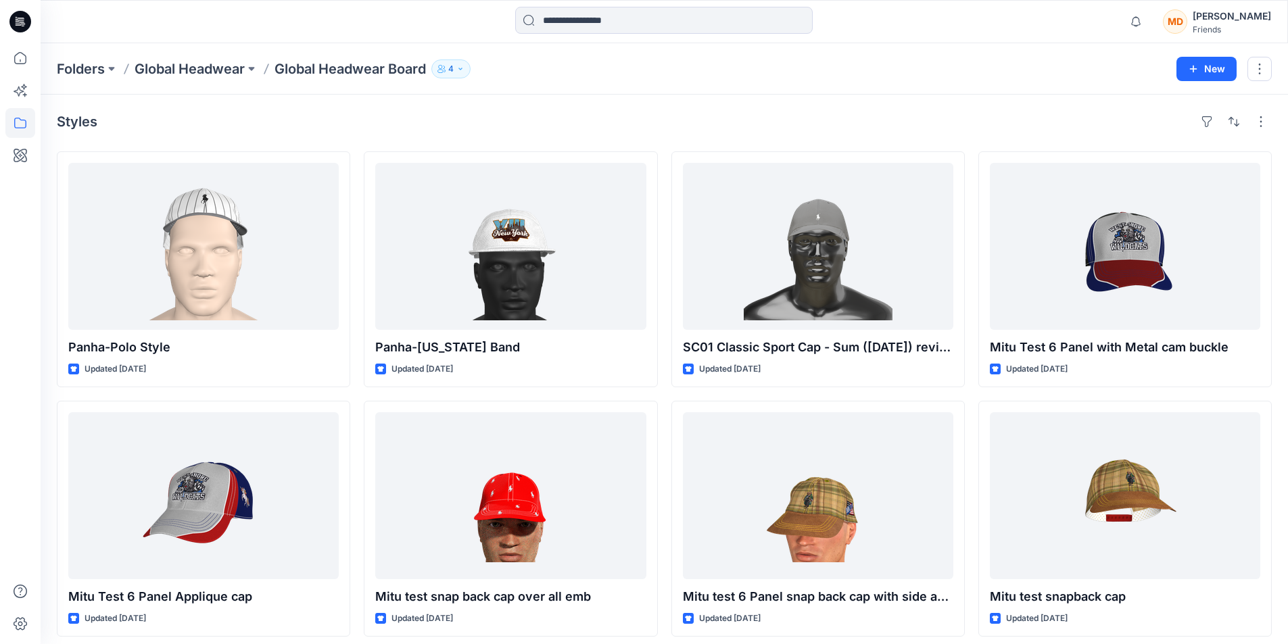
click at [1248, 21] on div "[PERSON_NAME]" at bounding box center [1231, 16] width 78 height 16
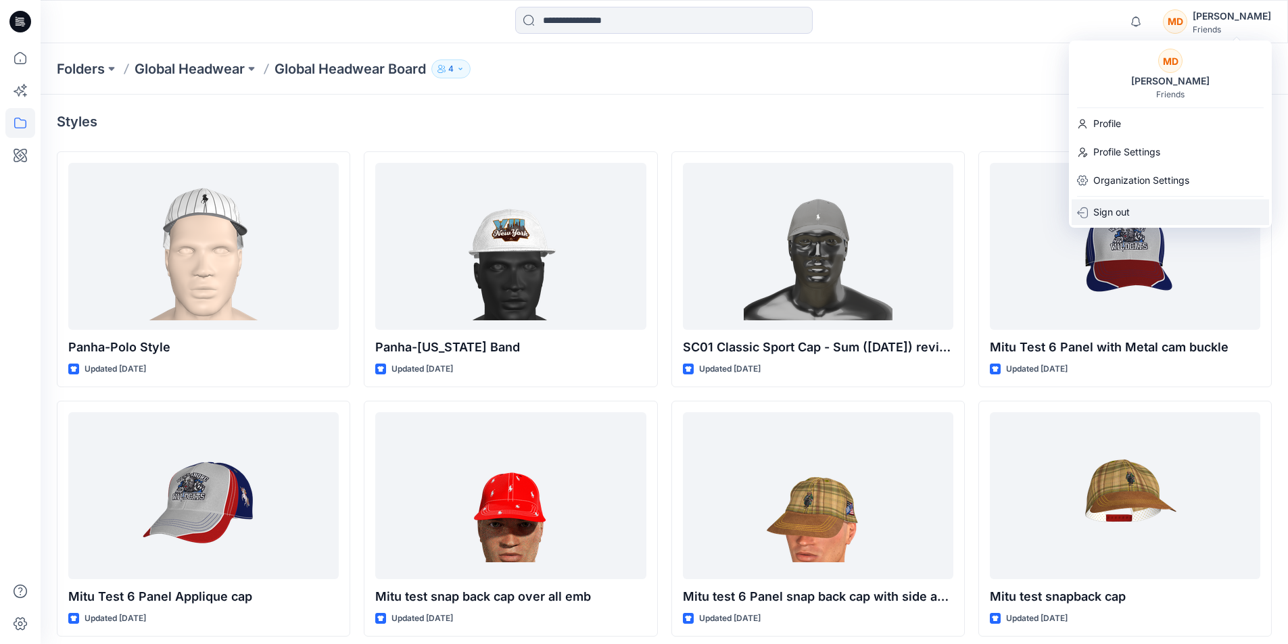
click at [1123, 210] on p "Sign out" at bounding box center [1111, 212] width 37 height 26
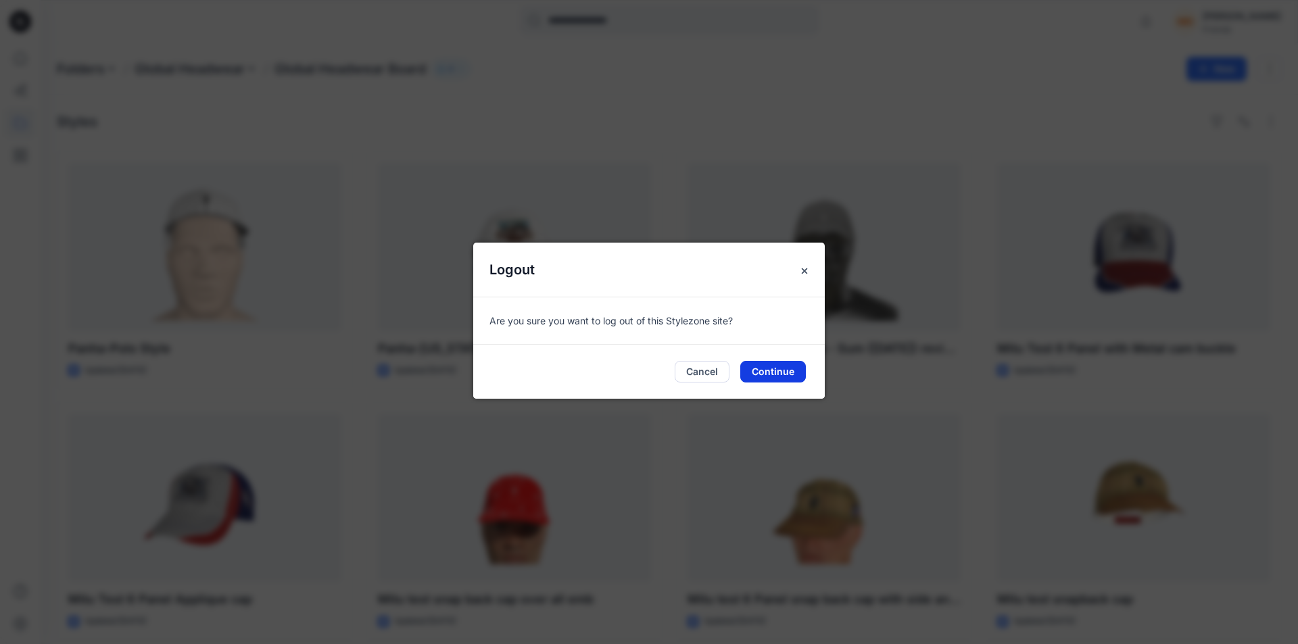
click at [780, 372] on button "Continue" at bounding box center [773, 372] width 66 height 22
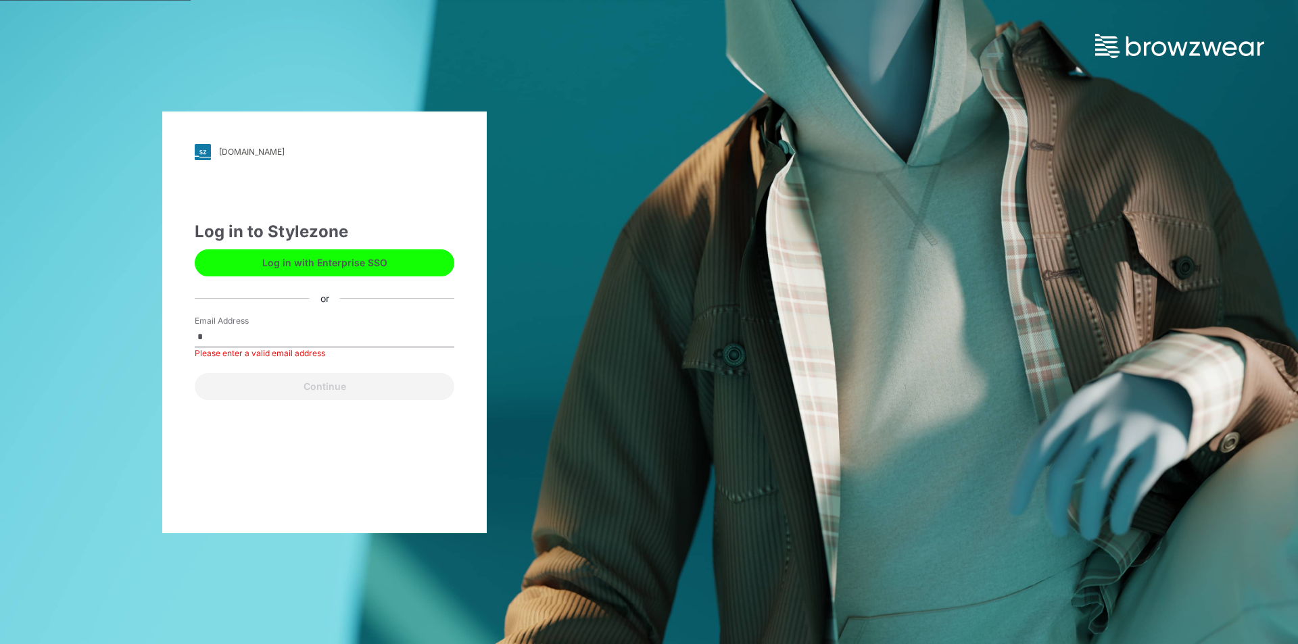
type input "**********"
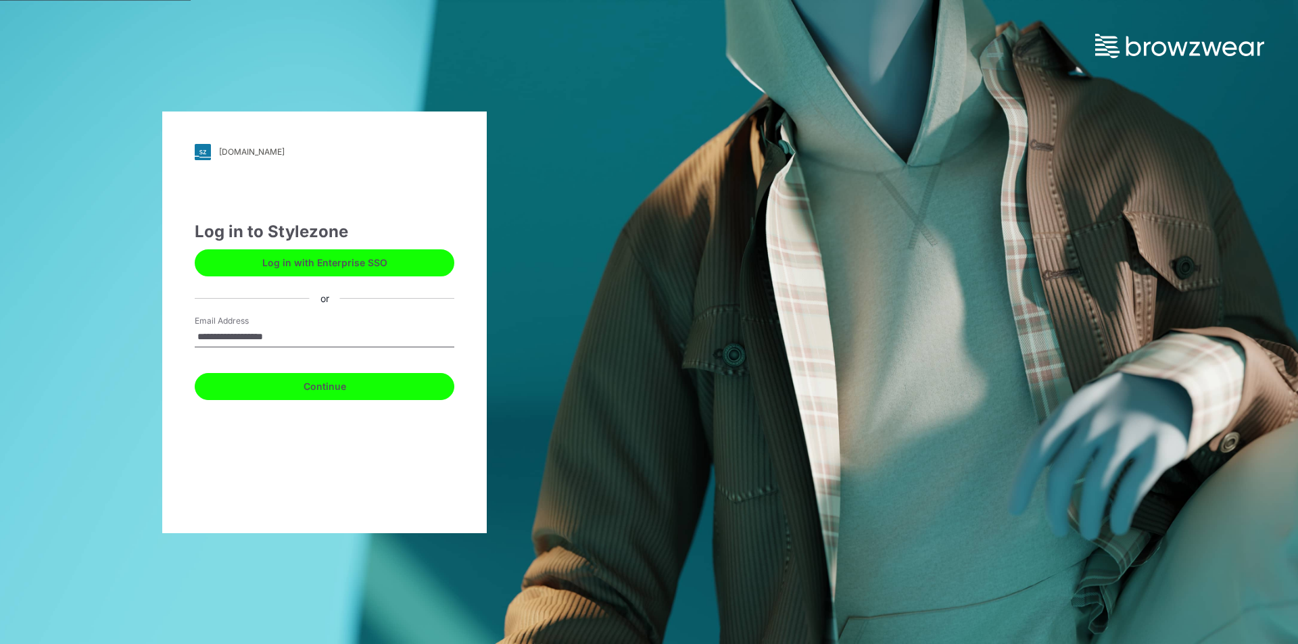
click at [333, 385] on button "Continue" at bounding box center [325, 386] width 260 height 27
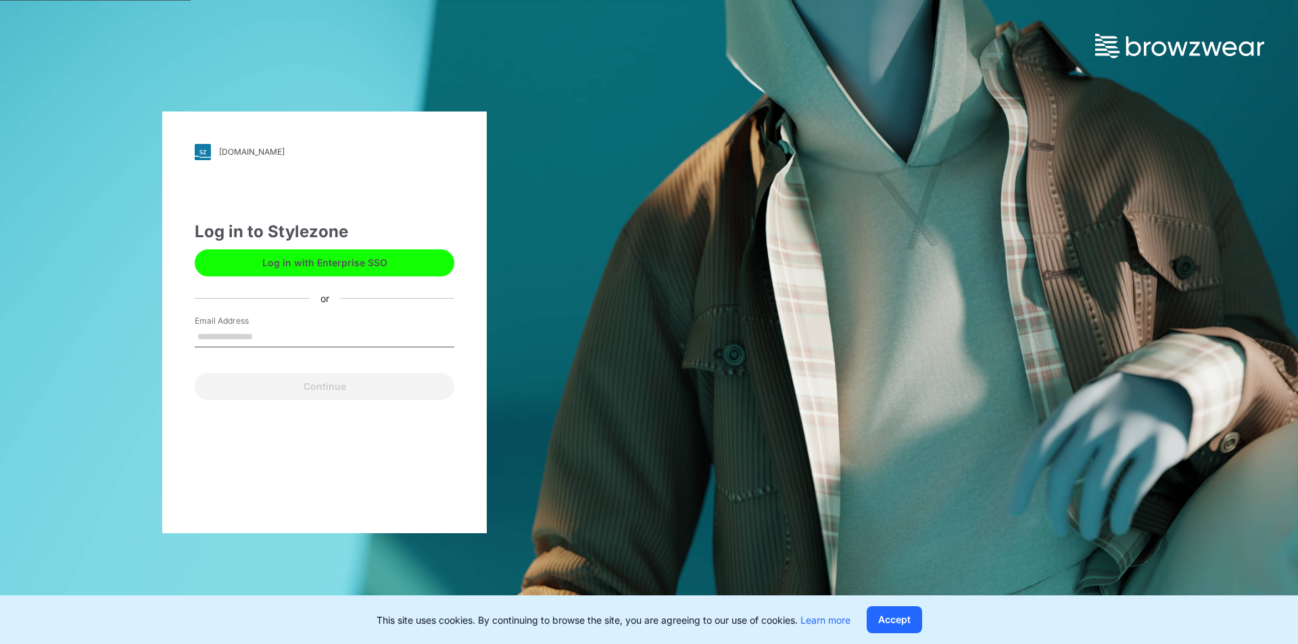
click at [240, 333] on input "Email Address" at bounding box center [325, 337] width 260 height 20
type input "**********"
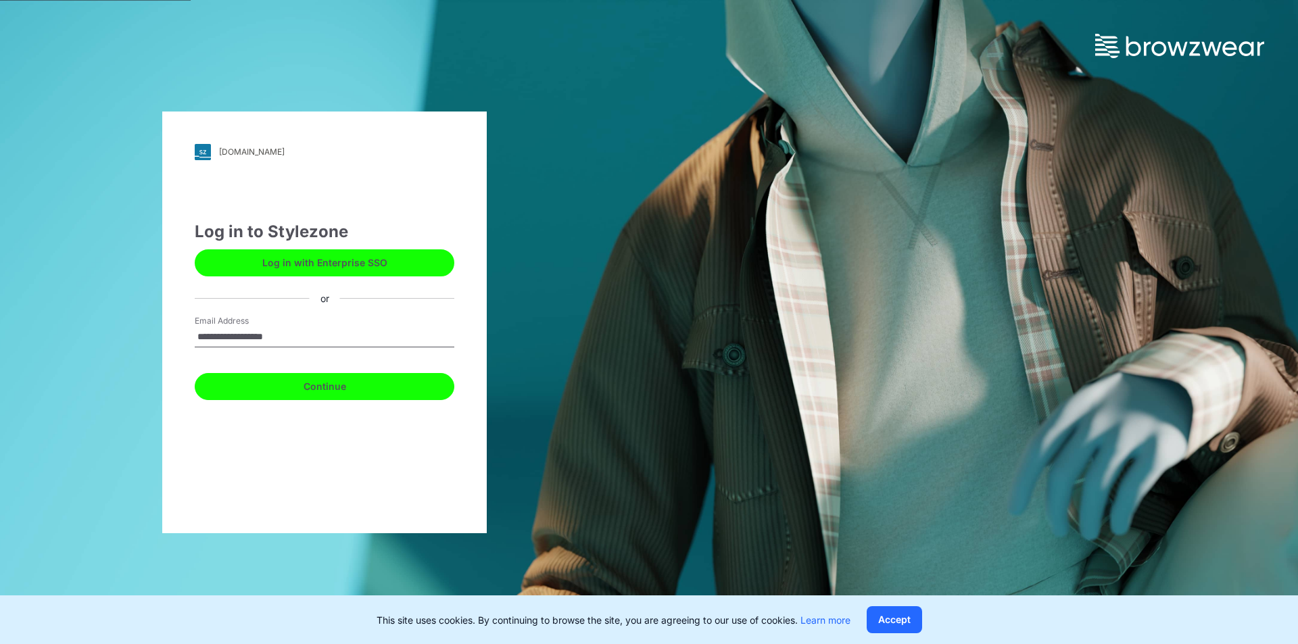
click at [331, 387] on button "Continue" at bounding box center [325, 386] width 260 height 27
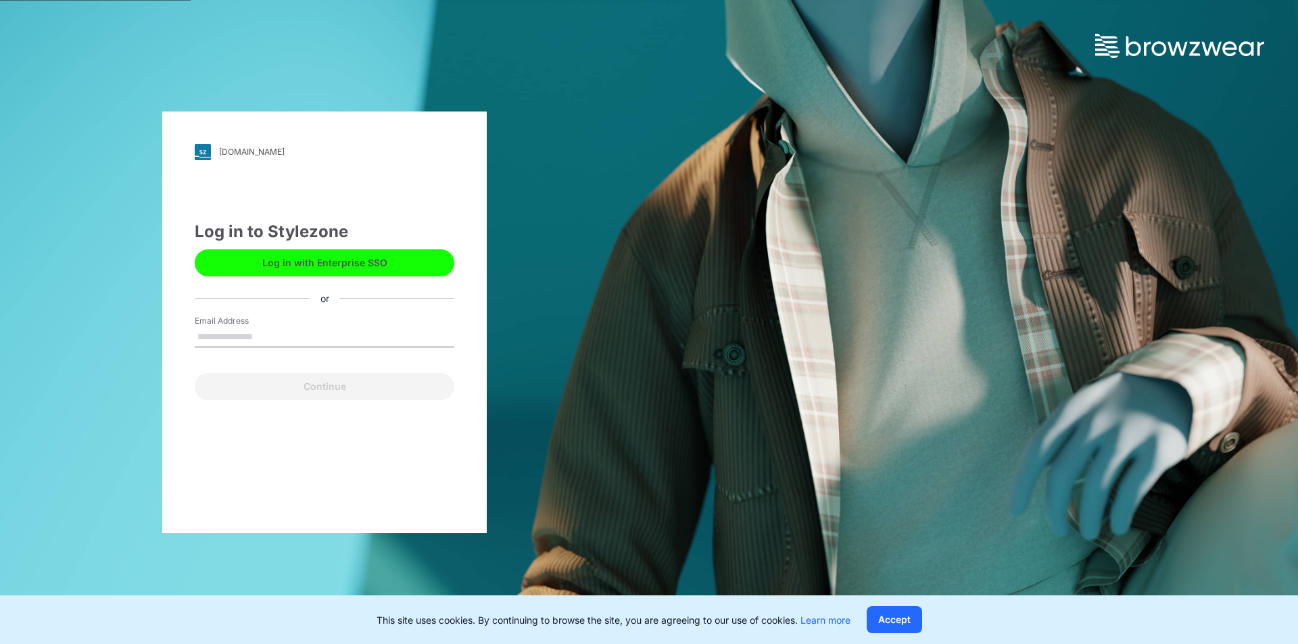
click at [277, 337] on input "Email Address" at bounding box center [325, 337] width 260 height 20
type input "**********"
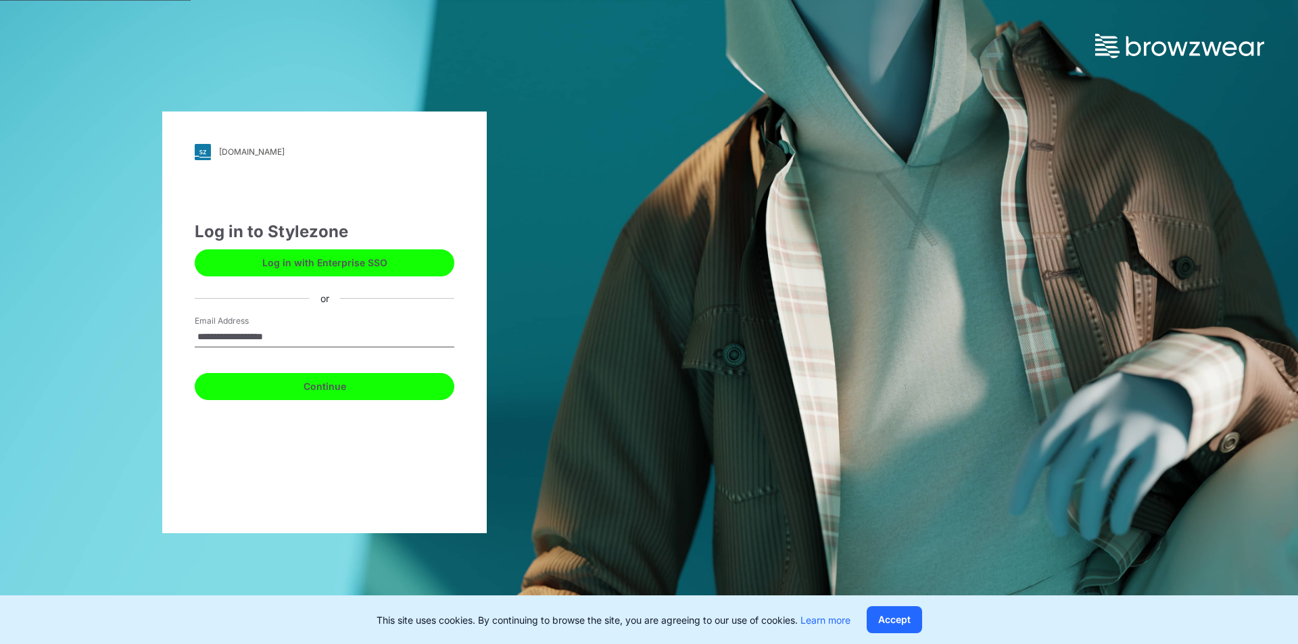
click at [309, 391] on button "Continue" at bounding box center [325, 386] width 260 height 27
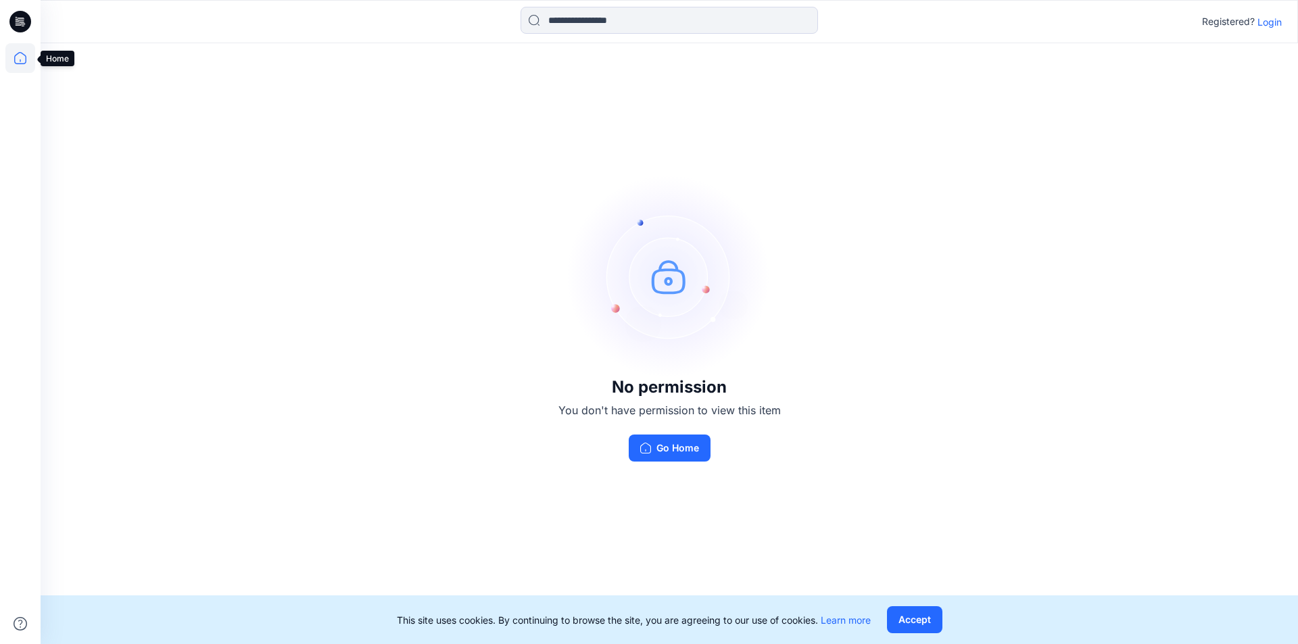
click at [22, 59] on icon at bounding box center [20, 58] width 30 height 30
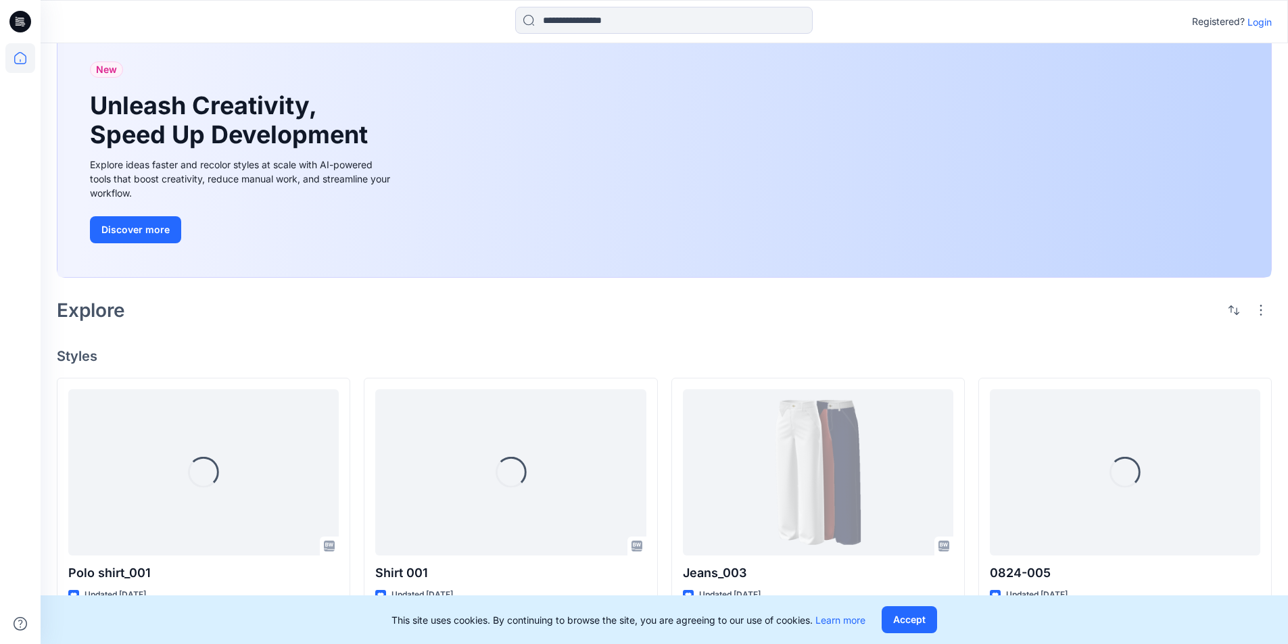
scroll to position [68, 0]
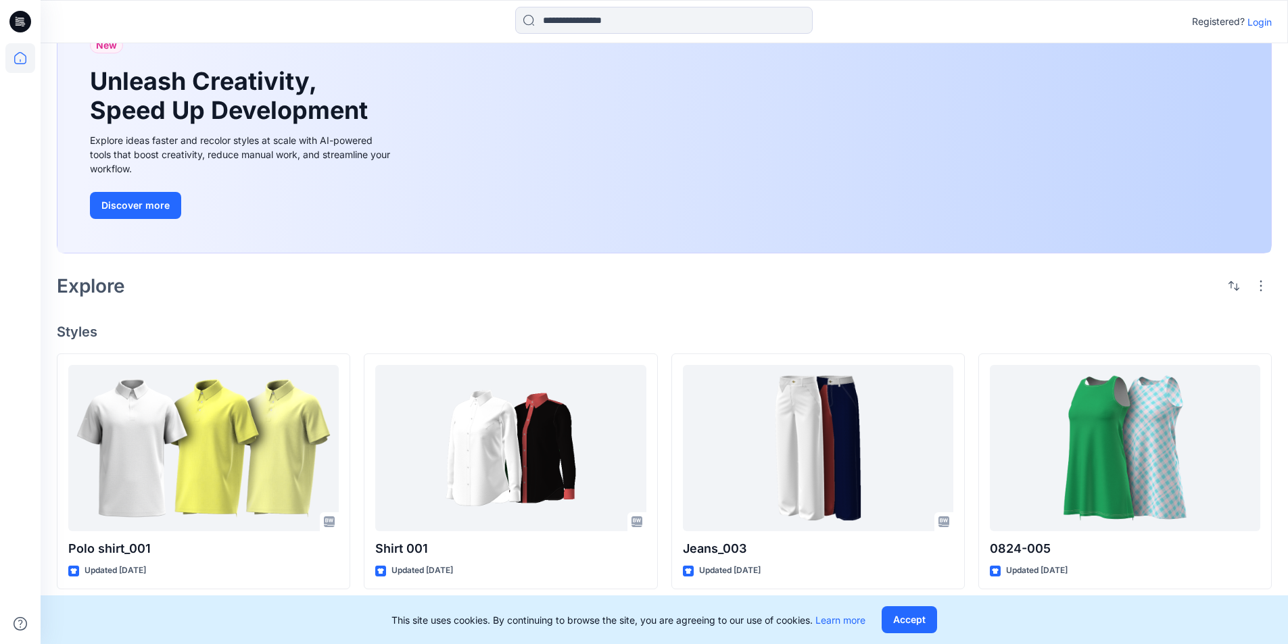
click at [1263, 21] on p "Login" at bounding box center [1259, 22] width 24 height 14
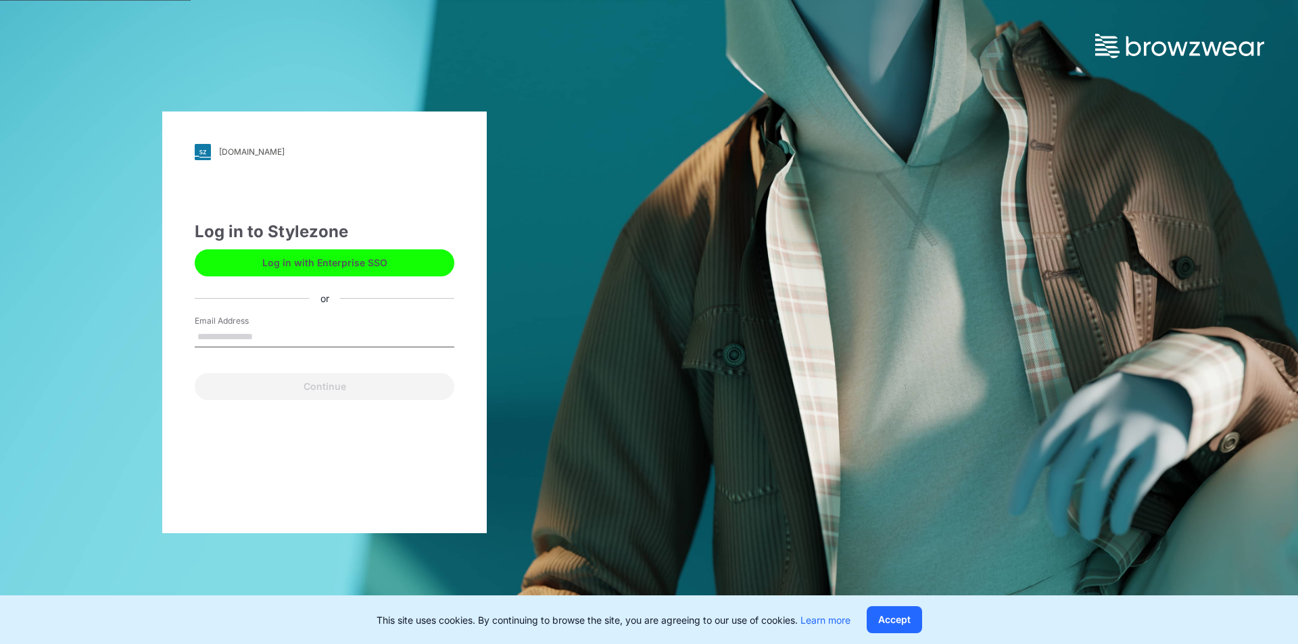
click at [261, 328] on input "Email Address" at bounding box center [325, 337] width 260 height 20
type input "**********"
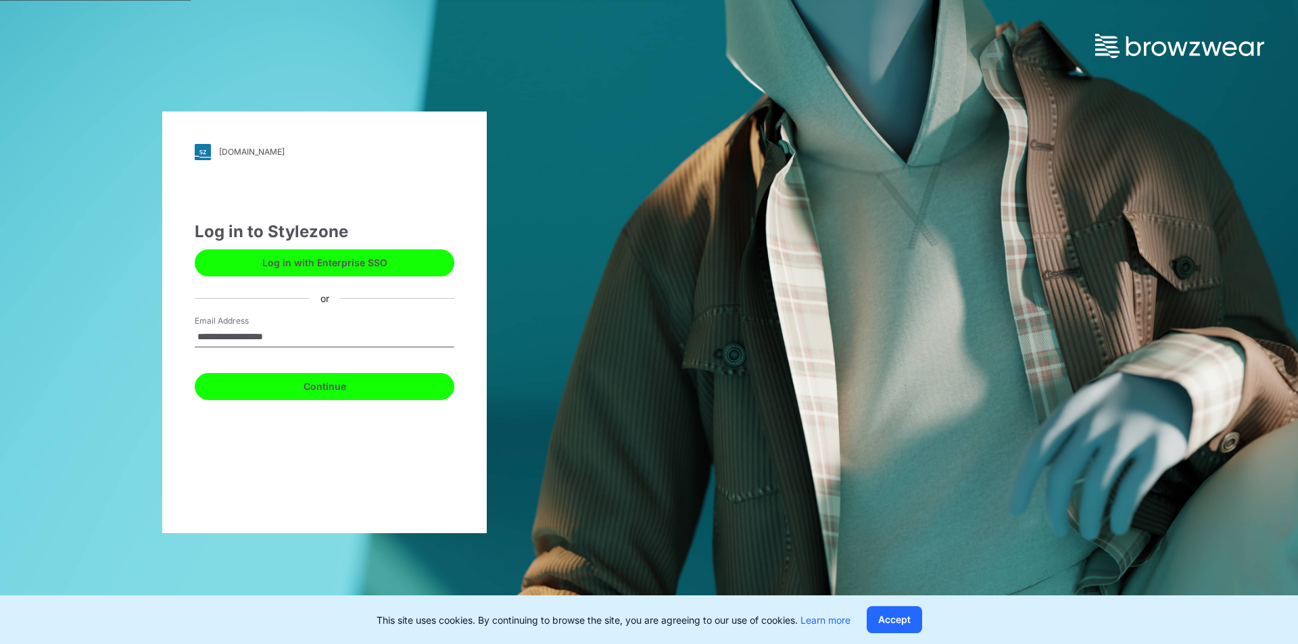
click at [320, 387] on button "Continue" at bounding box center [325, 386] width 260 height 27
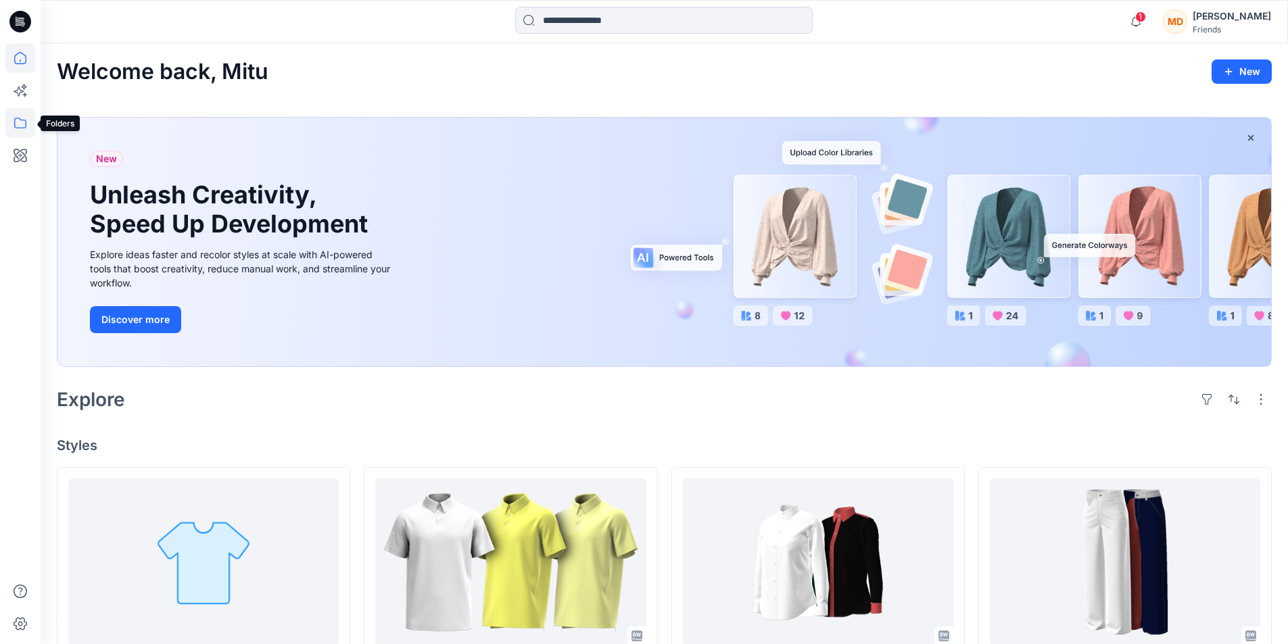
click at [15, 121] on icon at bounding box center [20, 123] width 30 height 30
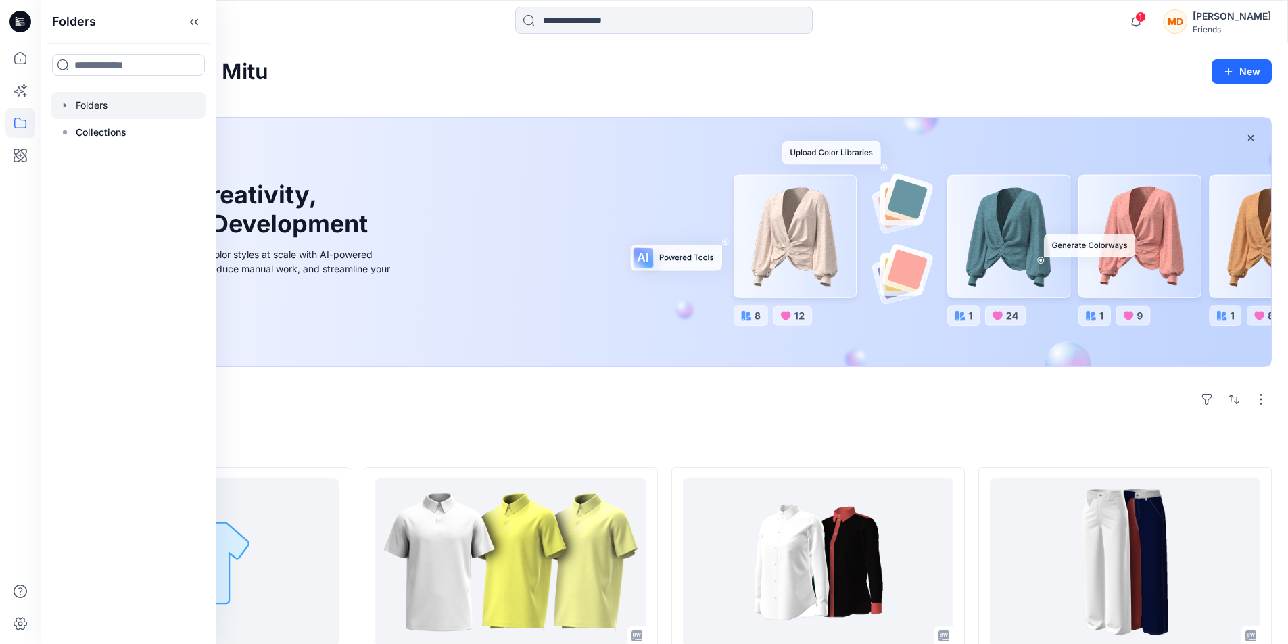
click at [96, 102] on div at bounding box center [128, 105] width 154 height 27
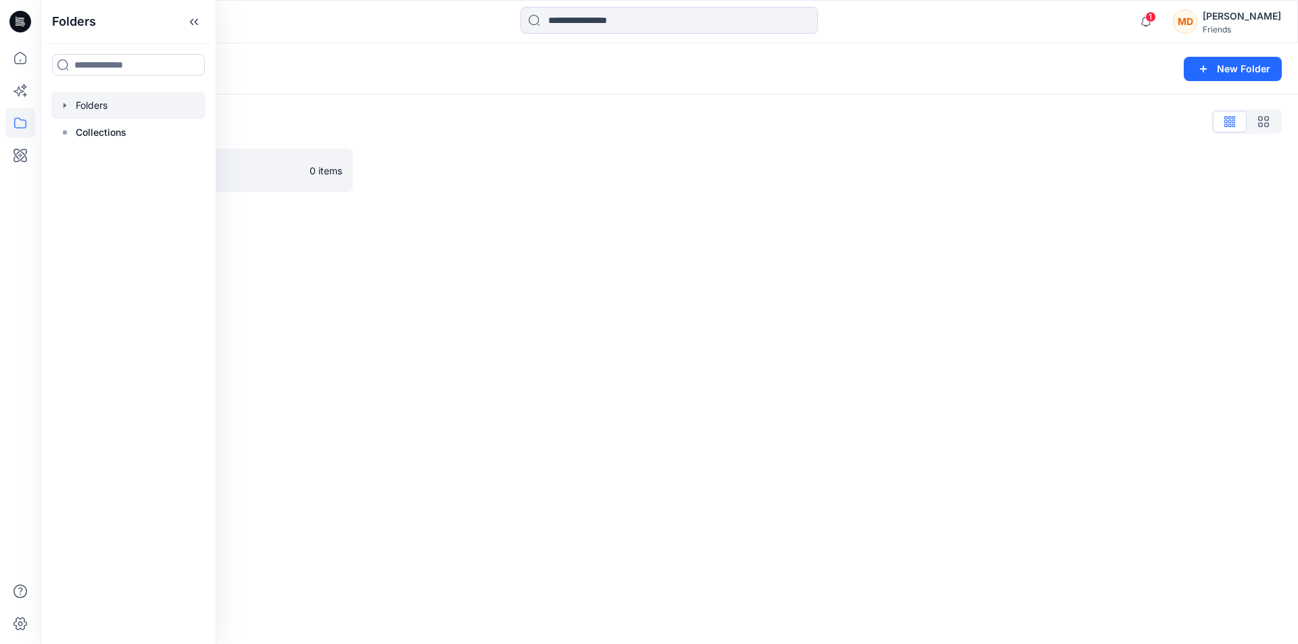
click at [65, 103] on icon "button" at bounding box center [64, 105] width 11 height 11
click at [82, 129] on icon "button" at bounding box center [78, 132] width 11 height 11
click at [157, 159] on p "Global Headwear Board" at bounding box center [156, 159] width 107 height 16
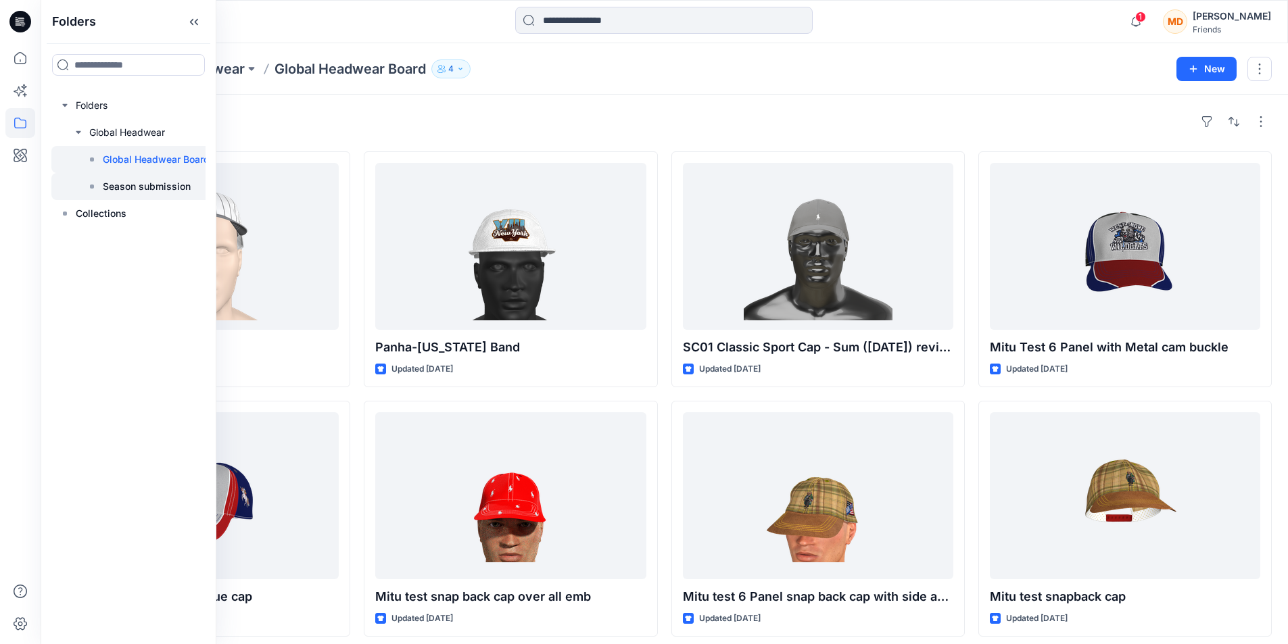
click at [130, 187] on p "Season submission" at bounding box center [147, 186] width 88 height 16
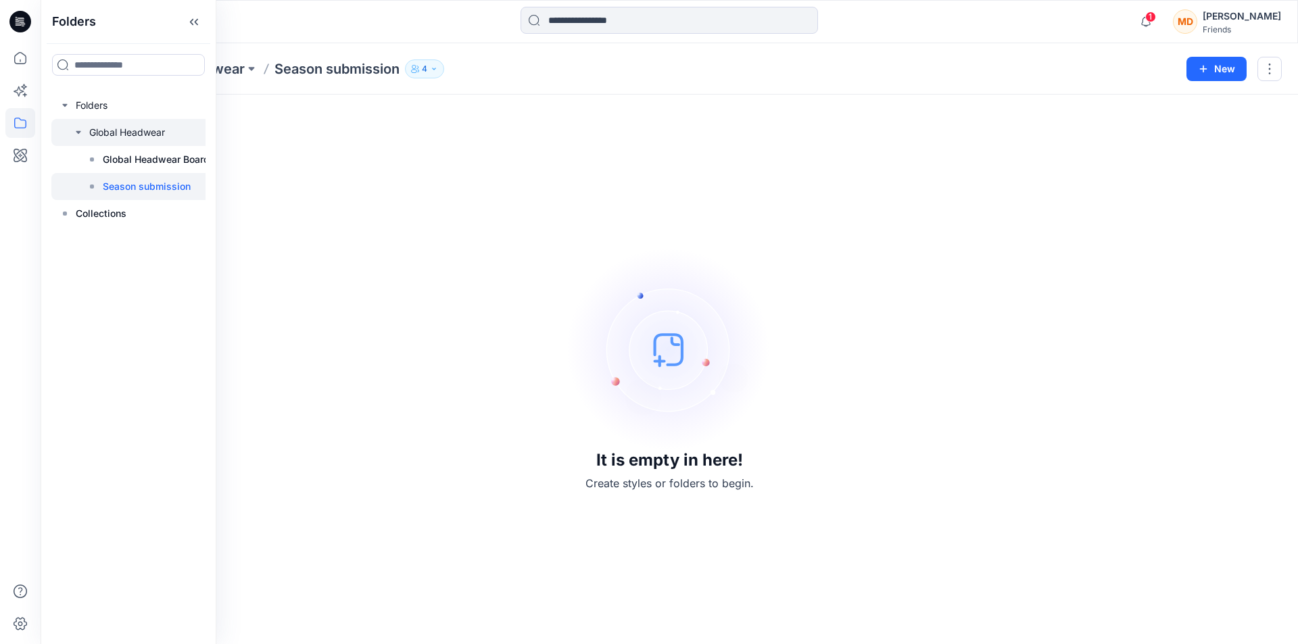
click at [115, 130] on div at bounding box center [134, 132] width 166 height 27
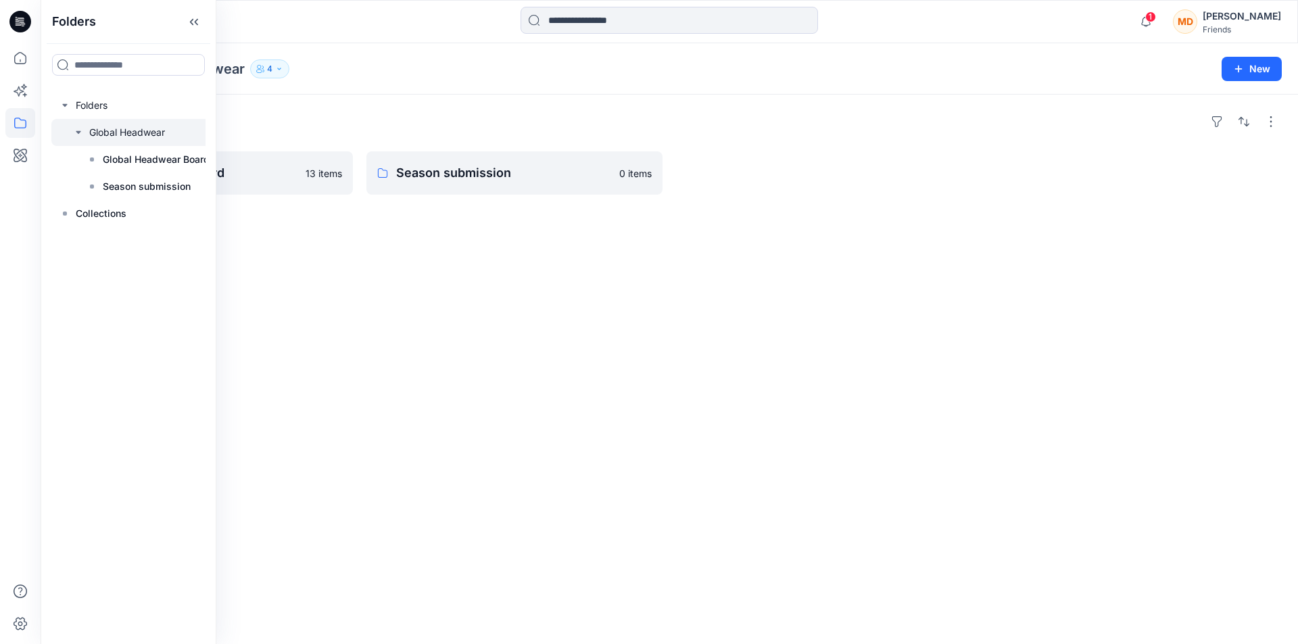
click at [435, 312] on div "Folders Global Headwear Board 13 items Season submission 0 items" at bounding box center [669, 370] width 1257 height 550
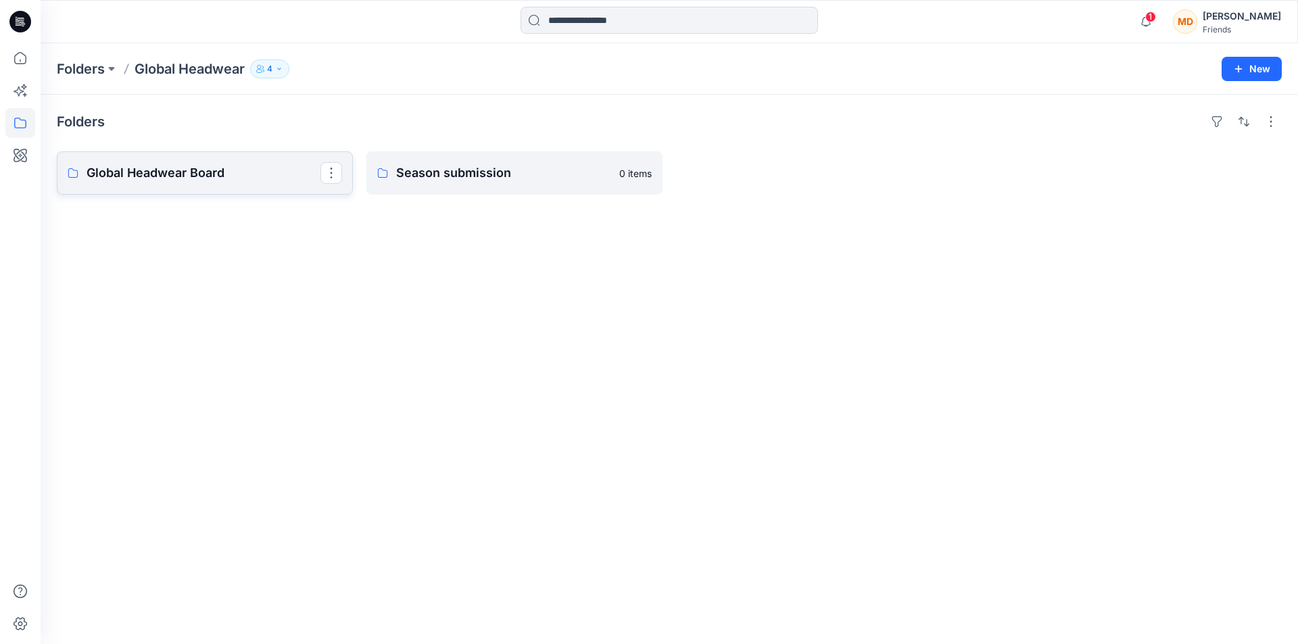
click at [257, 178] on p "Global Headwear Board" at bounding box center [204, 173] width 234 height 19
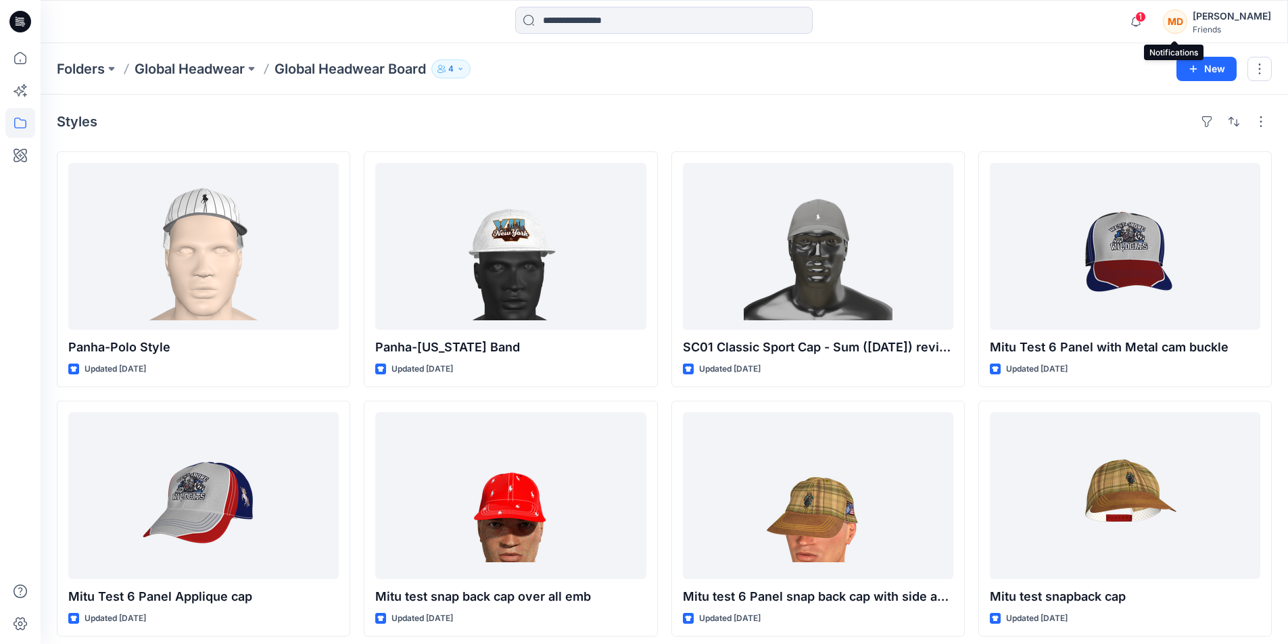
click at [1146, 16] on span "1" at bounding box center [1140, 16] width 11 height 11
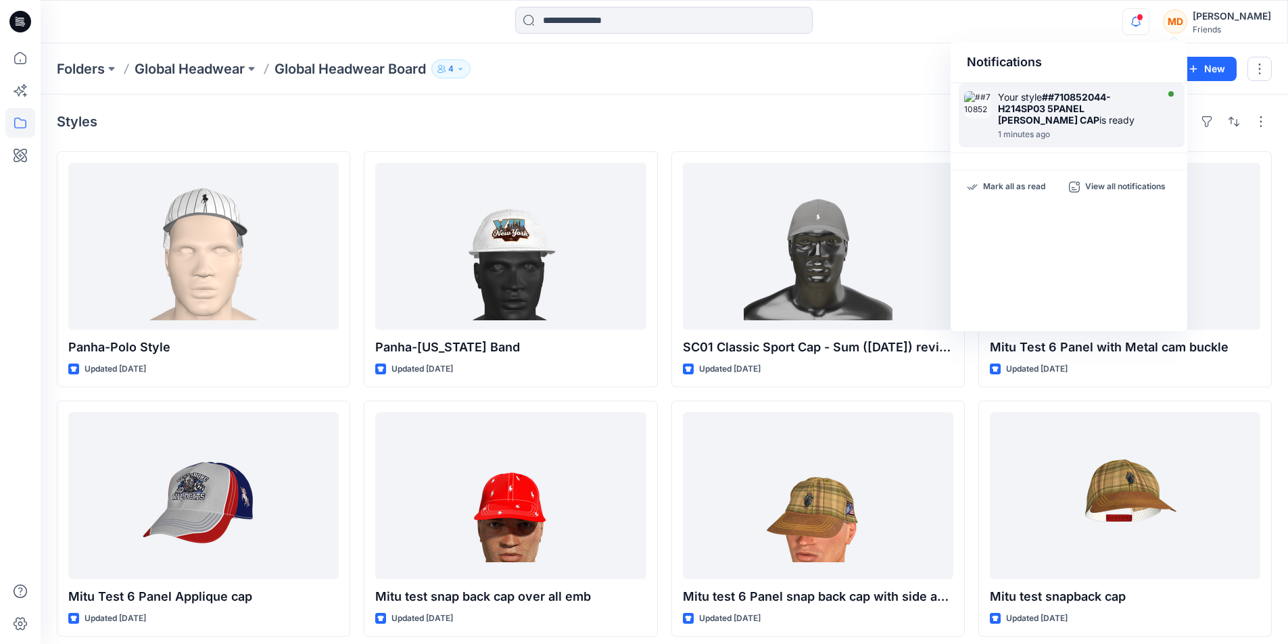
click at [1076, 101] on strong "##710852044- H214SP03 5PANEL GREAR CAP" at bounding box center [1054, 108] width 113 height 34
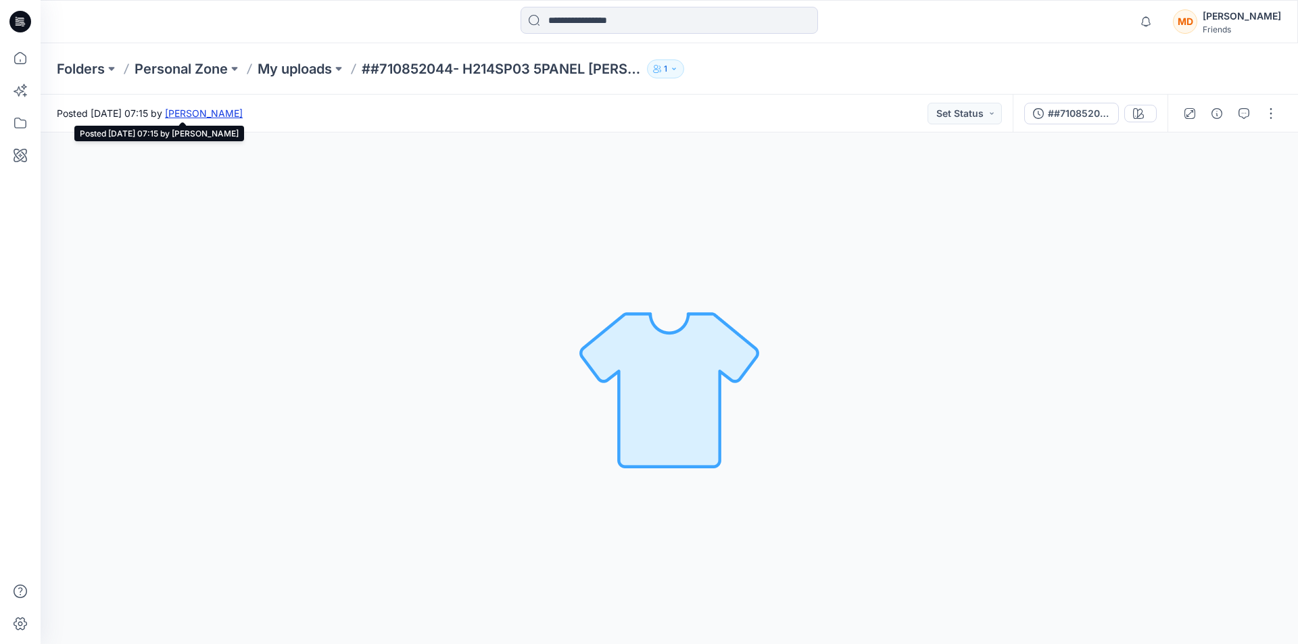
click at [243, 112] on link "Mitu Dey" at bounding box center [204, 112] width 78 height 11
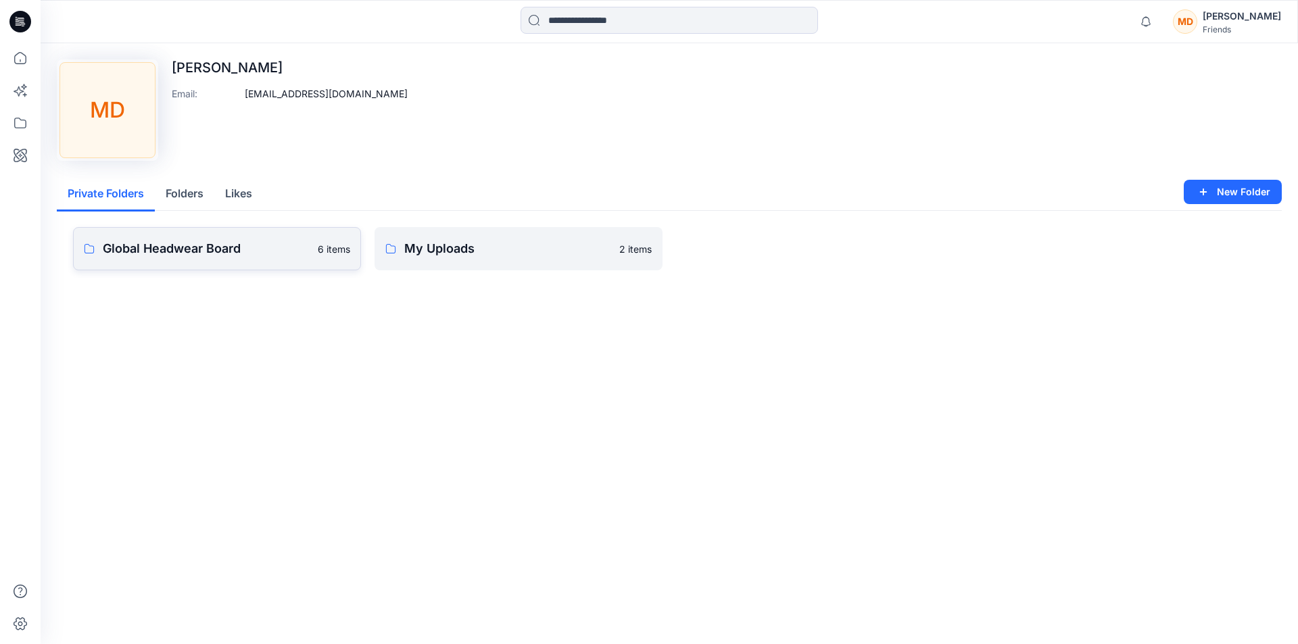
click at [281, 239] on p "Global Headwear Board" at bounding box center [206, 248] width 207 height 19
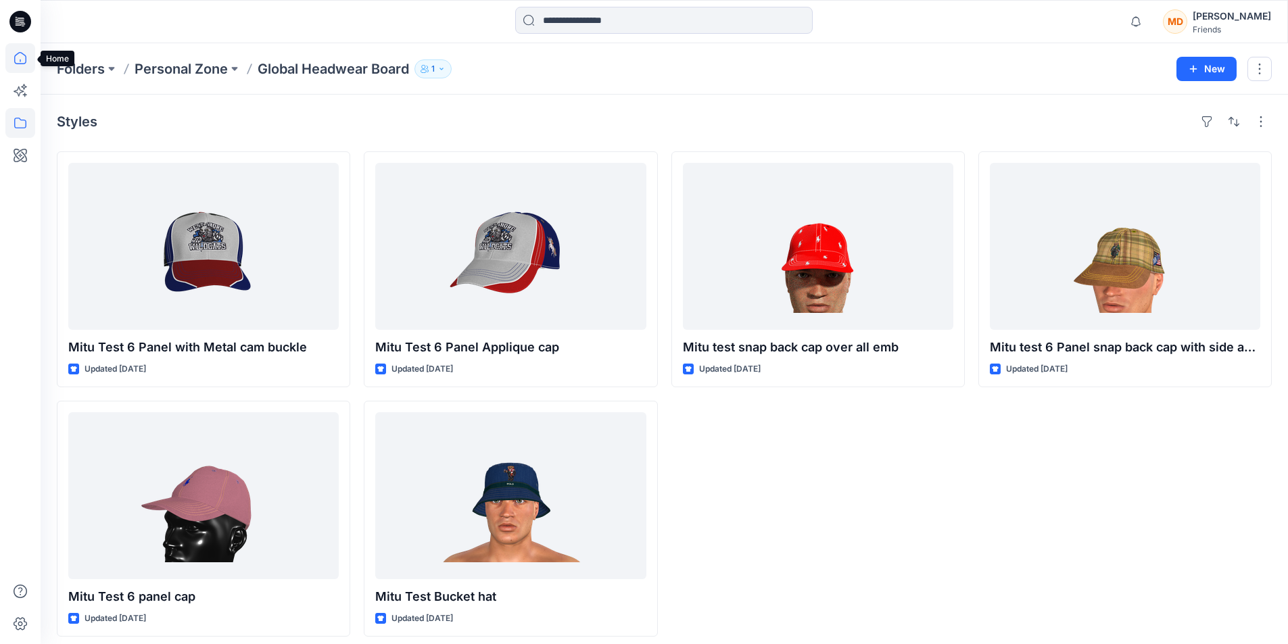
click at [20, 58] on icon at bounding box center [20, 58] width 30 height 30
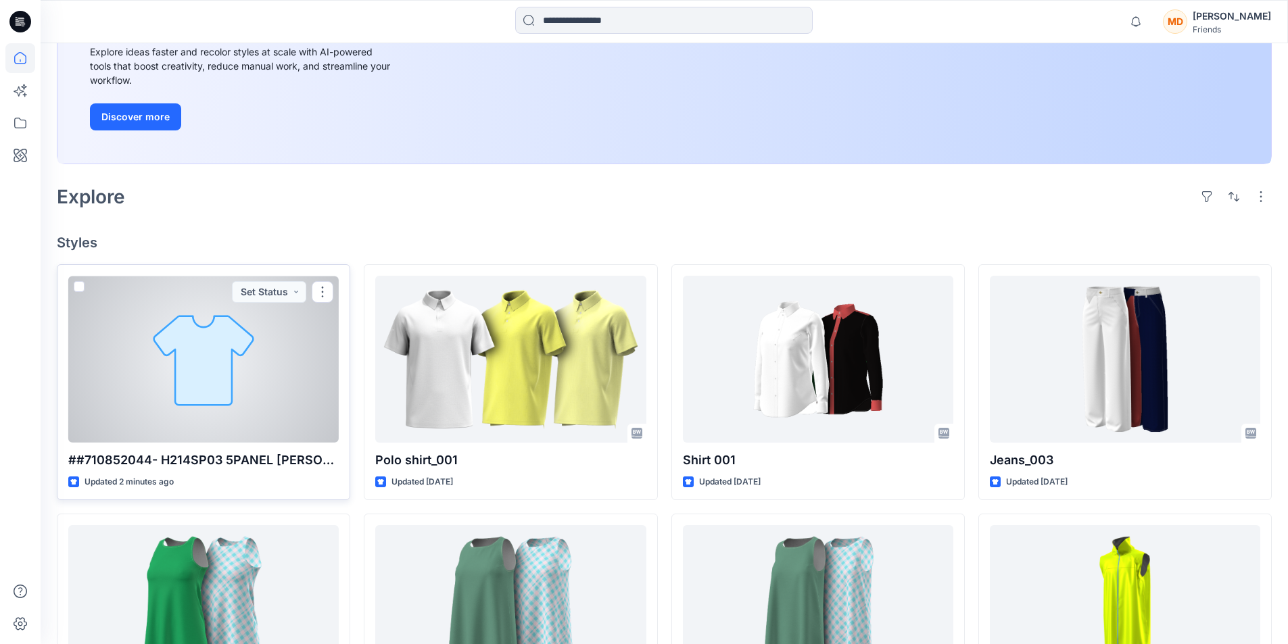
scroll to position [270, 0]
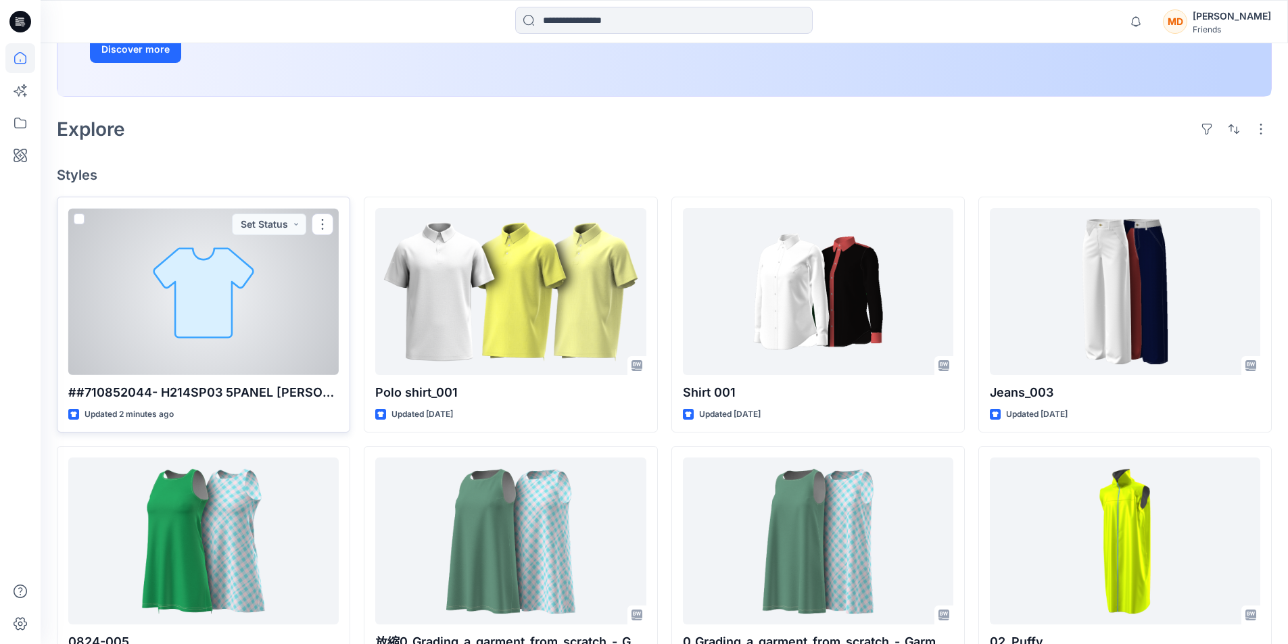
click at [198, 313] on div at bounding box center [203, 291] width 270 height 167
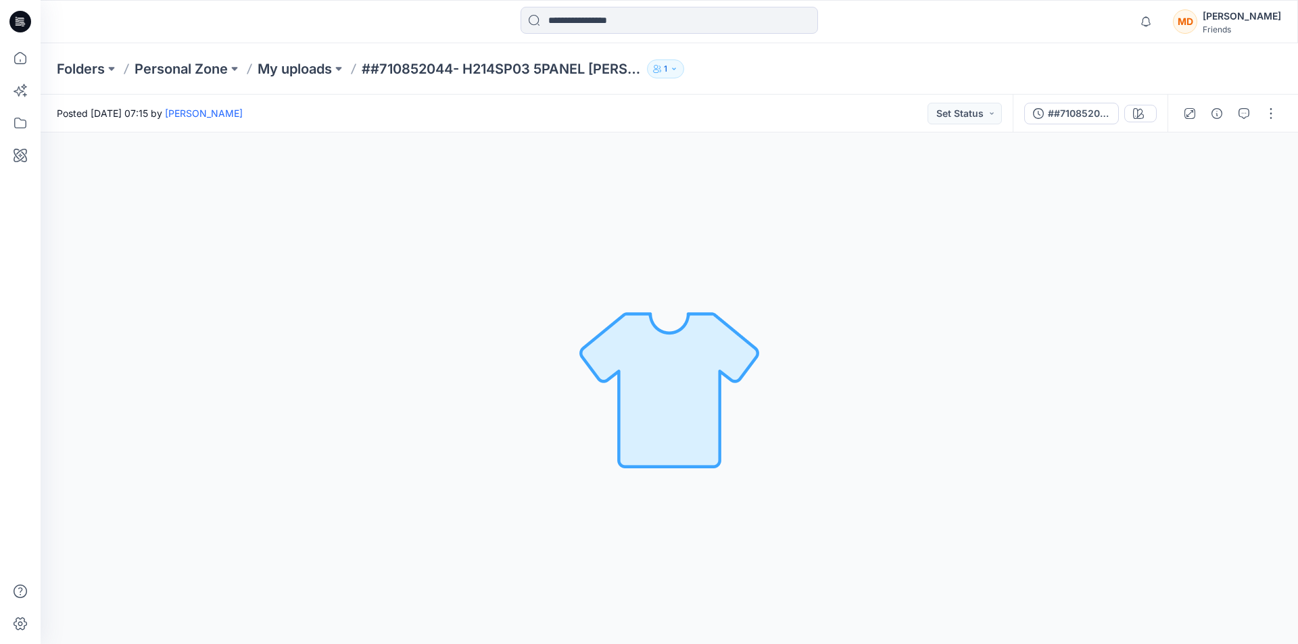
click at [684, 367] on img at bounding box center [669, 388] width 189 height 189
click at [670, 393] on img at bounding box center [669, 388] width 189 height 189
click at [582, 63] on p "##710852044- H214SP03 5PANEL [PERSON_NAME] CAP" at bounding box center [502, 68] width 280 height 19
click at [1197, 18] on div "MD" at bounding box center [1185, 21] width 24 height 24
click at [1113, 342] on div "Loading... Material Properties Loading..." at bounding box center [669, 388] width 1257 height 512
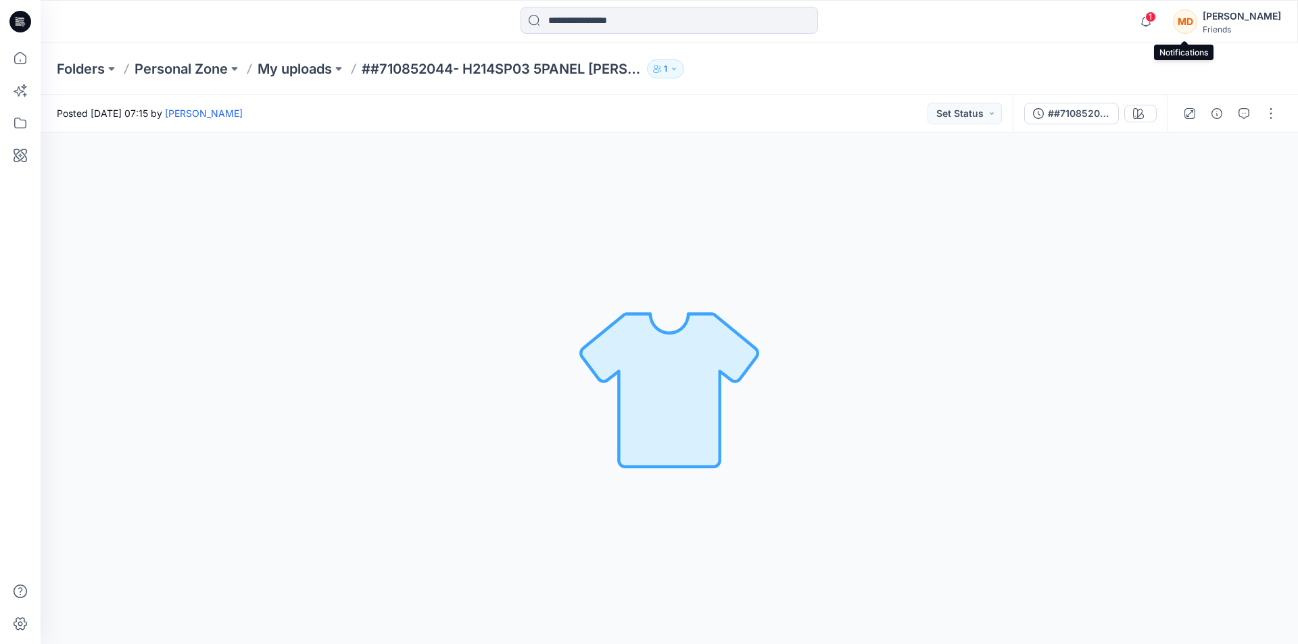
click at [1156, 16] on span "1" at bounding box center [1150, 16] width 11 height 11
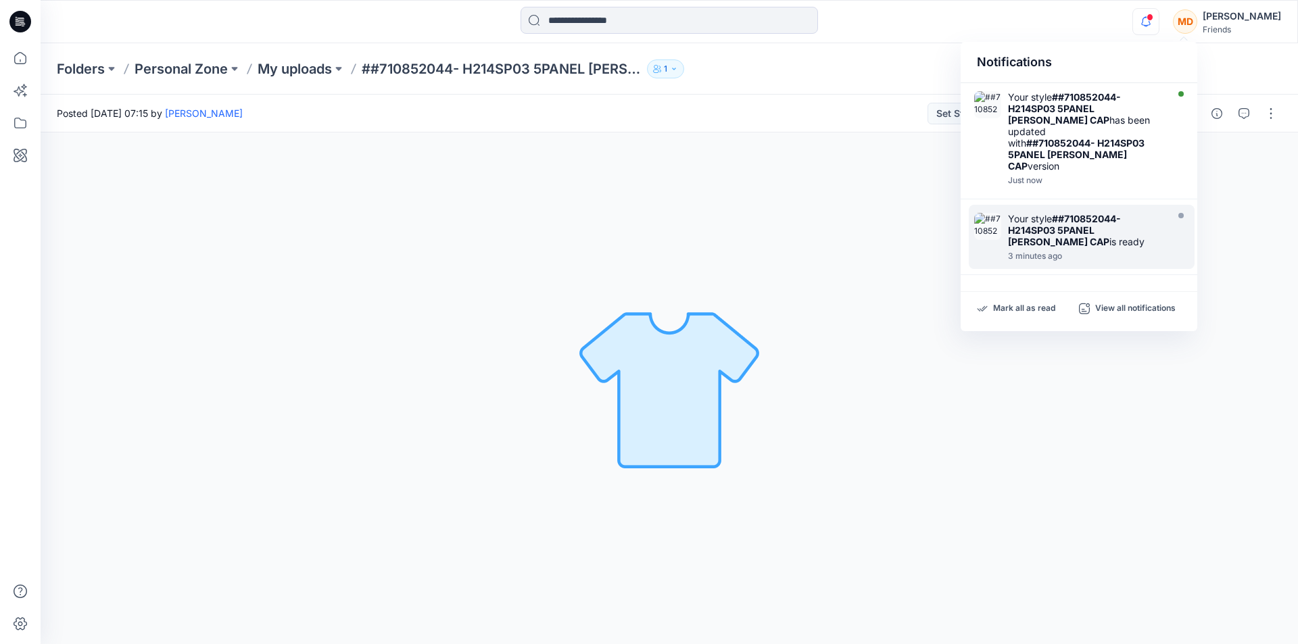
click at [1059, 213] on strong "##710852044- H214SP03 5PANEL [PERSON_NAME] CAP" at bounding box center [1064, 230] width 113 height 34
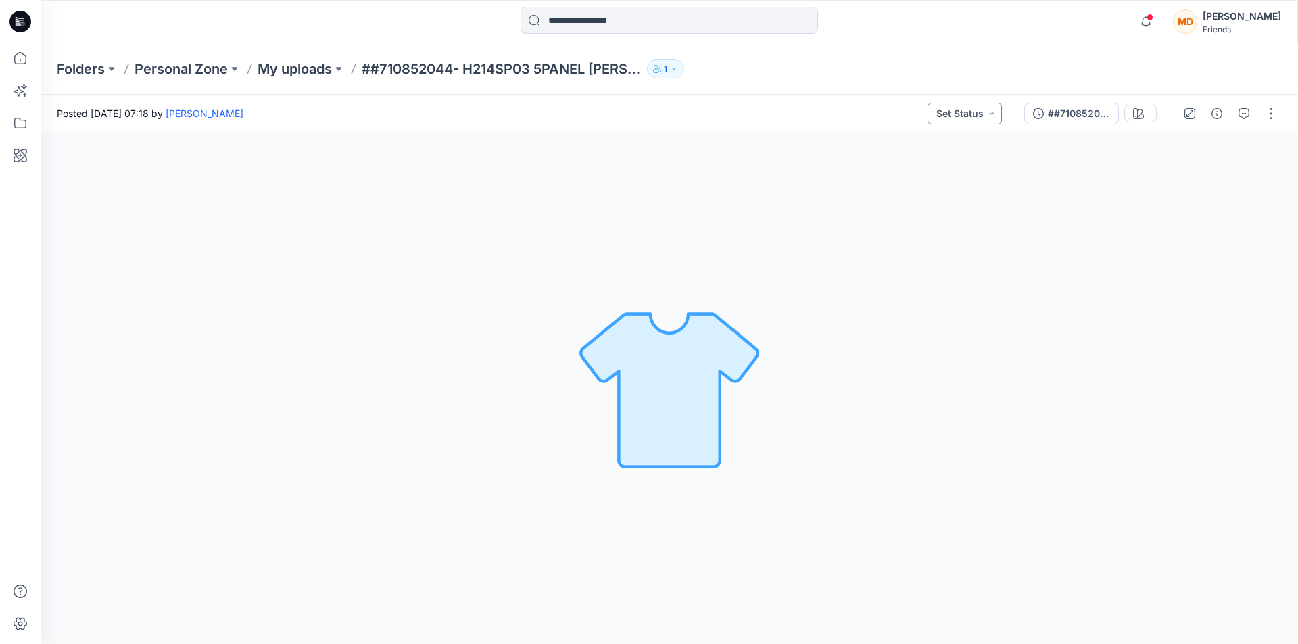
click at [994, 112] on button "Set Status" at bounding box center [964, 114] width 74 height 22
click at [1110, 206] on div "Loading... Material Properties Loading..." at bounding box center [669, 388] width 1257 height 512
click at [198, 64] on p "Personal Zone" at bounding box center [181, 68] width 93 height 19
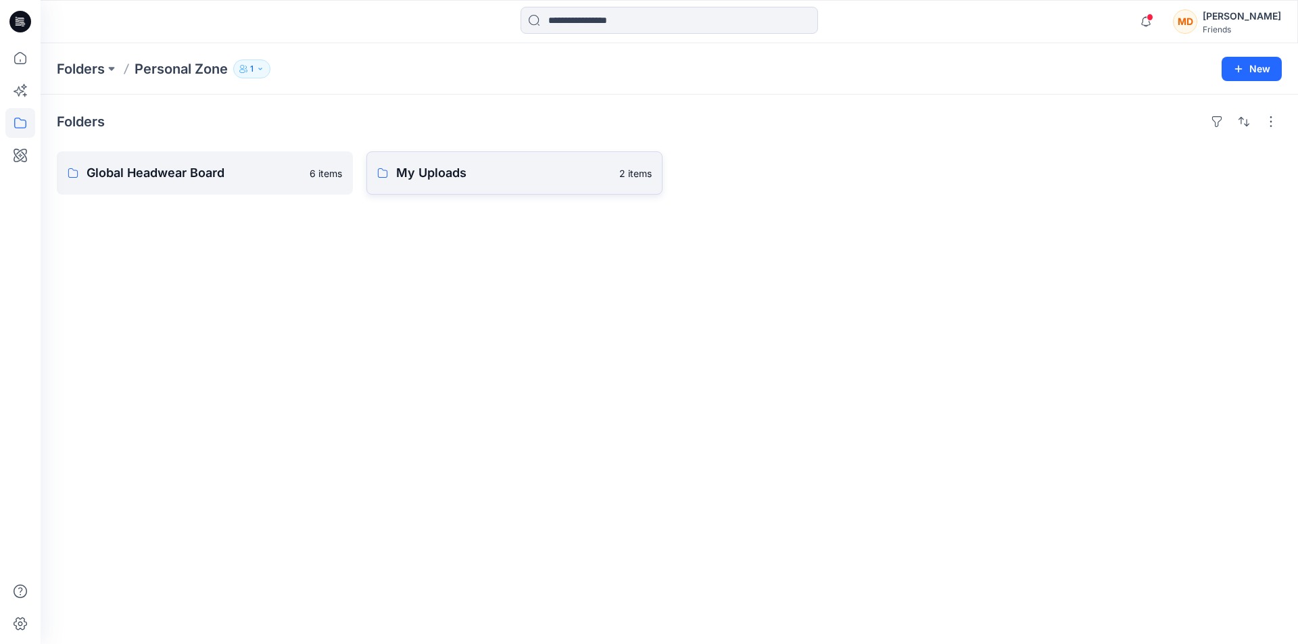
click at [461, 174] on p "My Uploads" at bounding box center [503, 173] width 215 height 19
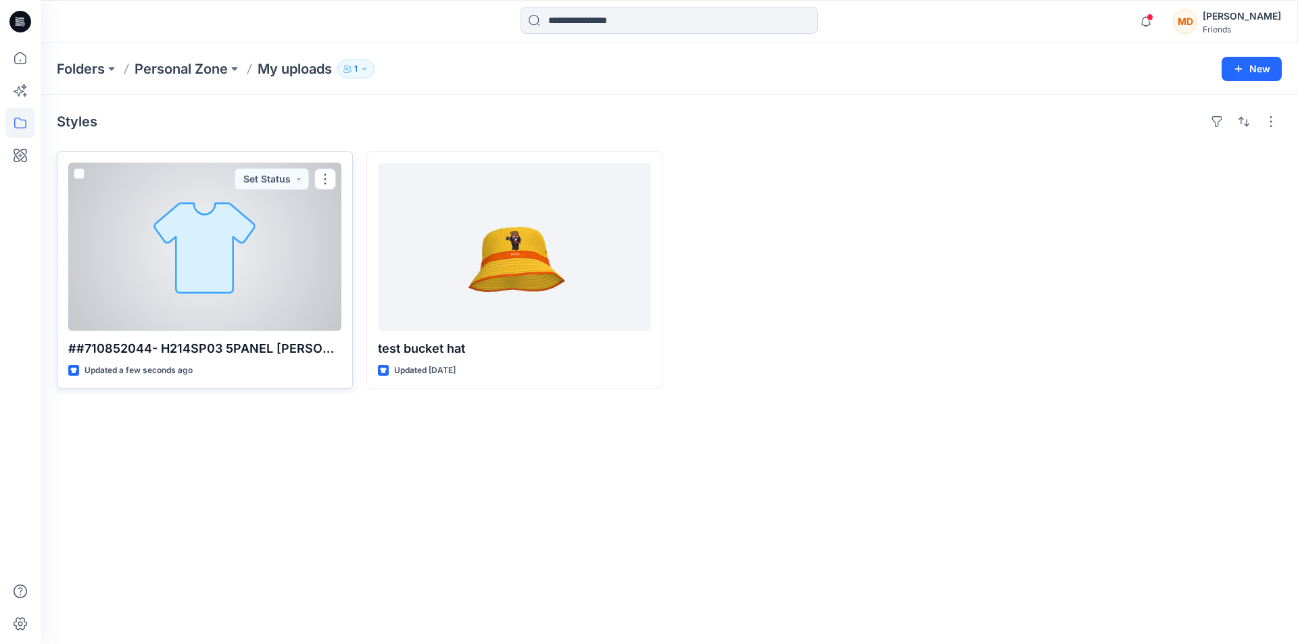
click at [297, 231] on div at bounding box center [204, 247] width 273 height 168
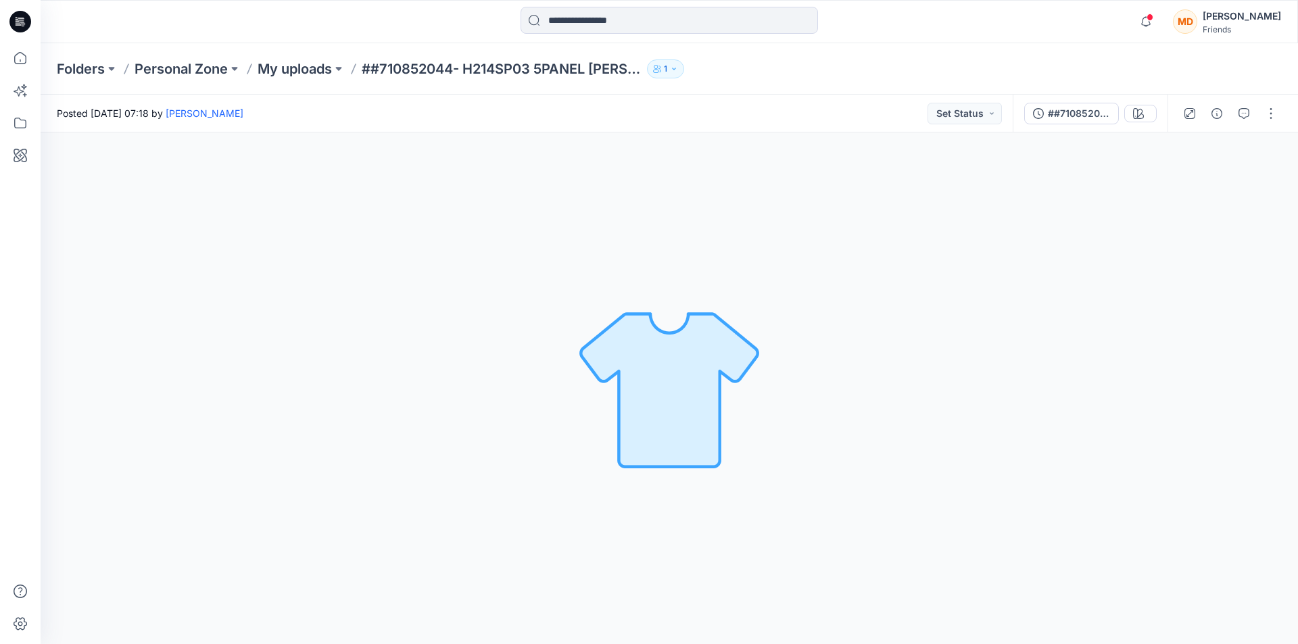
click at [675, 64] on button "1" at bounding box center [665, 68] width 37 height 19
click at [191, 65] on p "Personal Zone" at bounding box center [181, 68] width 93 height 19
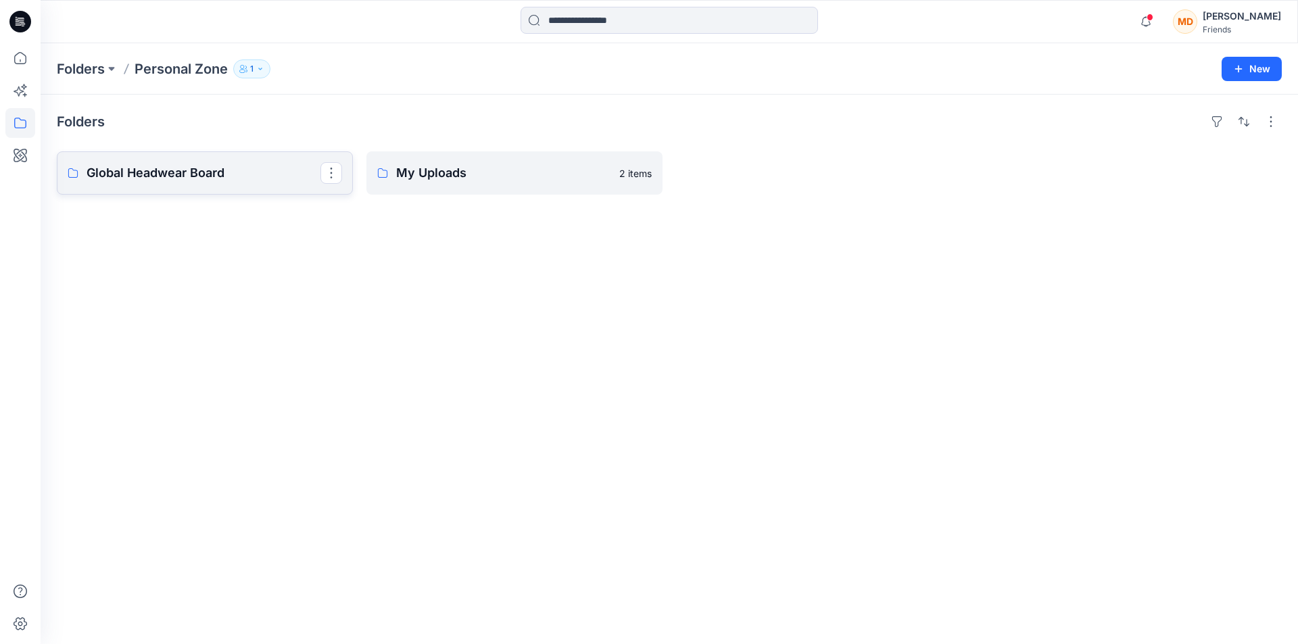
click at [228, 167] on p "Global Headwear Board" at bounding box center [204, 173] width 234 height 19
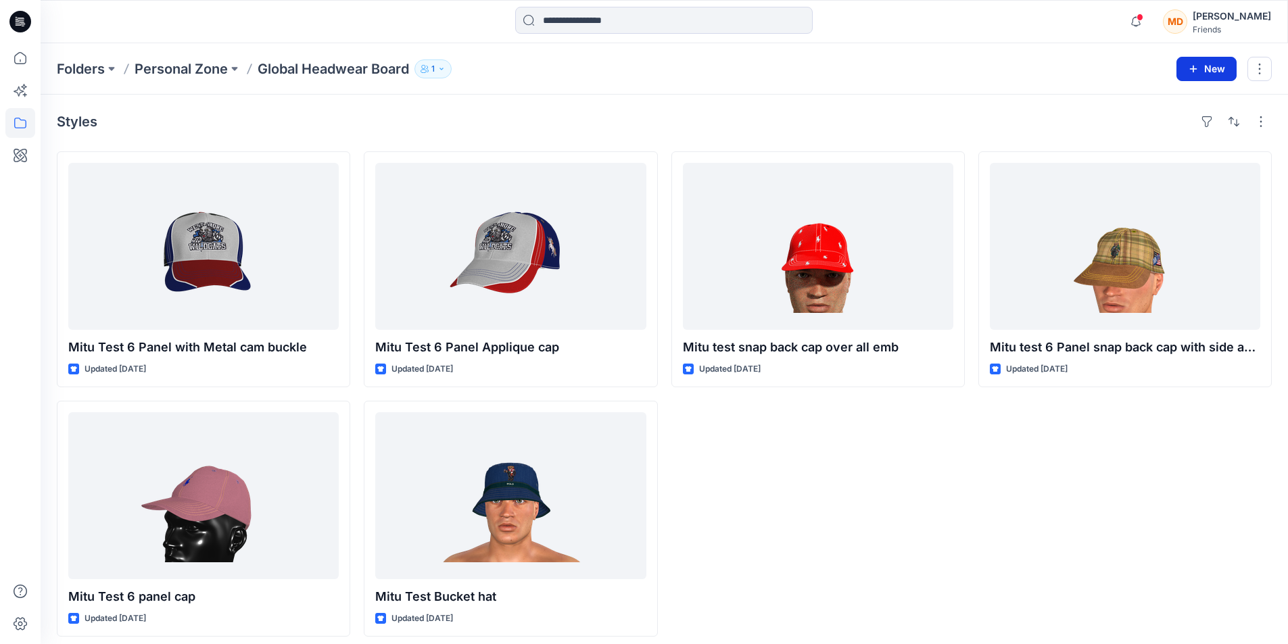
click at [1208, 64] on button "New" at bounding box center [1206, 69] width 60 height 24
click at [1178, 101] on p "New Style" at bounding box center [1164, 103] width 45 height 16
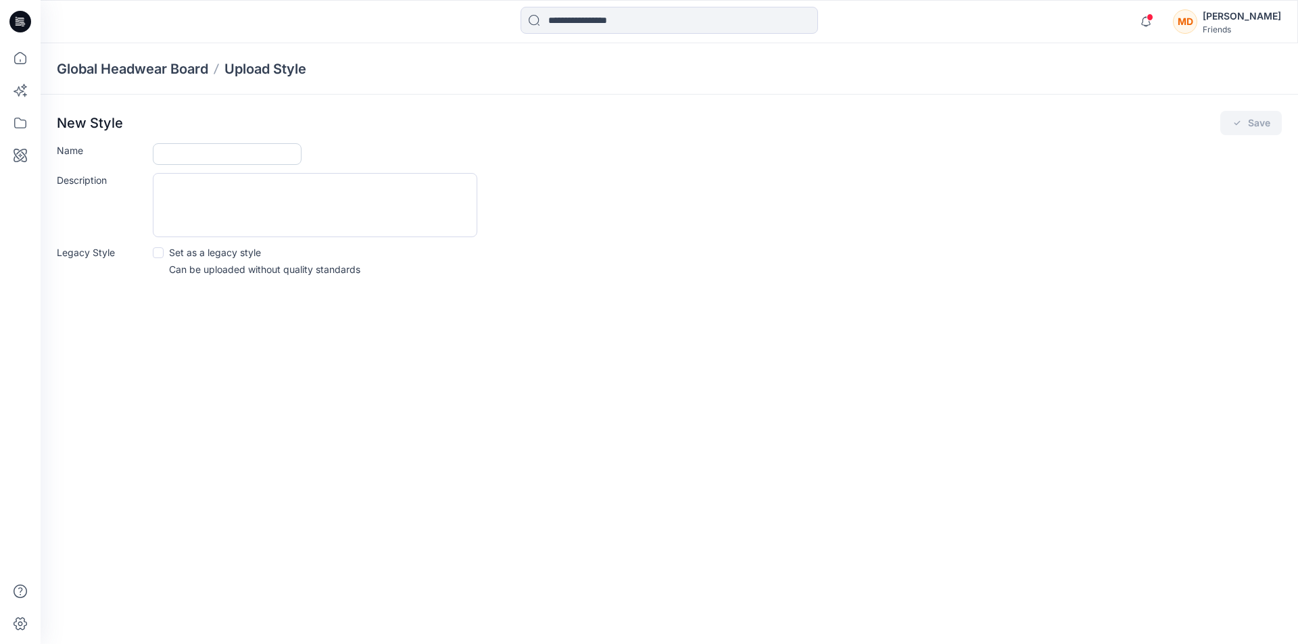
click at [184, 155] on input "Name" at bounding box center [227, 154] width 149 height 22
click at [539, 154] on div at bounding box center [717, 154] width 1129 height 22
click at [1159, 22] on icon "button" at bounding box center [1146, 21] width 26 height 27
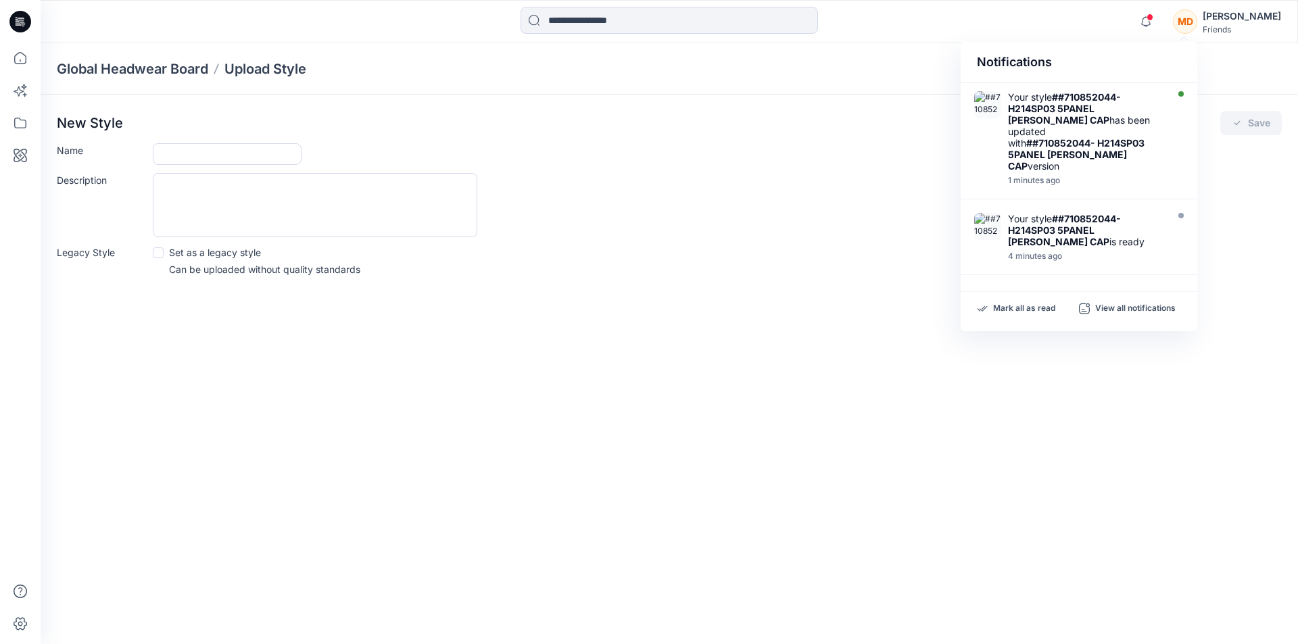
click at [1106, 112] on strong "##710852044- H214SP03 5PANEL GREAR CAP" at bounding box center [1064, 108] width 113 height 34
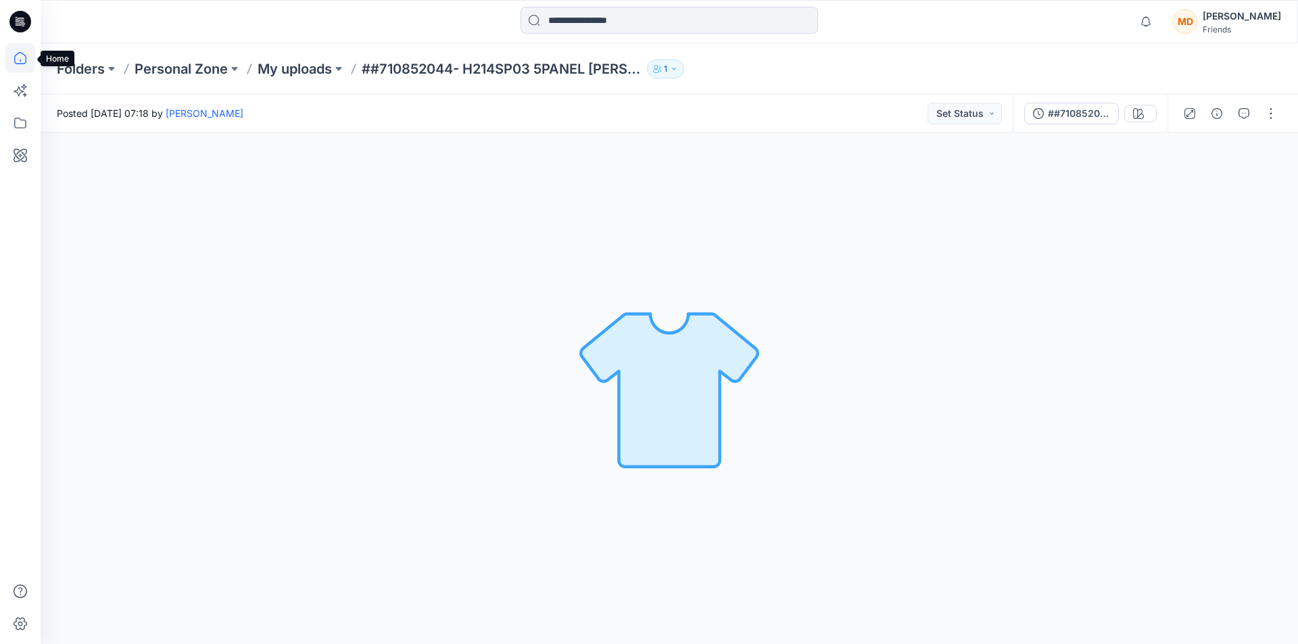
click at [18, 59] on icon at bounding box center [20, 58] width 30 height 30
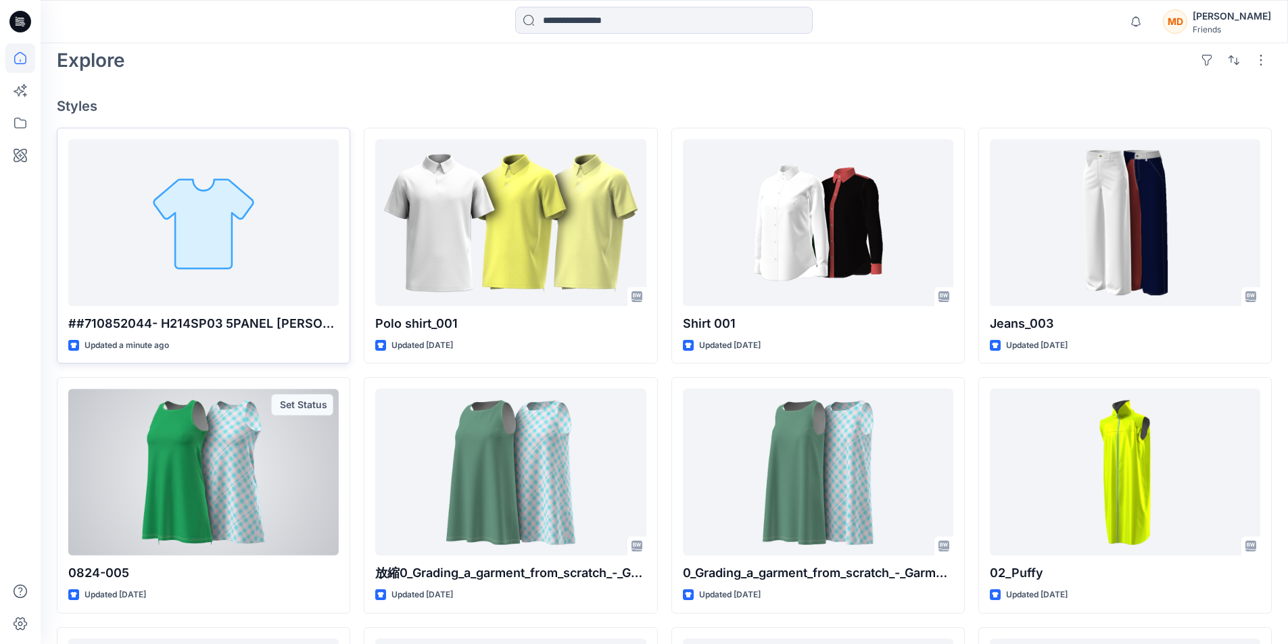
scroll to position [338, 0]
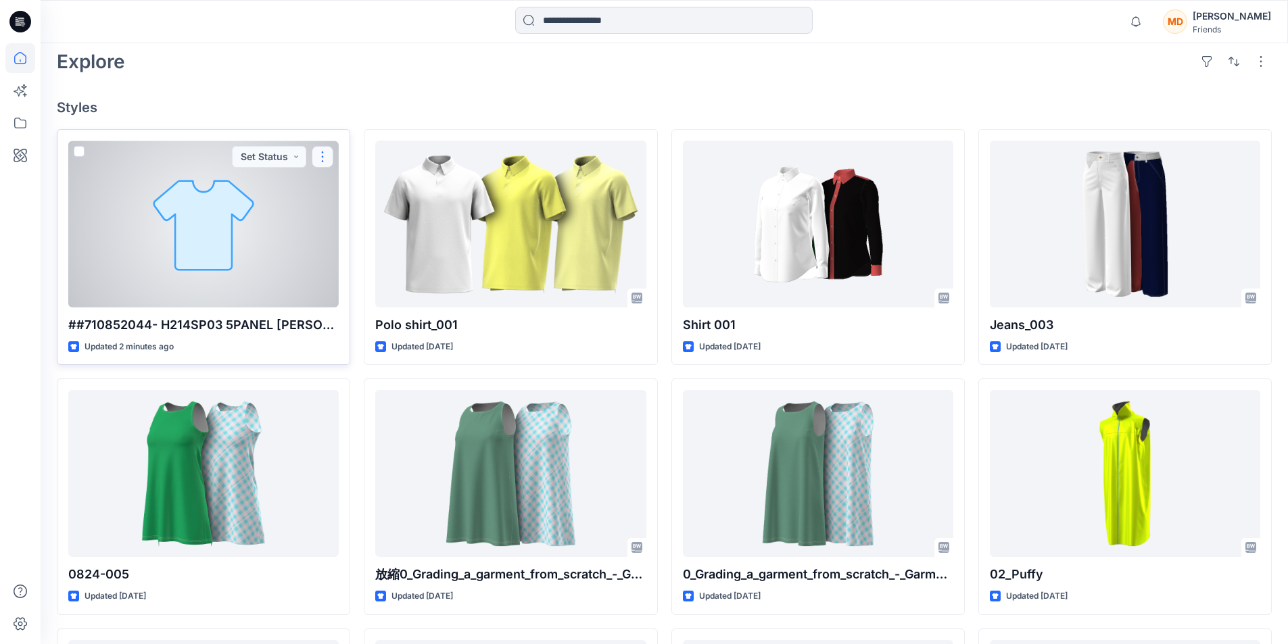
click at [322, 157] on button "button" at bounding box center [323, 157] width 22 height 22
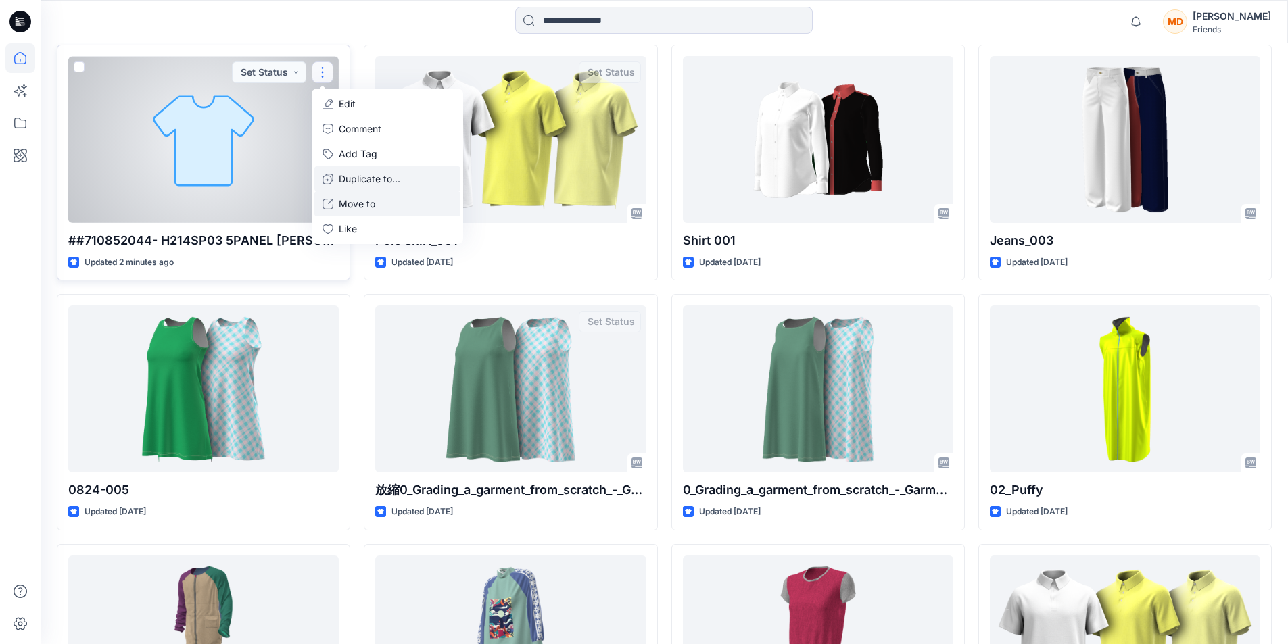
scroll to position [308, 0]
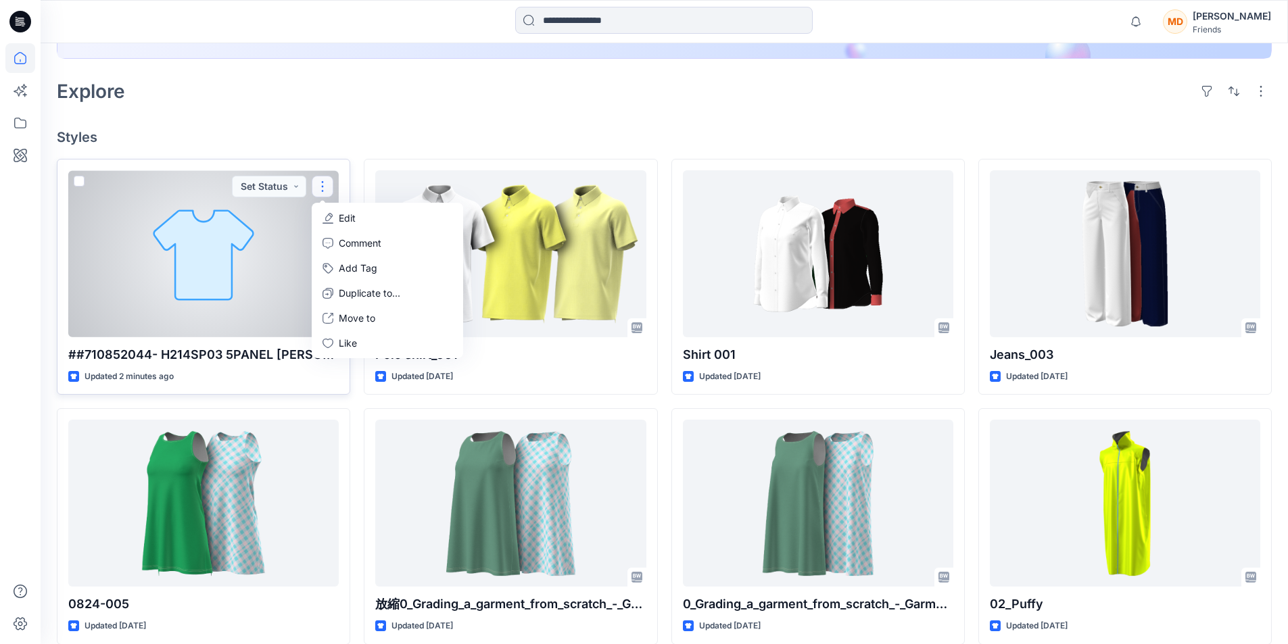
click at [291, 247] on div at bounding box center [203, 253] width 270 height 167
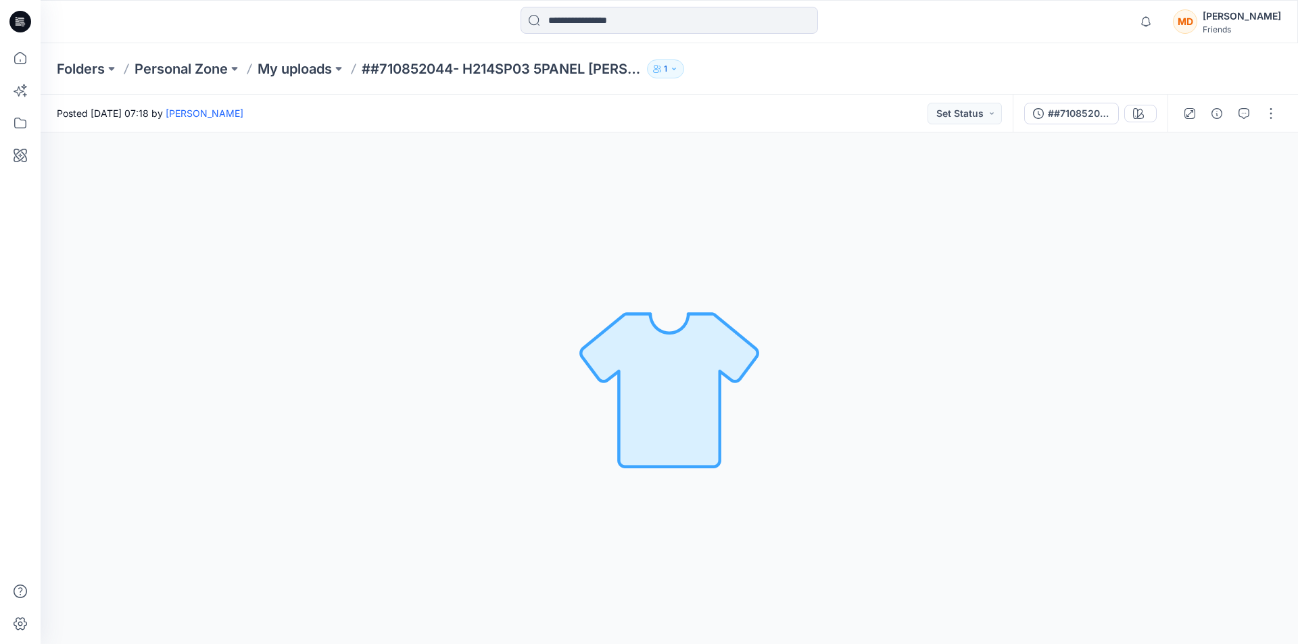
click at [1263, 20] on div "Mitu Dey" at bounding box center [1242, 16] width 78 height 16
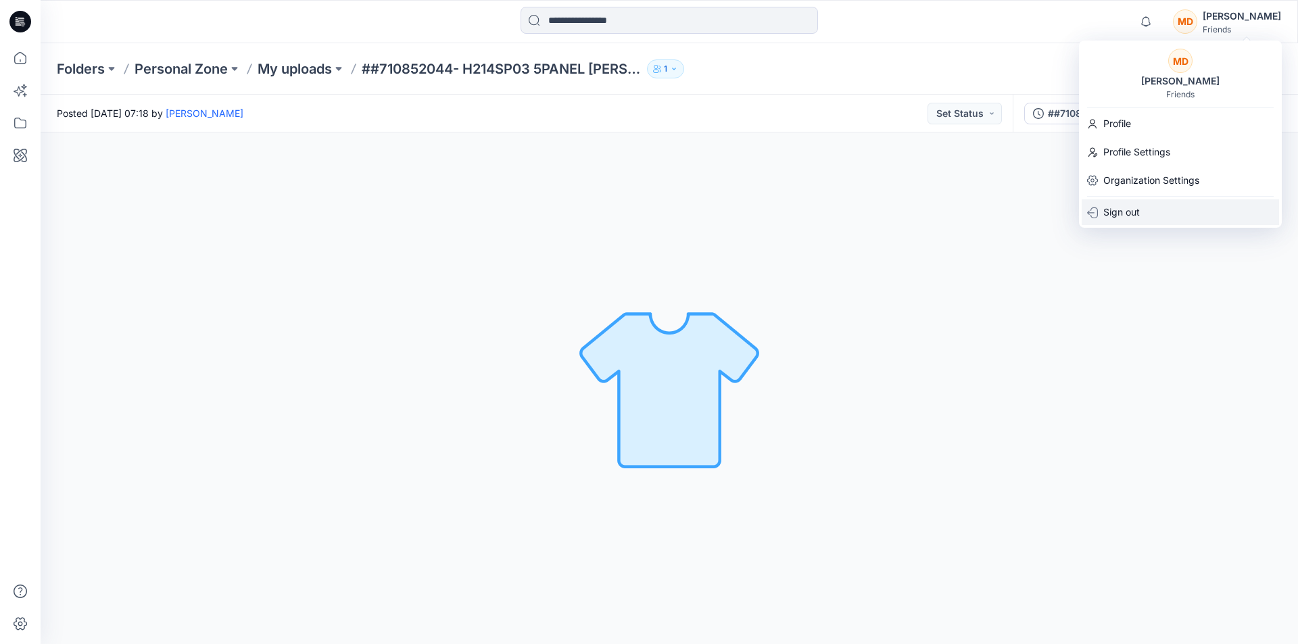
click at [1112, 213] on p "Sign out" at bounding box center [1121, 212] width 37 height 26
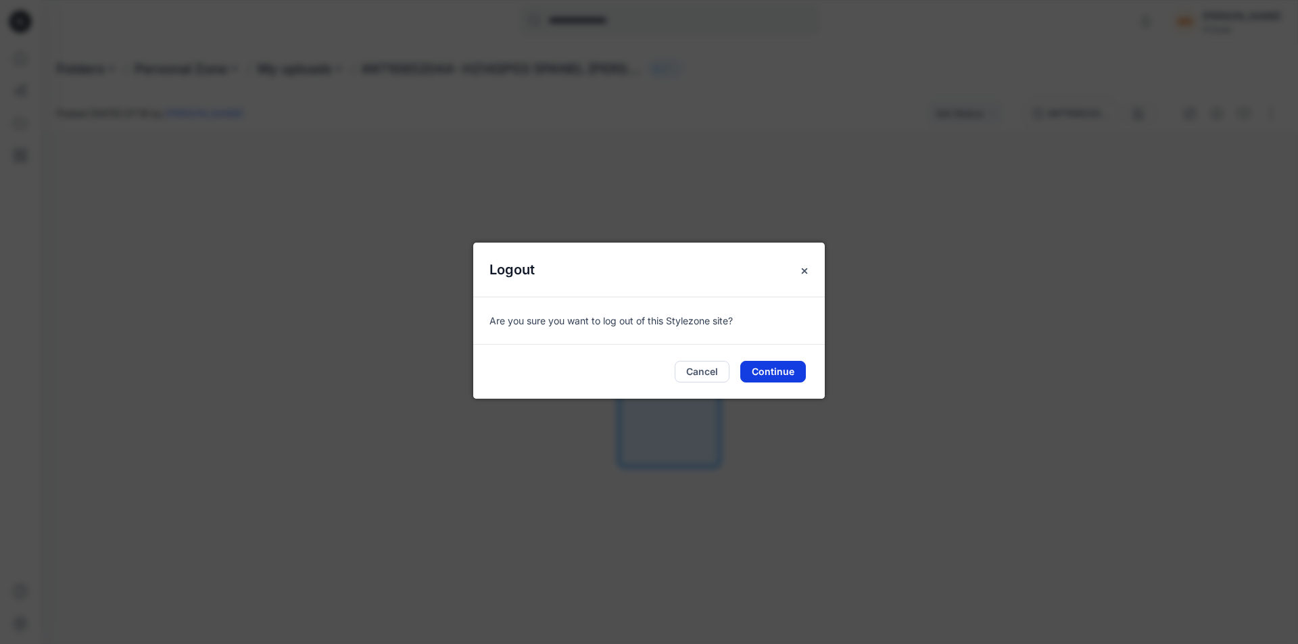
click at [783, 366] on button "Continue" at bounding box center [773, 372] width 66 height 22
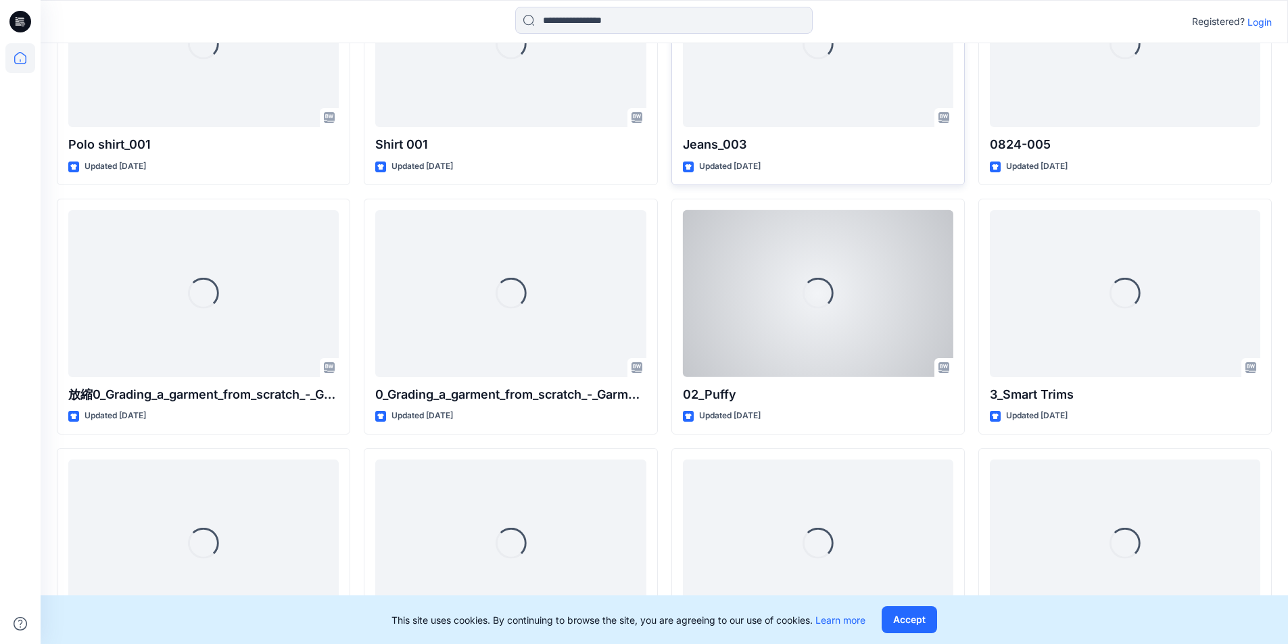
scroll to position [473, 0]
